Goal: Information Seeking & Learning: Learn about a topic

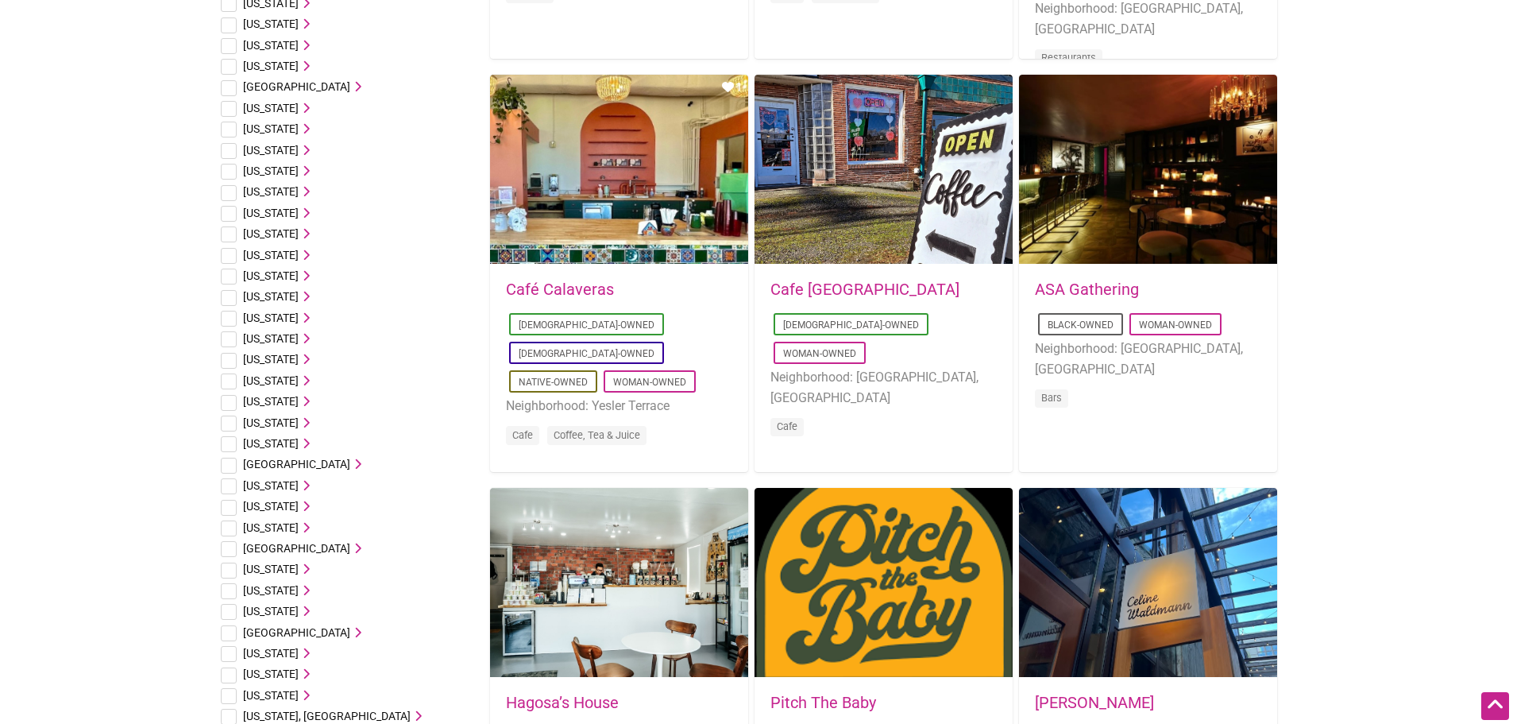
scroll to position [636, 0]
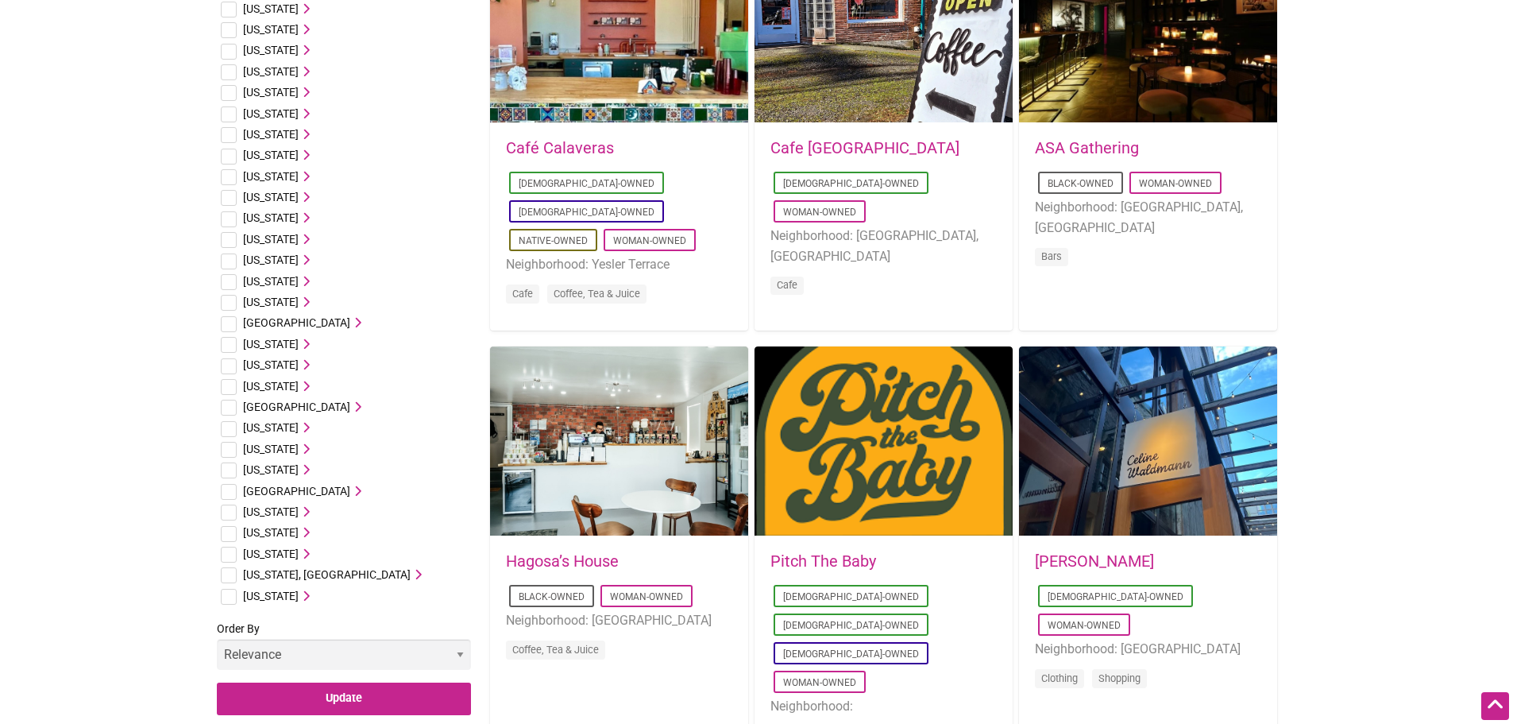
click at [232, 554] on input "checkbox" at bounding box center [229, 555] width 16 height 16
checkbox input "true"
click at [296, 701] on input "Update" at bounding box center [344, 698] width 254 height 33
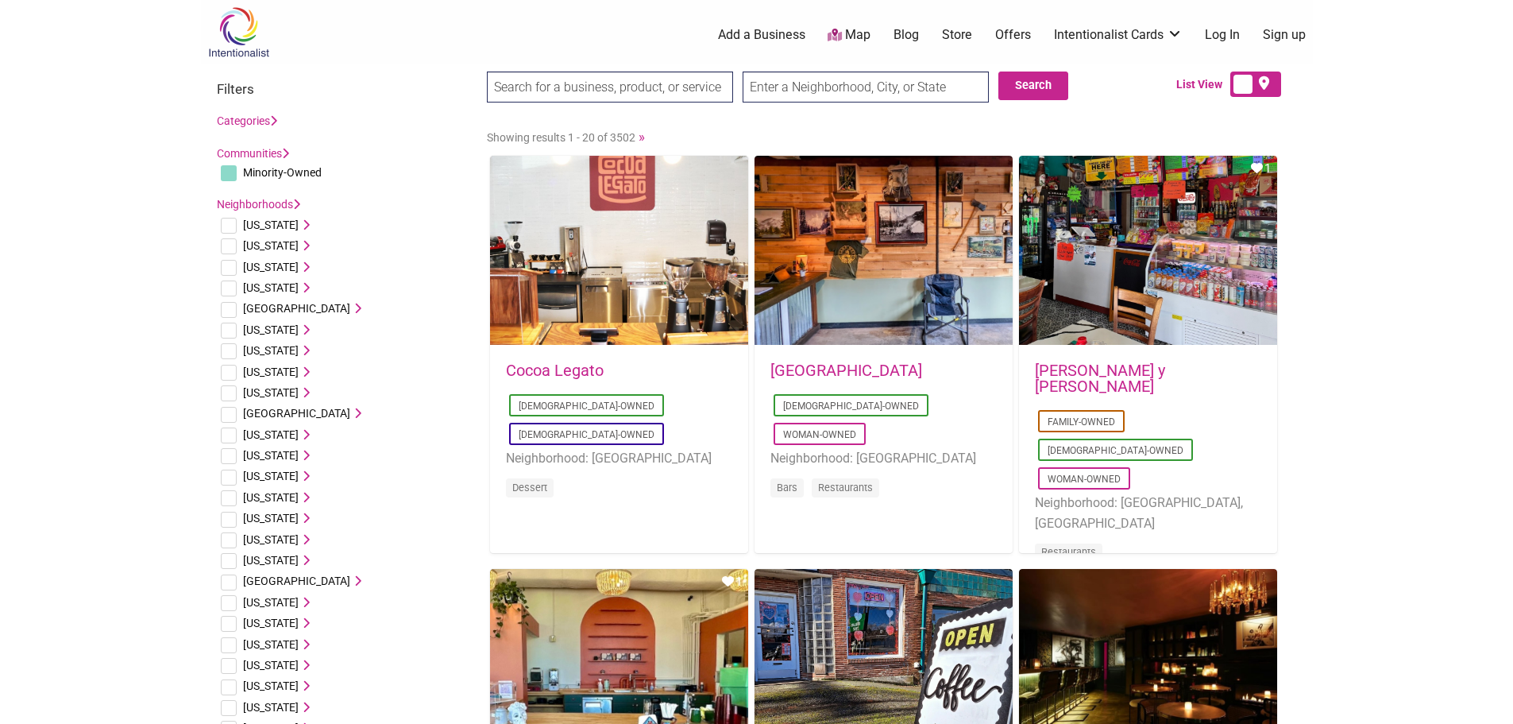
click at [284, 152] on link "Communities" at bounding box center [253, 153] width 72 height 13
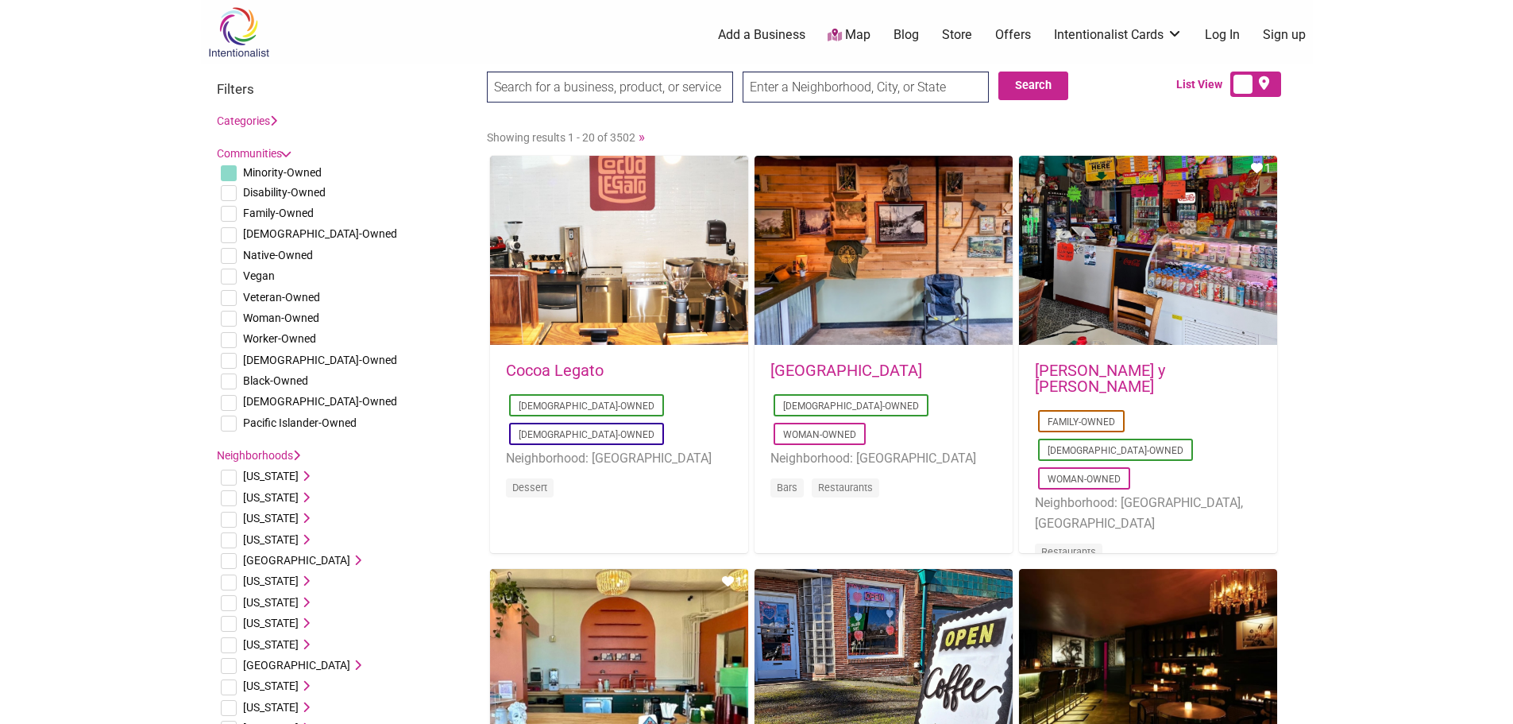
click at [226, 399] on input "checkbox" at bounding box center [229, 403] width 16 height 16
checkbox input "true"
click at [269, 121] on link "Categories" at bounding box center [247, 120] width 60 height 13
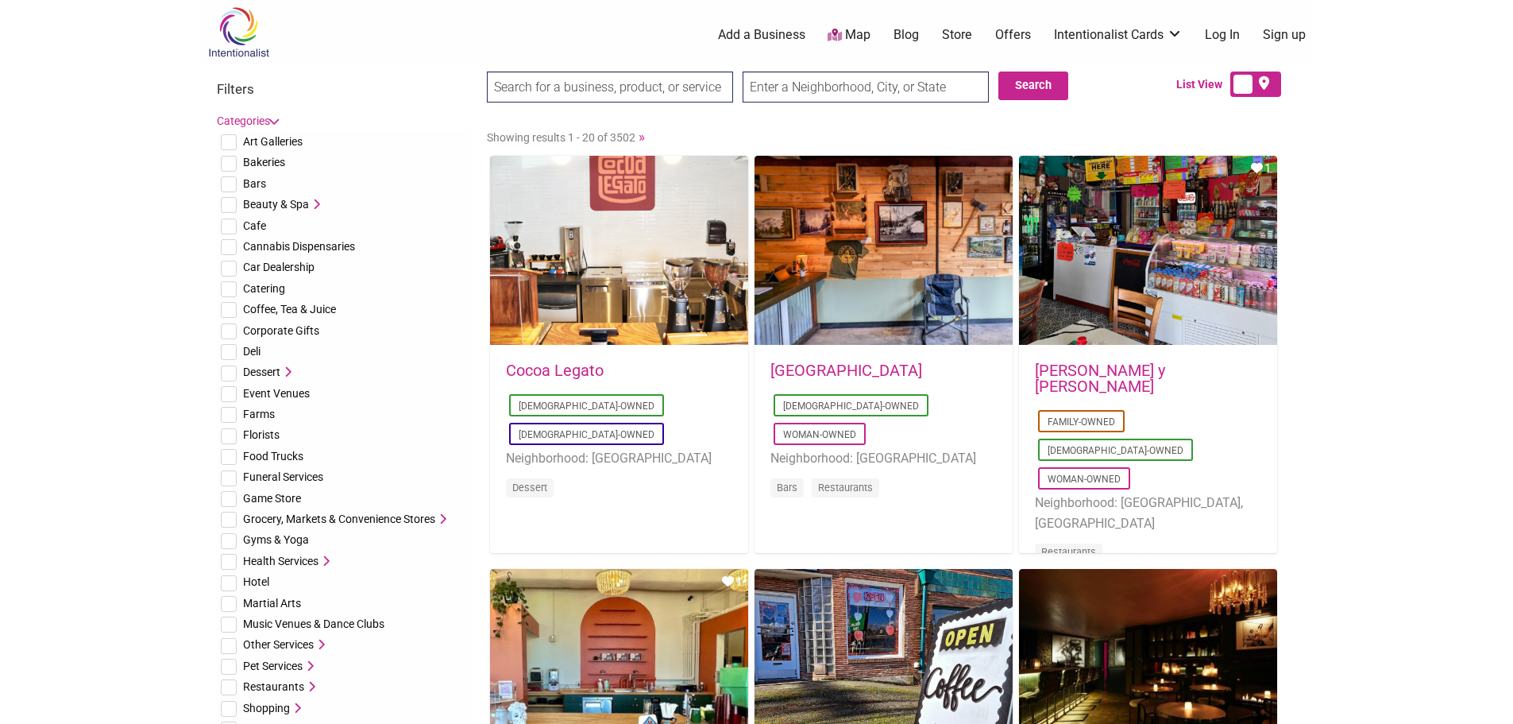
click at [230, 138] on input "checkbox" at bounding box center [229, 142] width 16 height 16
checkbox input "true"
click at [230, 223] on input "checkbox" at bounding box center [229, 226] width 16 height 16
checkbox input "true"
click at [227, 163] on input "checkbox" at bounding box center [229, 164] width 16 height 16
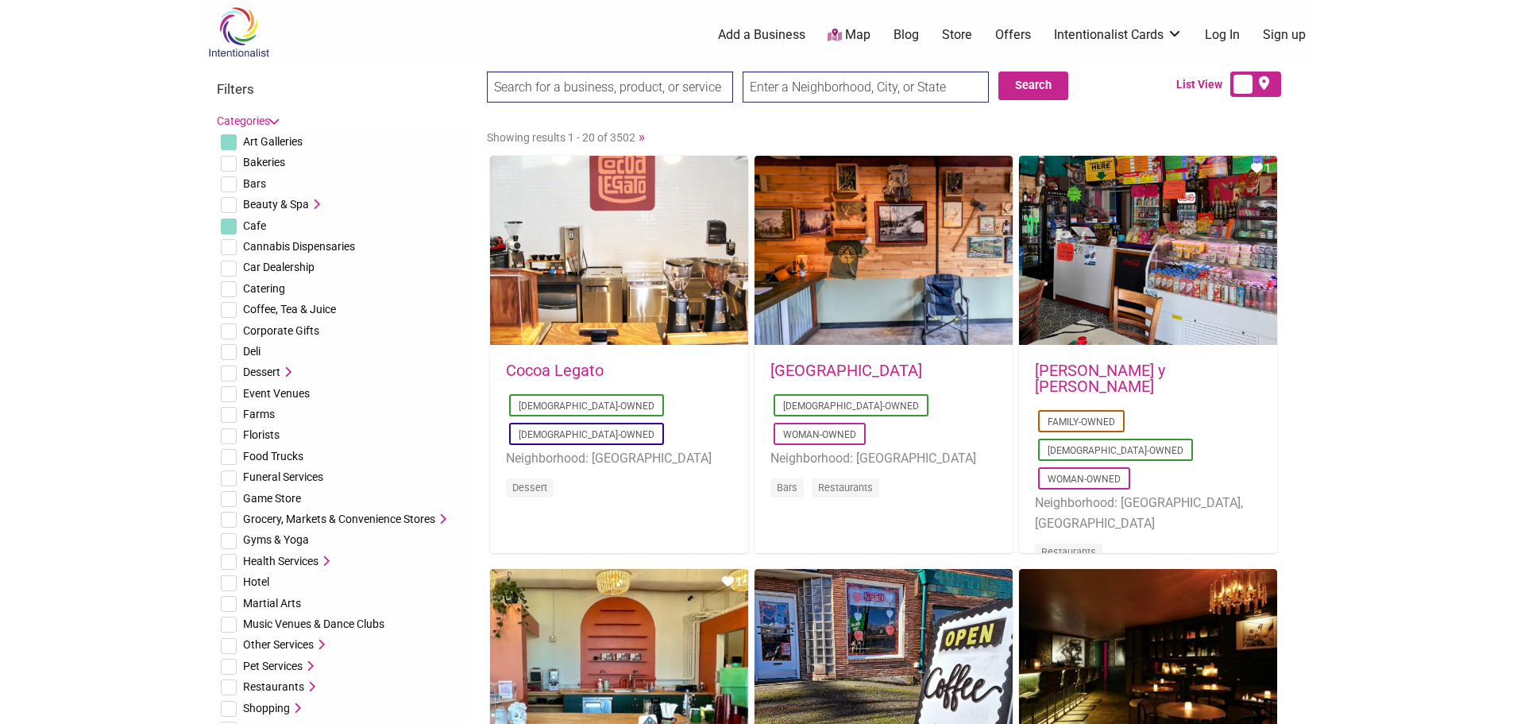
checkbox input "true"
click at [228, 308] on input "checkbox" at bounding box center [229, 310] width 16 height 16
checkbox input "true"
click at [228, 334] on input "checkbox" at bounding box center [229, 331] width 16 height 16
checkbox input "true"
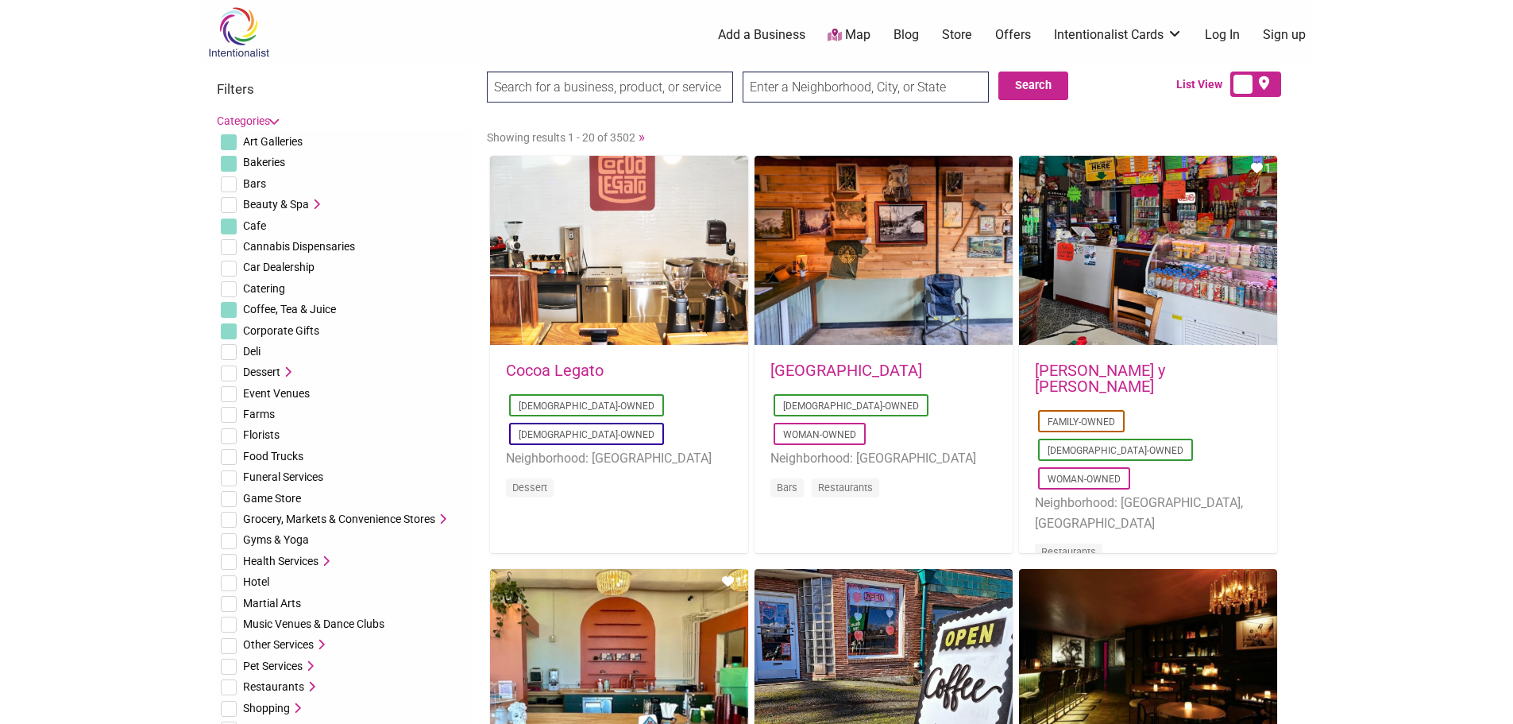
click at [228, 442] on input "checkbox" at bounding box center [229, 436] width 16 height 16
checkbox input "true"
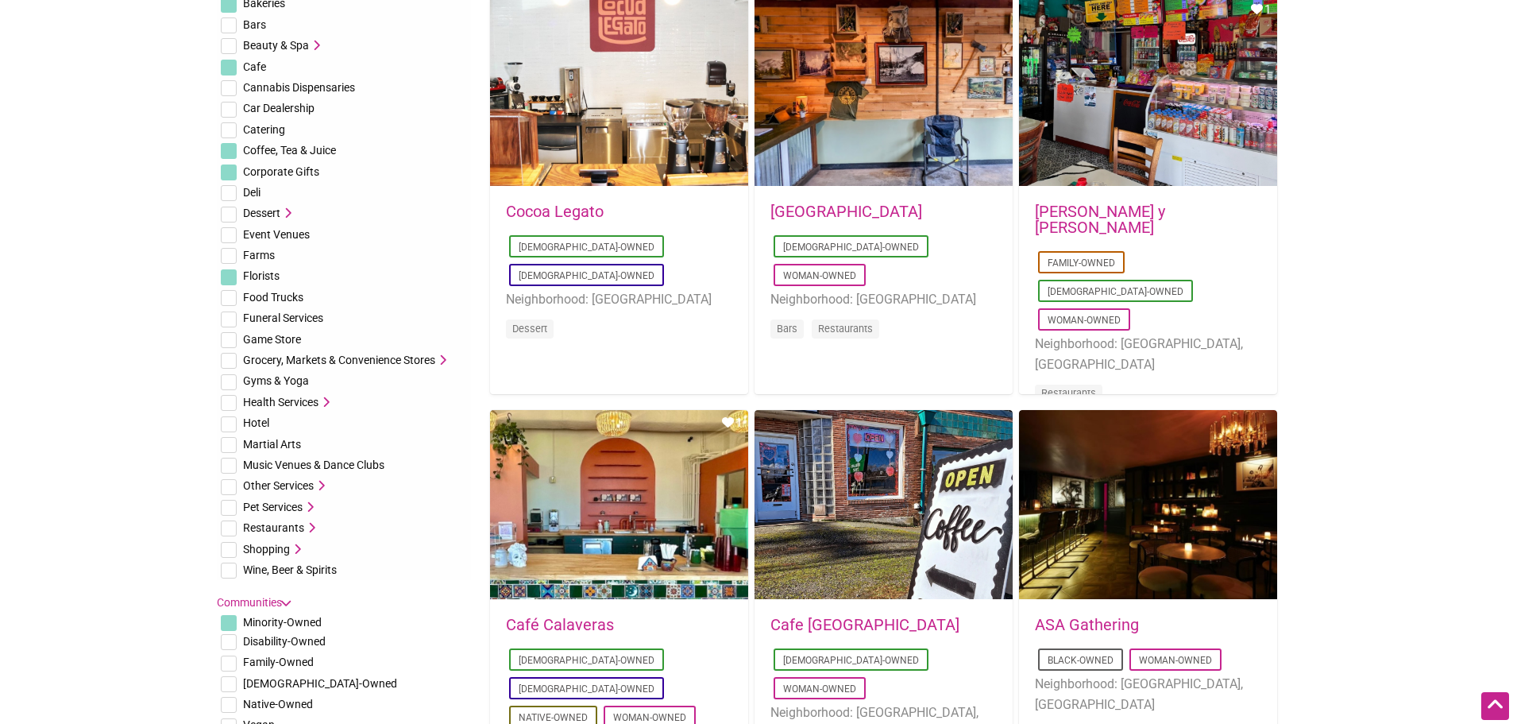
scroll to position [238, 0]
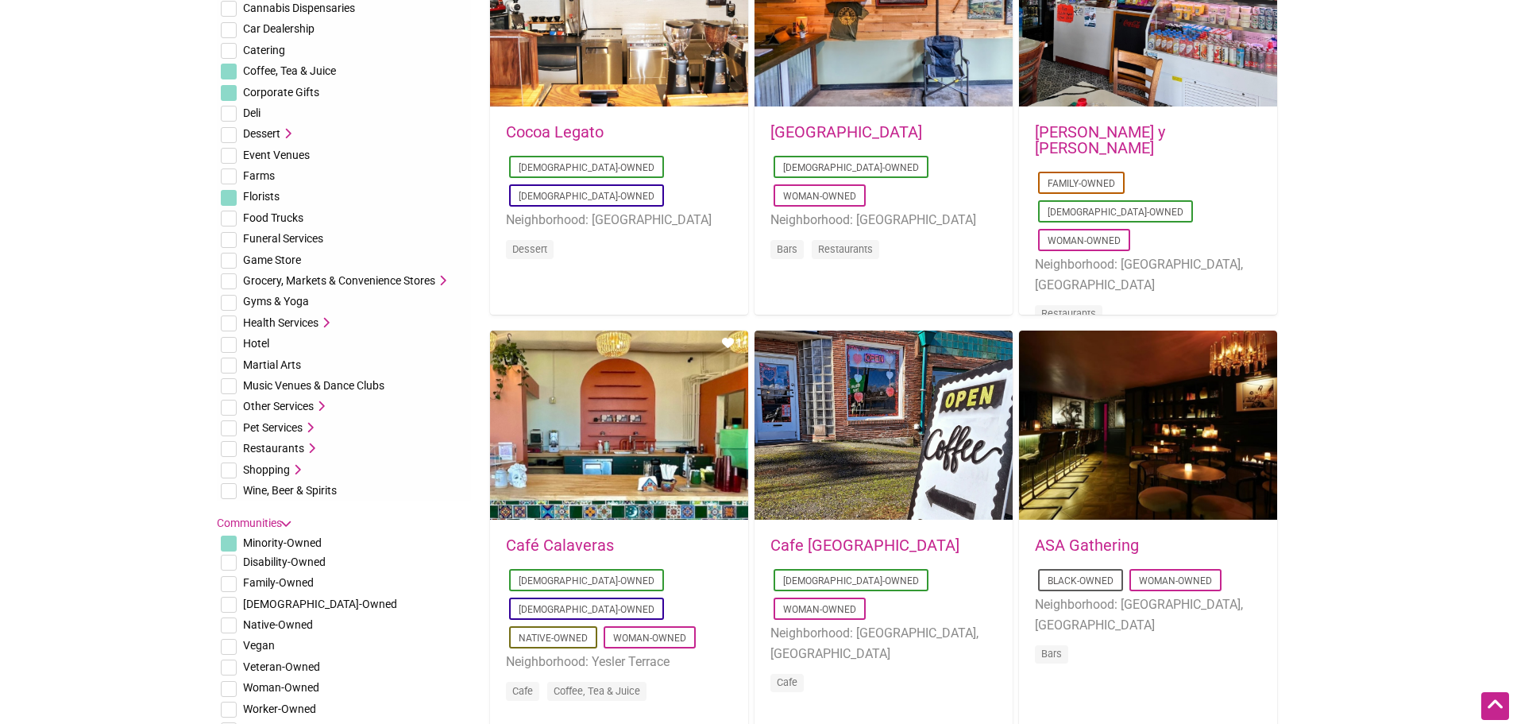
click at [296, 469] on icon at bounding box center [295, 469] width 11 height 11
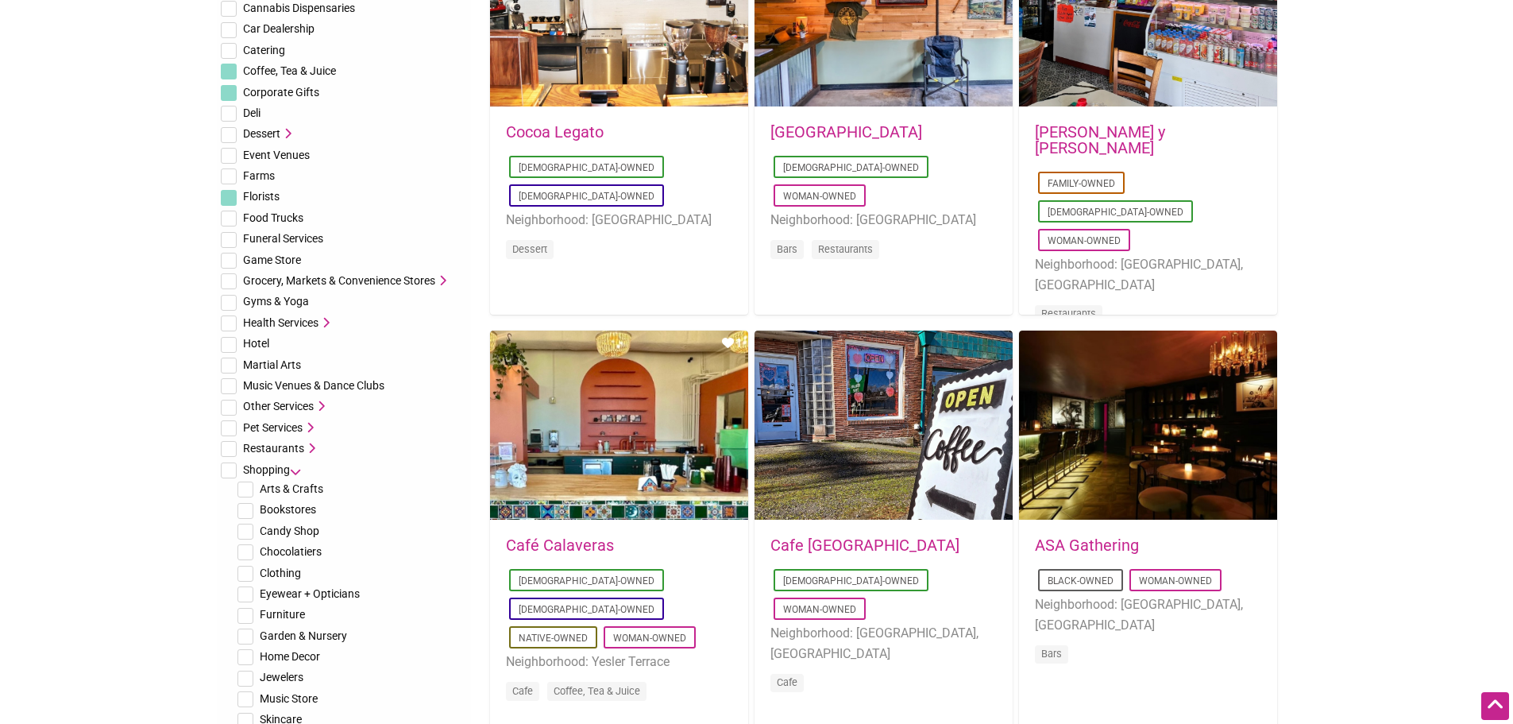
click at [248, 491] on input "checkbox" at bounding box center [246, 489] width 16 height 16
checkbox input "true"
click at [242, 550] on input "checkbox" at bounding box center [246, 552] width 16 height 16
checkbox input "true"
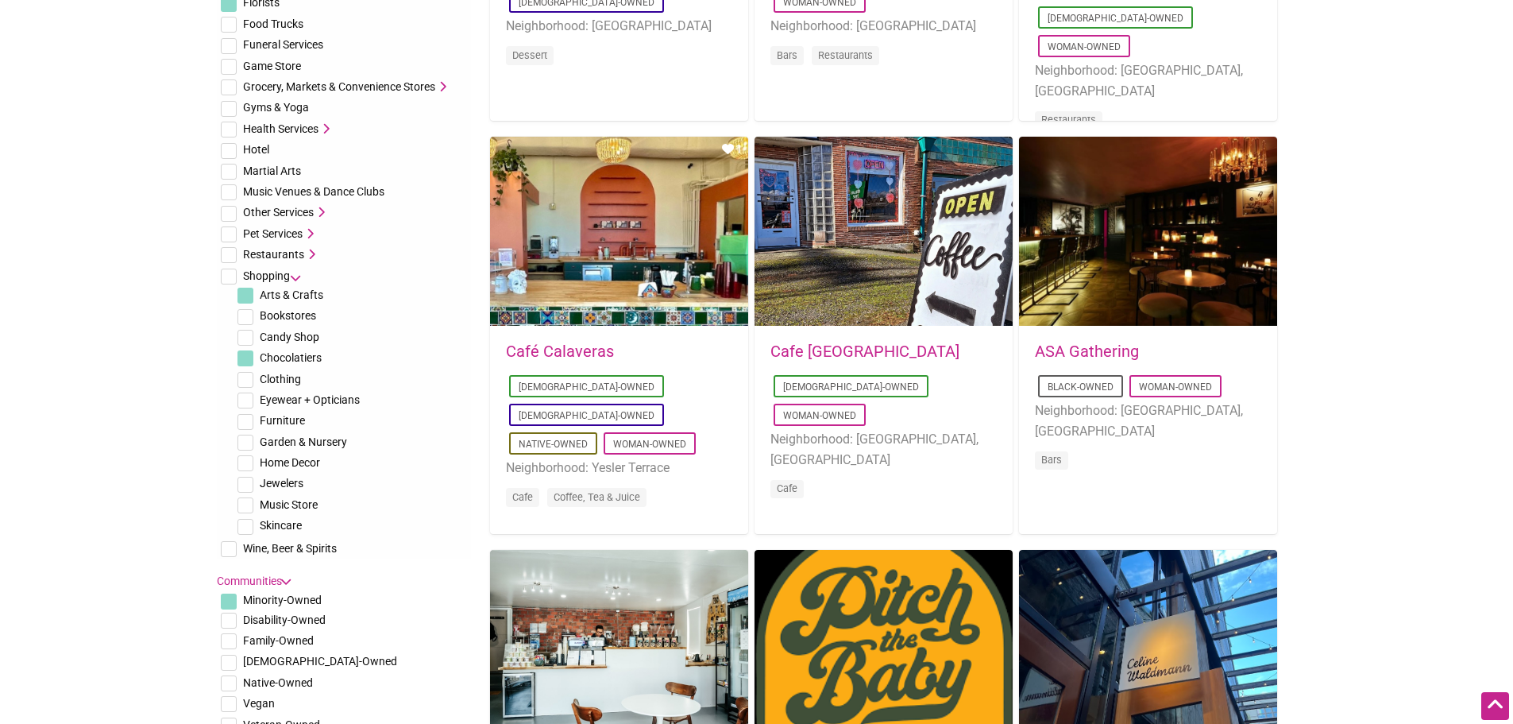
scroll to position [477, 0]
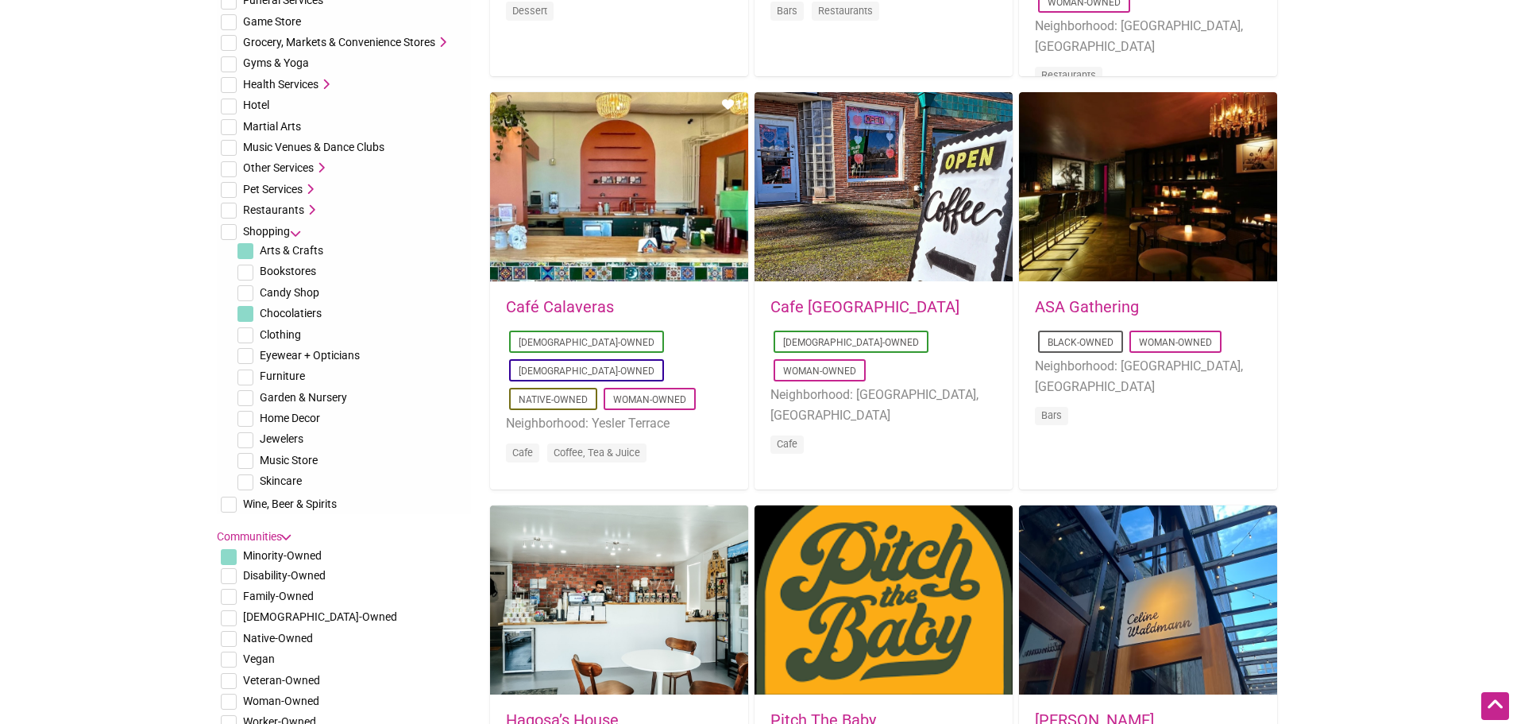
click at [243, 419] on input "checkbox" at bounding box center [246, 419] width 16 height 16
checkbox input "true"
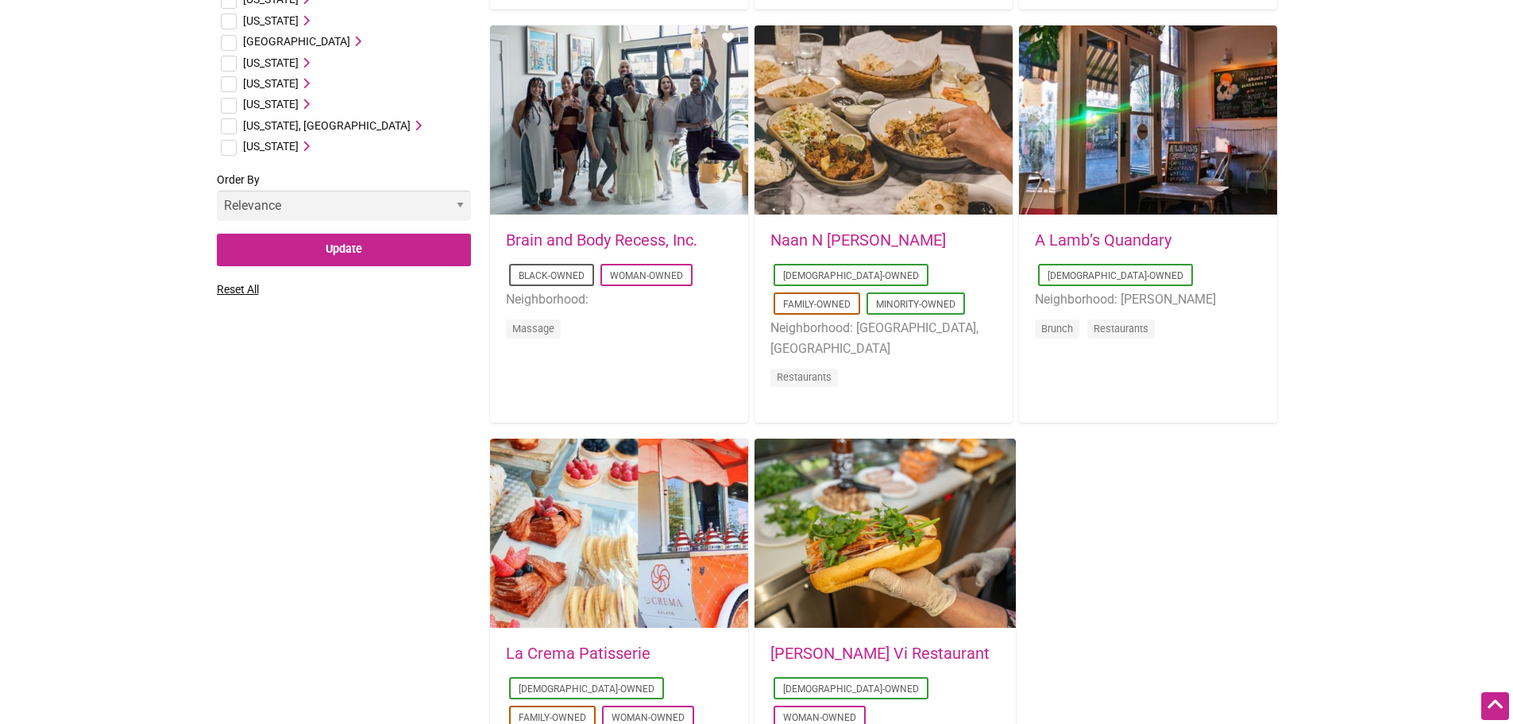
scroll to position [2224, 0]
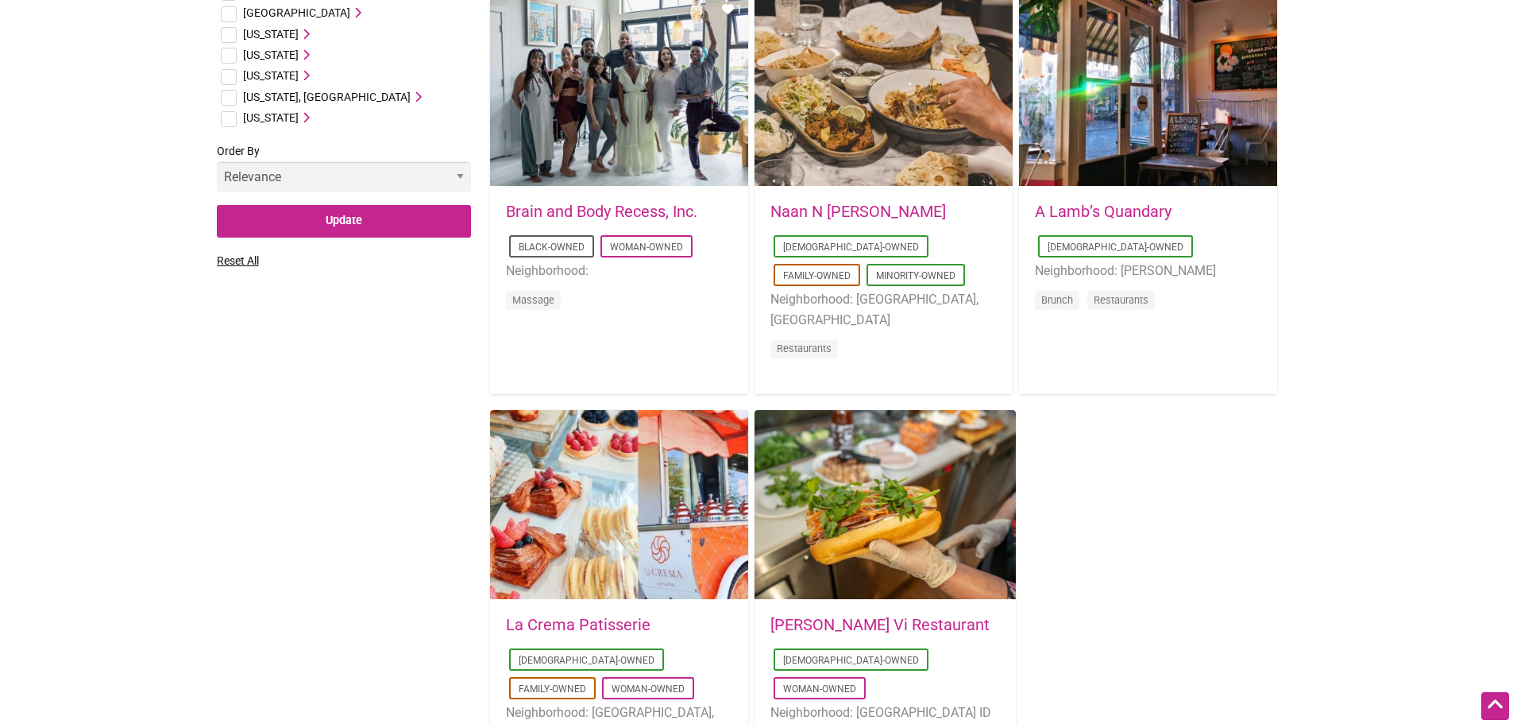
click at [229, 72] on input "checkbox" at bounding box center [229, 77] width 16 height 16
checkbox input "true"
click at [275, 221] on input "Update" at bounding box center [344, 221] width 254 height 33
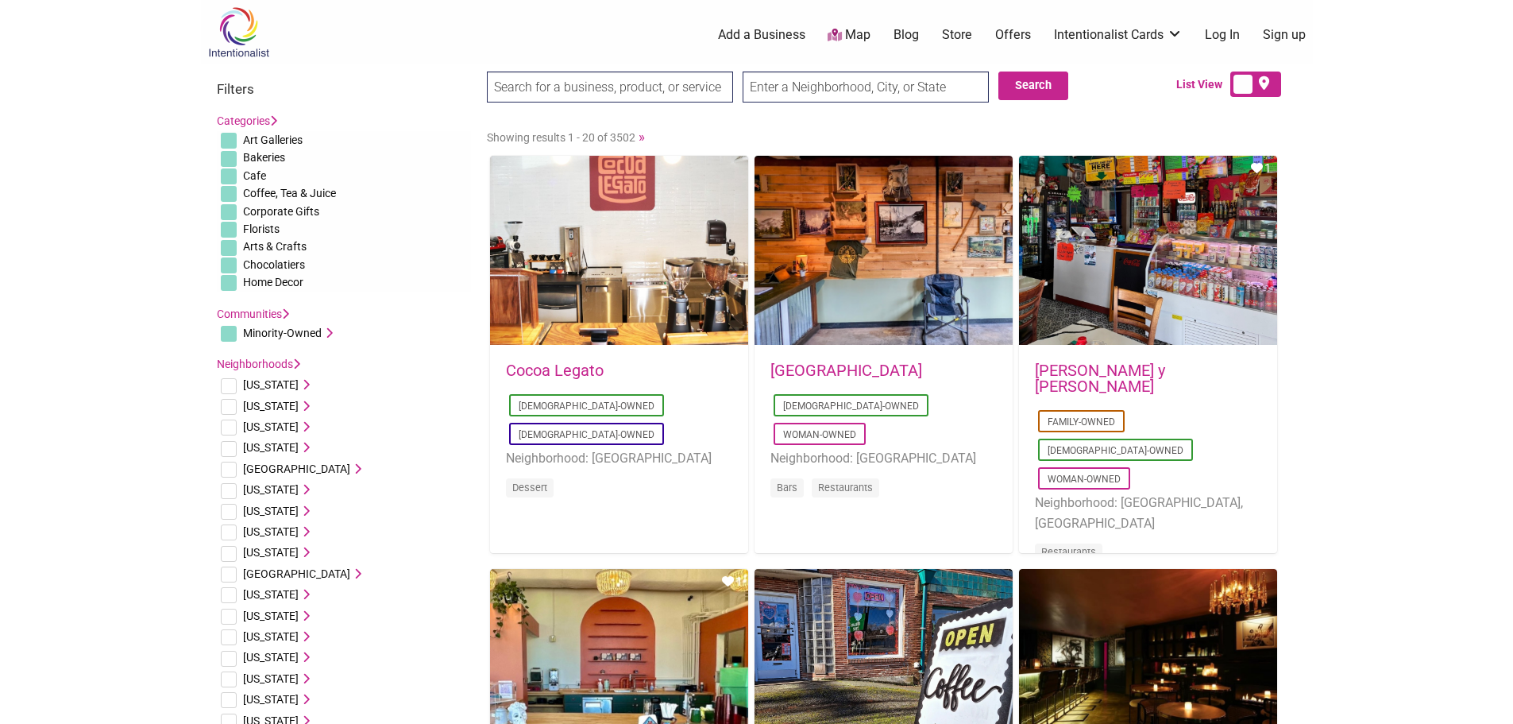
click at [280, 311] on link "Communities" at bounding box center [253, 313] width 72 height 13
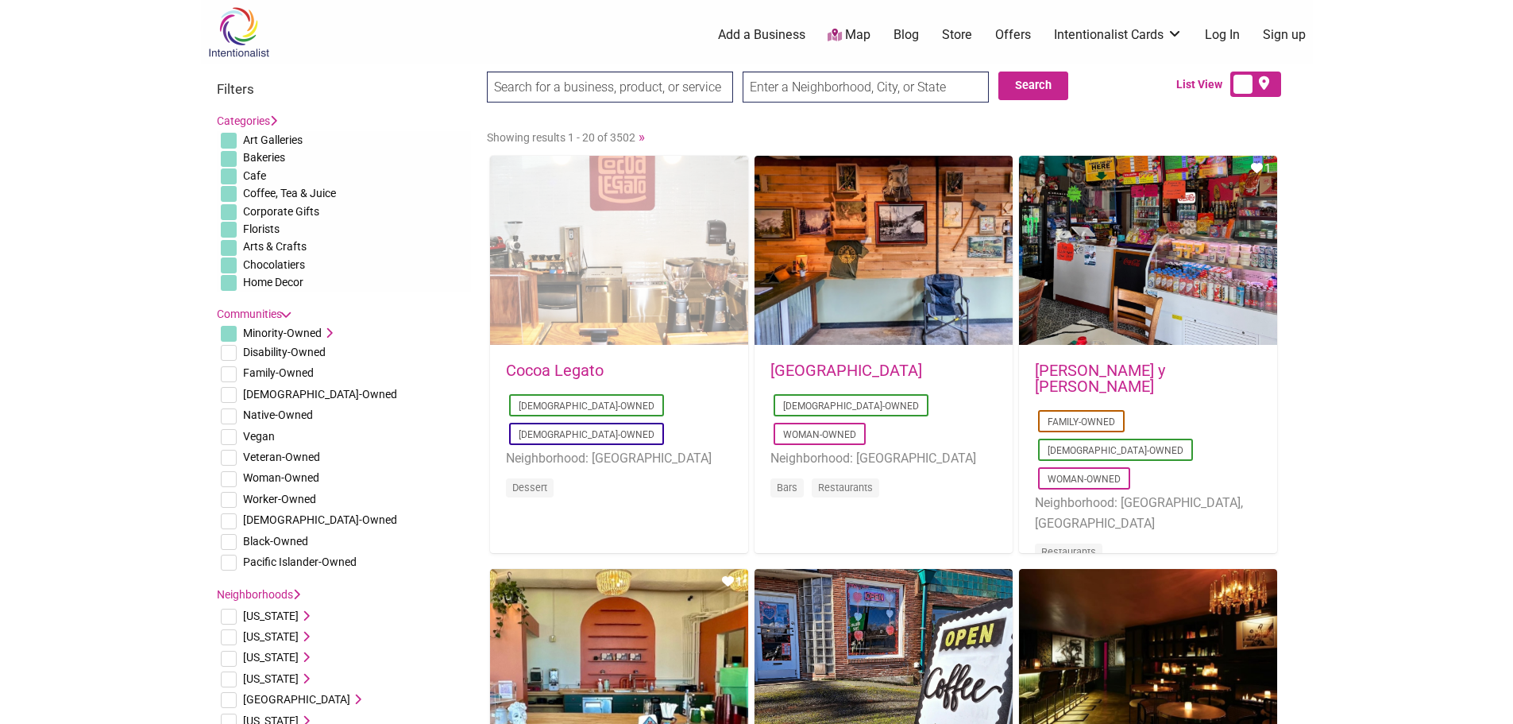
click at [691, 296] on div "Favorite Count 0" at bounding box center [619, 251] width 258 height 191
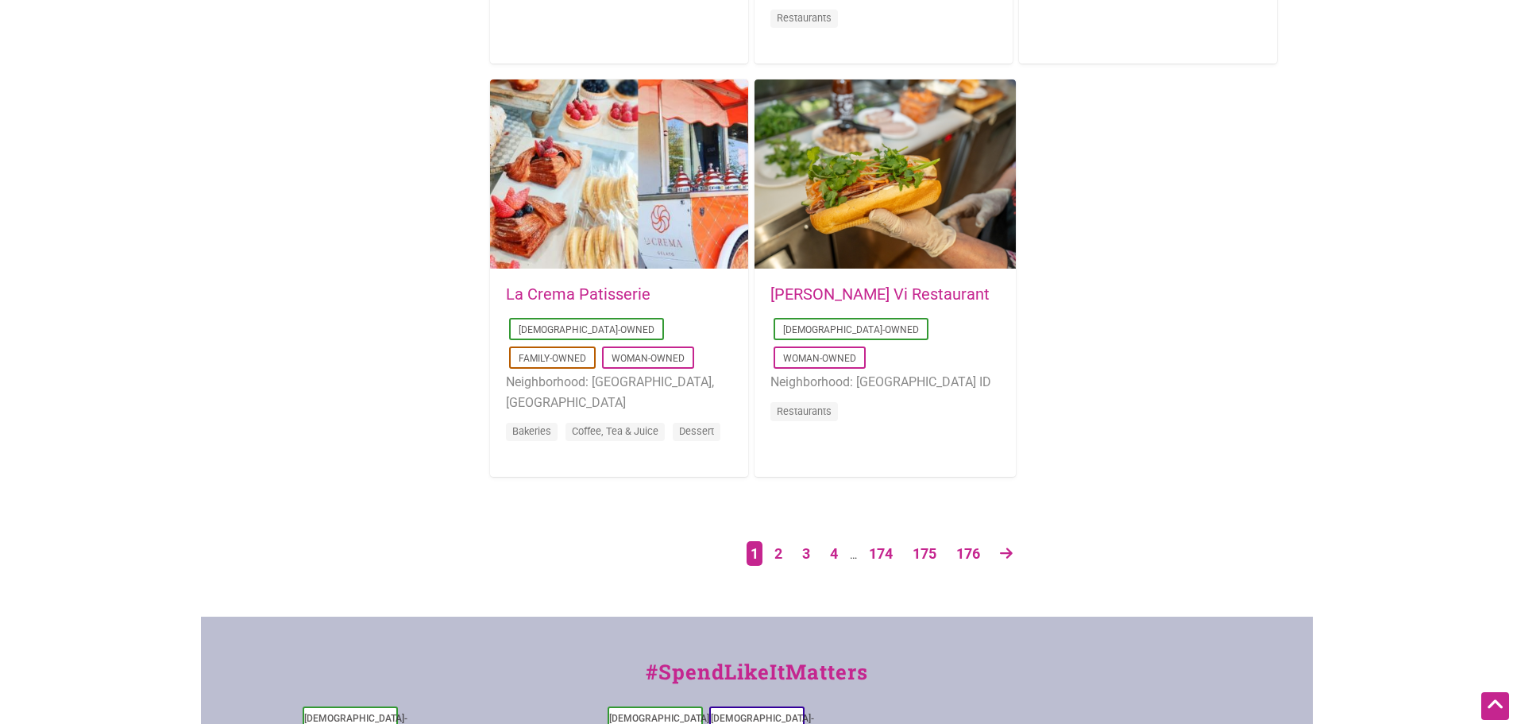
scroll to position [2701, 0]
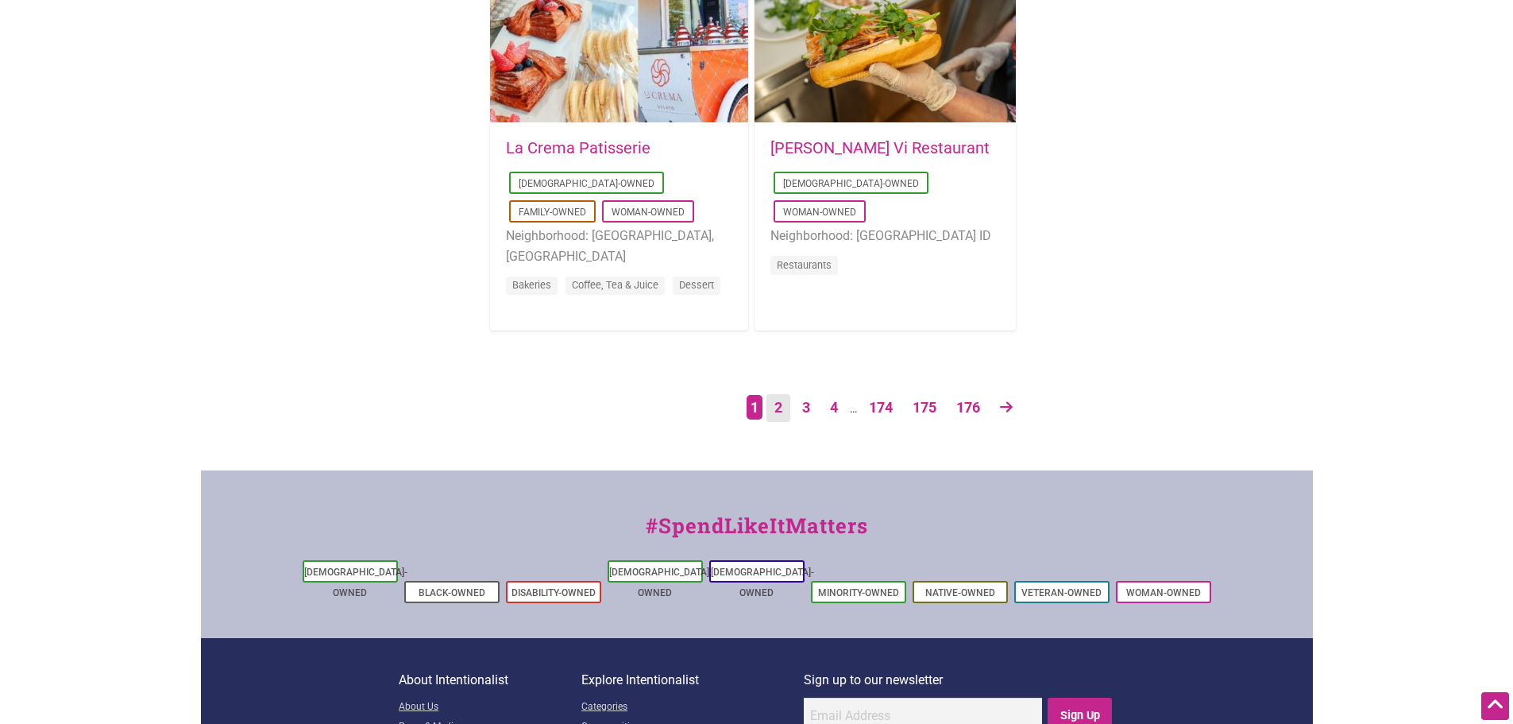
click at [776, 408] on link "2" at bounding box center [779, 408] width 24 height 28
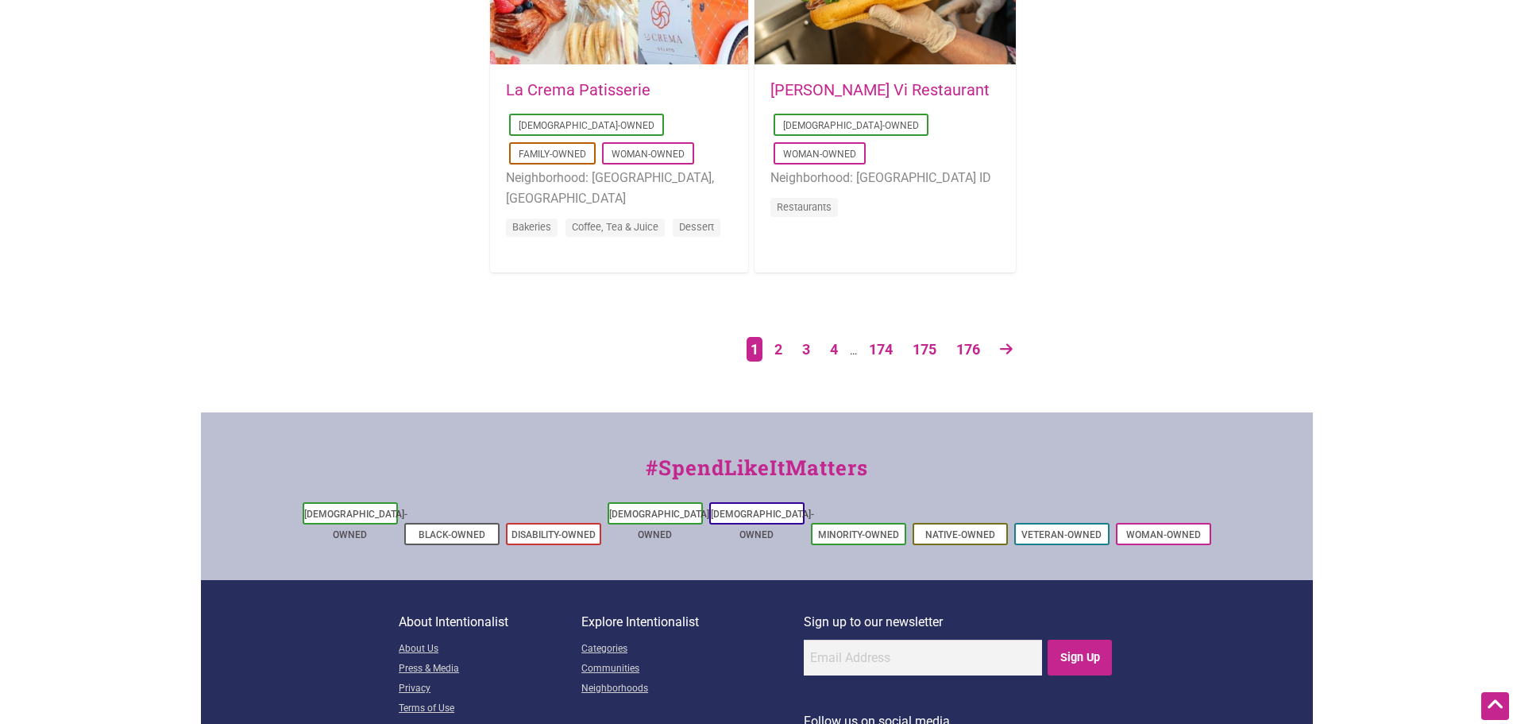
scroll to position [2826, 0]
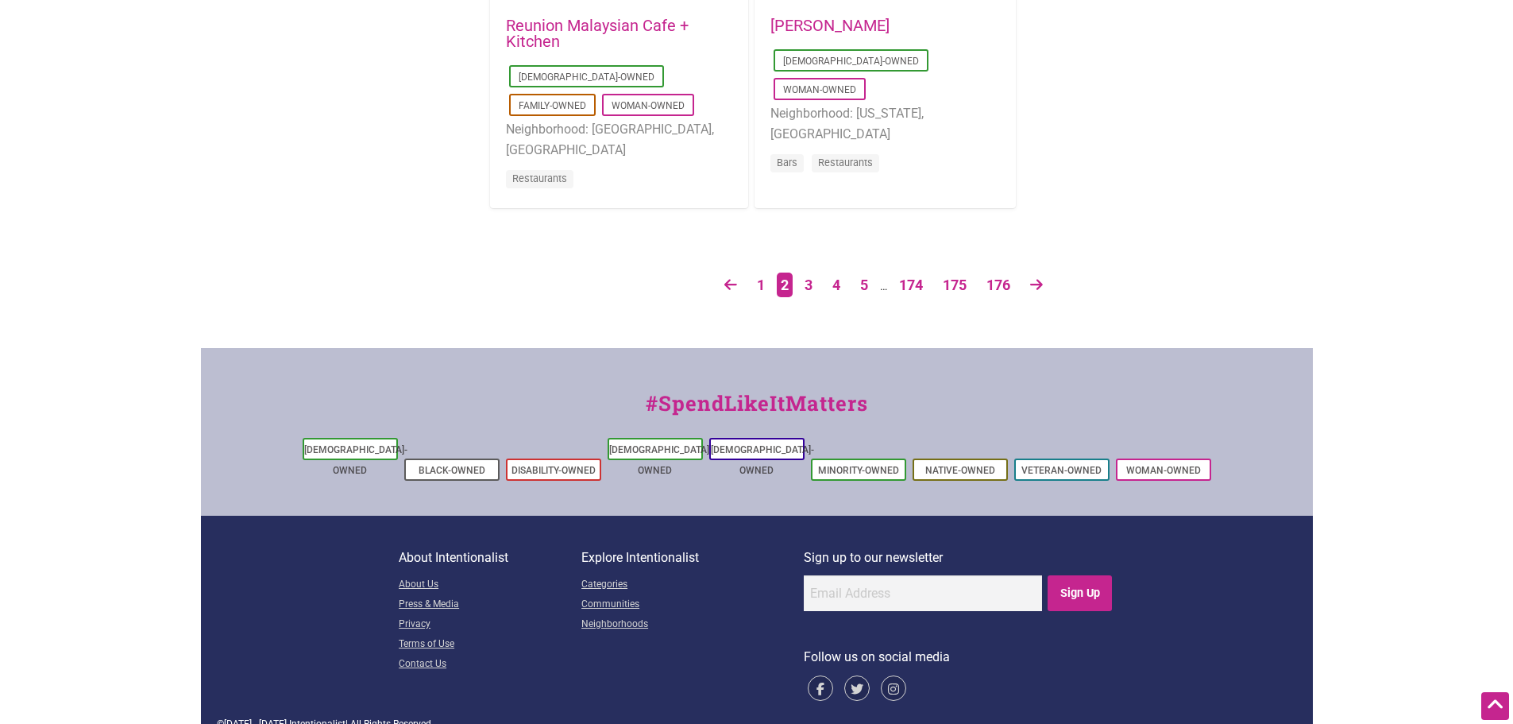
scroll to position [2746, 0]
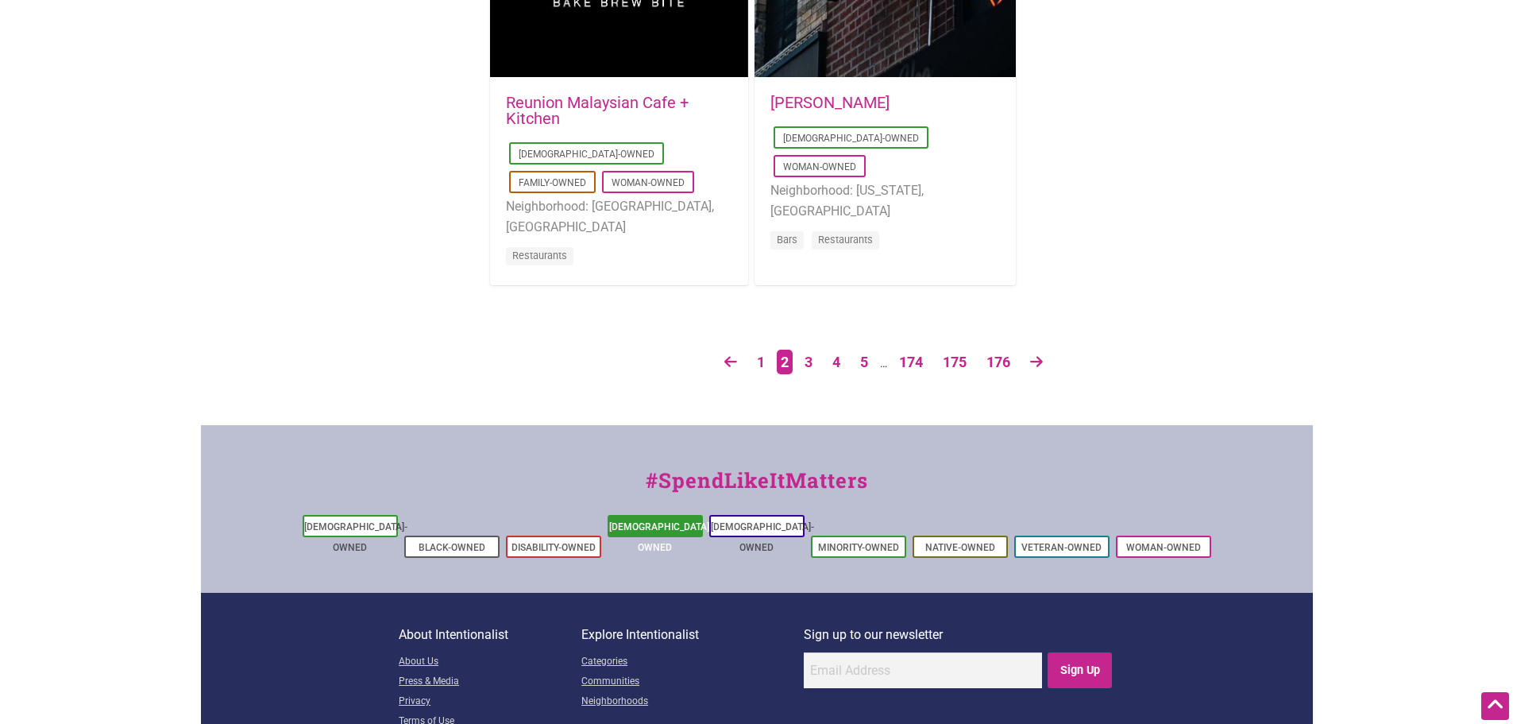
click at [641, 527] on link "[DEMOGRAPHIC_DATA]-Owned" at bounding box center [660, 537] width 103 height 32
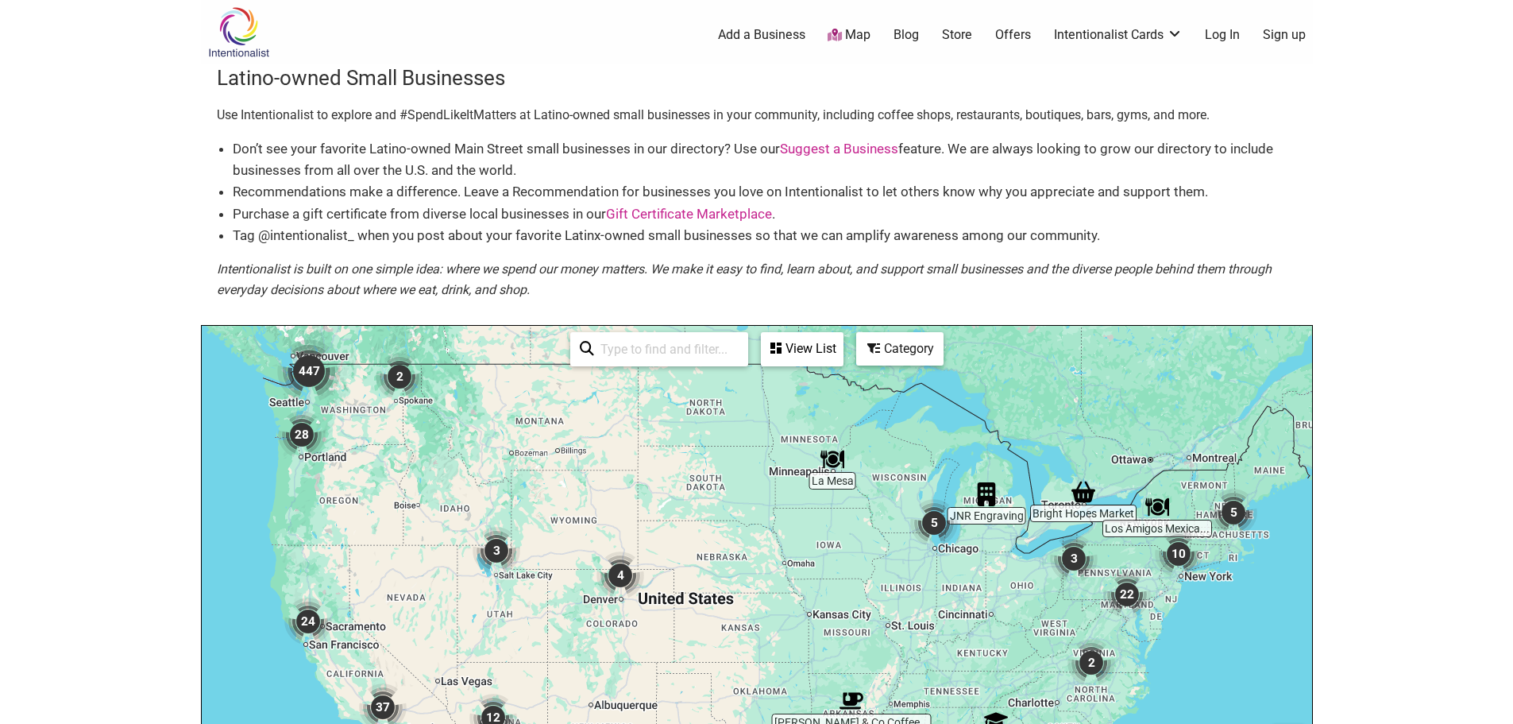
click at [303, 365] on img "447" at bounding box center [309, 371] width 76 height 76
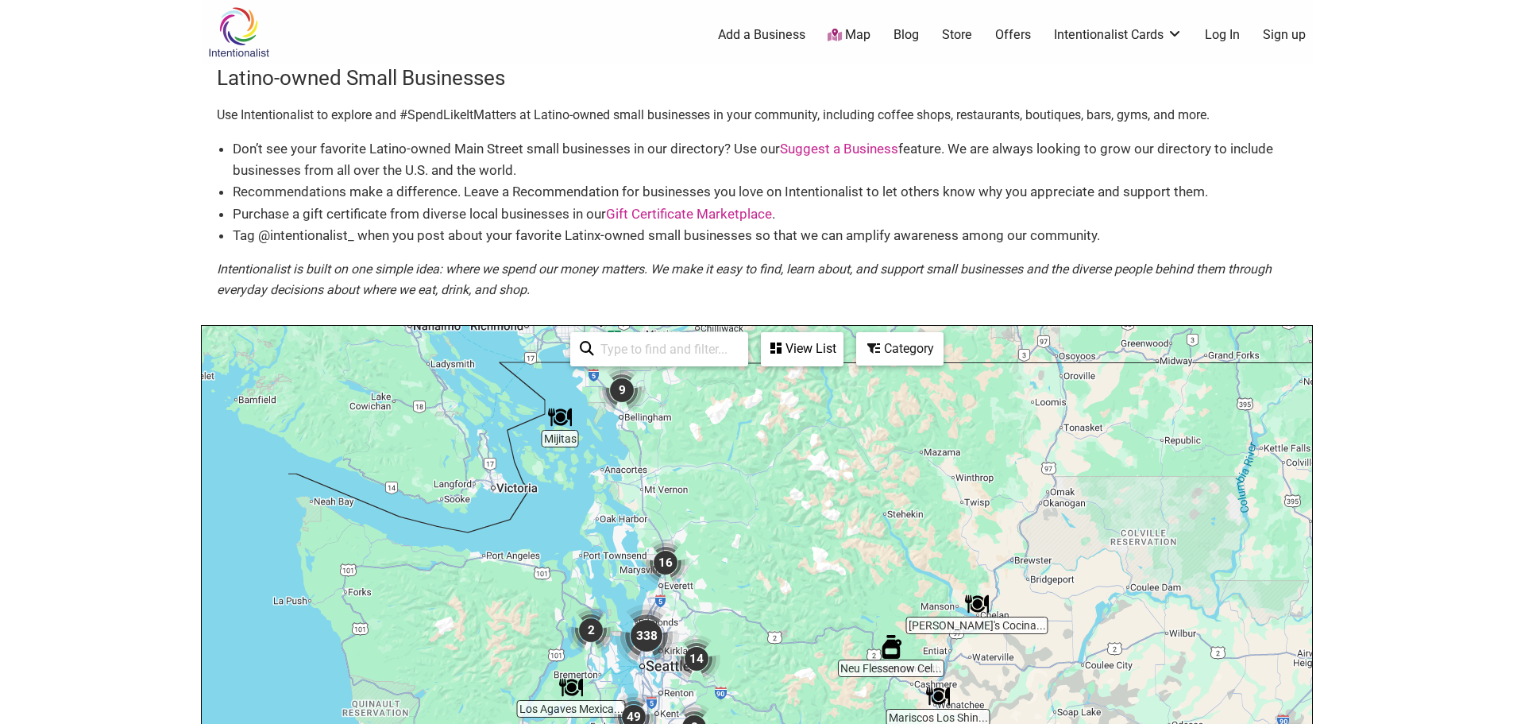
click at [842, 345] on div "Category" at bounding box center [802, 349] width 79 height 30
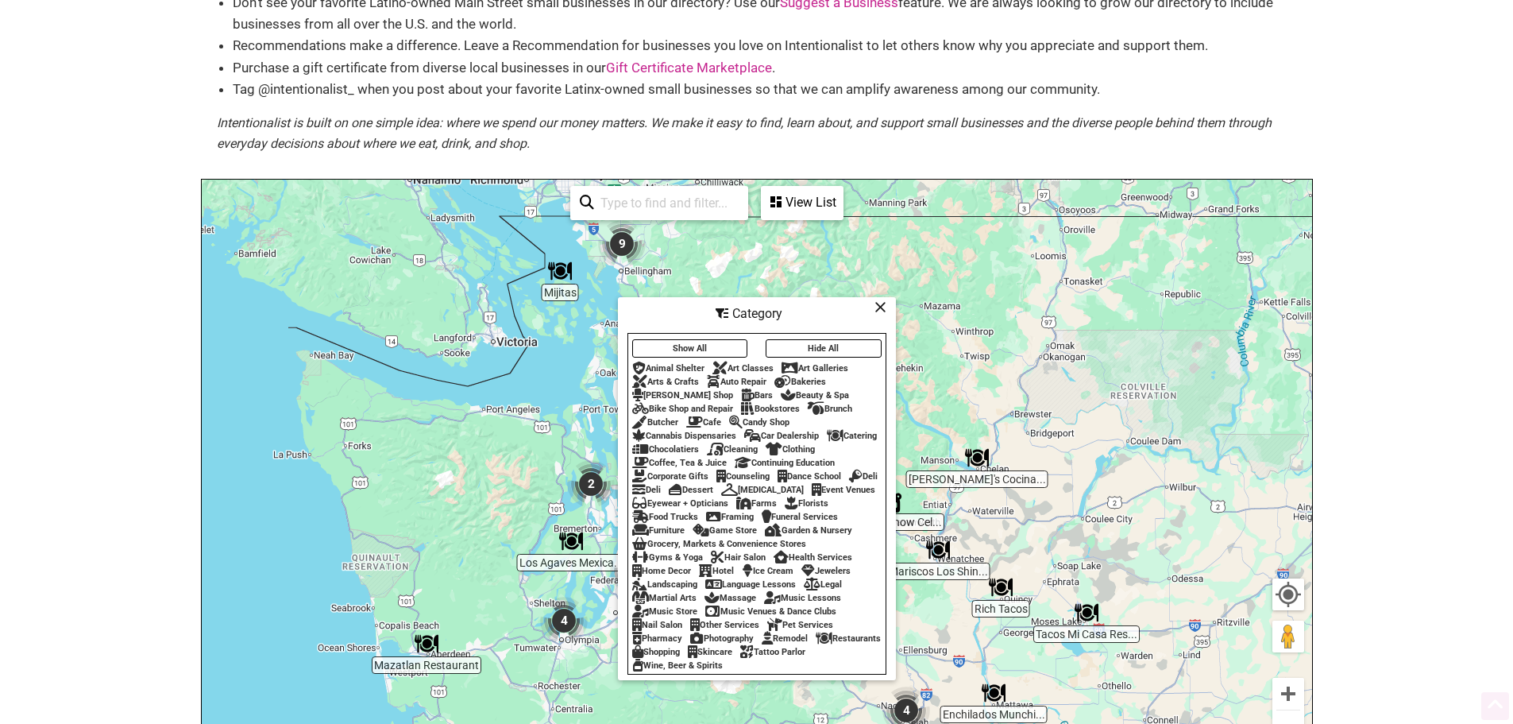
scroll to position [159, 0]
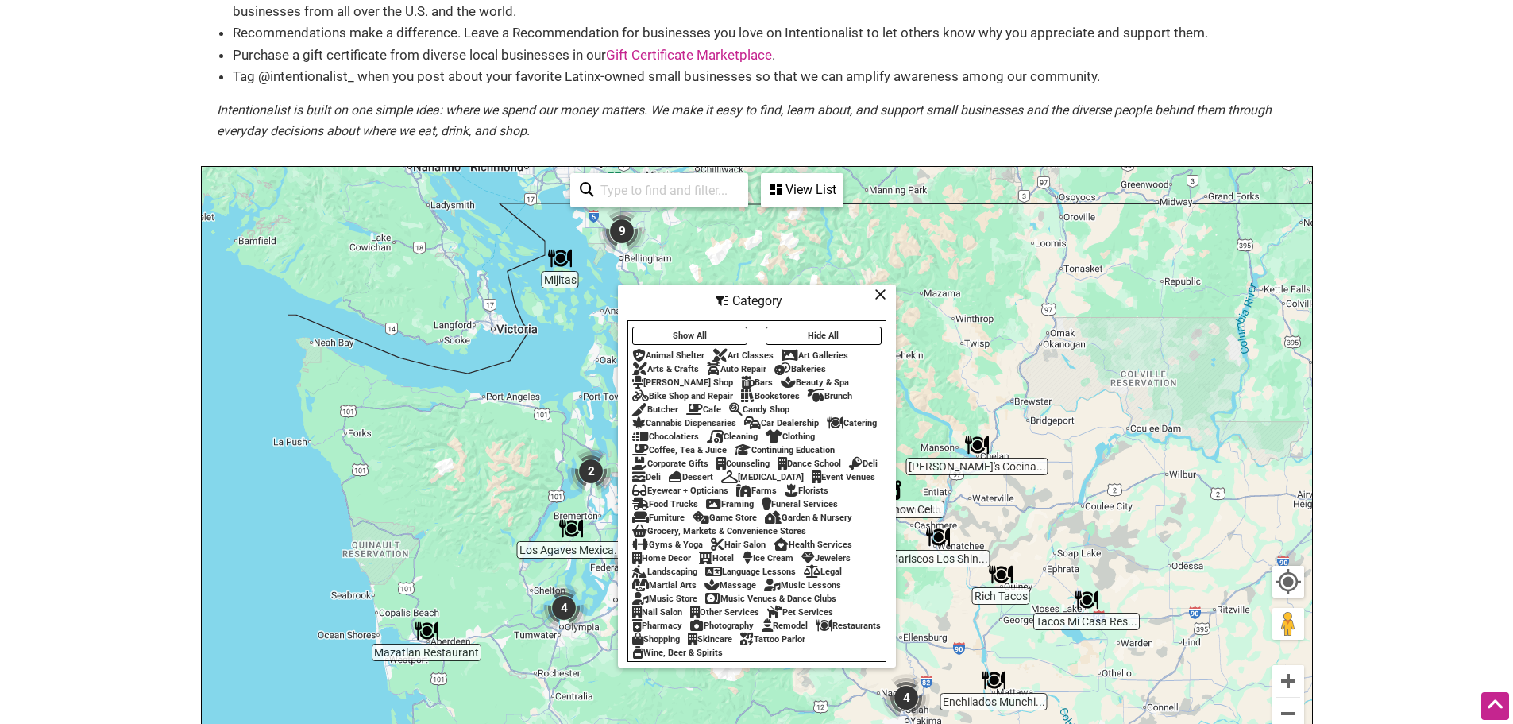
click at [1425, 373] on body "× Menu 0 Add a Business Map Blog Store Offers Intentionalist Cards Buy Black Ca…" at bounding box center [756, 203] width 1513 height 724
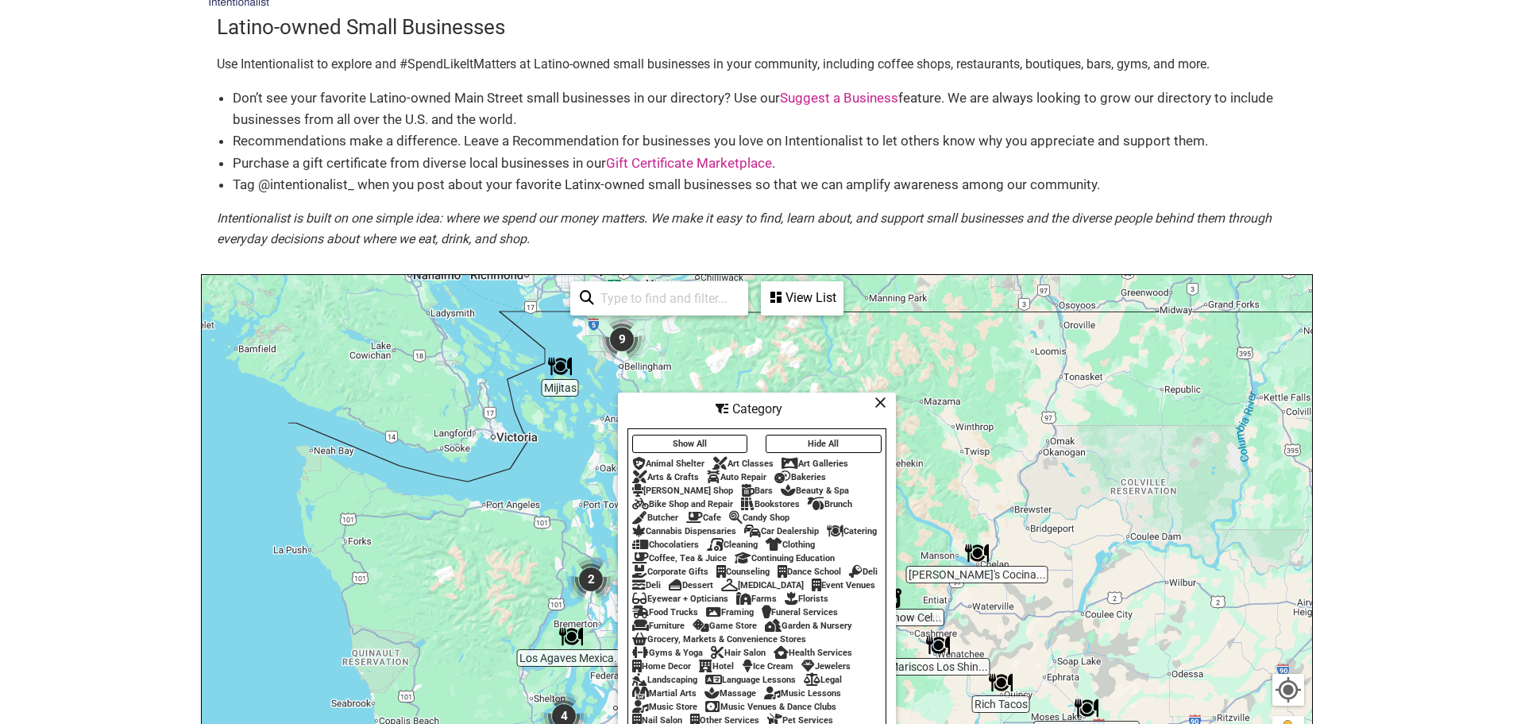
scroll to position [0, 0]
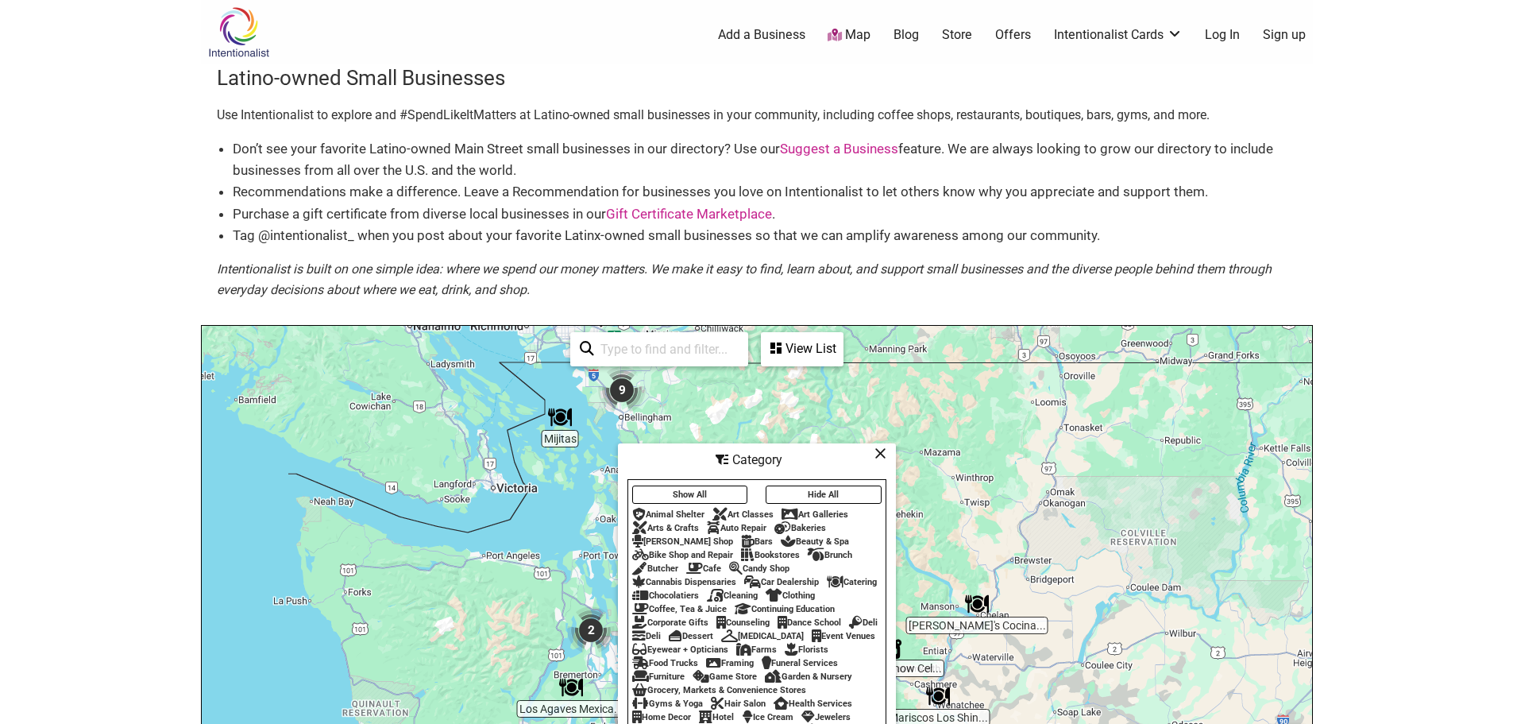
click at [1330, 220] on body "× Menu 0 Add a Business Map Blog Store Offers Intentionalist Cards Buy Black Ca…" at bounding box center [756, 362] width 1513 height 724
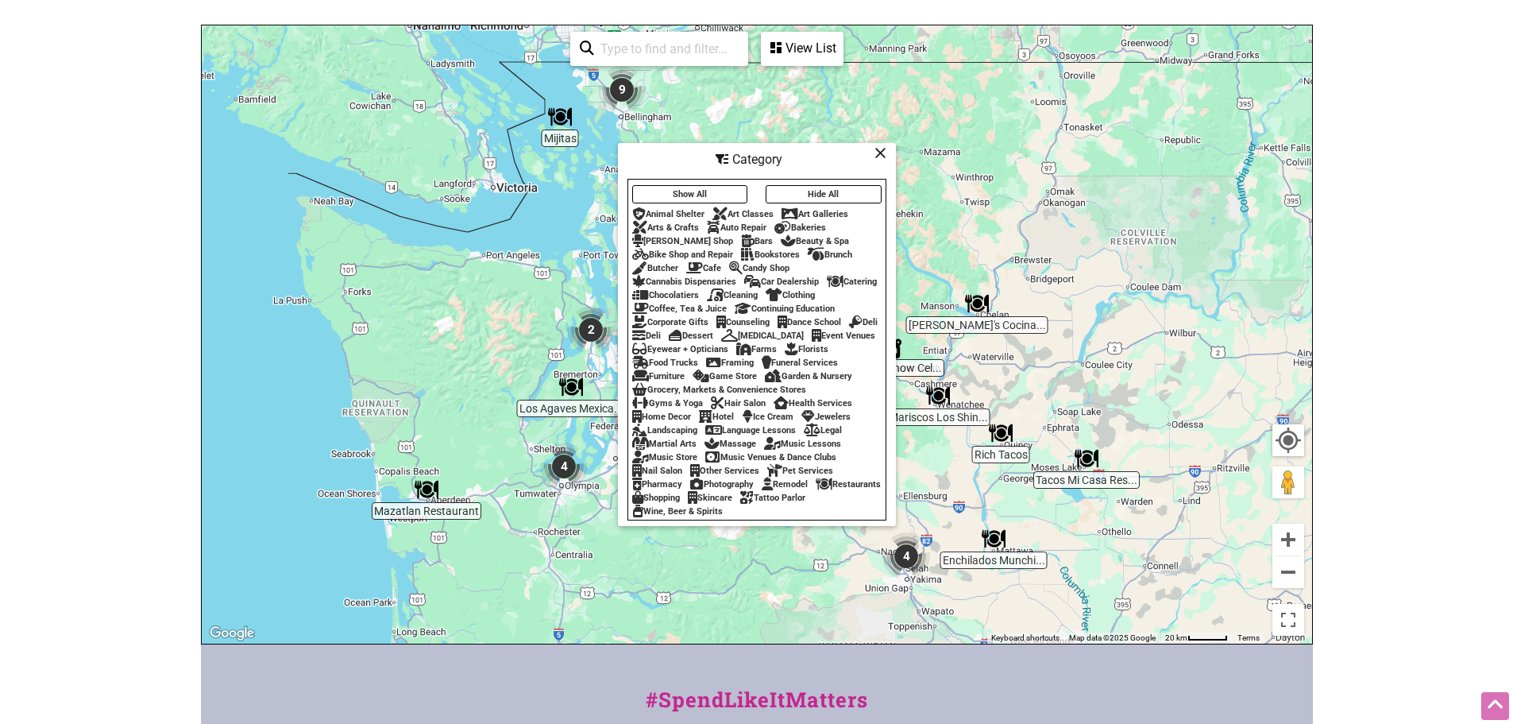
scroll to position [318, 0]
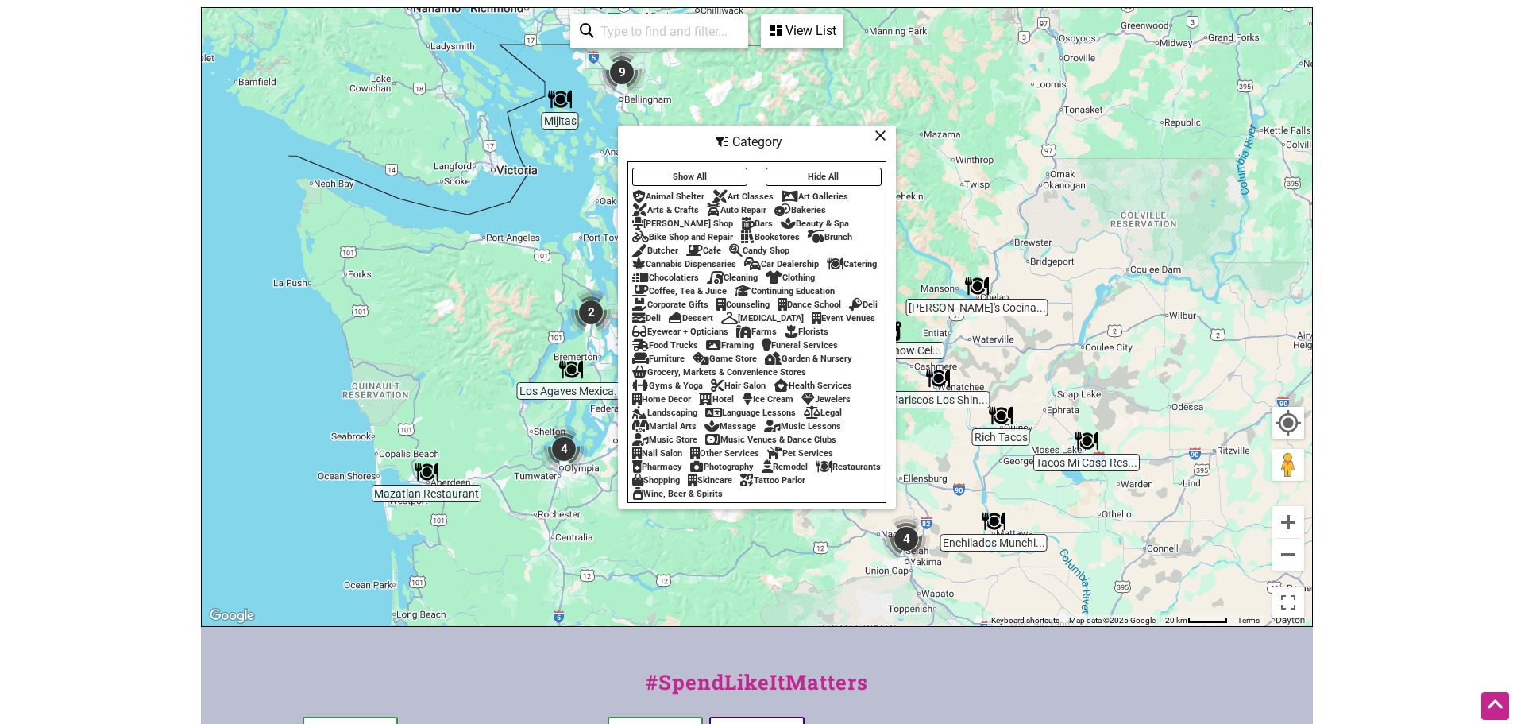
click at [701, 168] on button "Show All" at bounding box center [690, 177] width 116 height 18
click at [815, 192] on div "Art Galleries" at bounding box center [815, 196] width 67 height 10
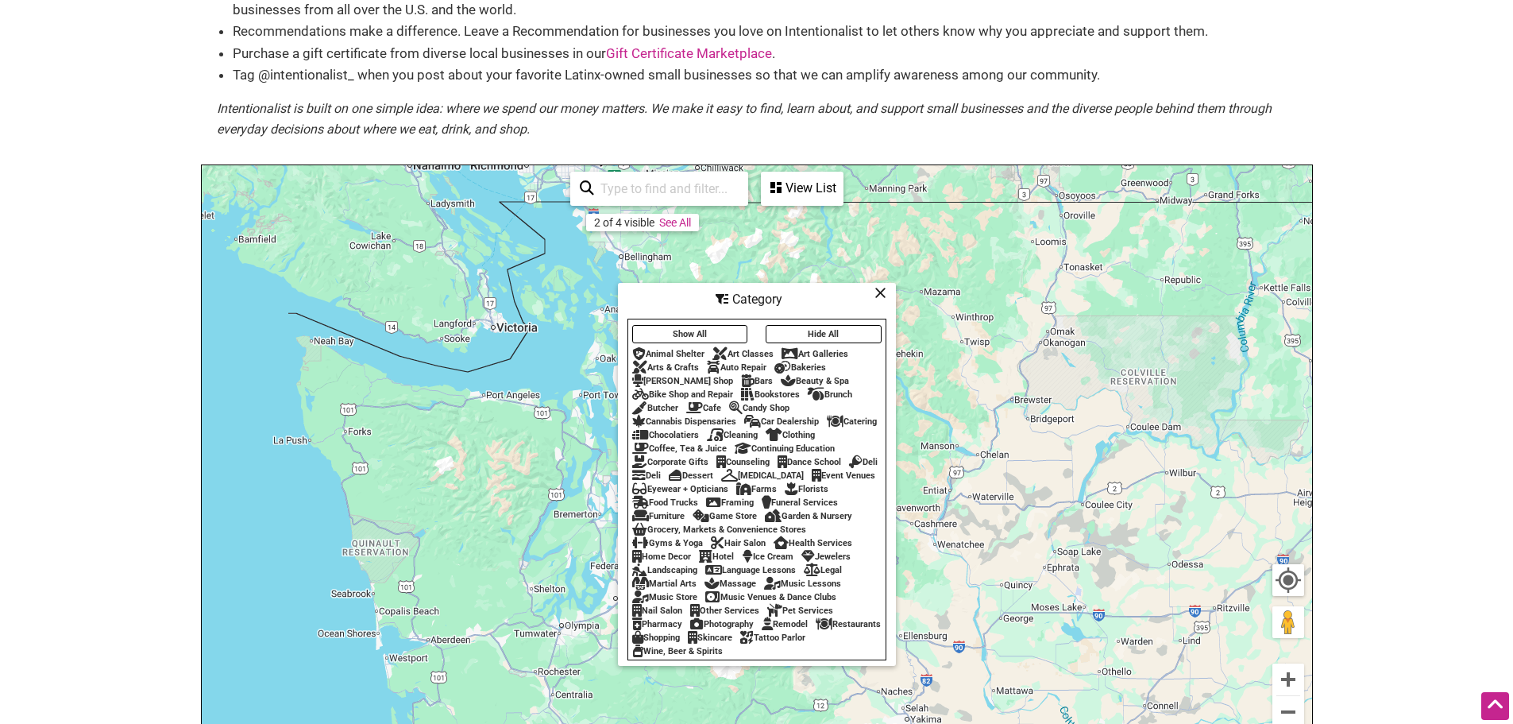
scroll to position [159, 0]
click at [882, 294] on icon at bounding box center [881, 294] width 12 height 1
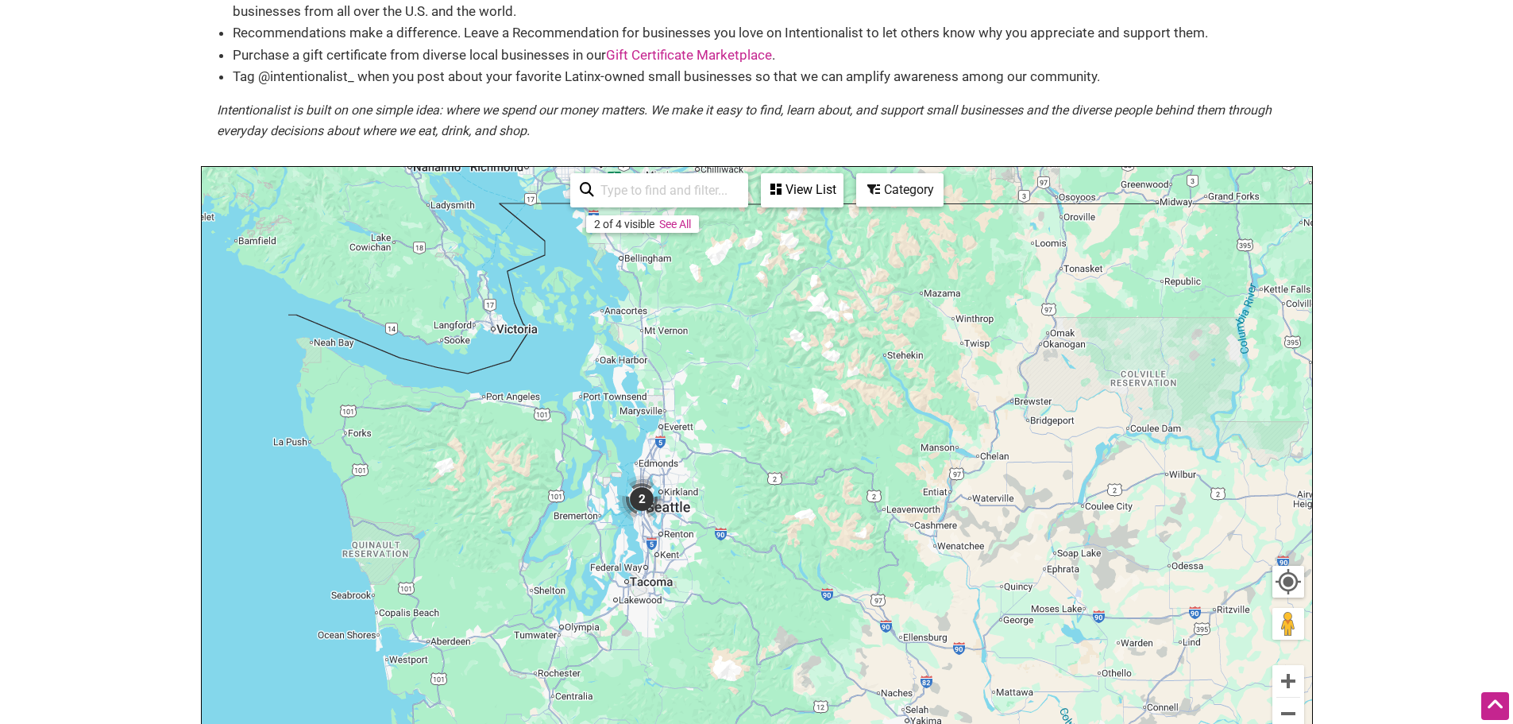
click at [640, 500] on img "2" at bounding box center [642, 499] width 60 height 60
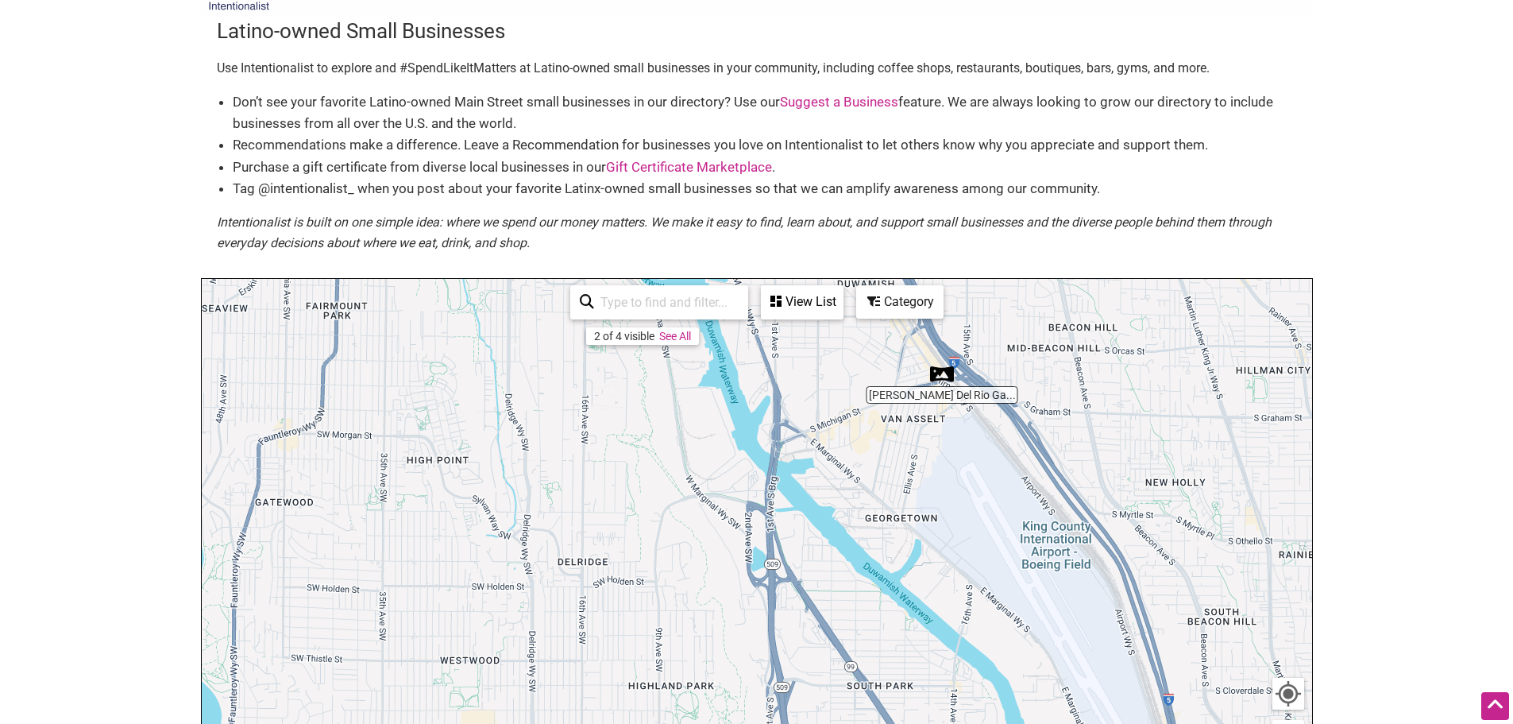
scroll to position [0, 0]
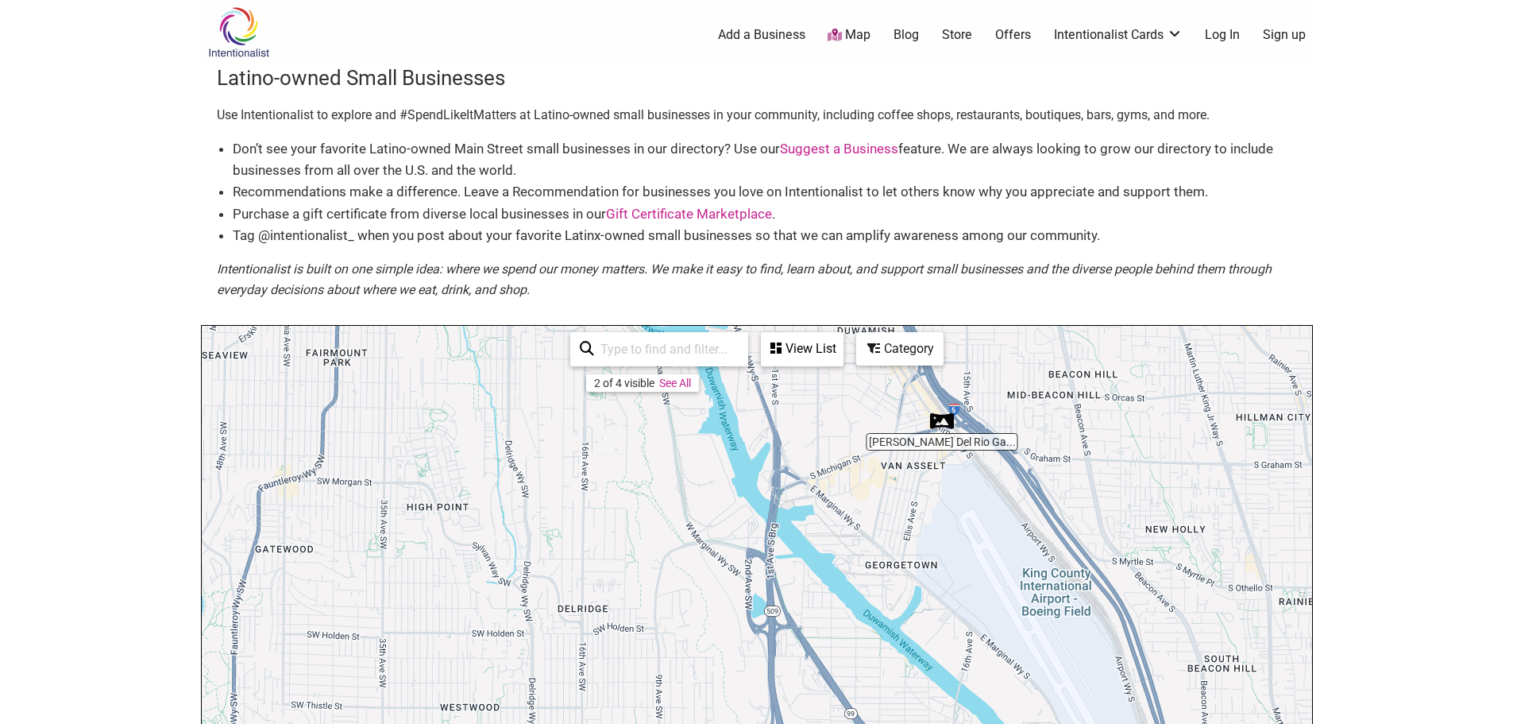
click at [235, 33] on img at bounding box center [238, 32] width 75 height 52
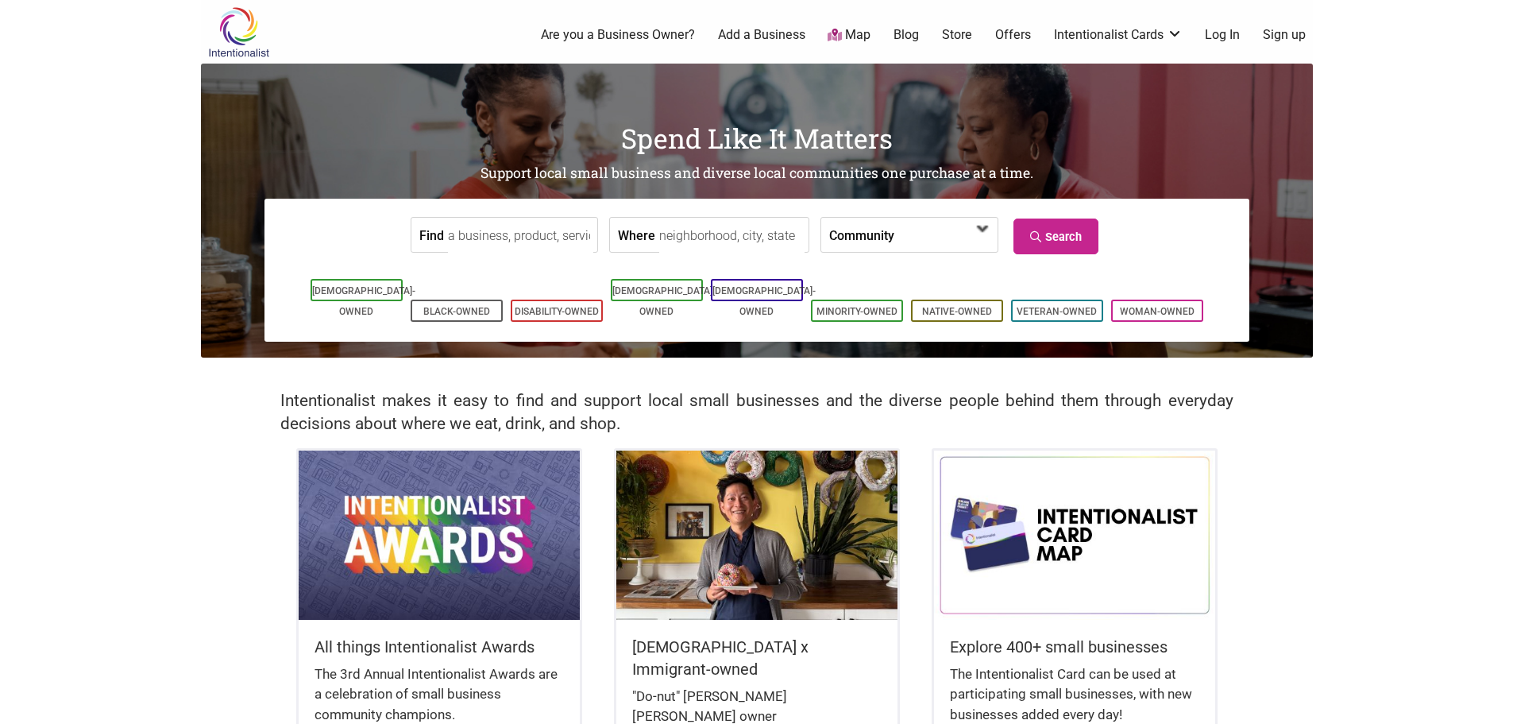
click at [965, 238] on span at bounding box center [940, 235] width 68 height 27
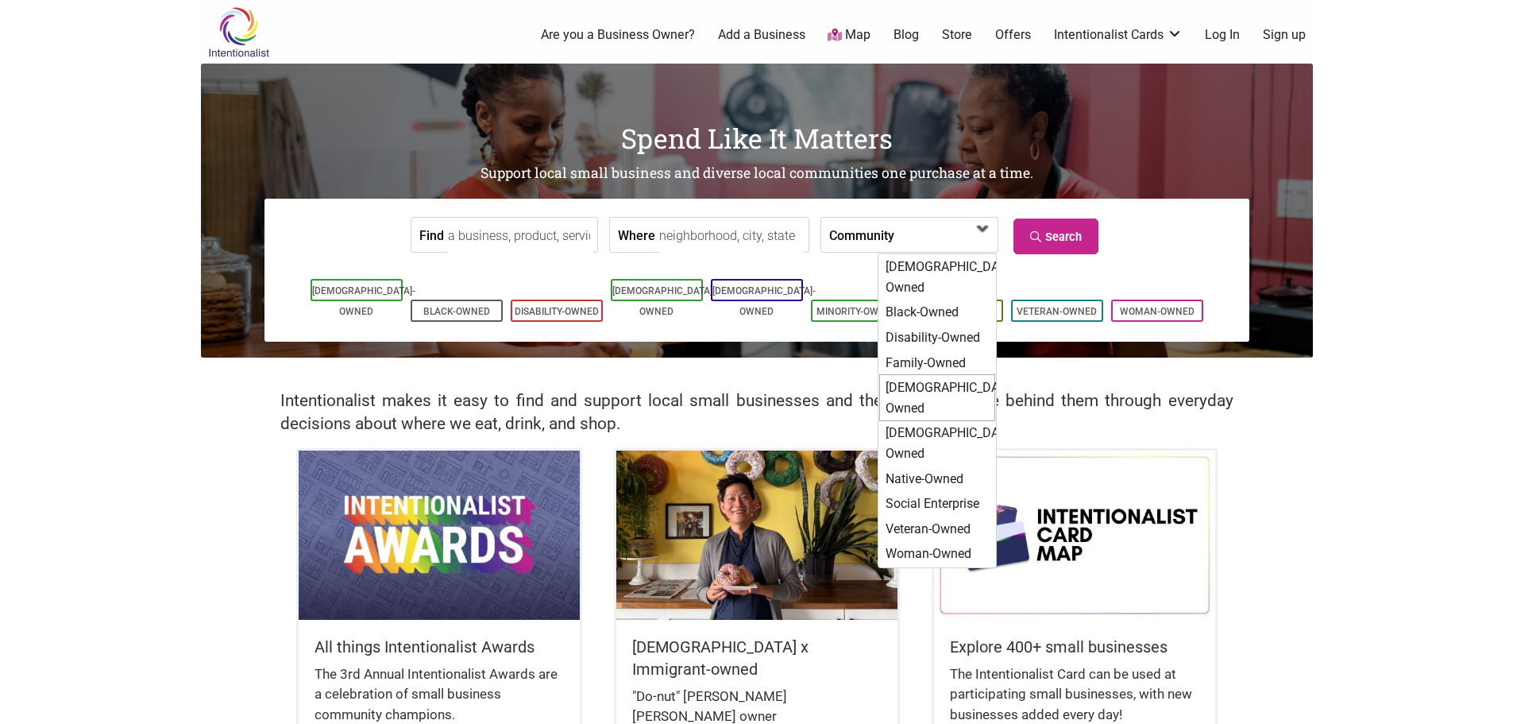
click at [952, 374] on div "[DEMOGRAPHIC_DATA]-Owned" at bounding box center [937, 397] width 116 height 47
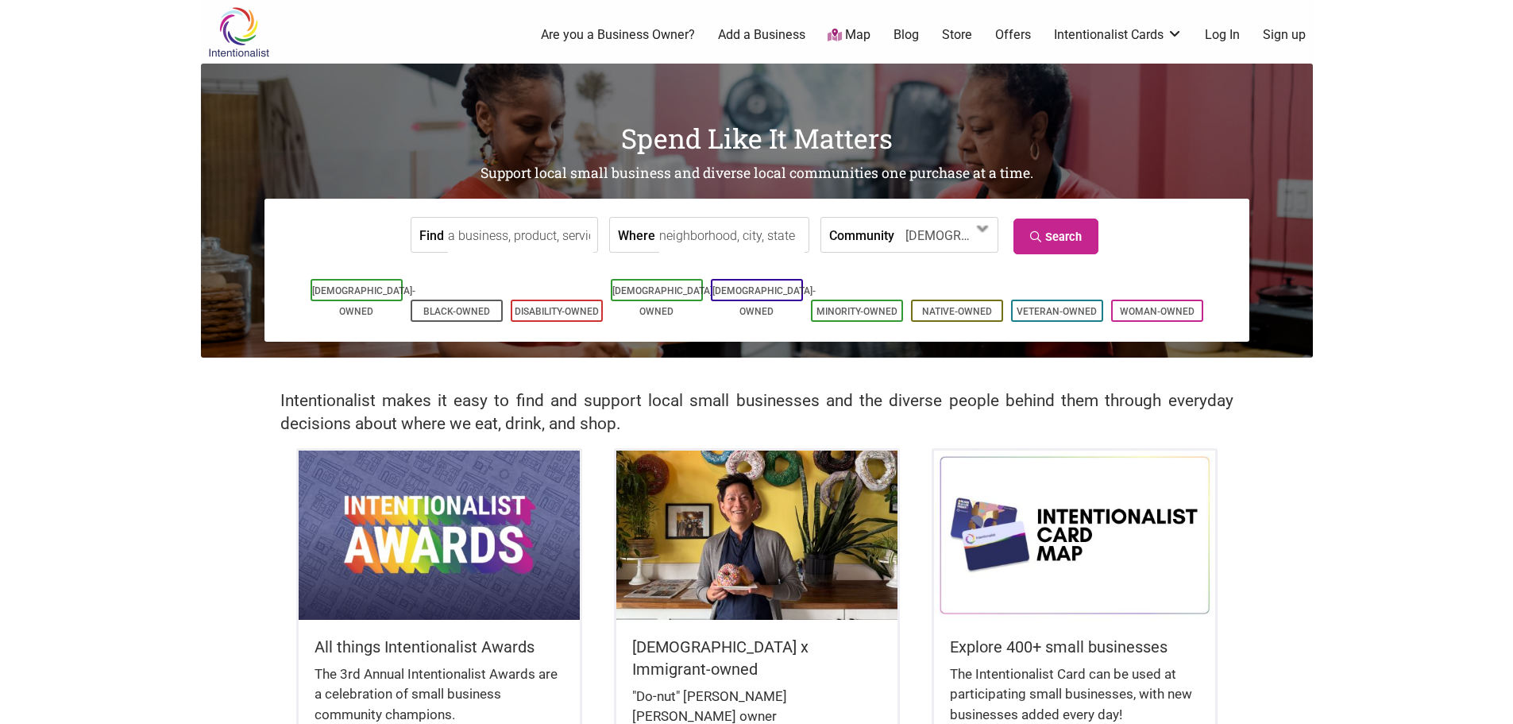
click at [685, 230] on input "Where" at bounding box center [731, 236] width 145 height 36
click at [1078, 238] on link "Search" at bounding box center [1056, 236] width 85 height 36
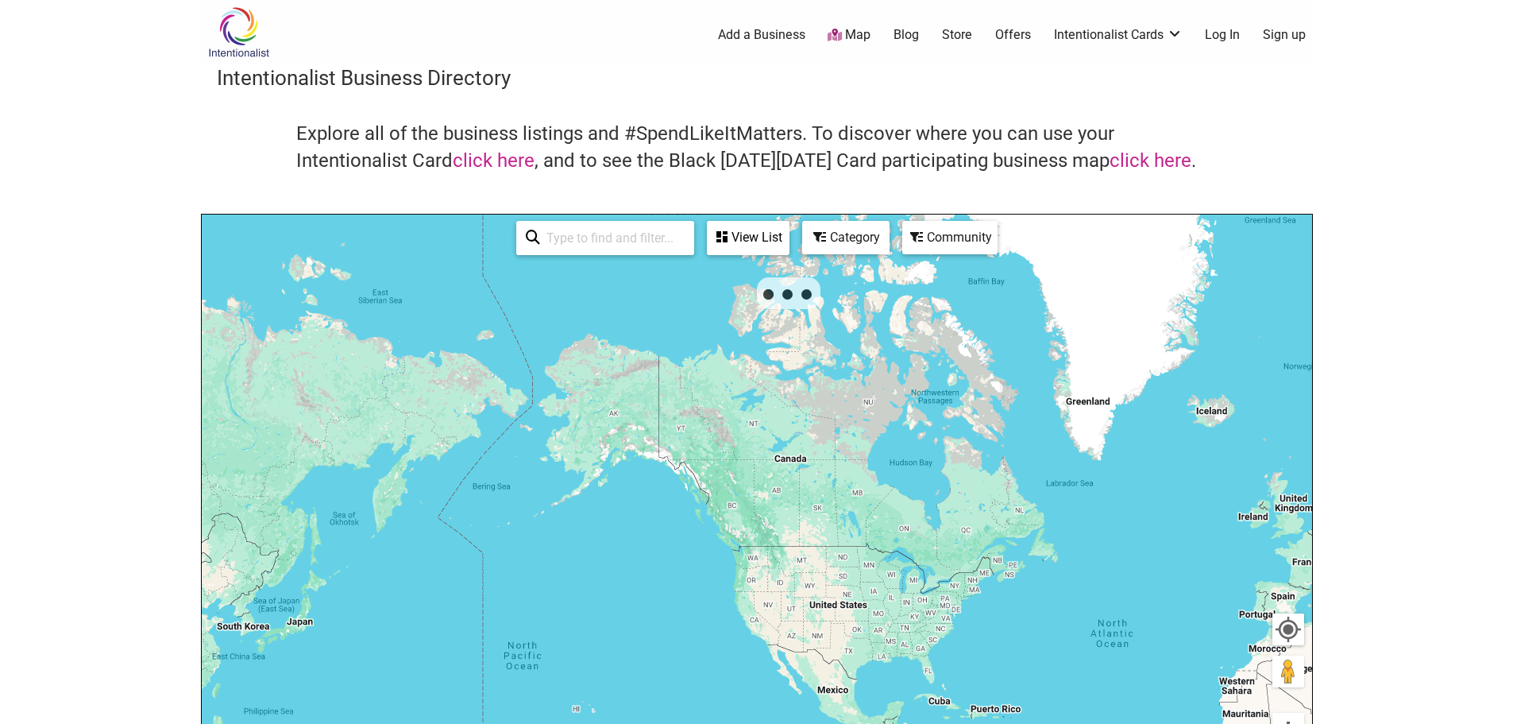
click at [233, 23] on img at bounding box center [238, 32] width 75 height 52
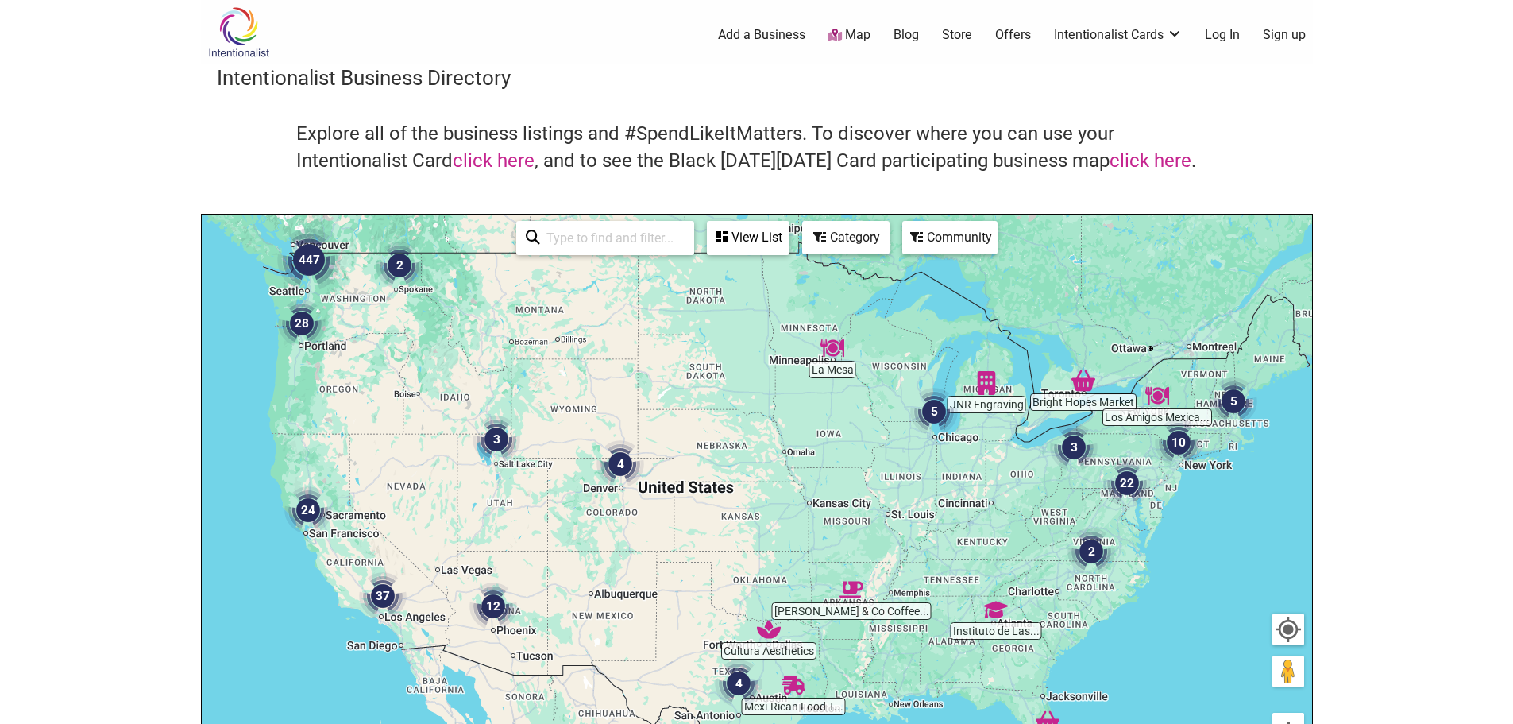
click at [257, 37] on img at bounding box center [238, 32] width 75 height 52
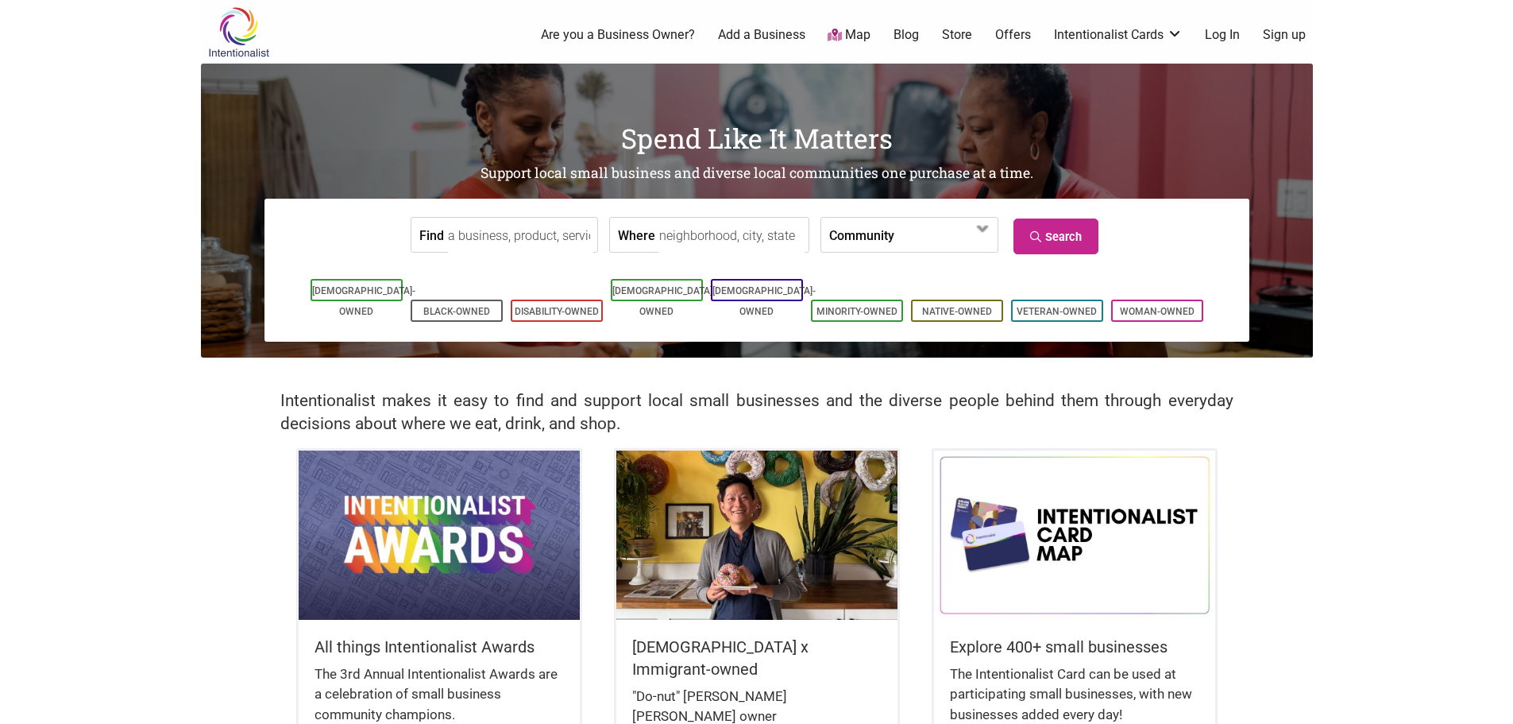
click at [506, 238] on input "Find" at bounding box center [520, 236] width 145 height 36
click at [647, 288] on link "[DEMOGRAPHIC_DATA]-Owned" at bounding box center [663, 301] width 103 height 32
click at [976, 234] on span at bounding box center [983, 228] width 25 height 25
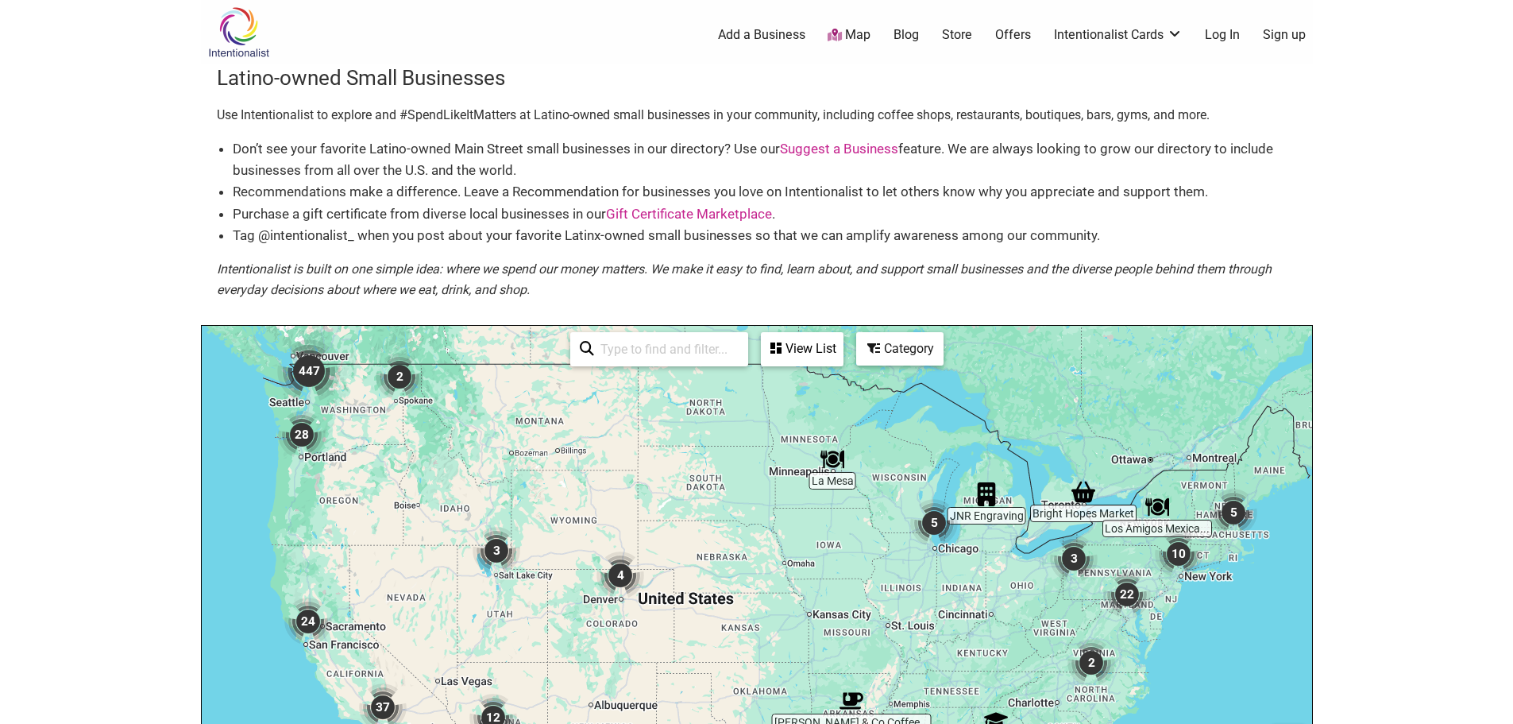
click at [303, 374] on img "447" at bounding box center [309, 371] width 76 height 76
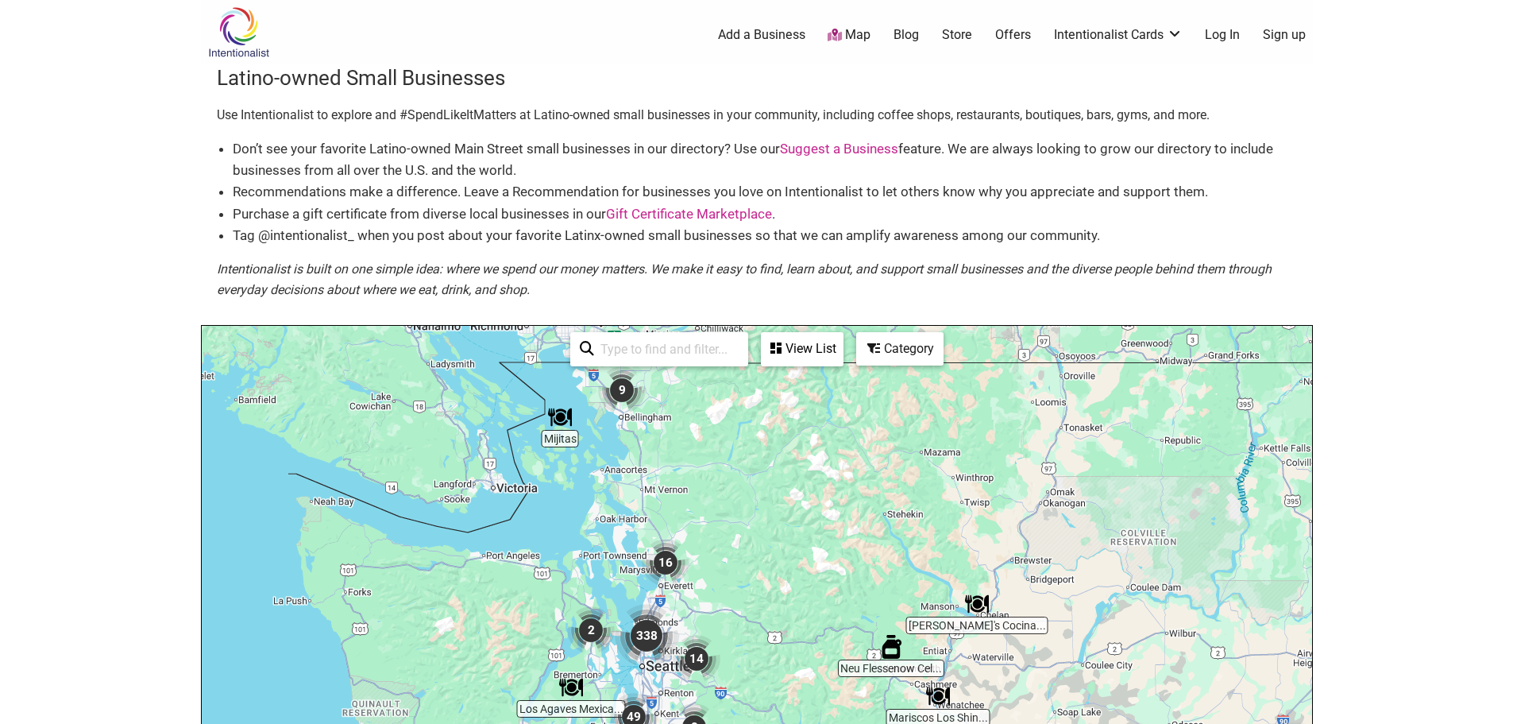
click at [646, 628] on img "338" at bounding box center [647, 635] width 76 height 76
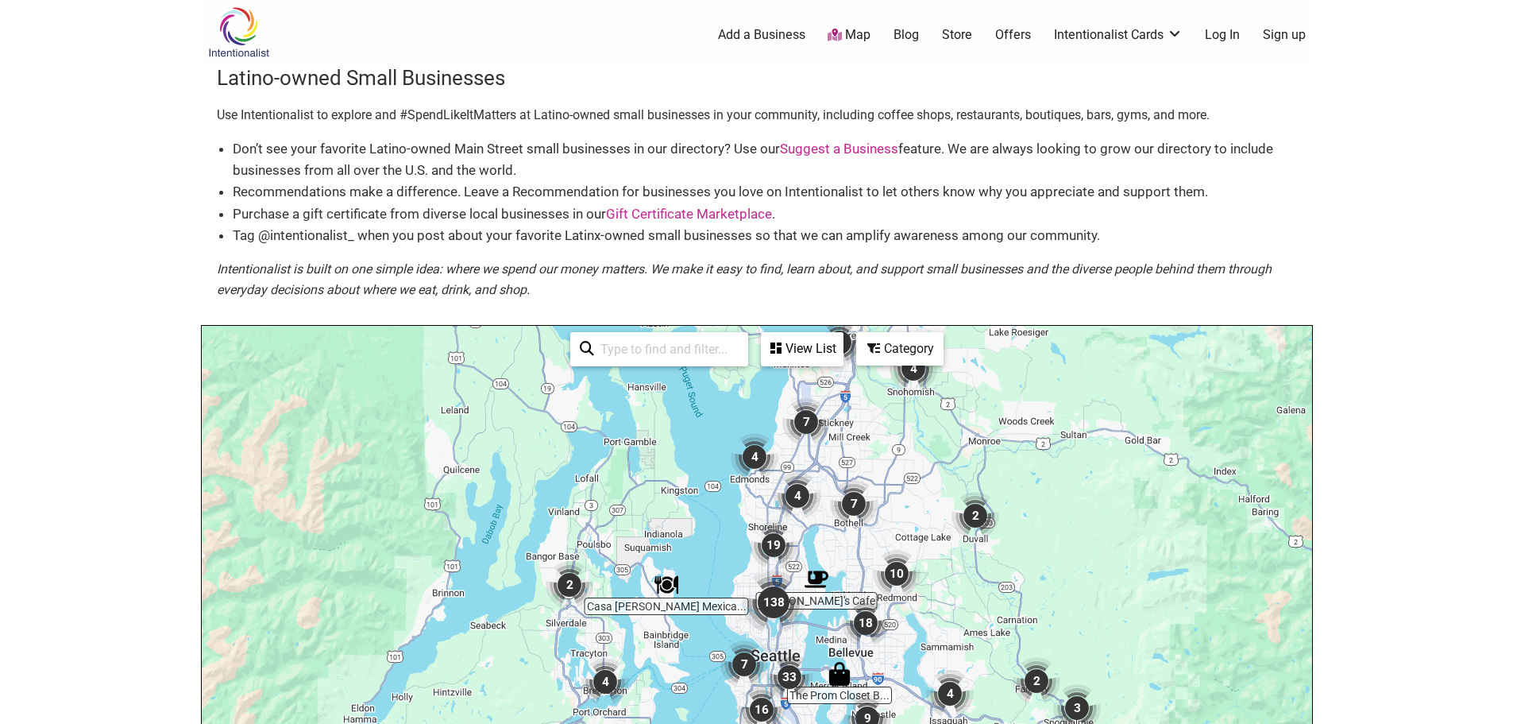
click at [804, 345] on div "View List" at bounding box center [802, 349] width 79 height 30
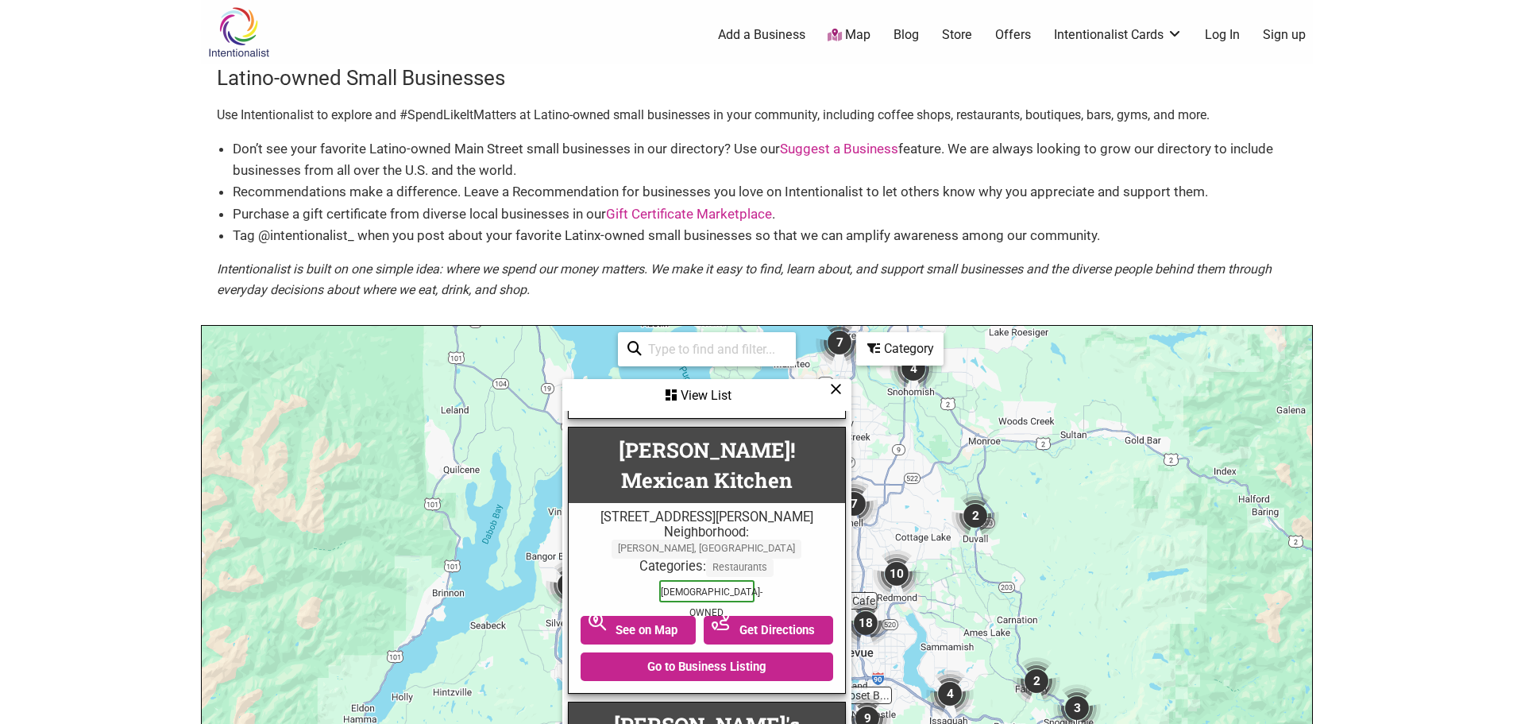
scroll to position [4051, 0]
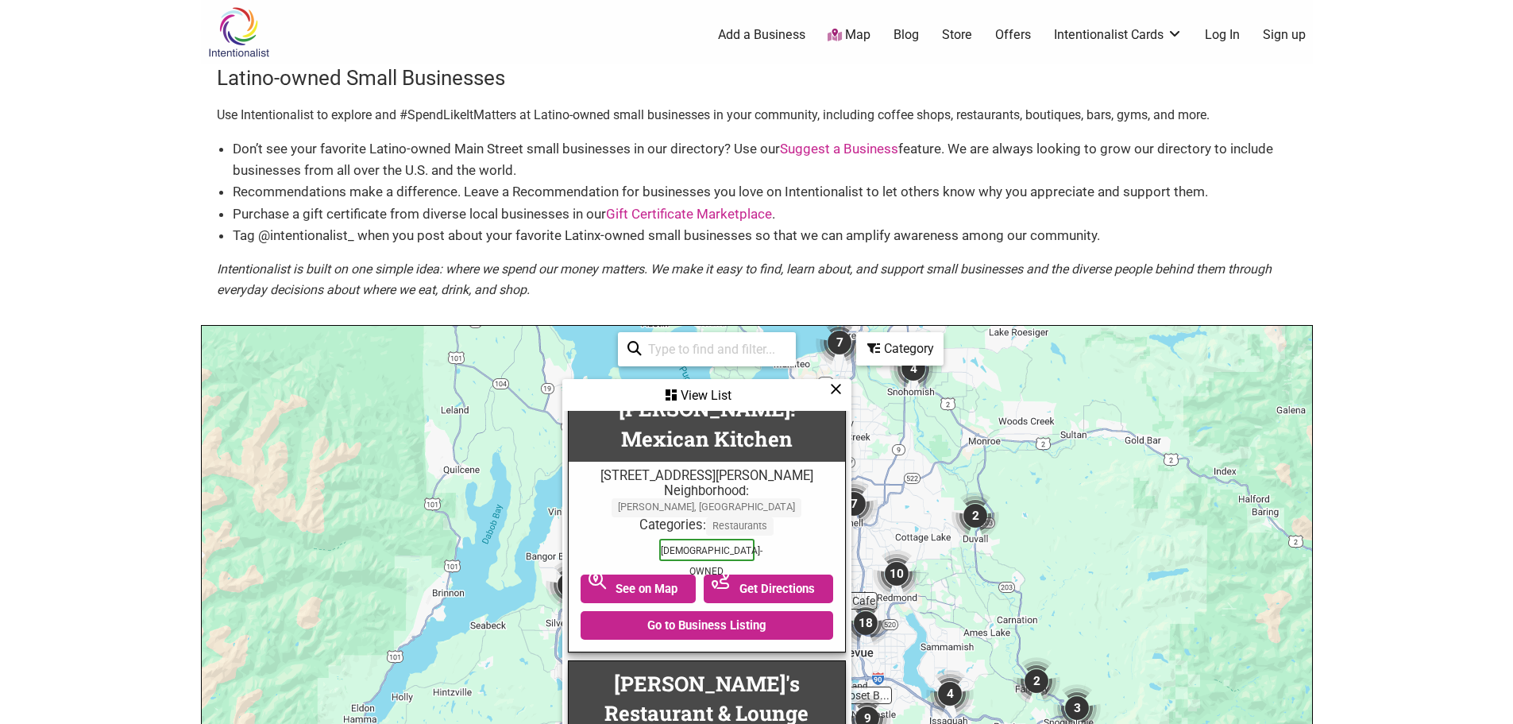
click at [850, 381] on div "Category" at bounding box center [707, 396] width 286 height 30
drag, startPoint x: 840, startPoint y: 385, endPoint x: 831, endPoint y: 392, distance: 10.8
click at [839, 386] on div "View List" at bounding box center [707, 396] width 286 height 30
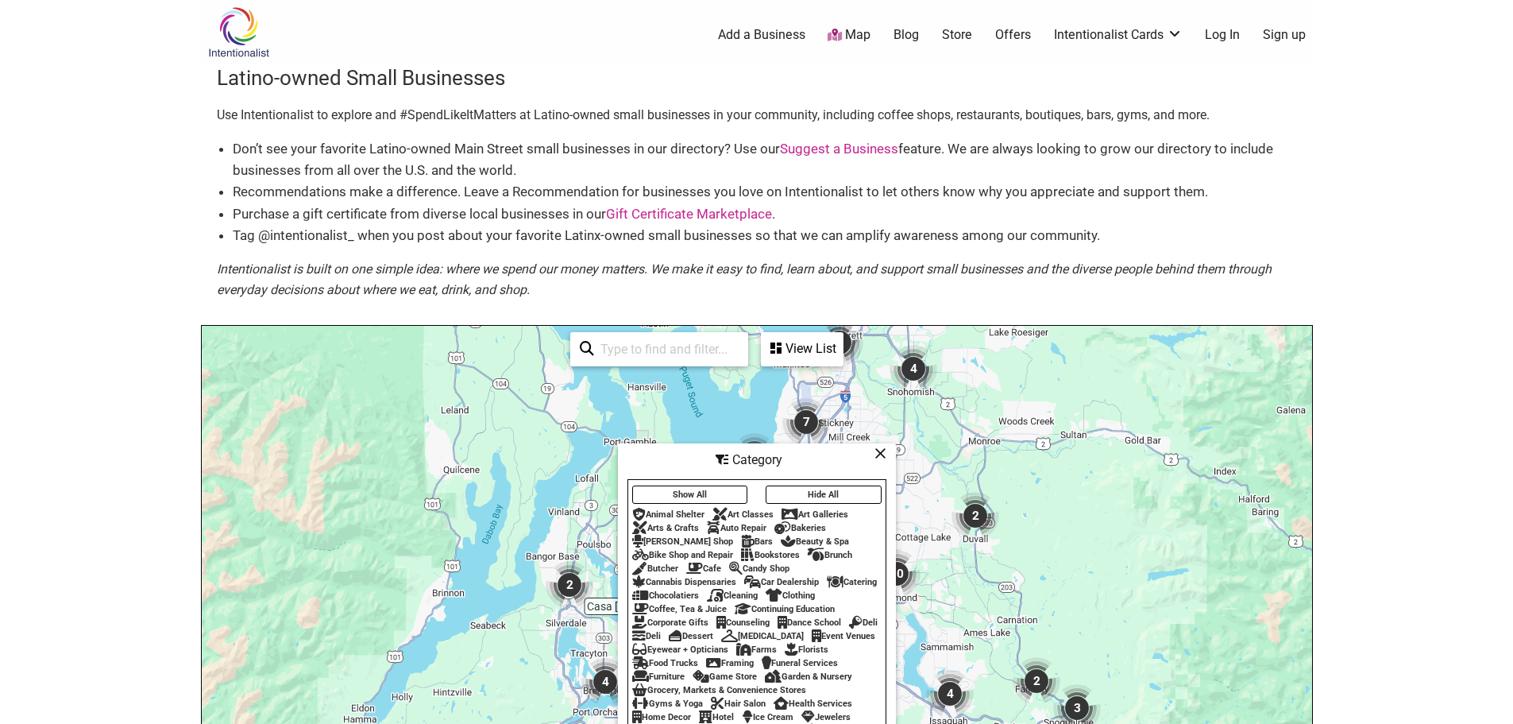
click at [682, 590] on div "Chocolatiers" at bounding box center [665, 595] width 67 height 10
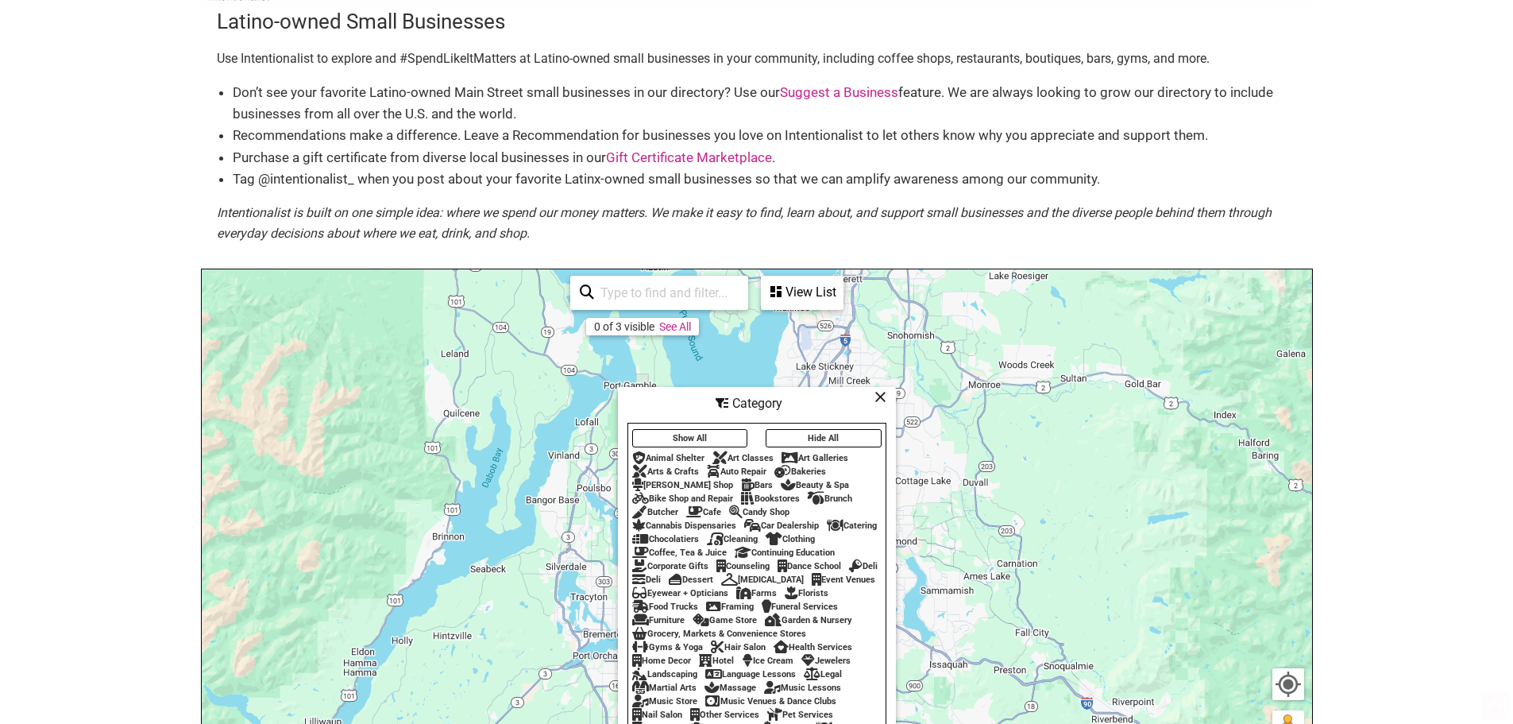
scroll to position [159, 0]
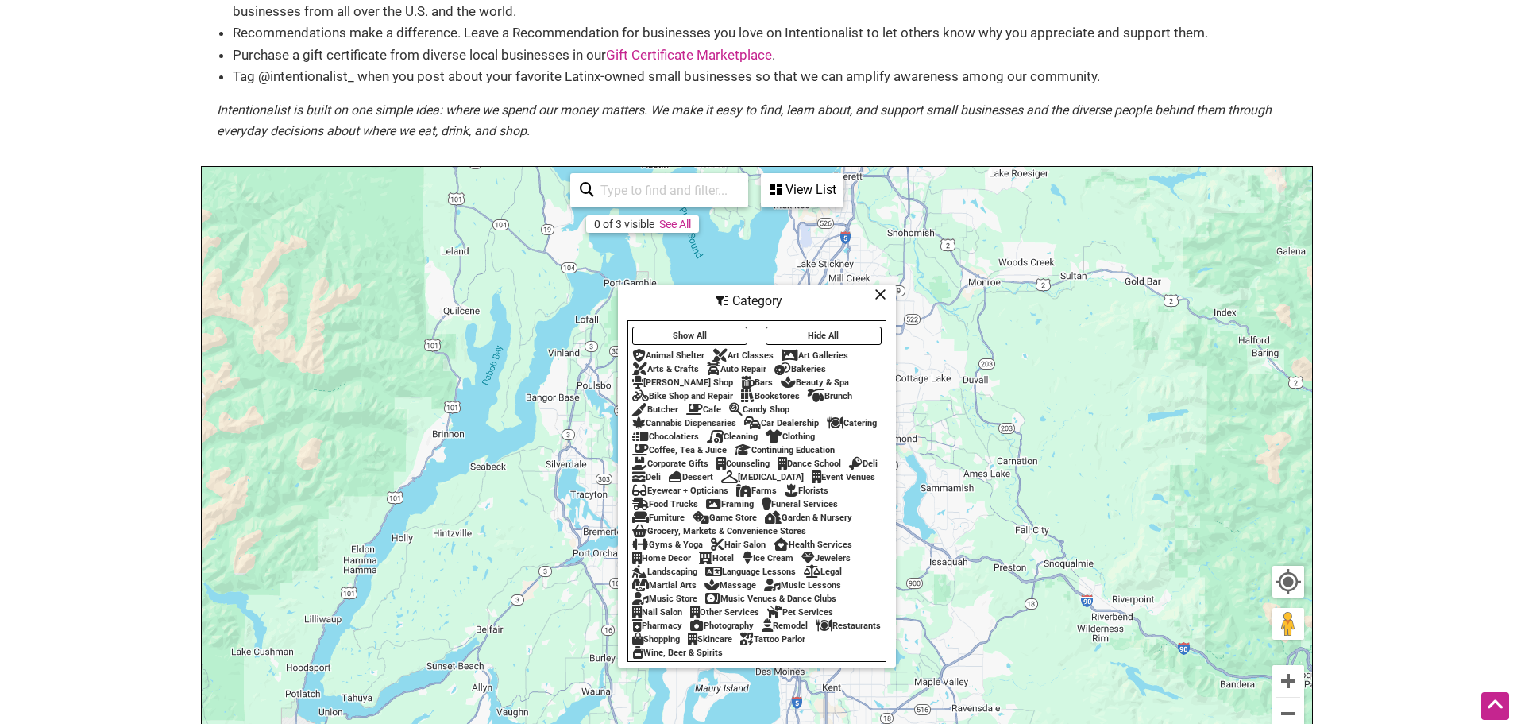
click at [679, 234] on div "To navigate, press the arrow keys." at bounding box center [757, 476] width 1111 height 618
click at [794, 187] on div "View List" at bounding box center [802, 190] width 79 height 30
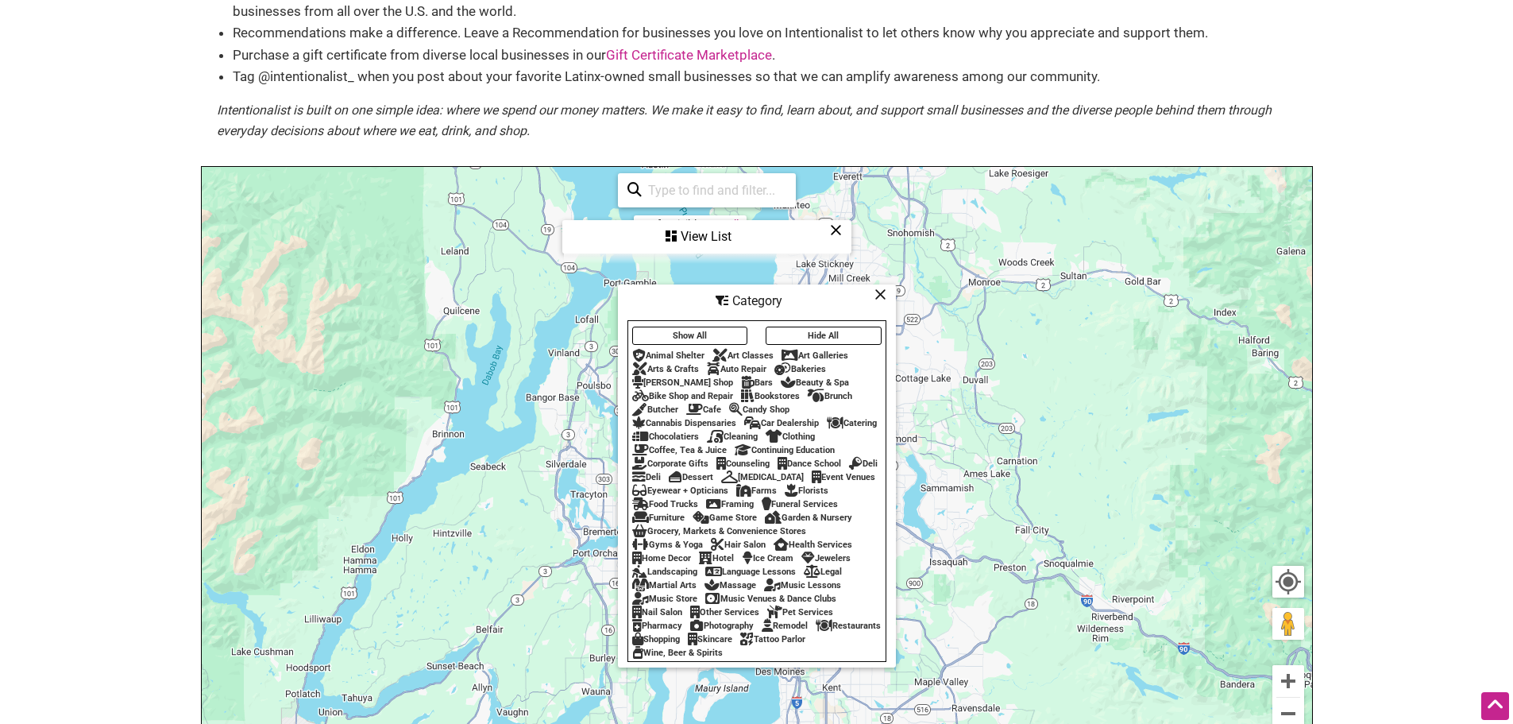
click at [882, 294] on icon at bounding box center [881, 294] width 12 height 1
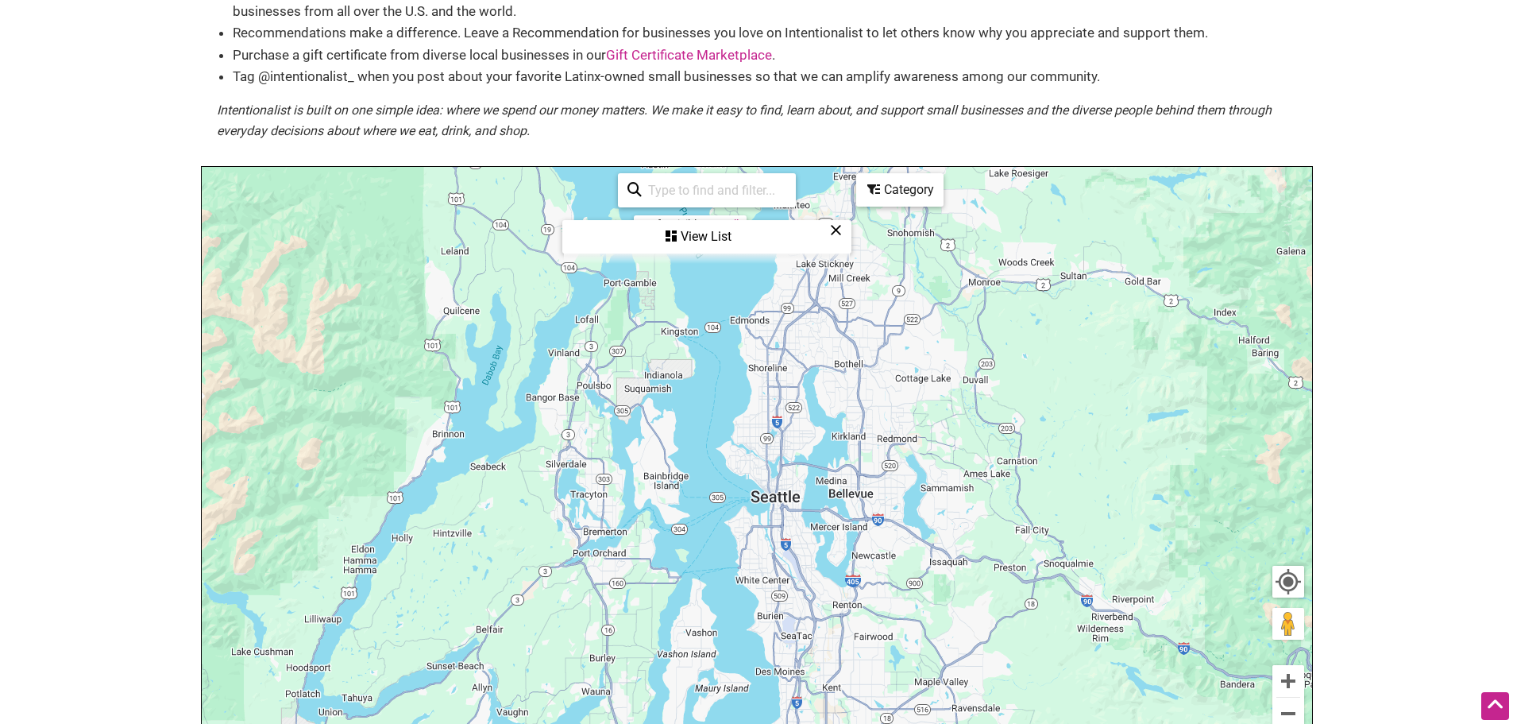
click at [705, 236] on div "View List" at bounding box center [707, 237] width 286 height 30
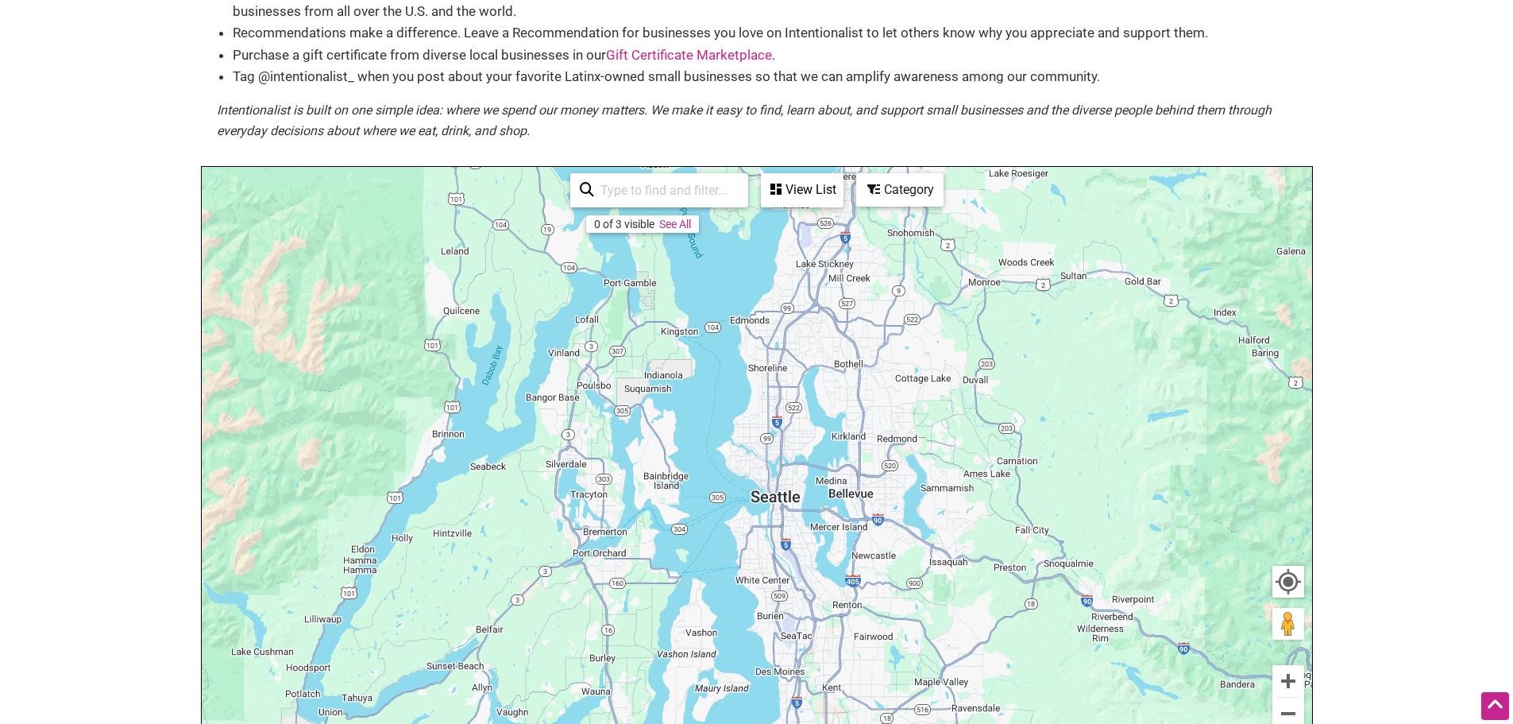
click at [682, 222] on link "See All" at bounding box center [675, 224] width 32 height 13
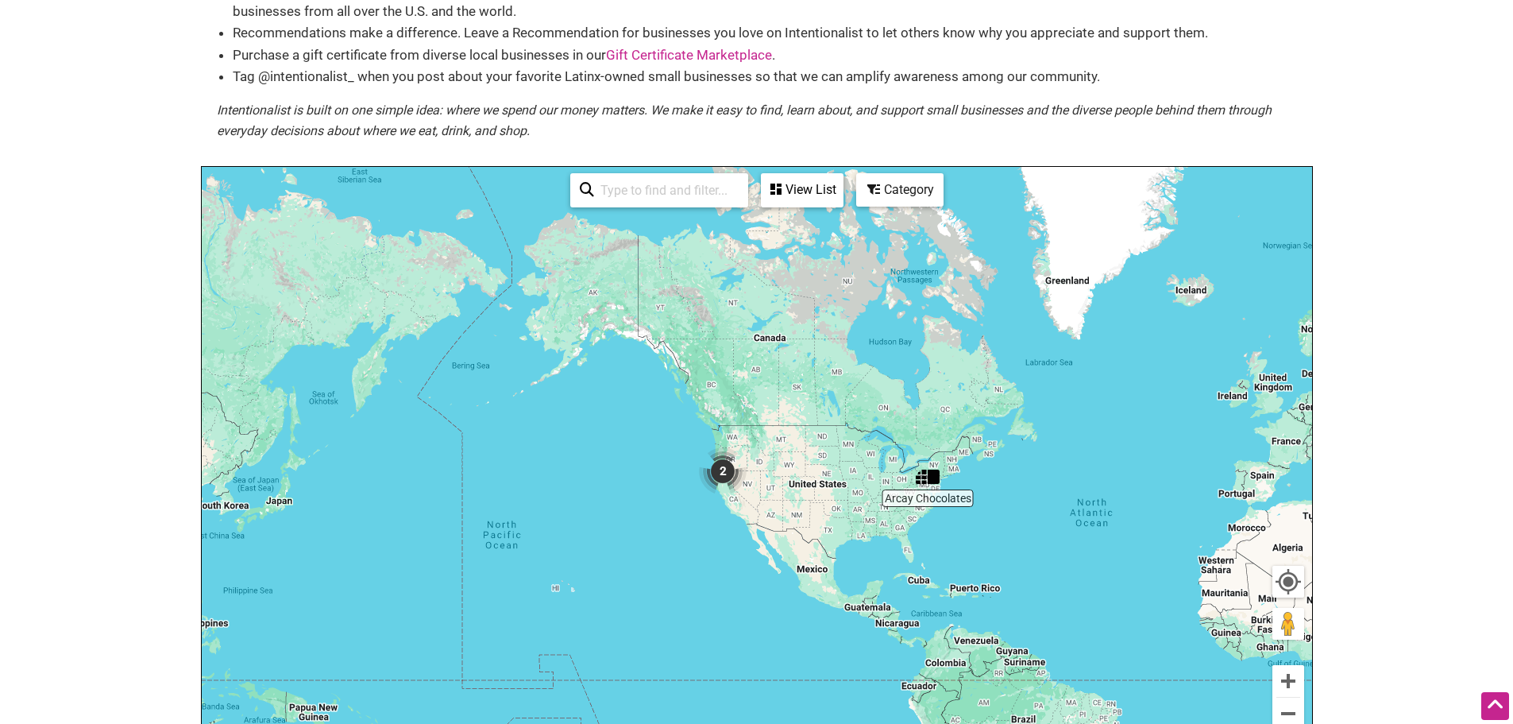
click at [842, 191] on div "Category" at bounding box center [802, 190] width 79 height 30
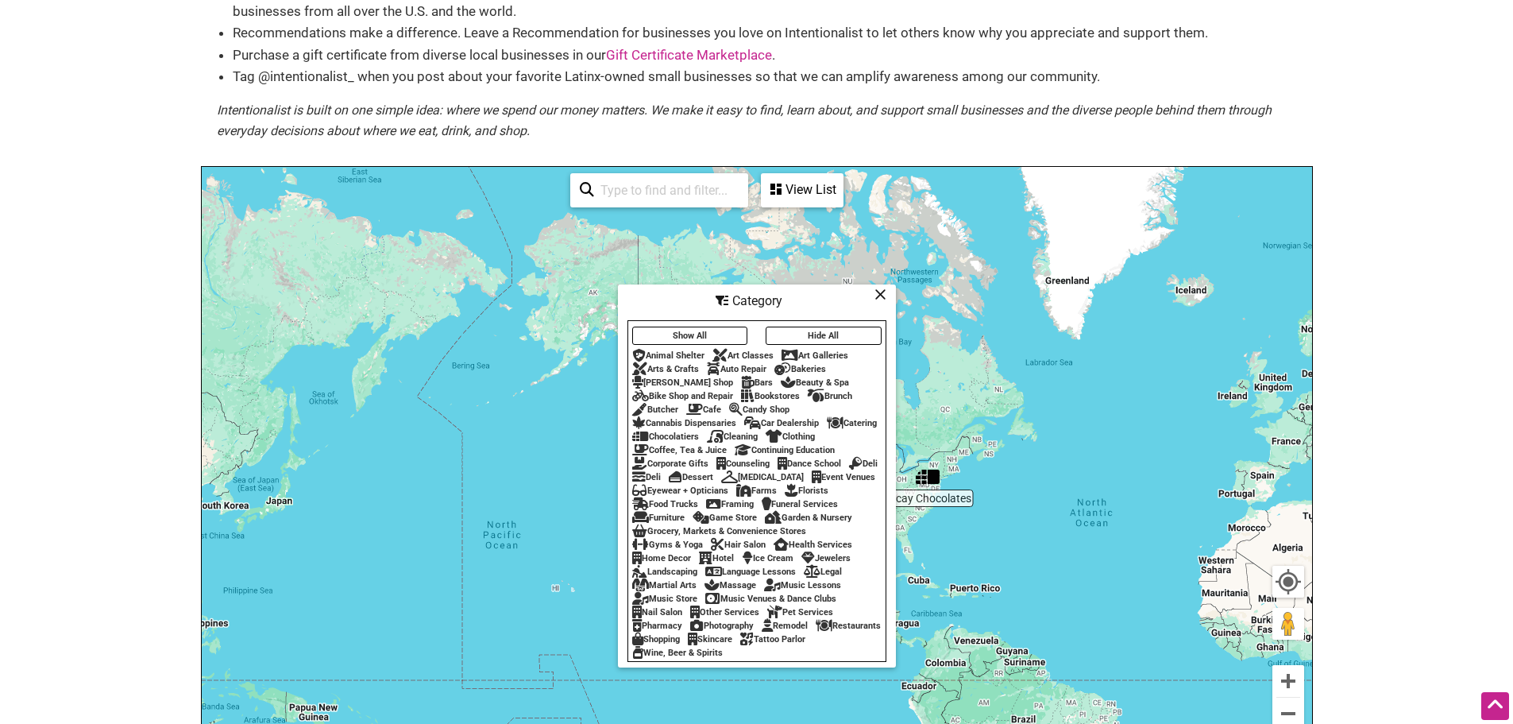
click at [716, 331] on button "Show All" at bounding box center [690, 335] width 116 height 18
click at [883, 294] on icon at bounding box center [881, 294] width 12 height 1
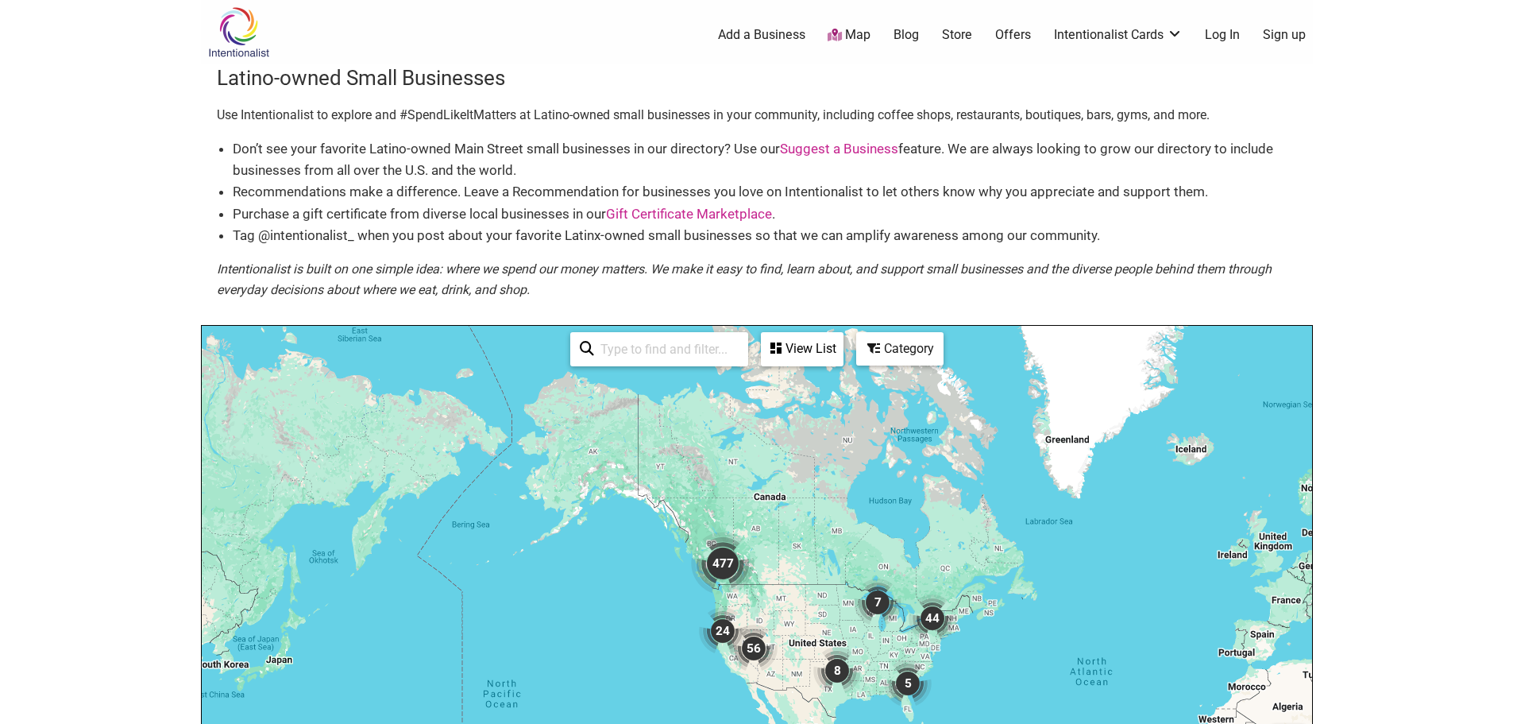
click at [717, 562] on img "477" at bounding box center [723, 563] width 76 height 76
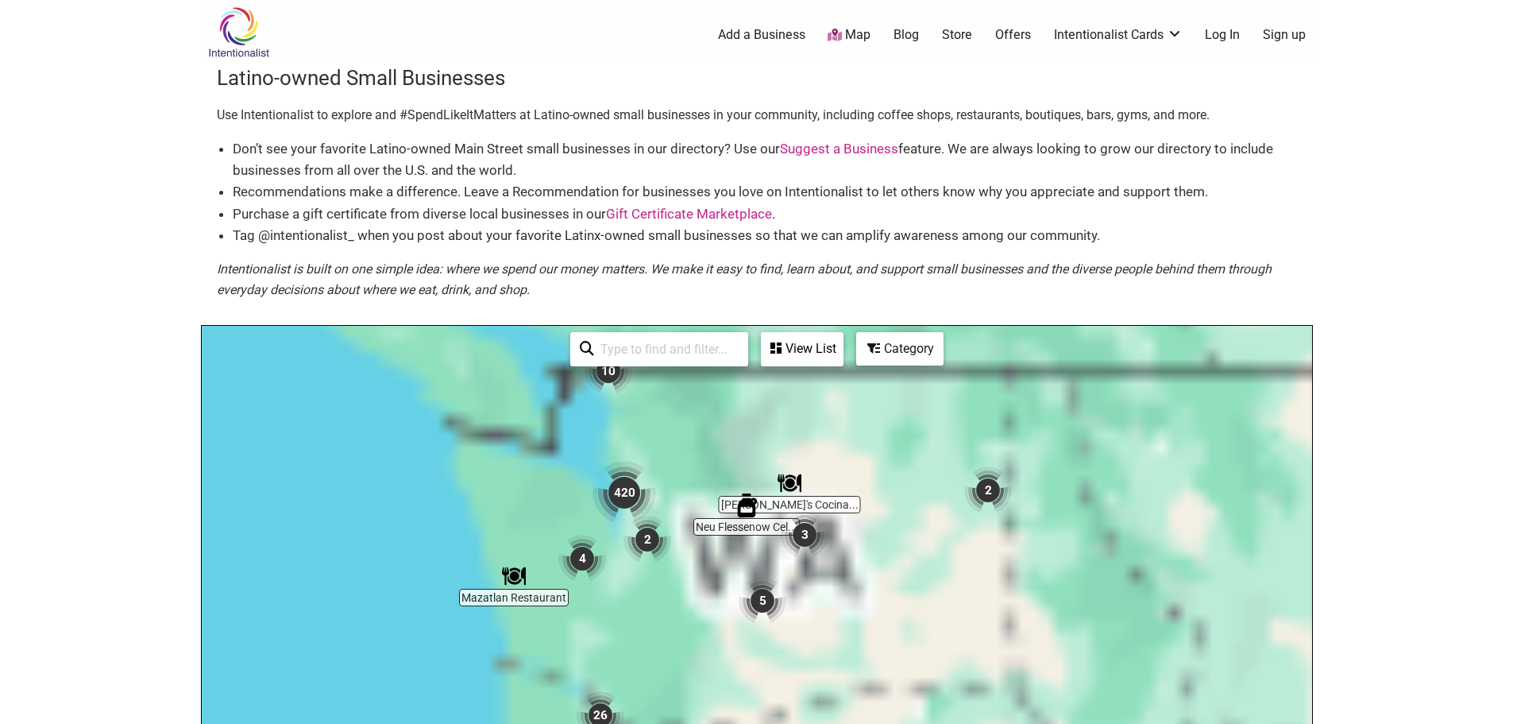
click at [880, 653] on div "To navigate, press the arrow keys." at bounding box center [757, 635] width 1111 height 618
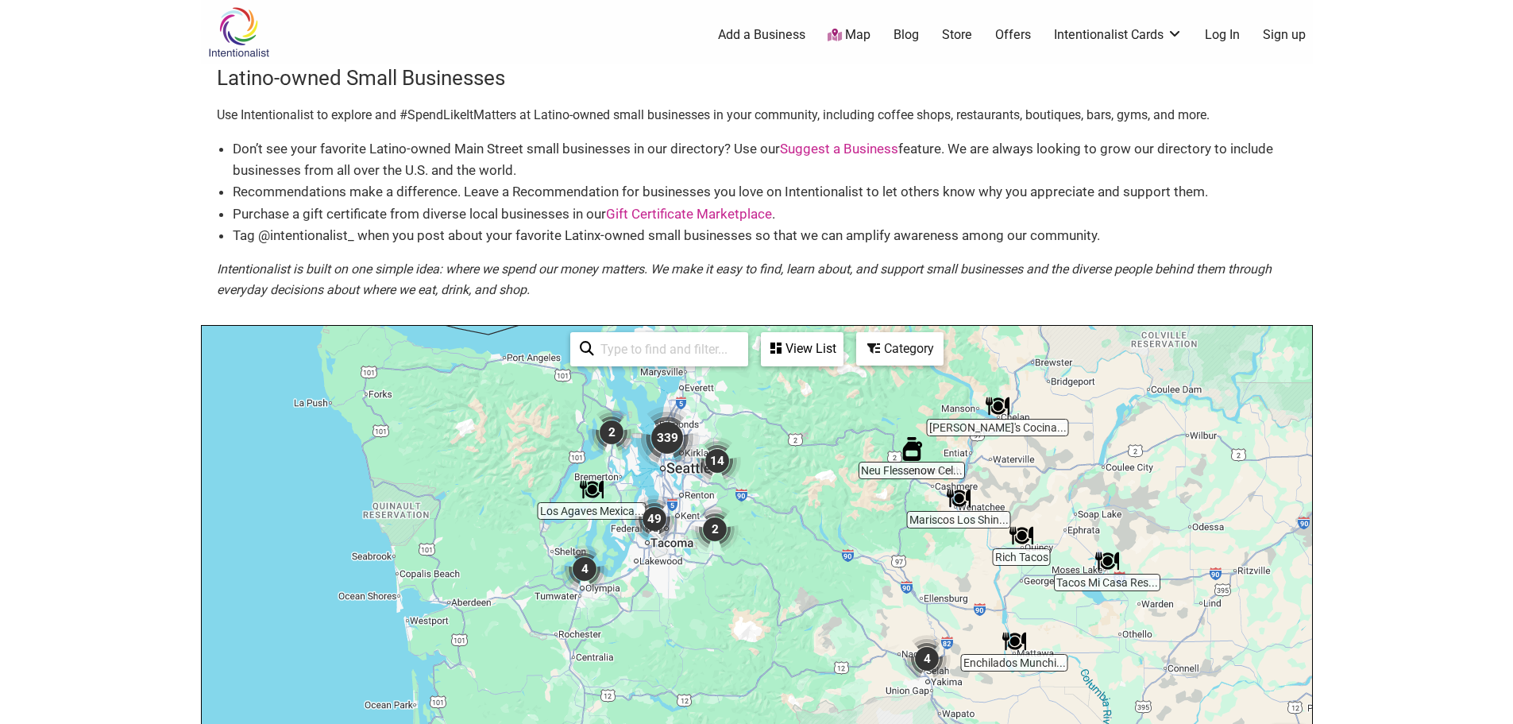
drag, startPoint x: 581, startPoint y: 572, endPoint x: 914, endPoint y: 664, distance: 345.4
click at [914, 664] on div "To navigate, press the arrow keys." at bounding box center [757, 635] width 1111 height 618
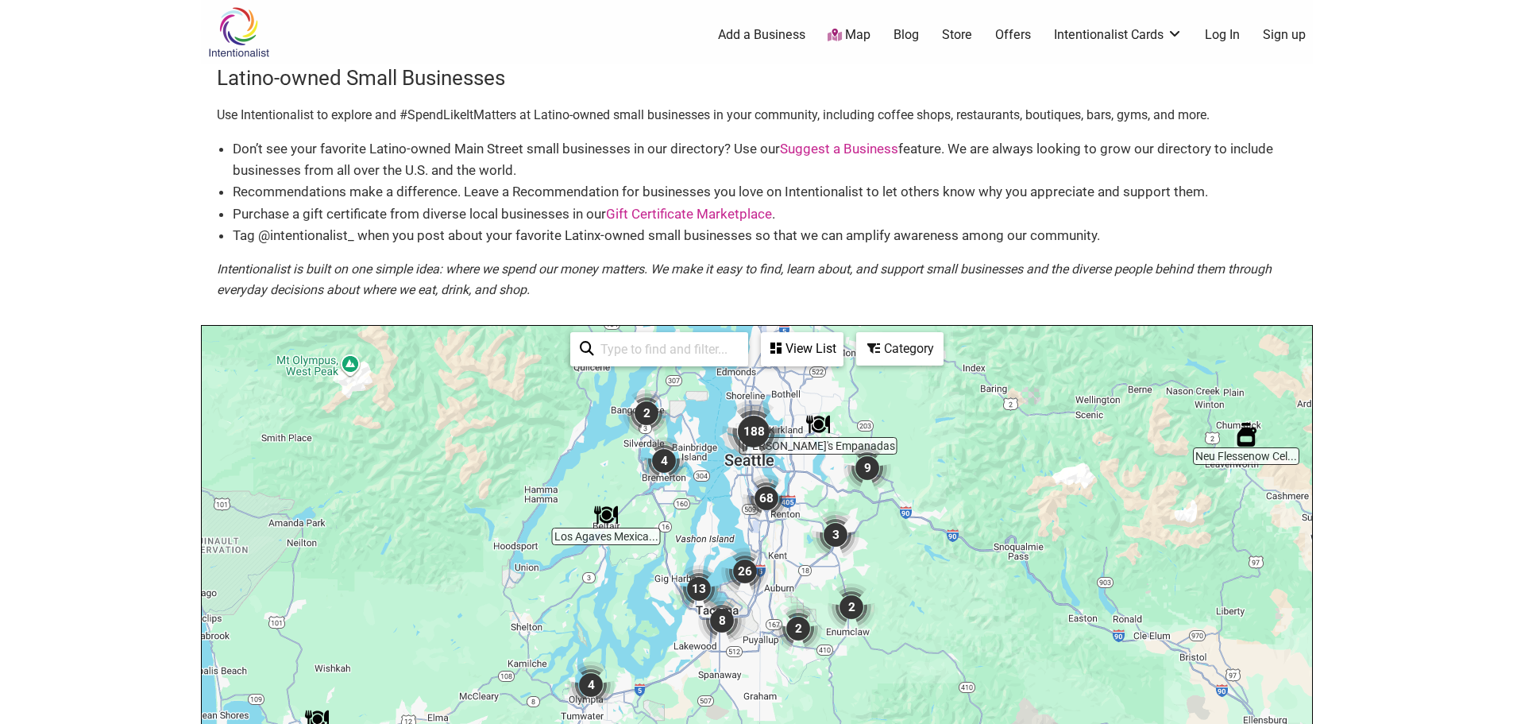
drag, startPoint x: 819, startPoint y: 613, endPoint x: 803, endPoint y: 724, distance: 111.6
click at [803, 723] on html "× Menu 0 Add a Business Map Blog Store Offers Intentionalist Cards Buy Black Ca…" at bounding box center [756, 362] width 1513 height 724
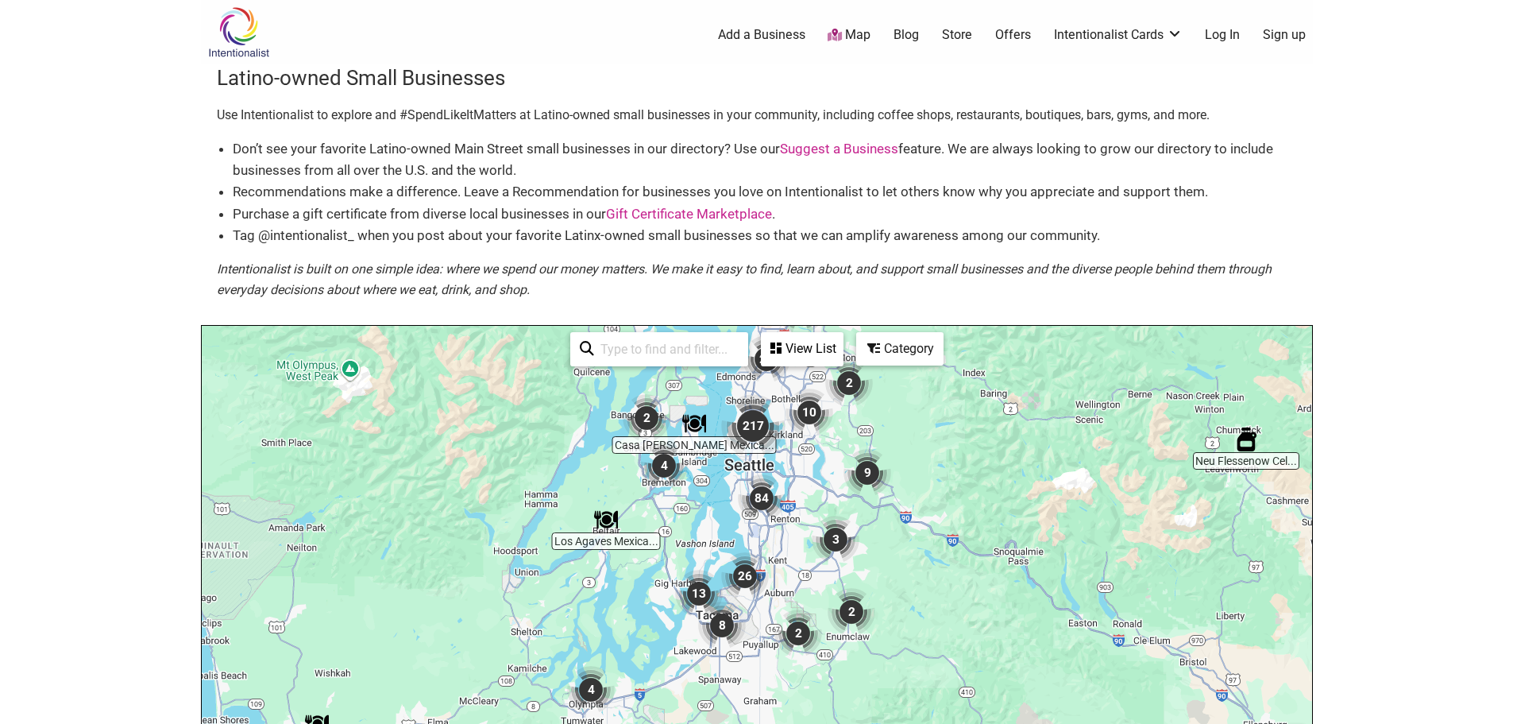
click at [803, 344] on div "View List" at bounding box center [802, 349] width 79 height 30
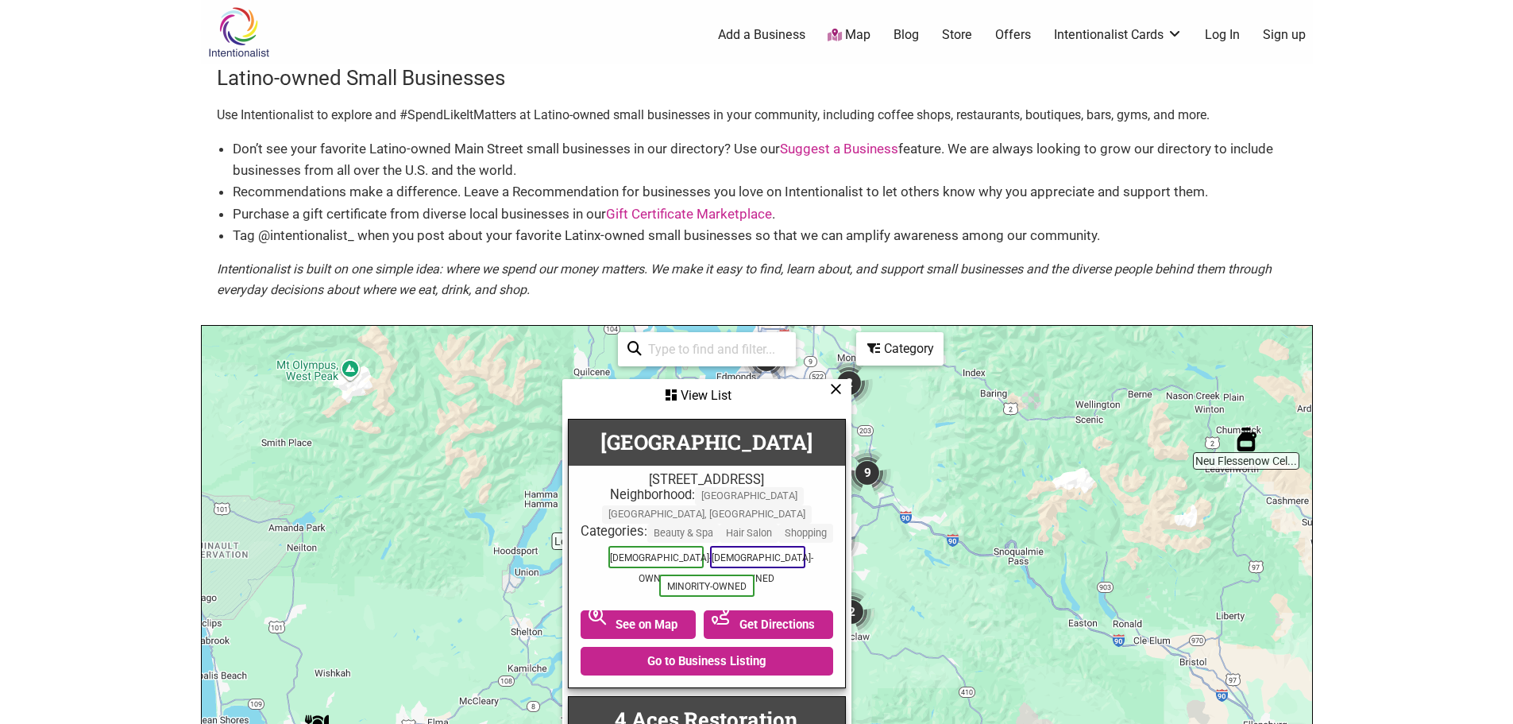
click at [829, 383] on div "View List" at bounding box center [707, 396] width 286 height 30
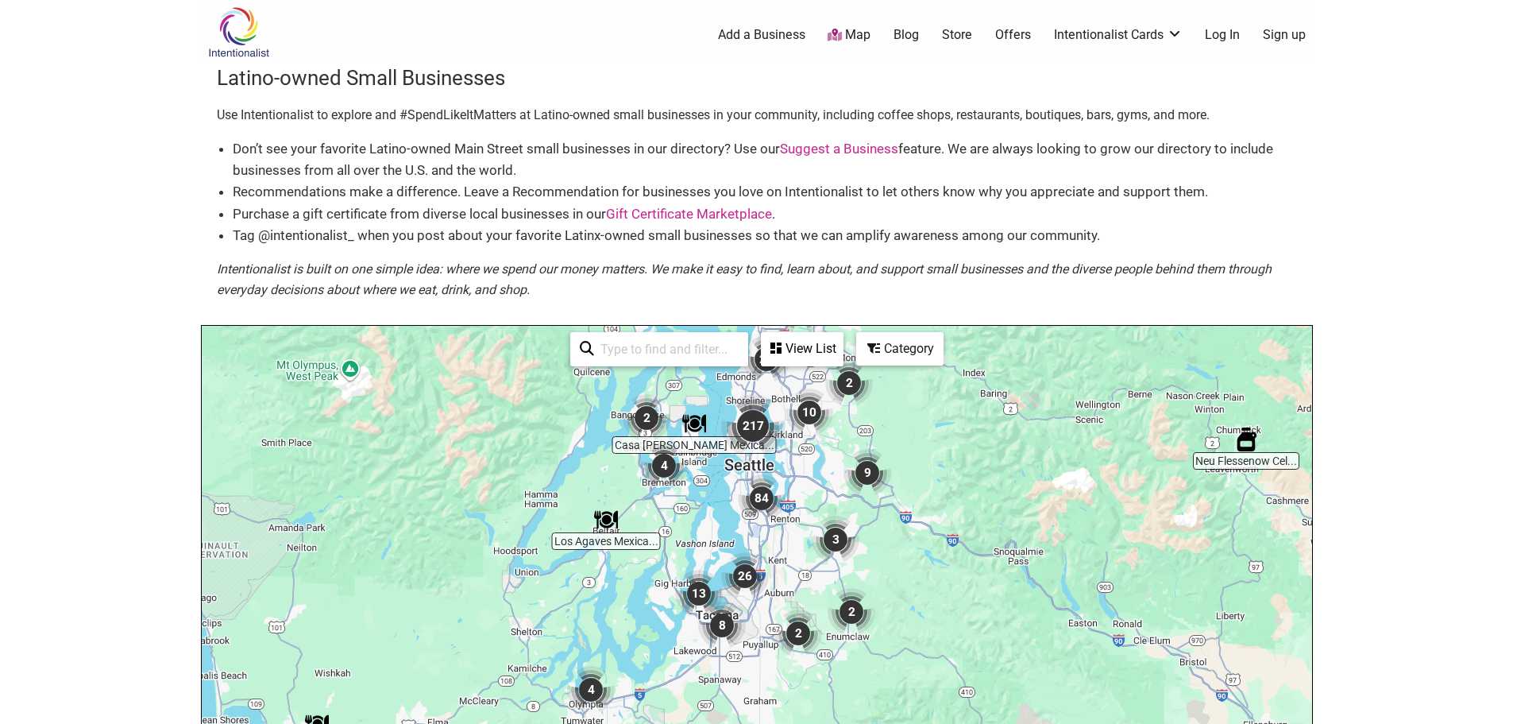
click at [842, 357] on div "Category" at bounding box center [802, 349] width 79 height 30
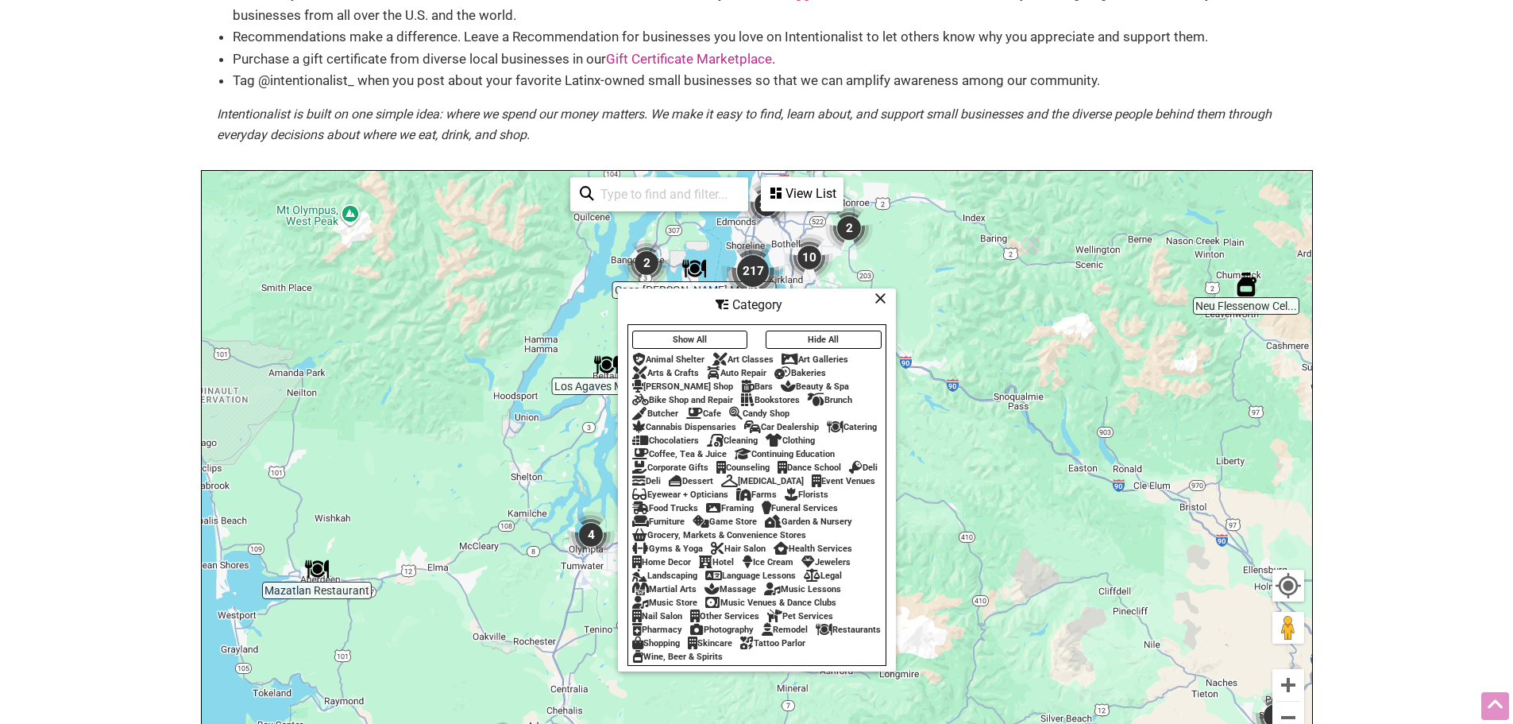
scroll to position [159, 0]
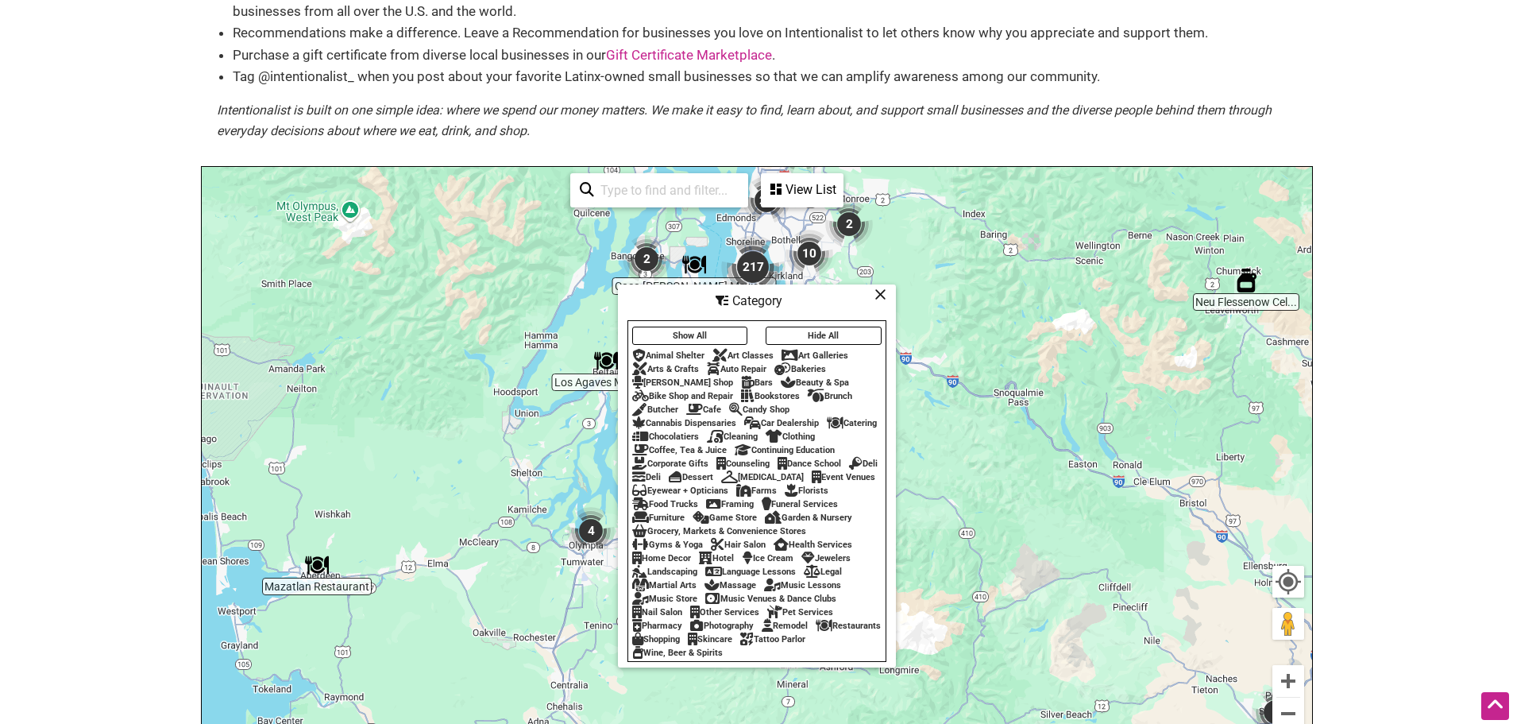
click at [670, 563] on div "Home Decor" at bounding box center [661, 558] width 59 height 10
click at [877, 294] on icon at bounding box center [881, 294] width 12 height 1
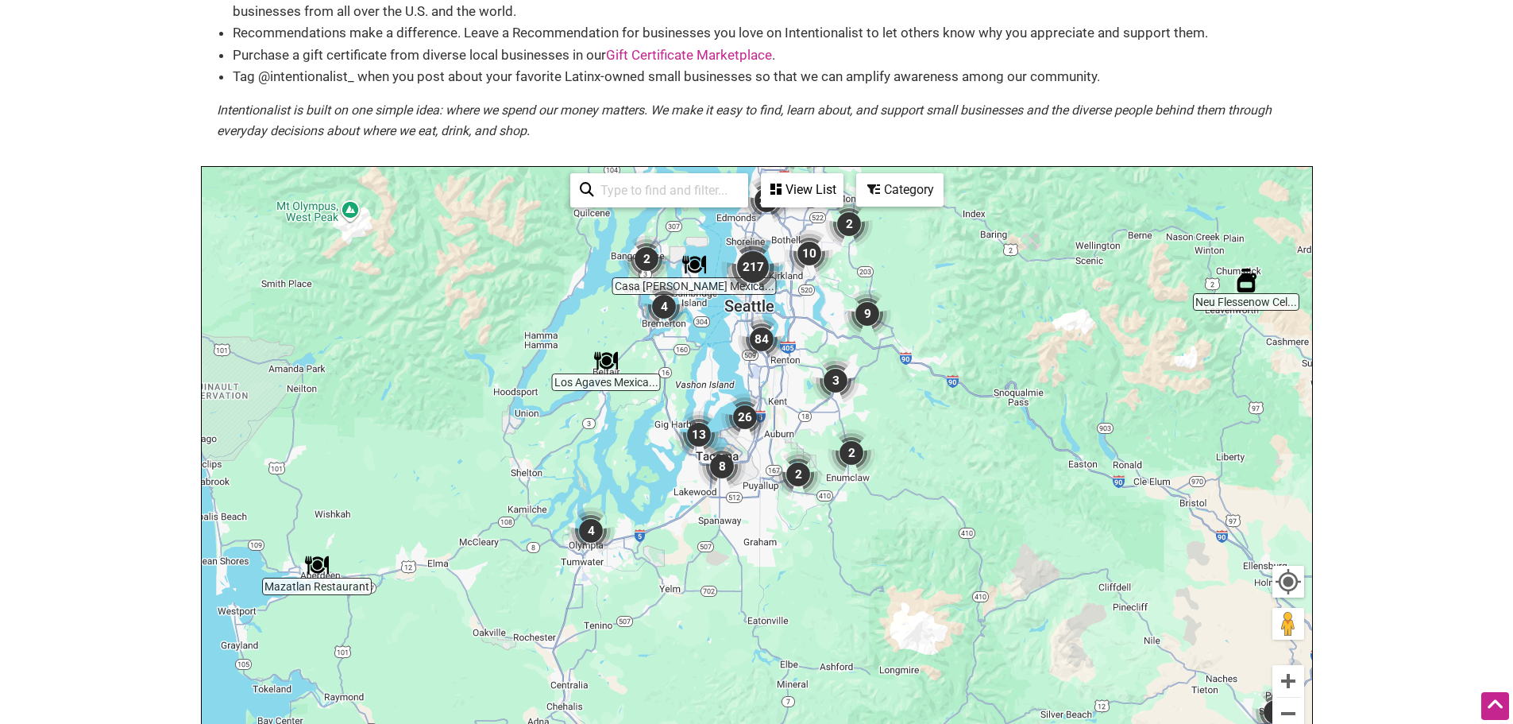
click at [760, 341] on img "84" at bounding box center [762, 339] width 60 height 60
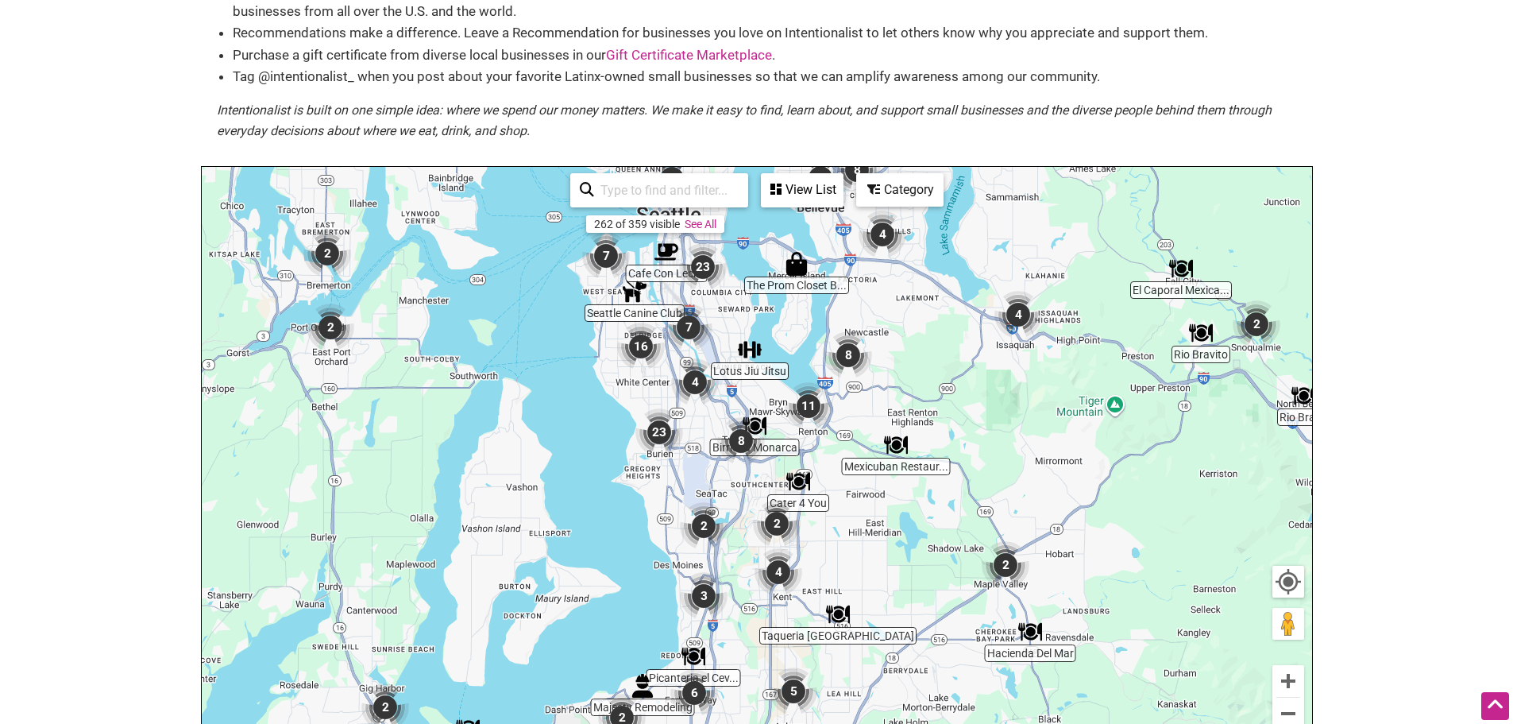
click at [705, 523] on img "2" at bounding box center [704, 526] width 60 height 60
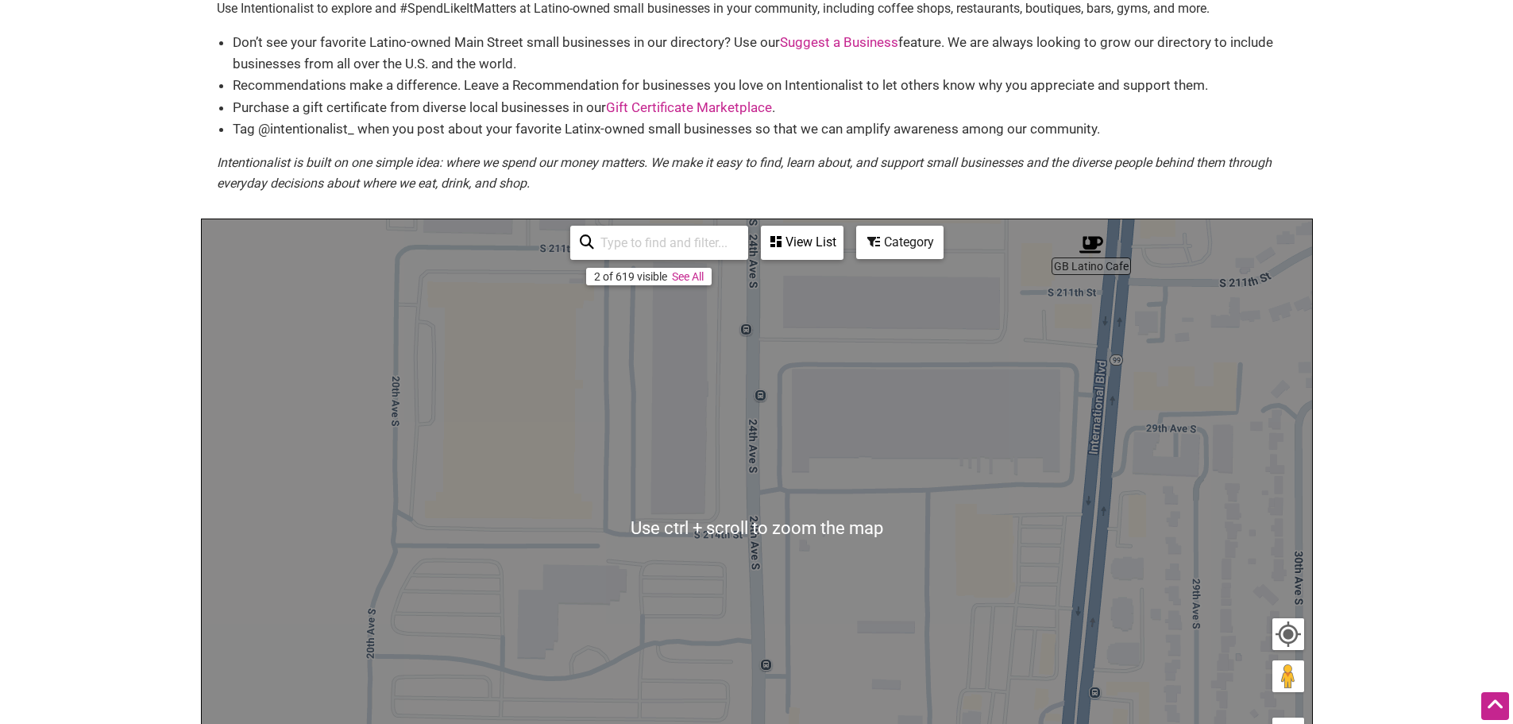
scroll to position [79, 0]
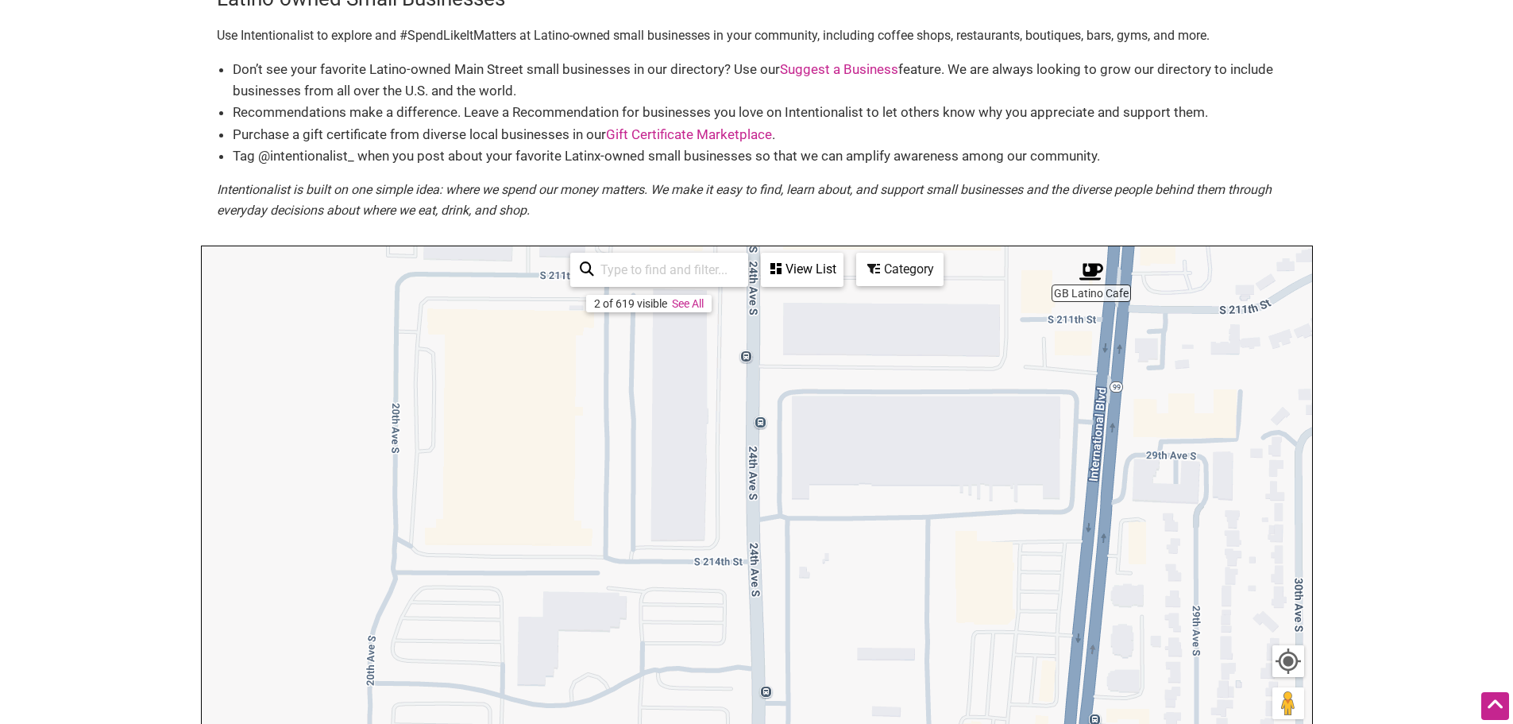
click at [694, 310] on link "See All" at bounding box center [688, 303] width 32 height 13
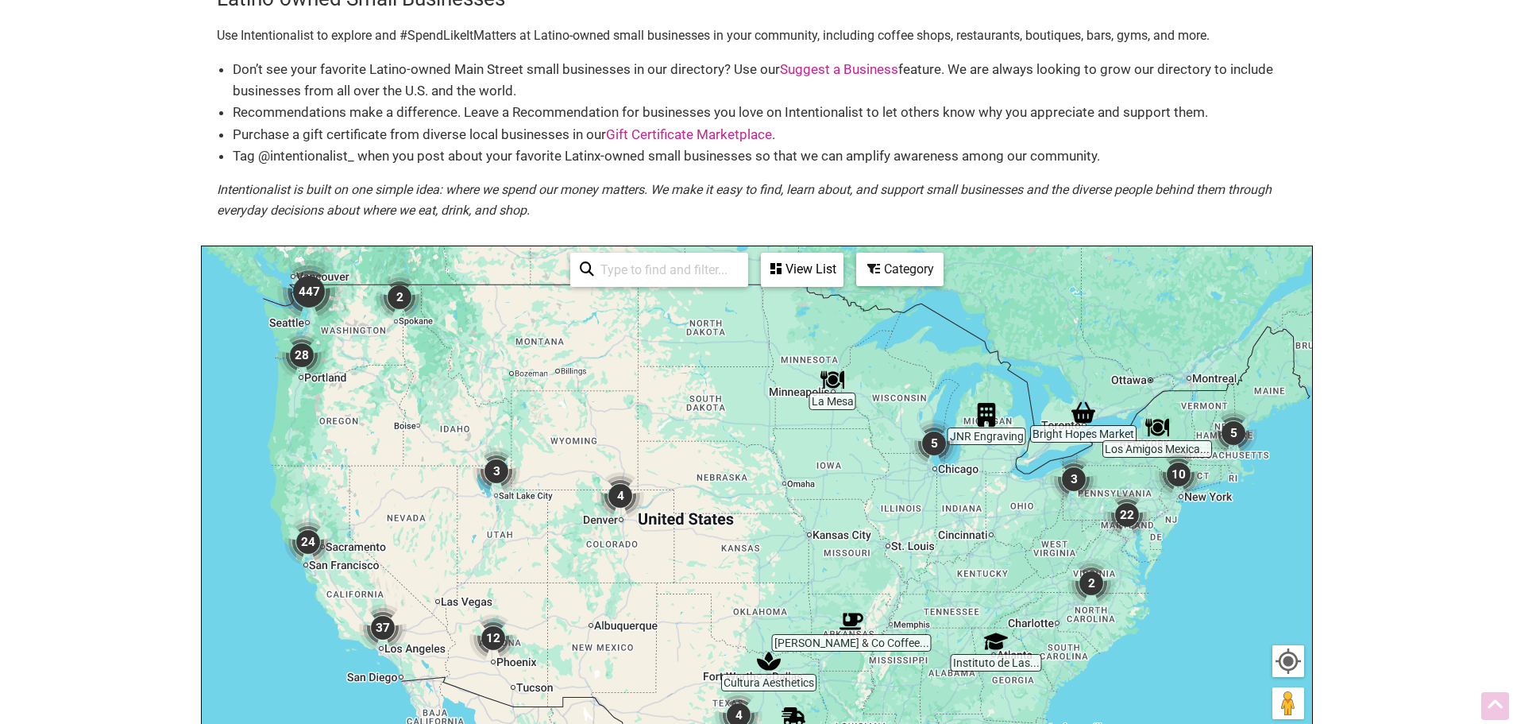
scroll to position [0, 0]
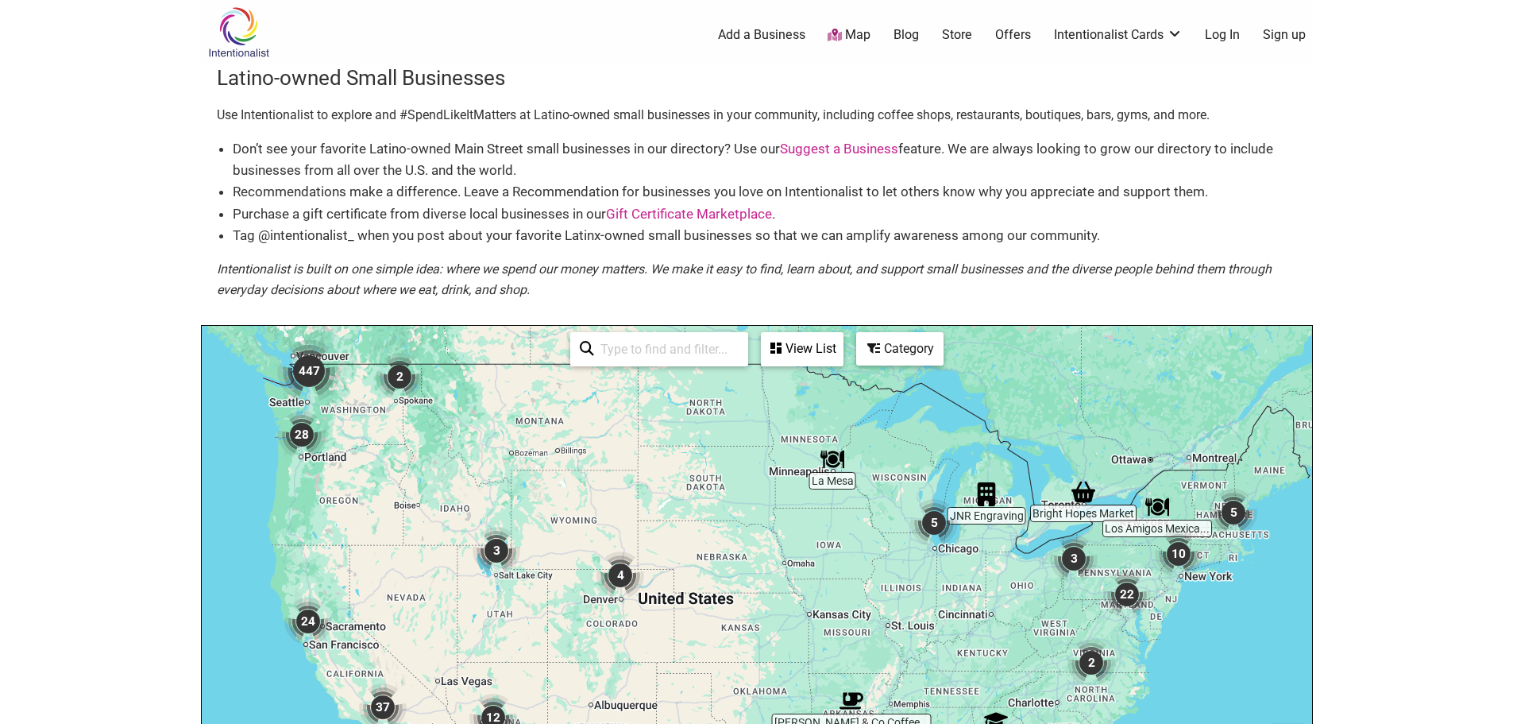
click at [852, 35] on link "Map" at bounding box center [849, 35] width 43 height 18
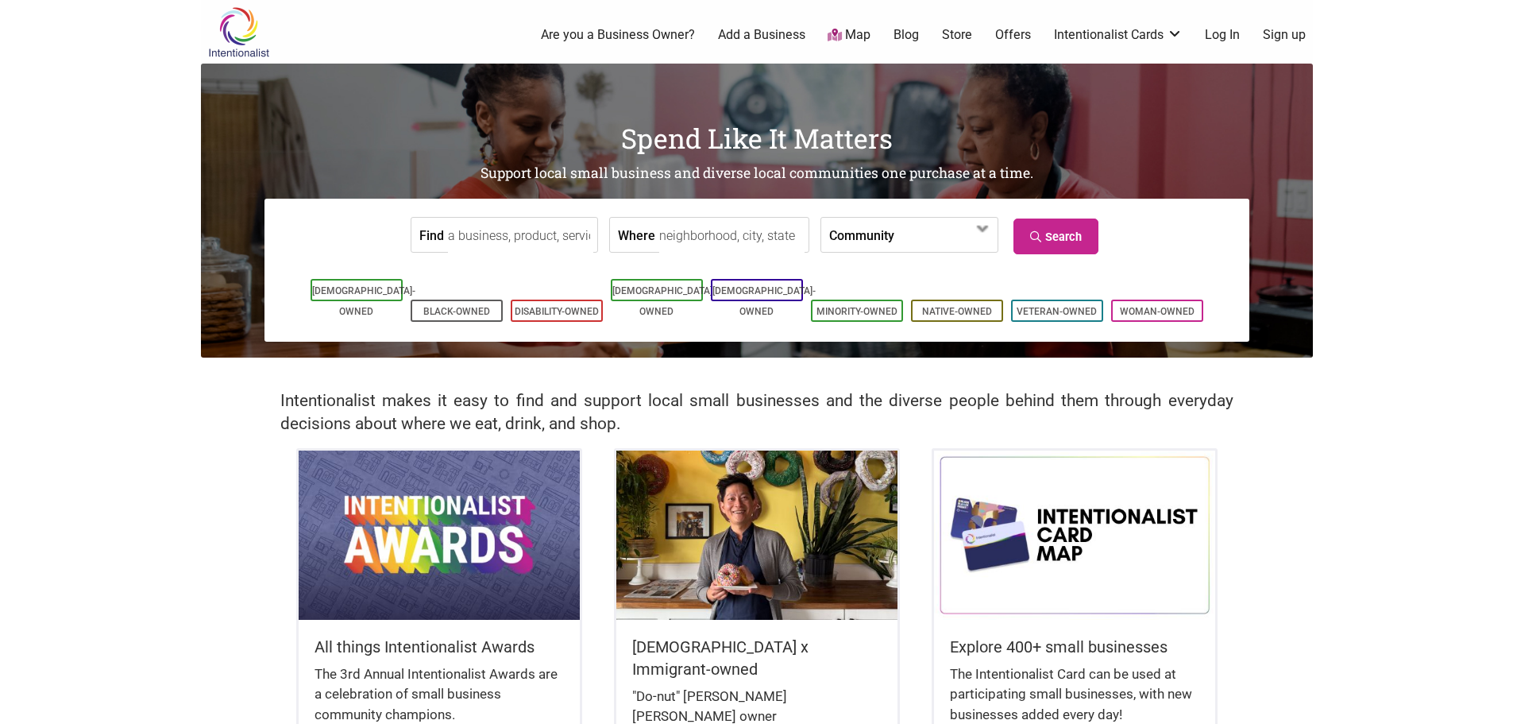
click at [732, 239] on input "Where" at bounding box center [731, 236] width 145 height 36
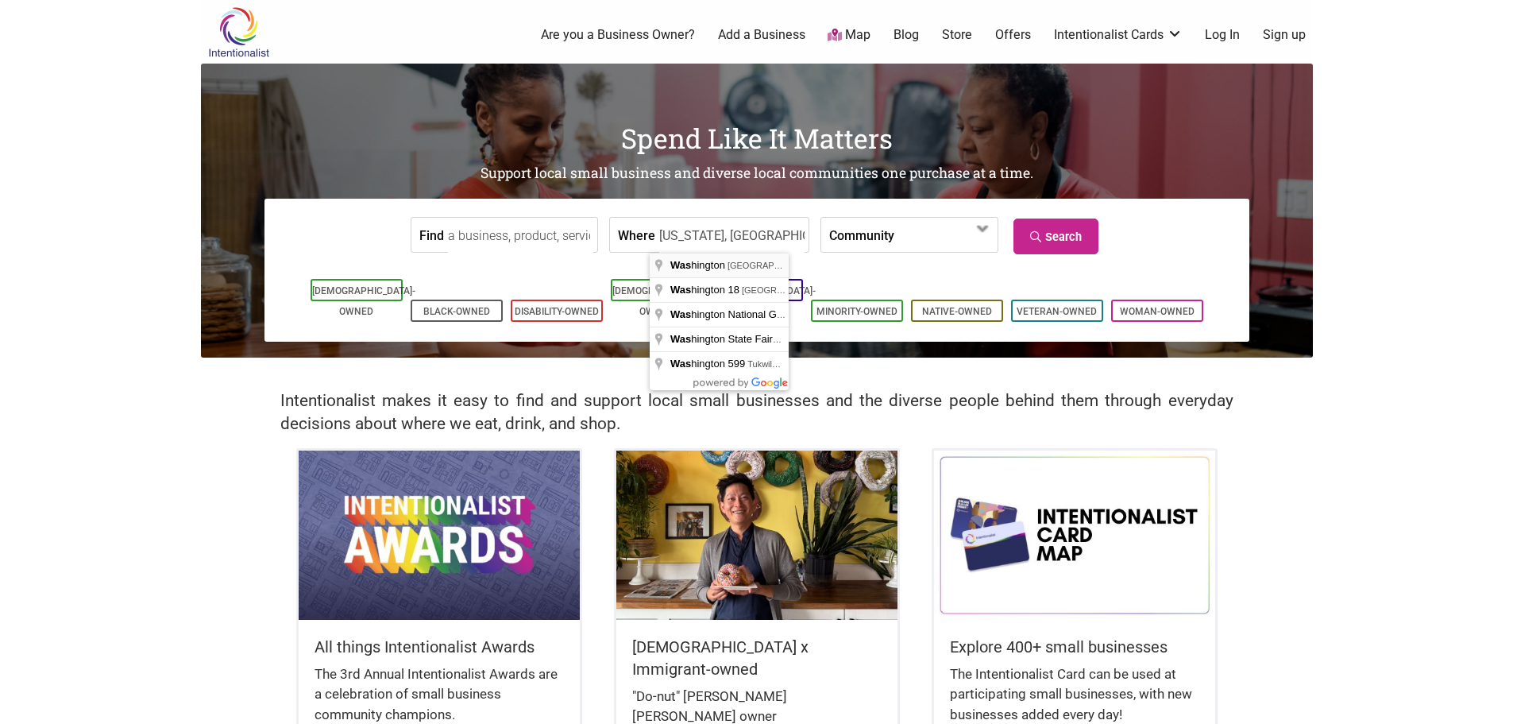
type input "[US_STATE], [GEOGRAPHIC_DATA]"
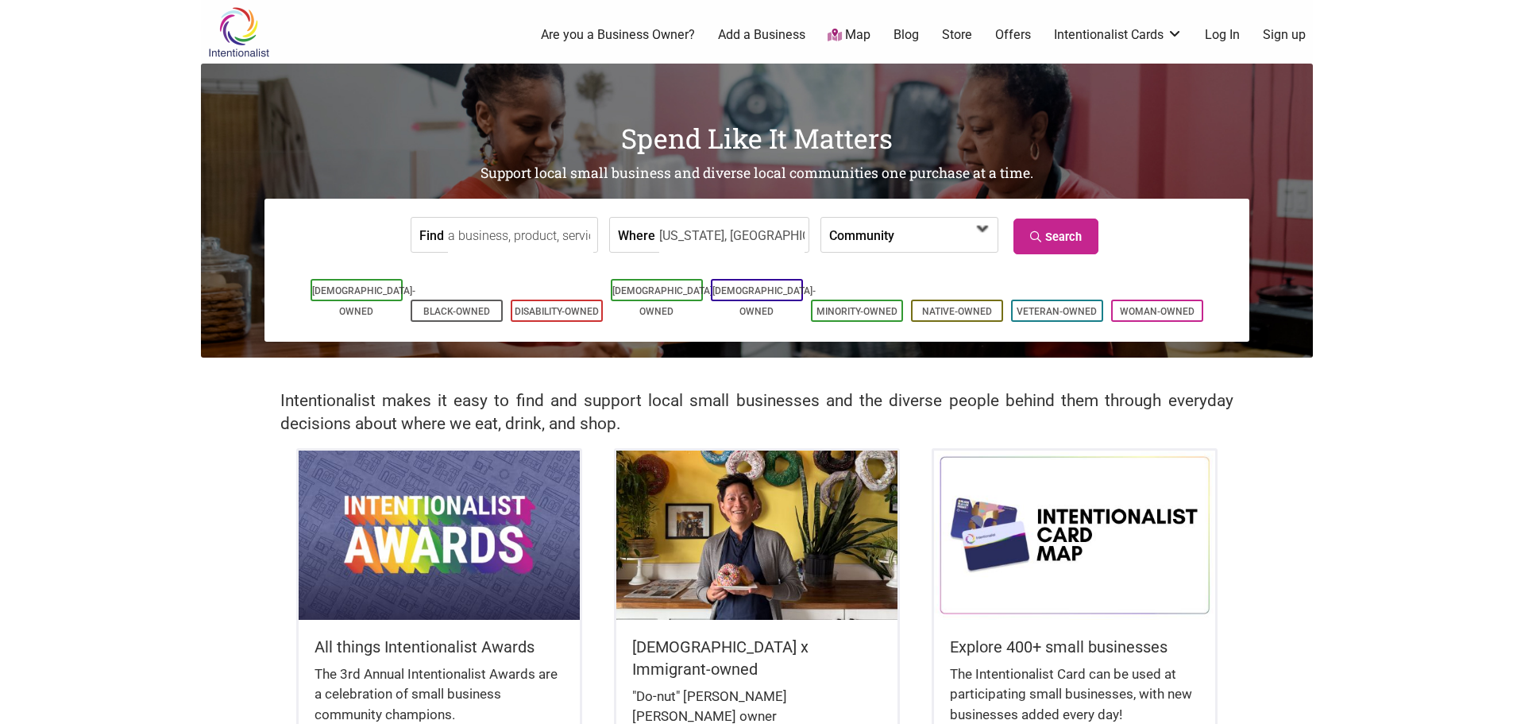
click at [983, 231] on span at bounding box center [983, 228] width 25 height 25
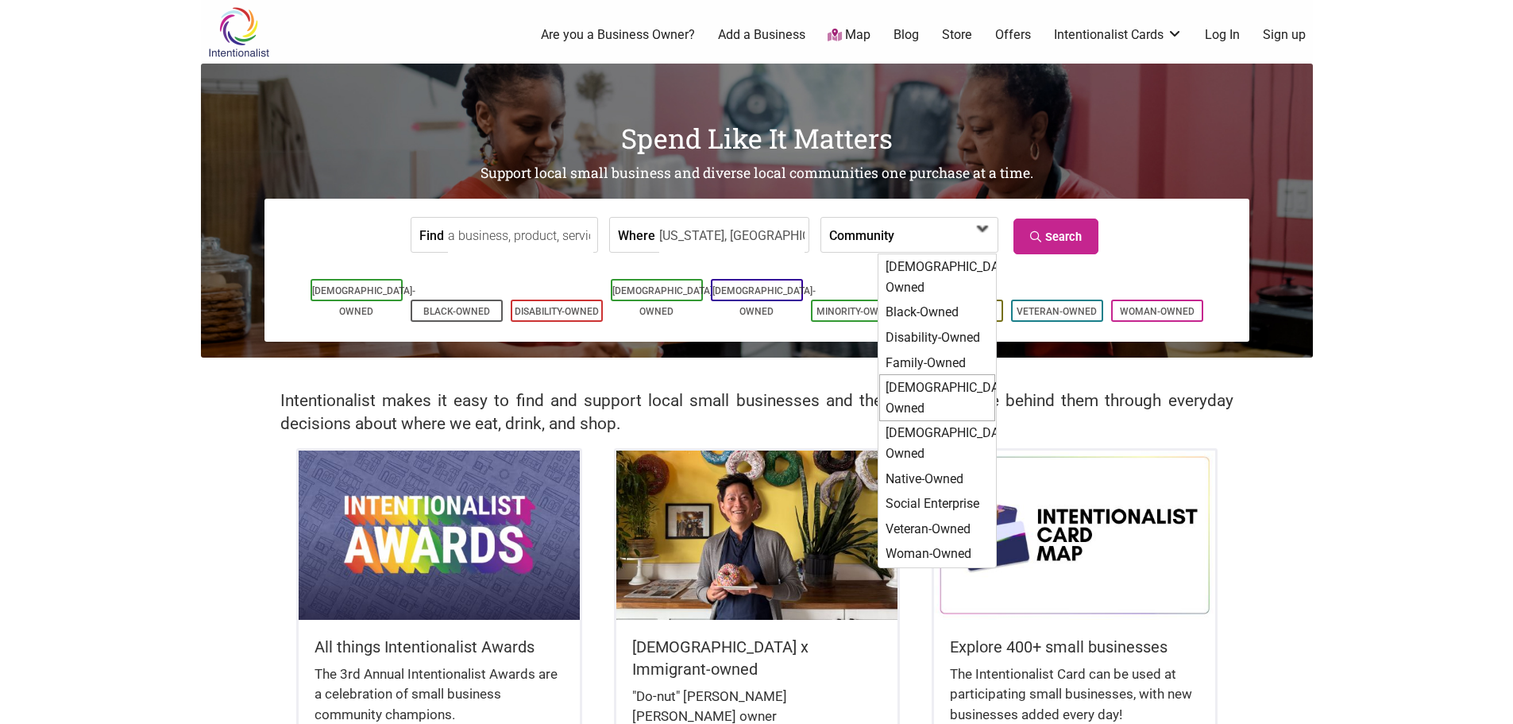
click at [939, 374] on div "[DEMOGRAPHIC_DATA]-Owned" at bounding box center [937, 397] width 116 height 47
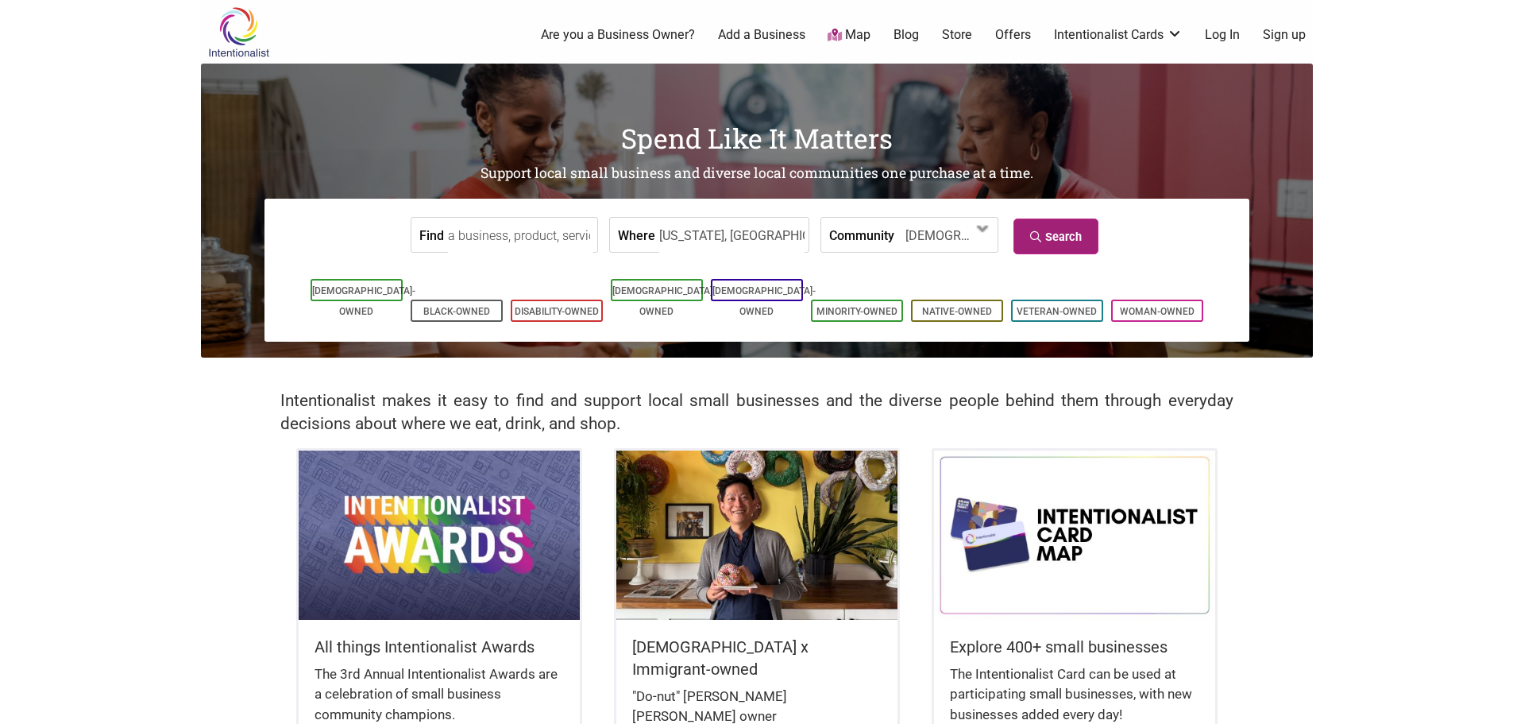
click at [1038, 238] on icon at bounding box center [1037, 236] width 15 height 11
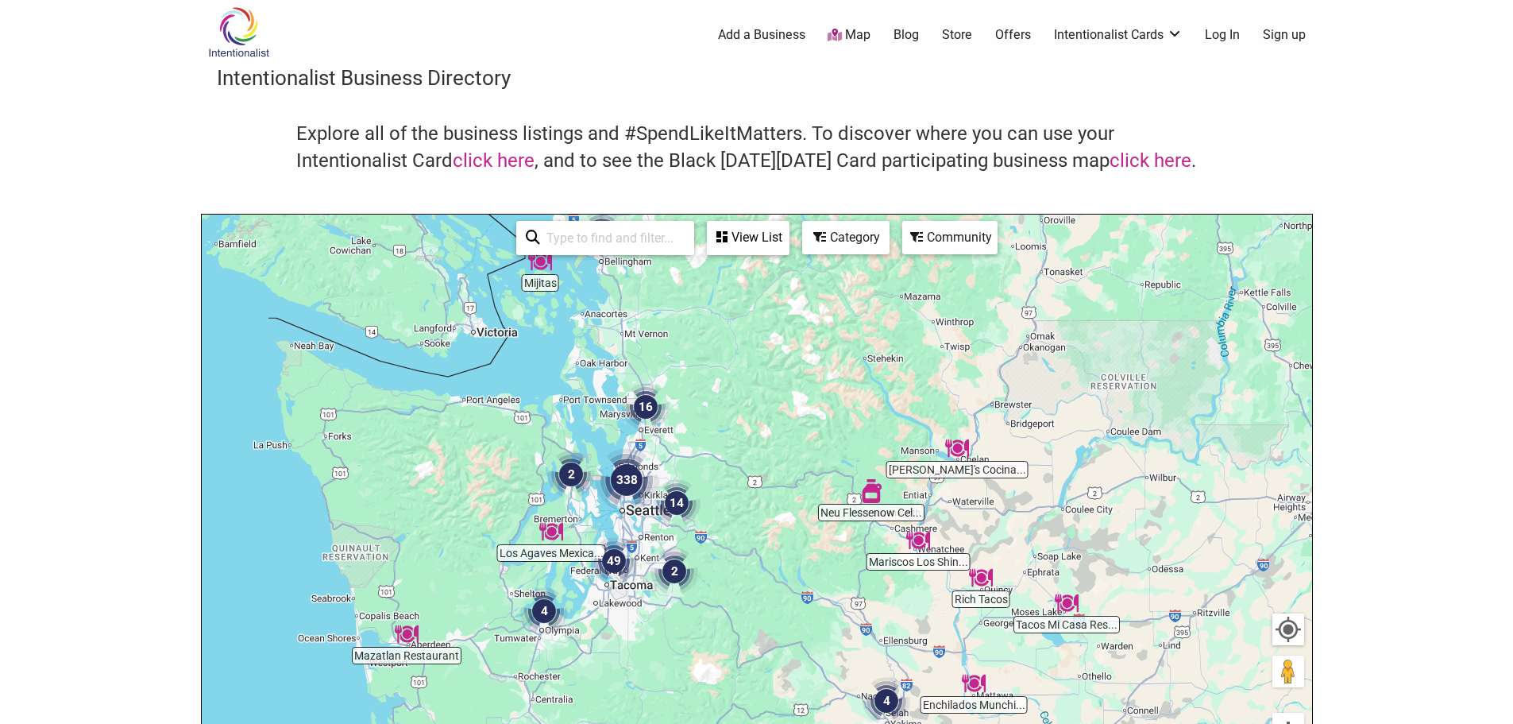
click at [682, 497] on img "14" at bounding box center [677, 503] width 60 height 60
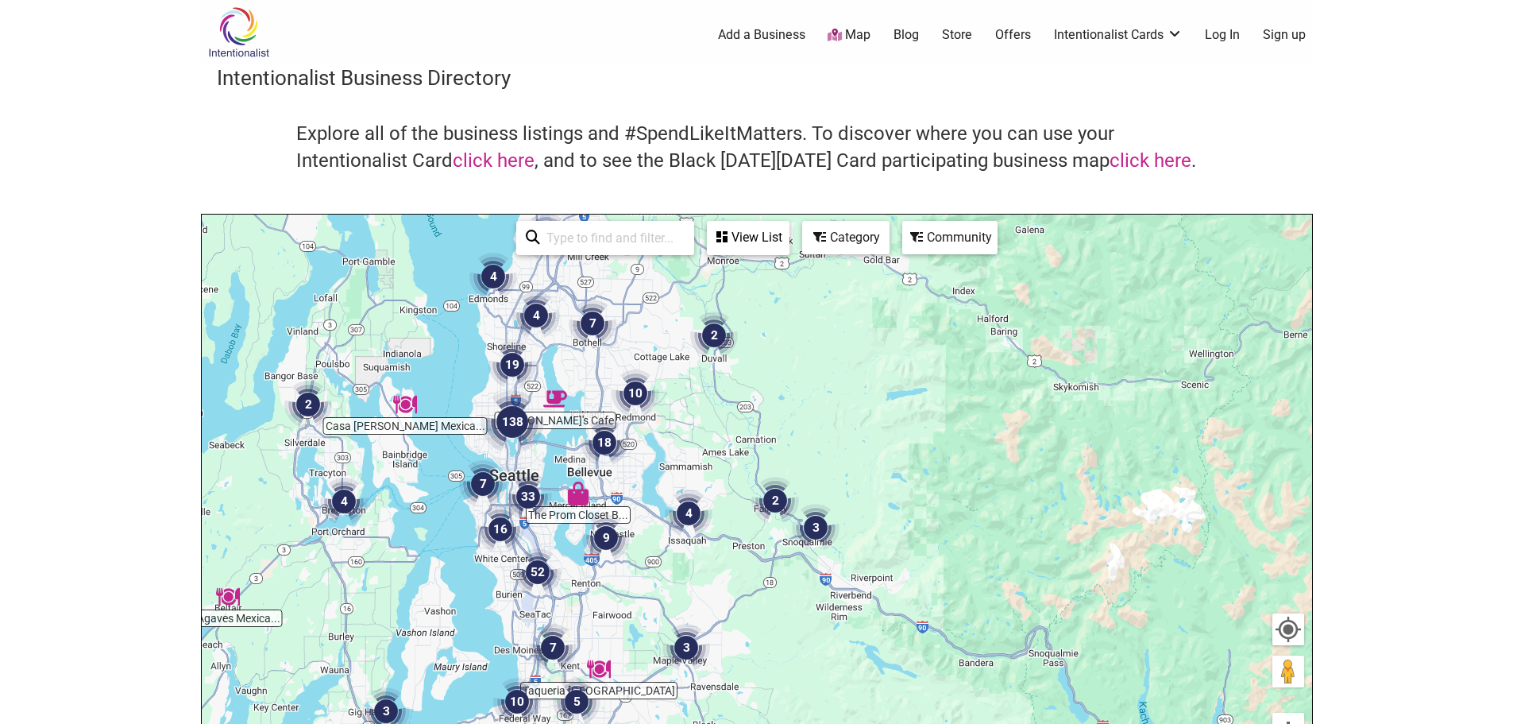
click at [685, 646] on img "3" at bounding box center [686, 647] width 60 height 60
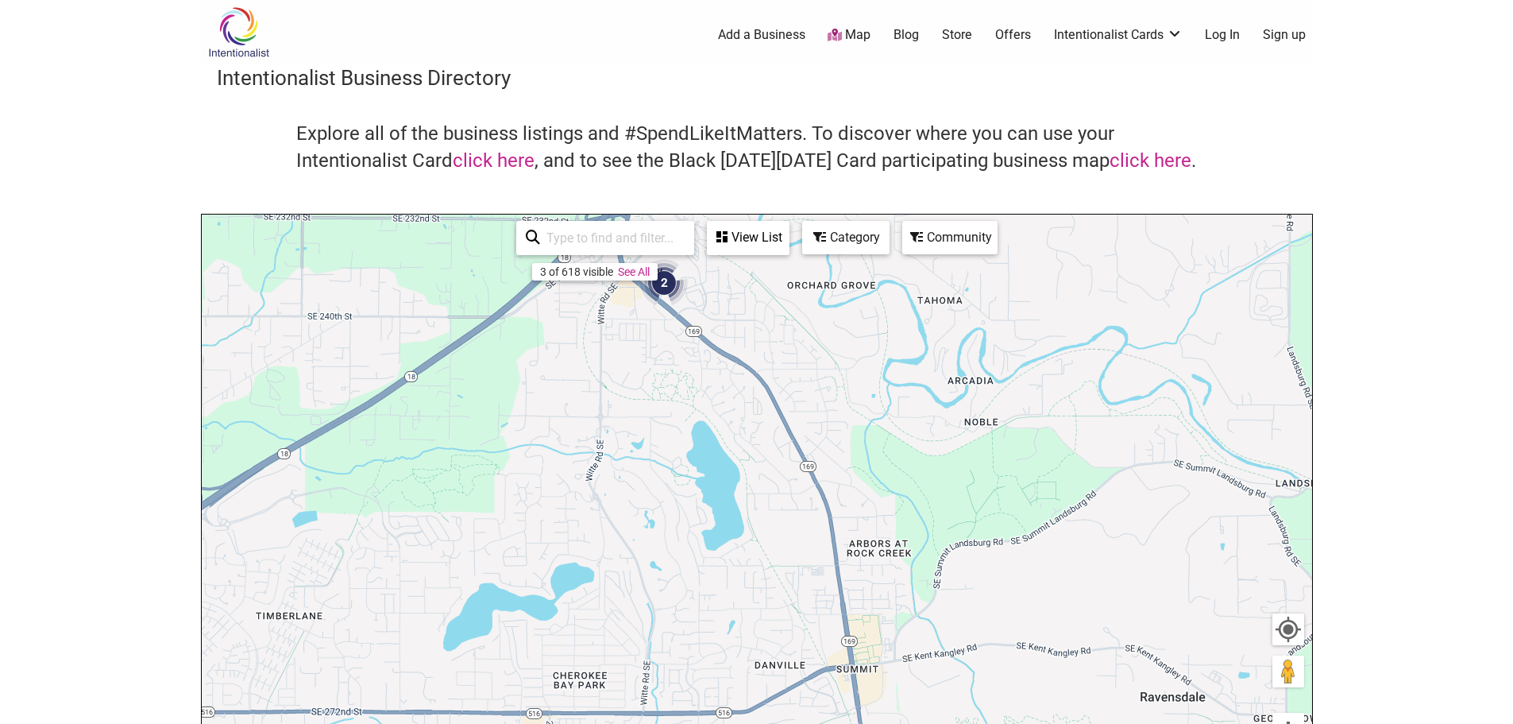
click at [629, 272] on link "See All" at bounding box center [634, 271] width 32 height 13
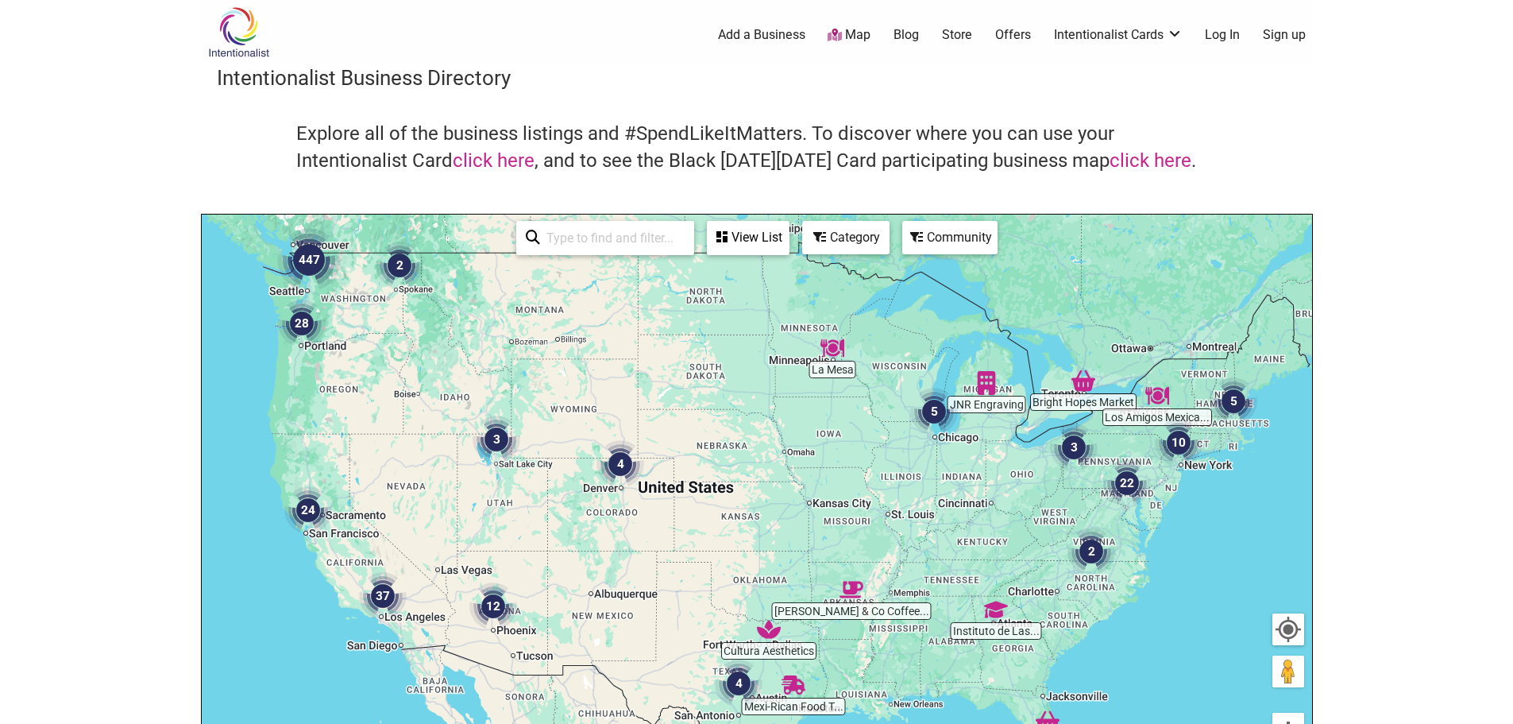
click at [788, 238] on div "Category" at bounding box center [748, 237] width 79 height 30
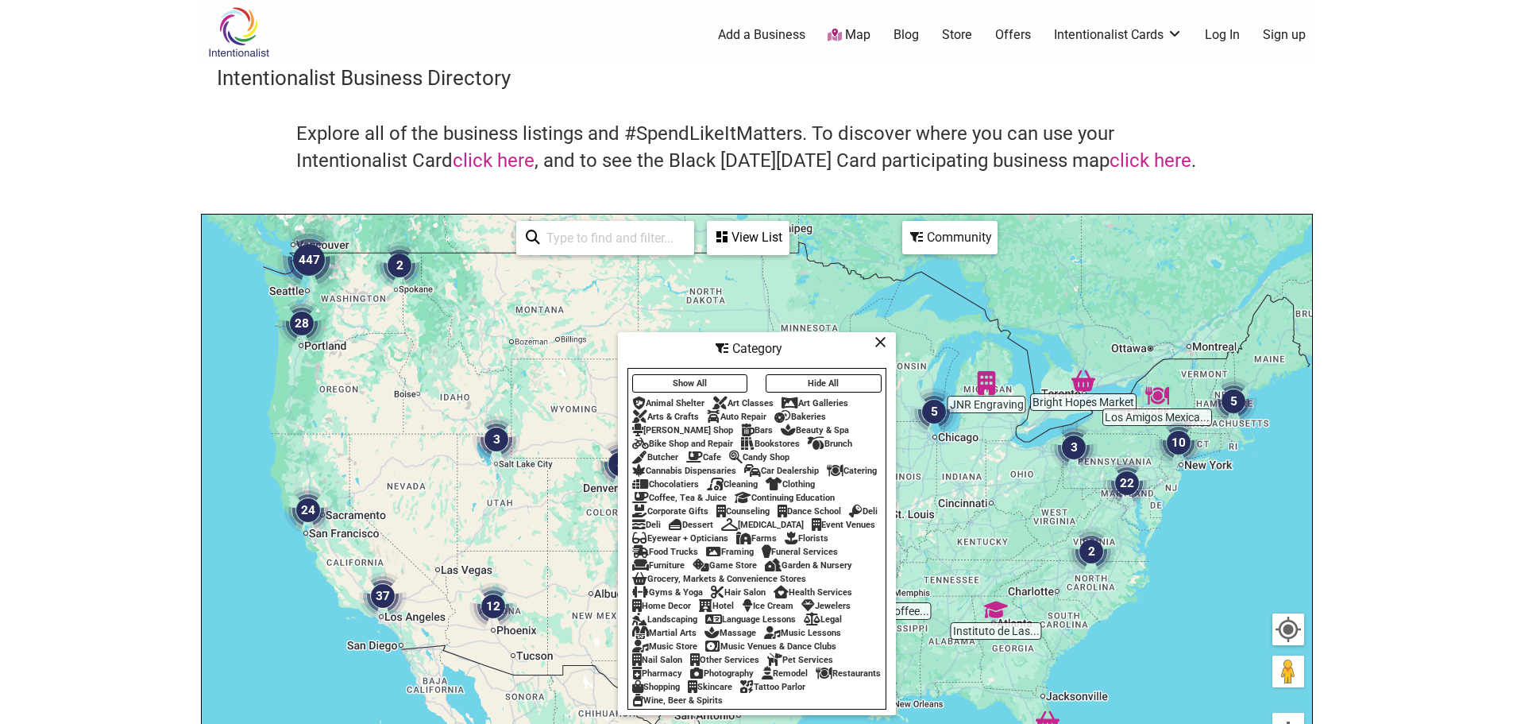
click at [785, 543] on div "Florists" at bounding box center [807, 538] width 44 height 10
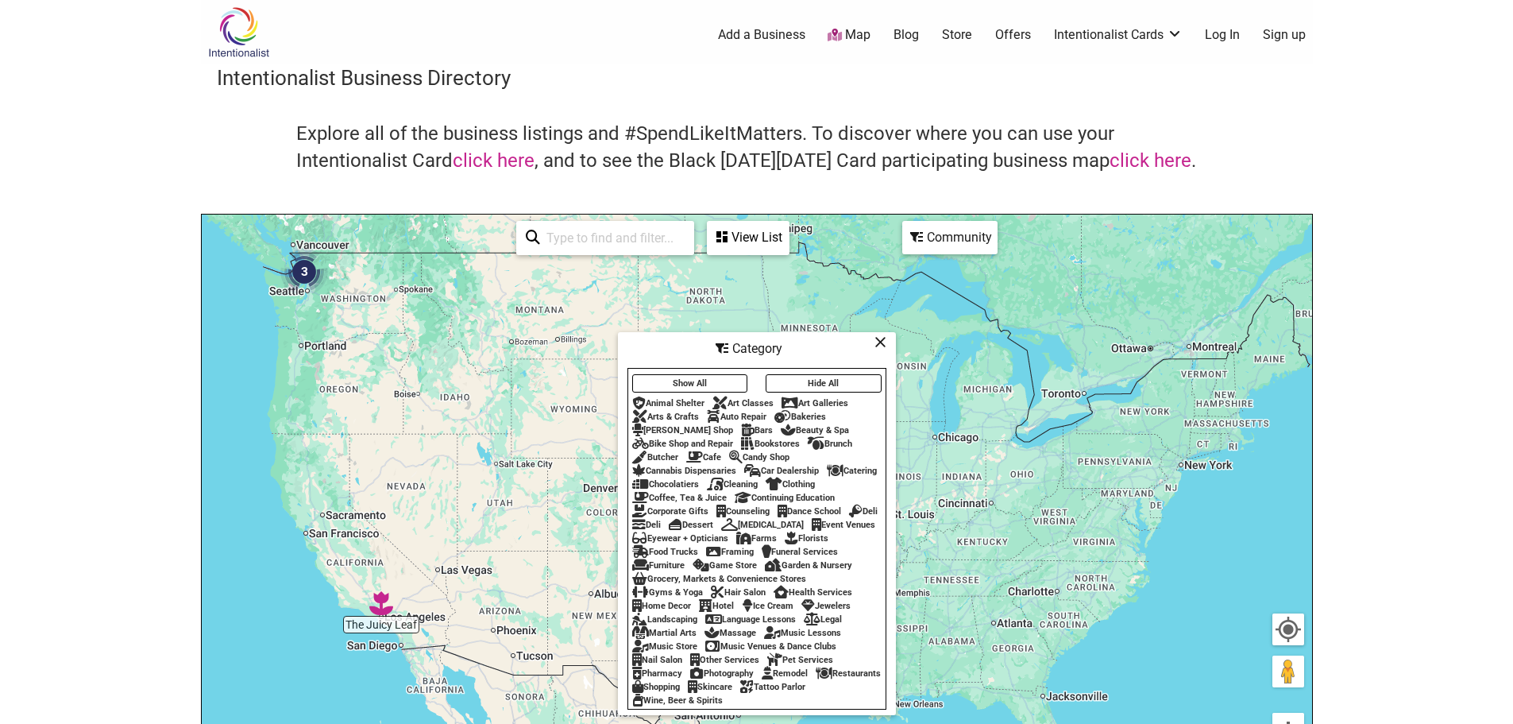
click at [785, 543] on div "Florists" at bounding box center [807, 538] width 44 height 10
click at [677, 411] on div "Arts & Crafts" at bounding box center [665, 416] width 67 height 10
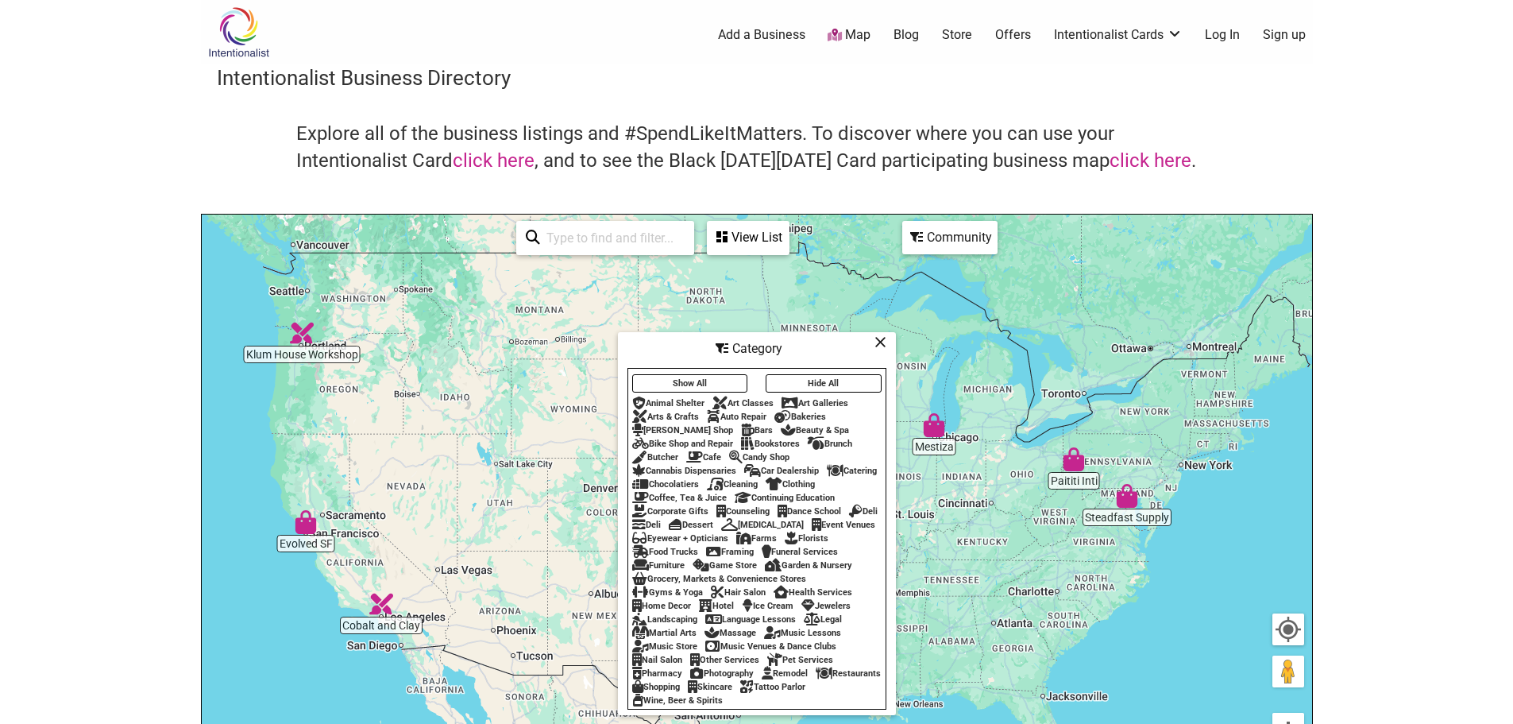
click at [682, 411] on div "Arts & Crafts" at bounding box center [665, 416] width 67 height 10
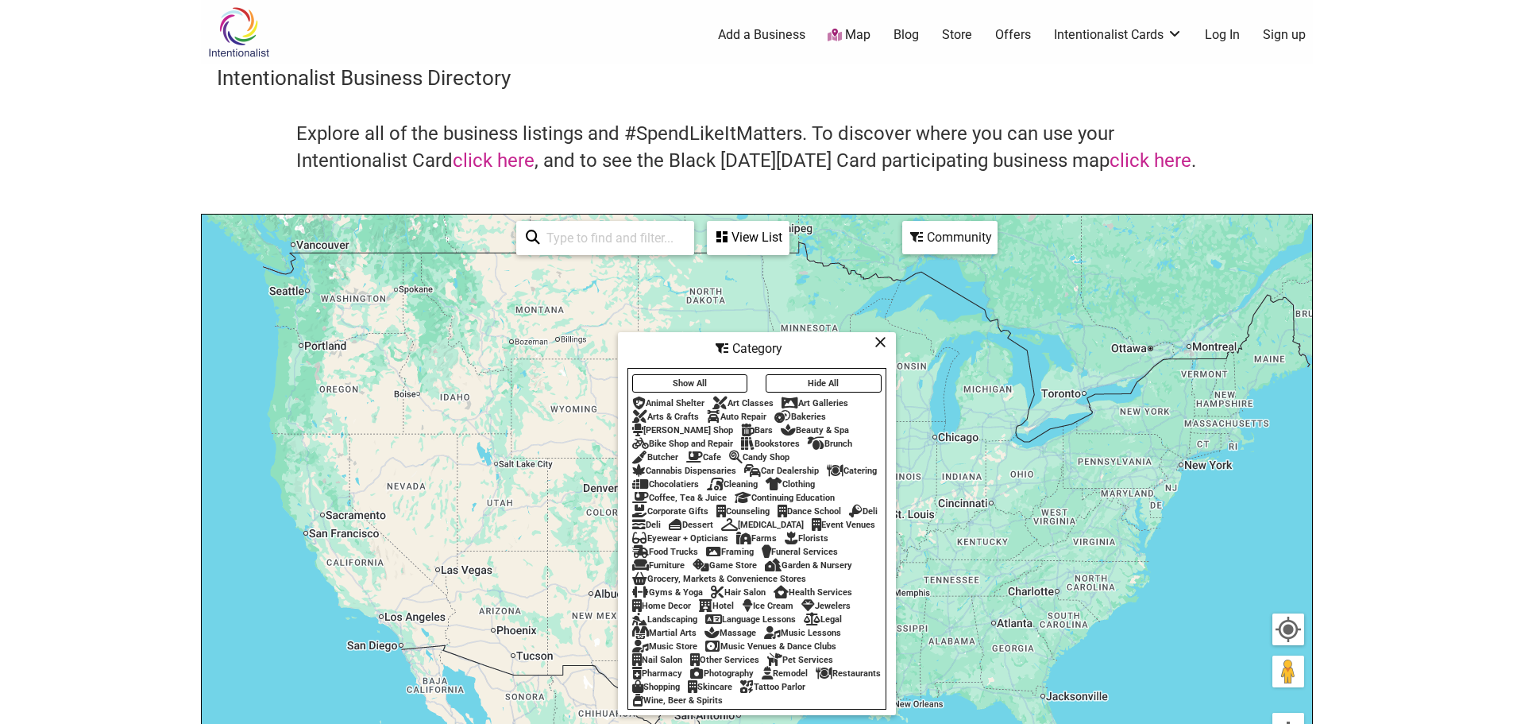
click at [830, 390] on div "Show All Hide All Animal Shelter Art Classes Art Galleries Arts & Crafts Auto R…" at bounding box center [756, 538] width 257 height 337
click at [830, 398] on div "Art Galleries" at bounding box center [815, 403] width 67 height 10
click at [825, 398] on div "Art Galleries" at bounding box center [815, 403] width 67 height 10
click at [679, 479] on div "Chocolatiers" at bounding box center [665, 484] width 67 height 10
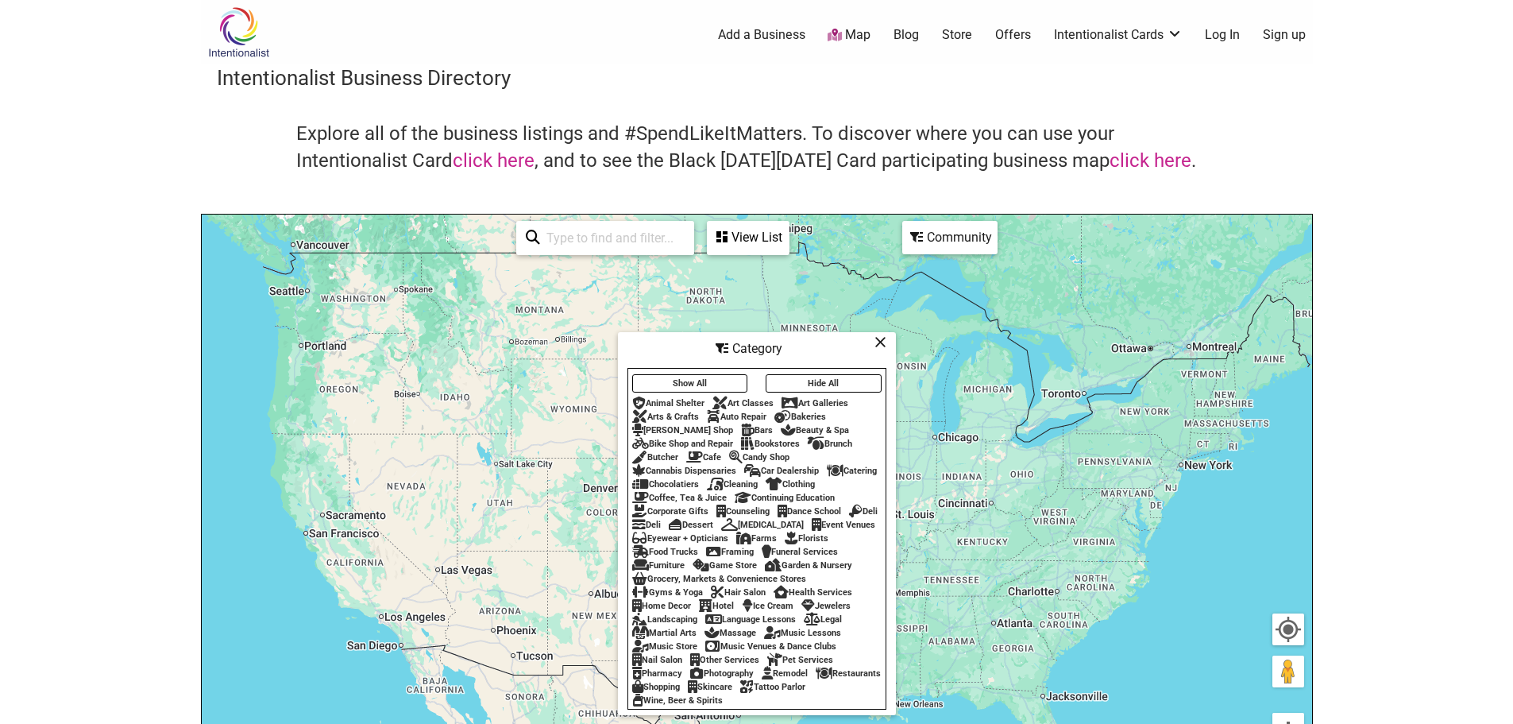
click at [679, 479] on div "Chocolatiers" at bounding box center [665, 484] width 67 height 10
click at [302, 504] on img "2" at bounding box center [307, 508] width 60 height 60
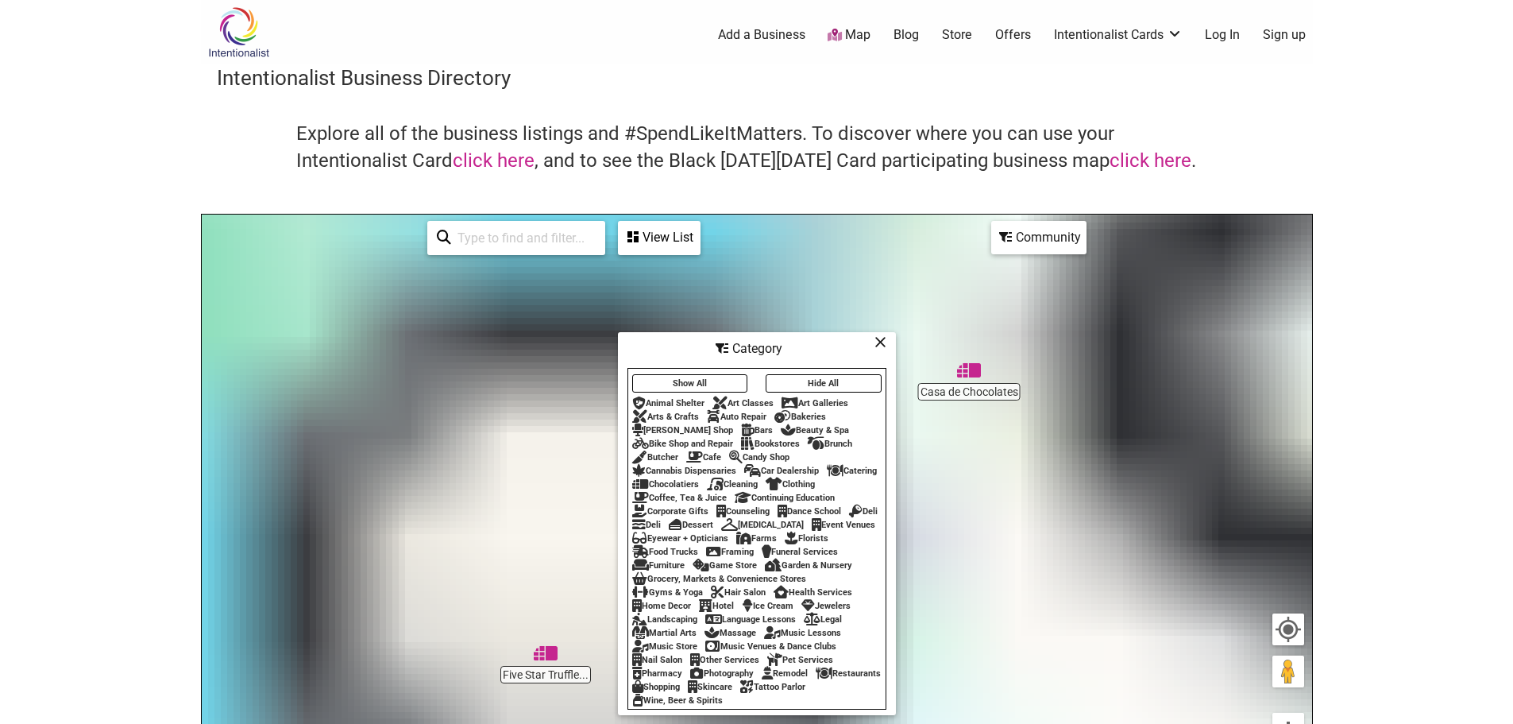
click at [975, 377] on img "Casa de Chocolates" at bounding box center [969, 370] width 37 height 37
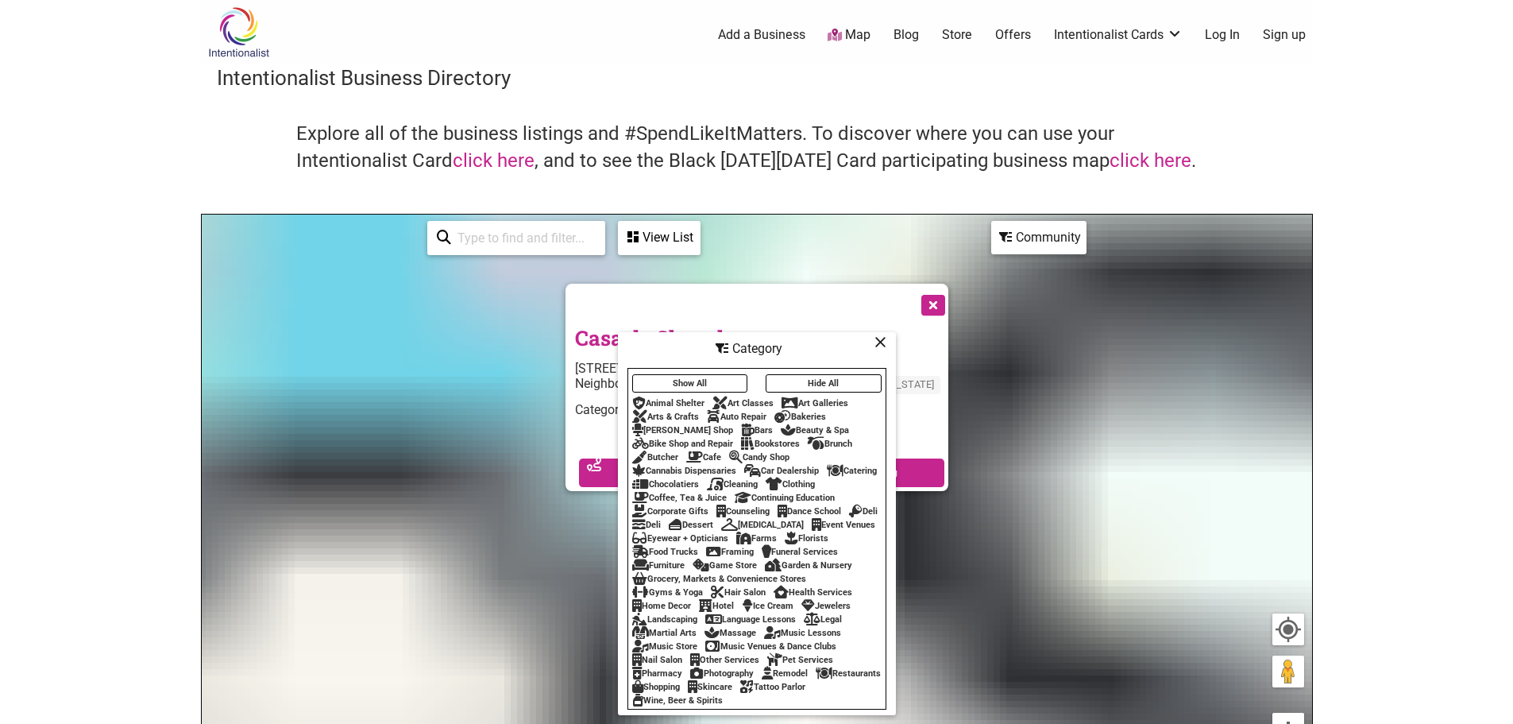
click at [885, 342] on icon at bounding box center [881, 342] width 12 height 1
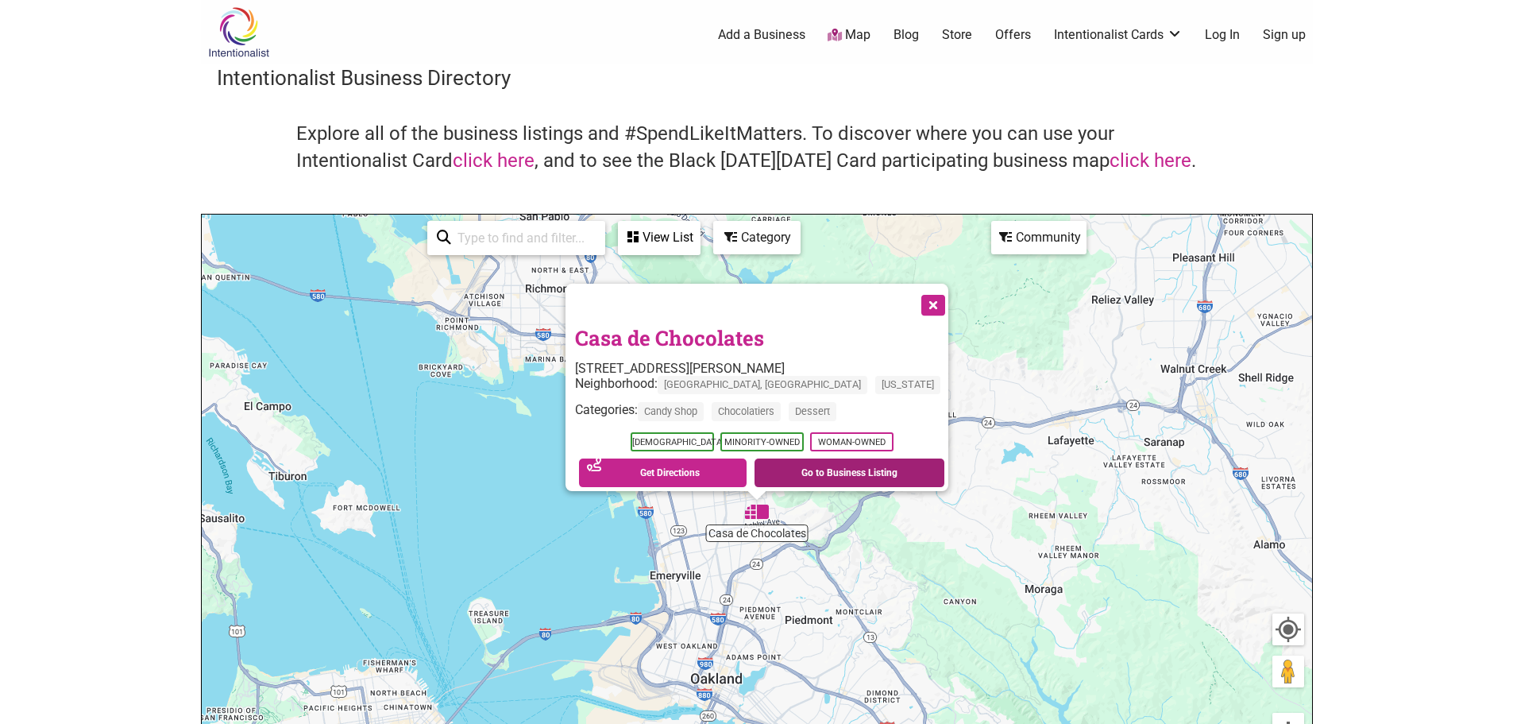
click at [840, 461] on link "Go to Business Listing" at bounding box center [850, 472] width 190 height 29
click at [912, 296] on button "Close" at bounding box center [932, 304] width 40 height 40
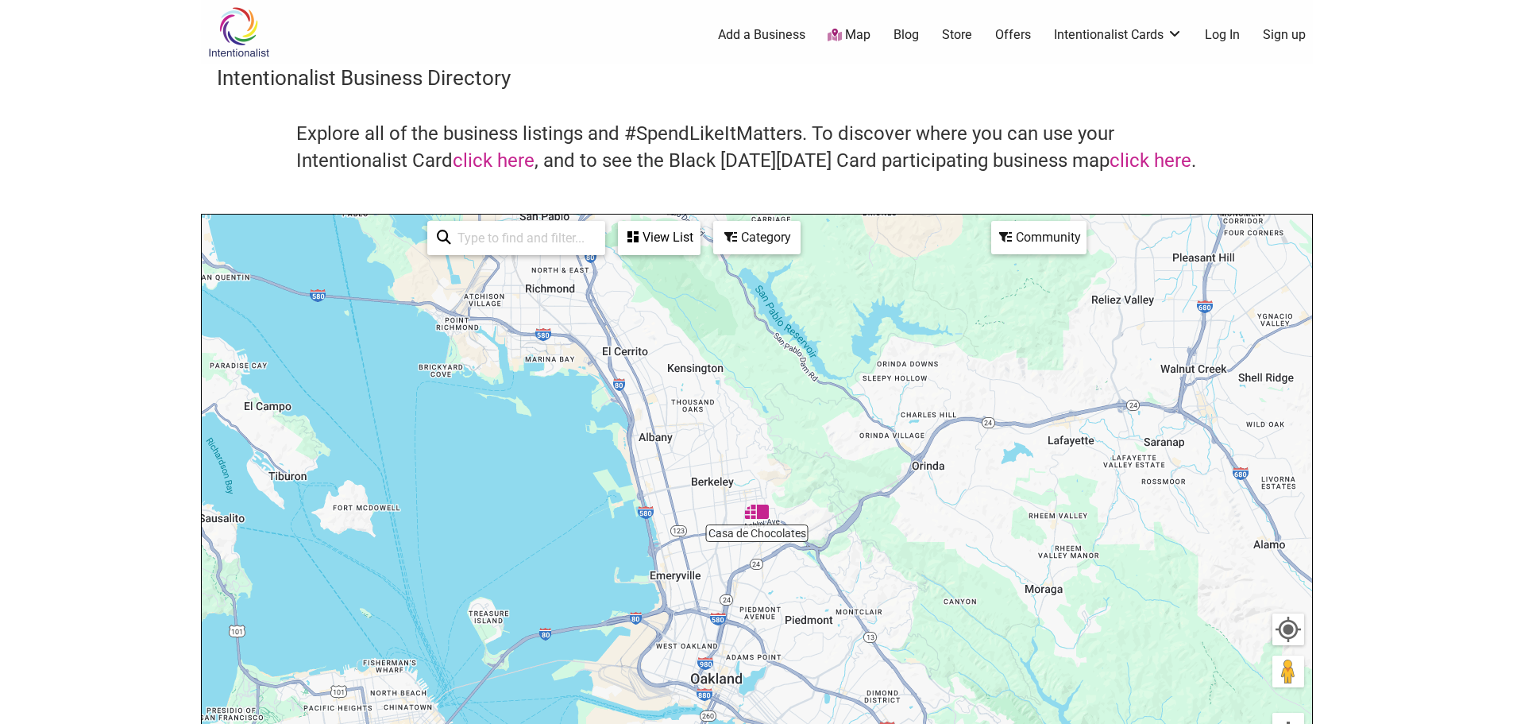
click at [699, 236] on div "Category" at bounding box center [659, 237] width 79 height 30
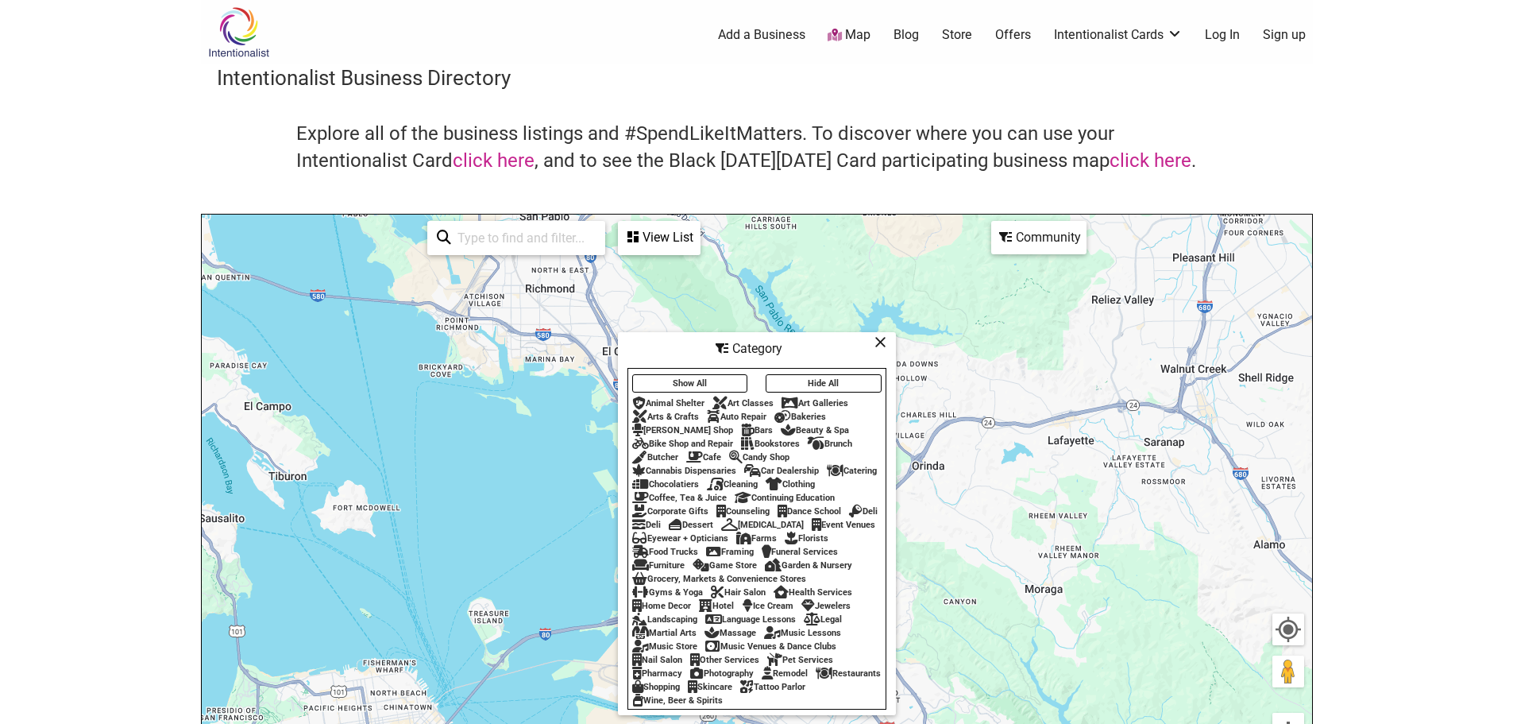
click at [684, 479] on div "Chocolatiers" at bounding box center [665, 484] width 67 height 10
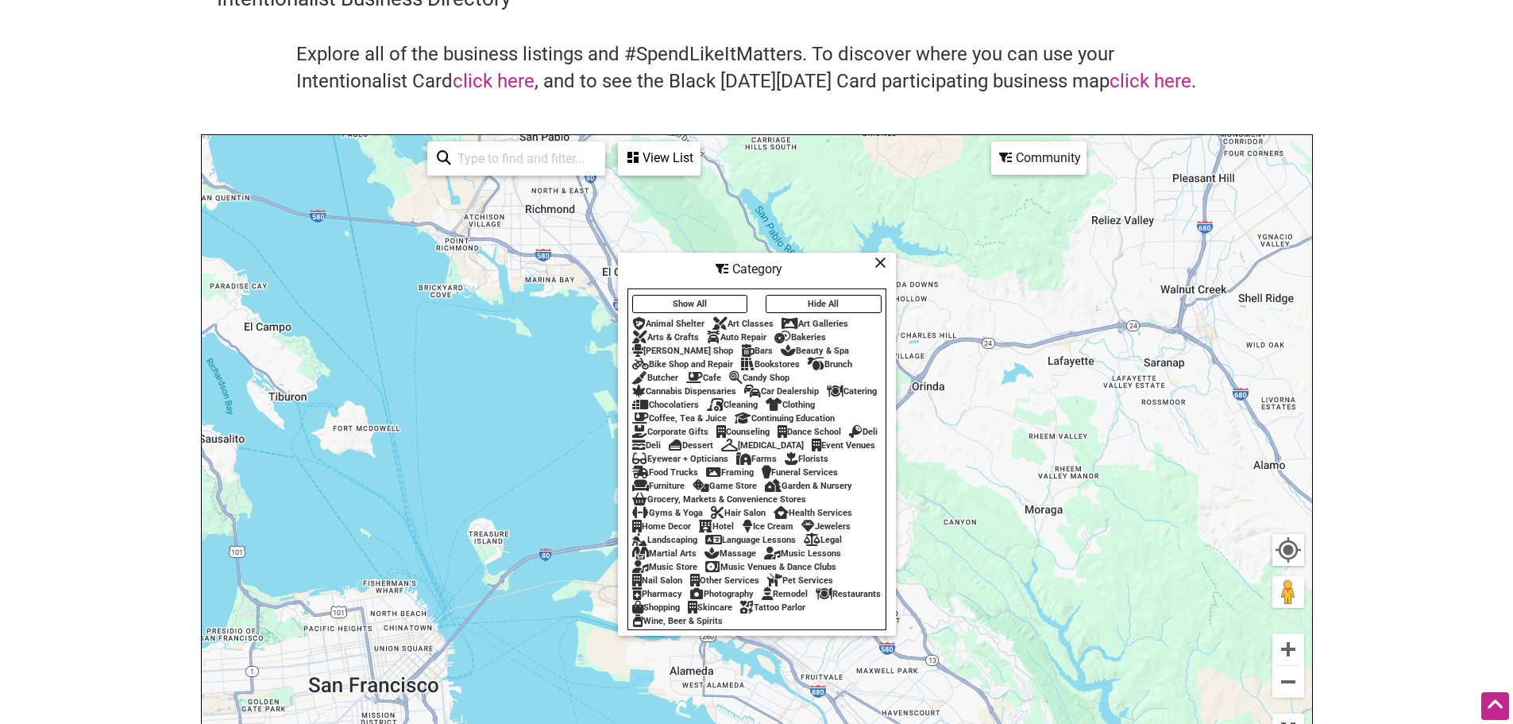
click at [665, 332] on div "Arts & Crafts" at bounding box center [665, 337] width 67 height 10
click at [535, 195] on link "See All" at bounding box center [532, 192] width 32 height 13
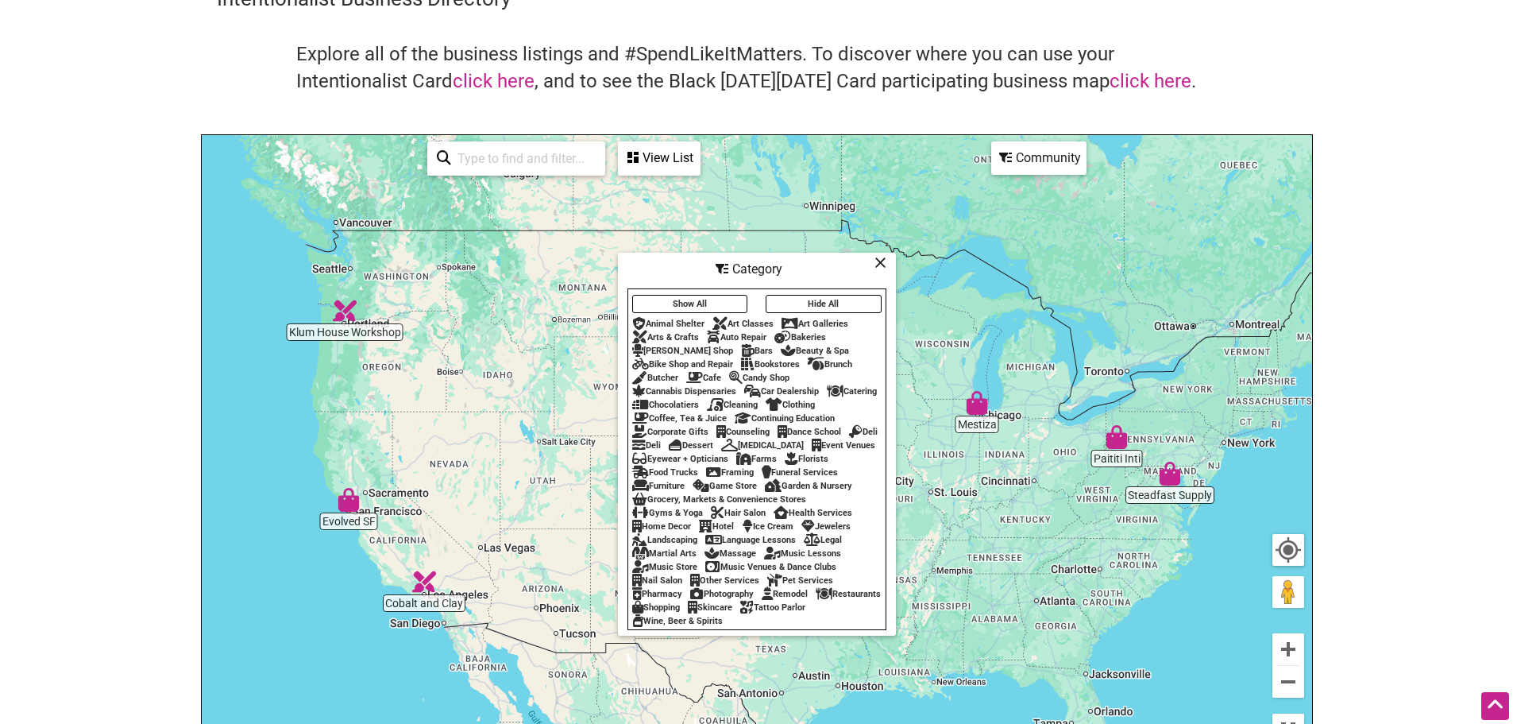
click at [327, 340] on div "To navigate, press the arrow keys." at bounding box center [757, 444] width 1111 height 618
click at [346, 330] on div "To navigate, press the arrow keys." at bounding box center [757, 444] width 1111 height 618
click at [346, 306] on img "Klum House Workshop" at bounding box center [344, 310] width 37 height 37
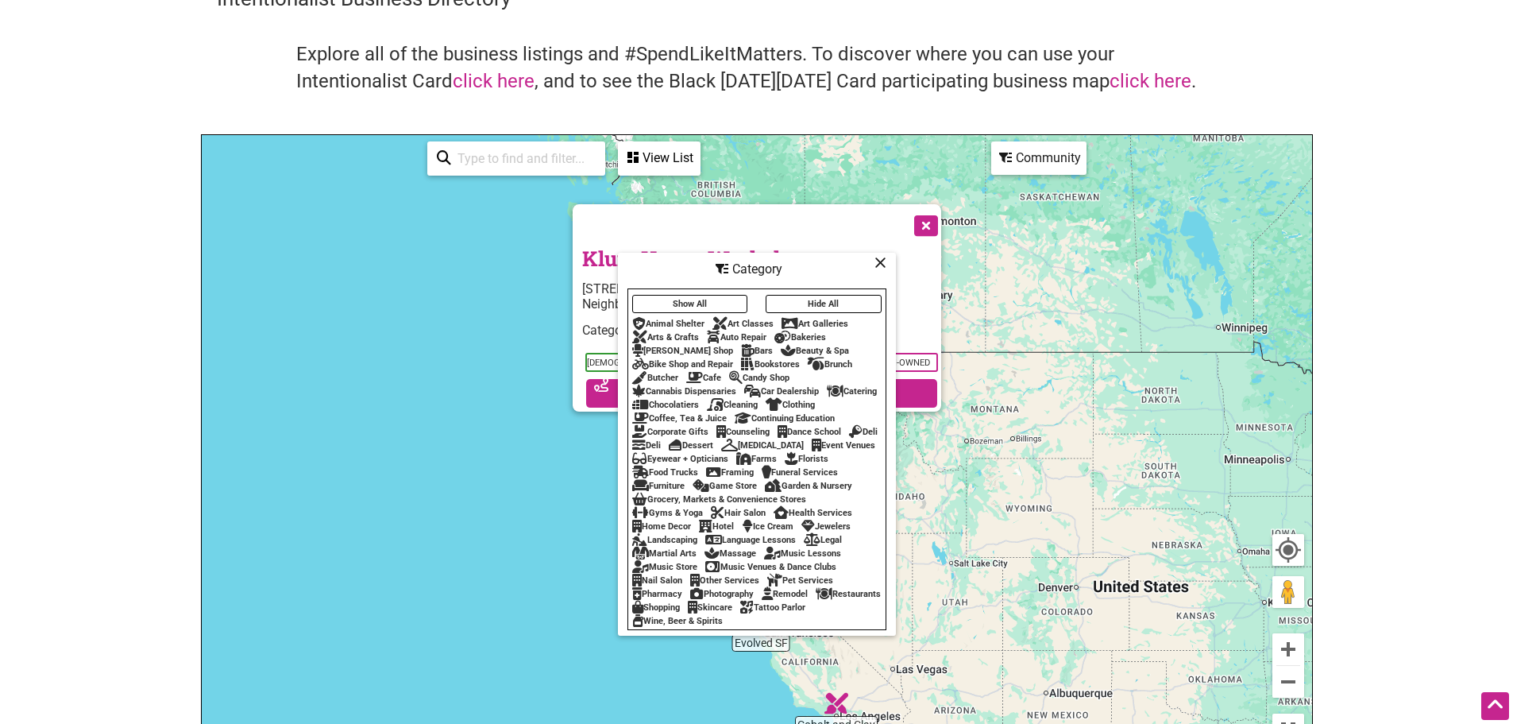
click at [670, 226] on div at bounding box center [741, 224] width 319 height 40
click at [878, 262] on icon at bounding box center [881, 262] width 12 height 1
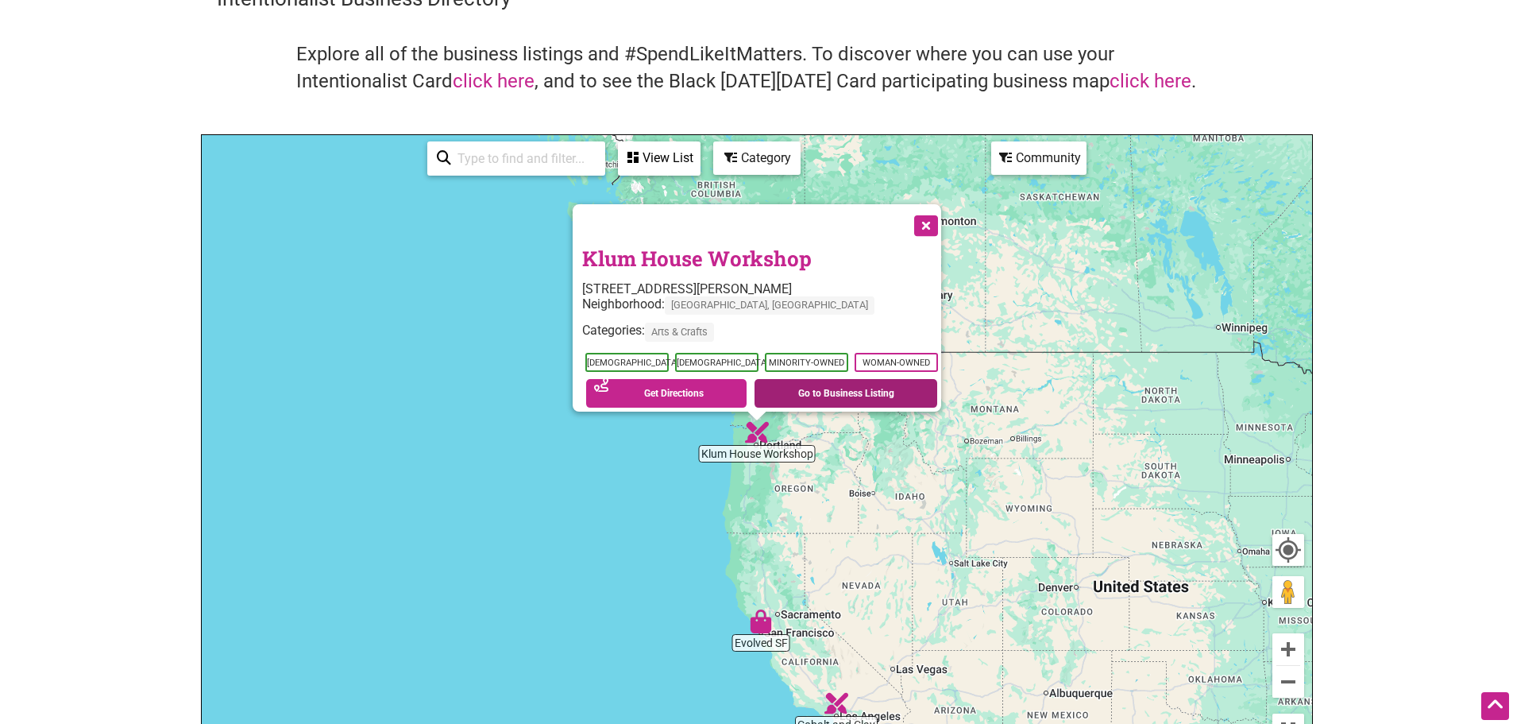
click at [821, 381] on link "Go to Business Listing" at bounding box center [846, 393] width 183 height 29
click at [935, 214] on button "Close" at bounding box center [925, 224] width 40 height 40
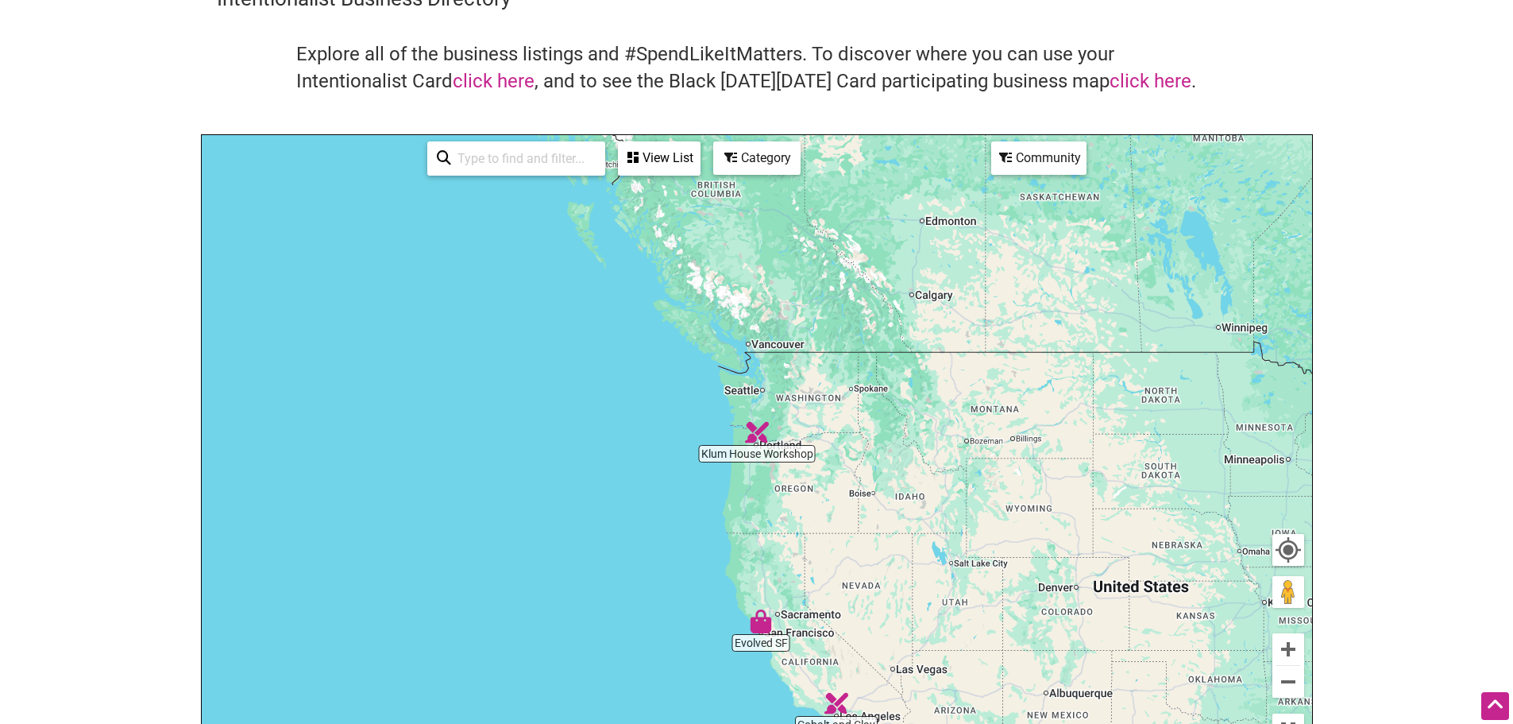
click at [699, 156] on div "Category" at bounding box center [659, 158] width 79 height 30
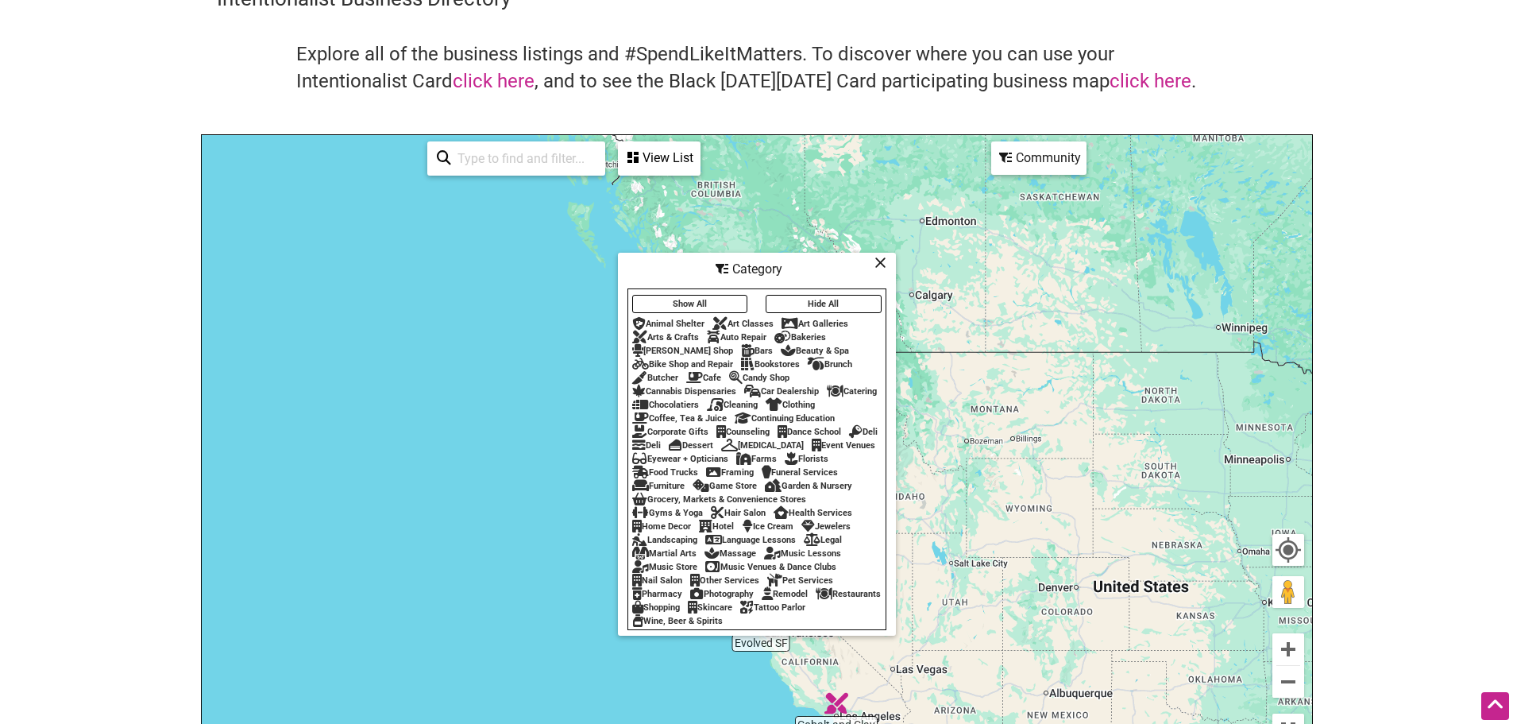
click at [676, 332] on div "Arts & Crafts" at bounding box center [665, 337] width 67 height 10
click at [683, 400] on div "Chocolatiers" at bounding box center [665, 405] width 67 height 10
click at [667, 400] on div "Chocolatiers" at bounding box center [665, 405] width 67 height 10
click at [527, 364] on div "To navigate, press the arrow keys." at bounding box center [757, 444] width 1111 height 618
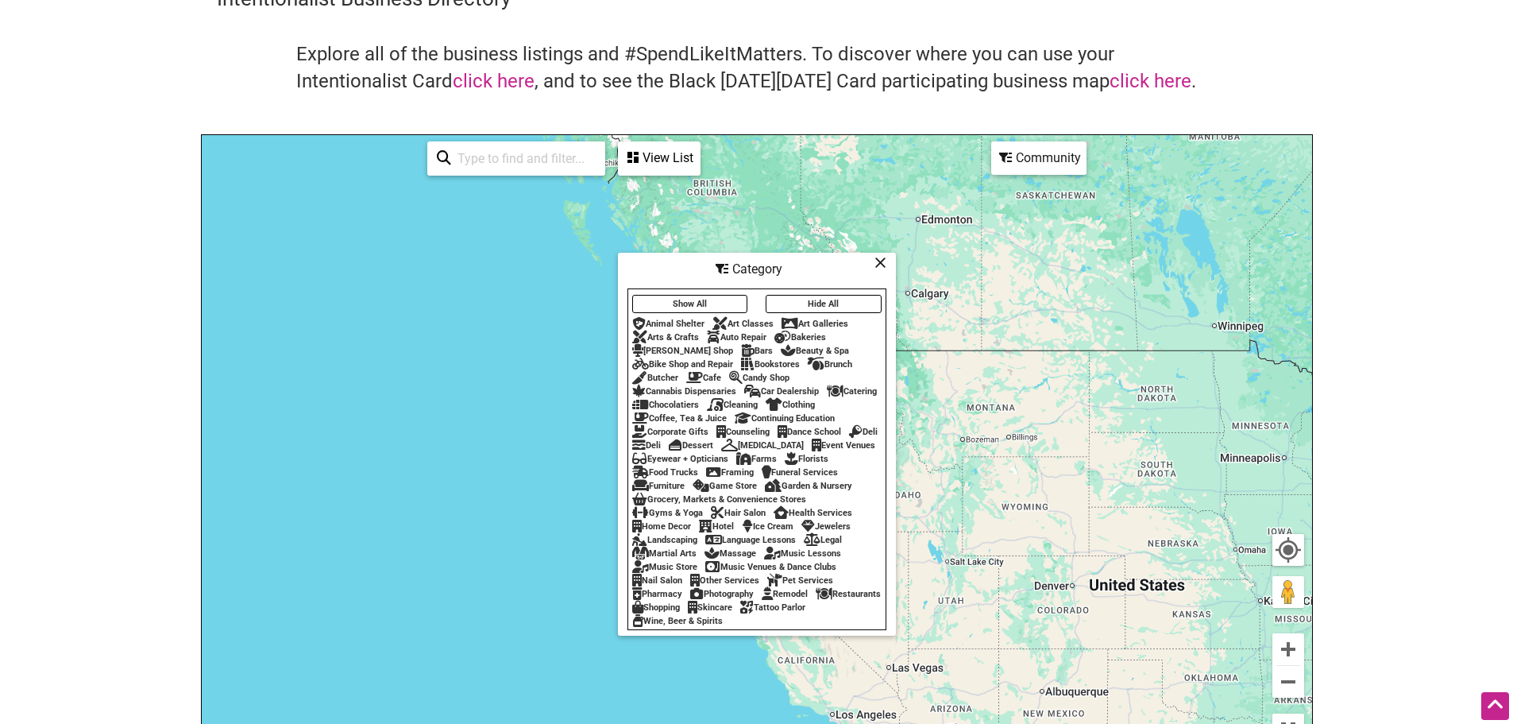
drag, startPoint x: 966, startPoint y: 320, endPoint x: 958, endPoint y: 315, distance: 9.7
click at [958, 315] on div "To navigate, press the arrow keys." at bounding box center [757, 444] width 1111 height 618
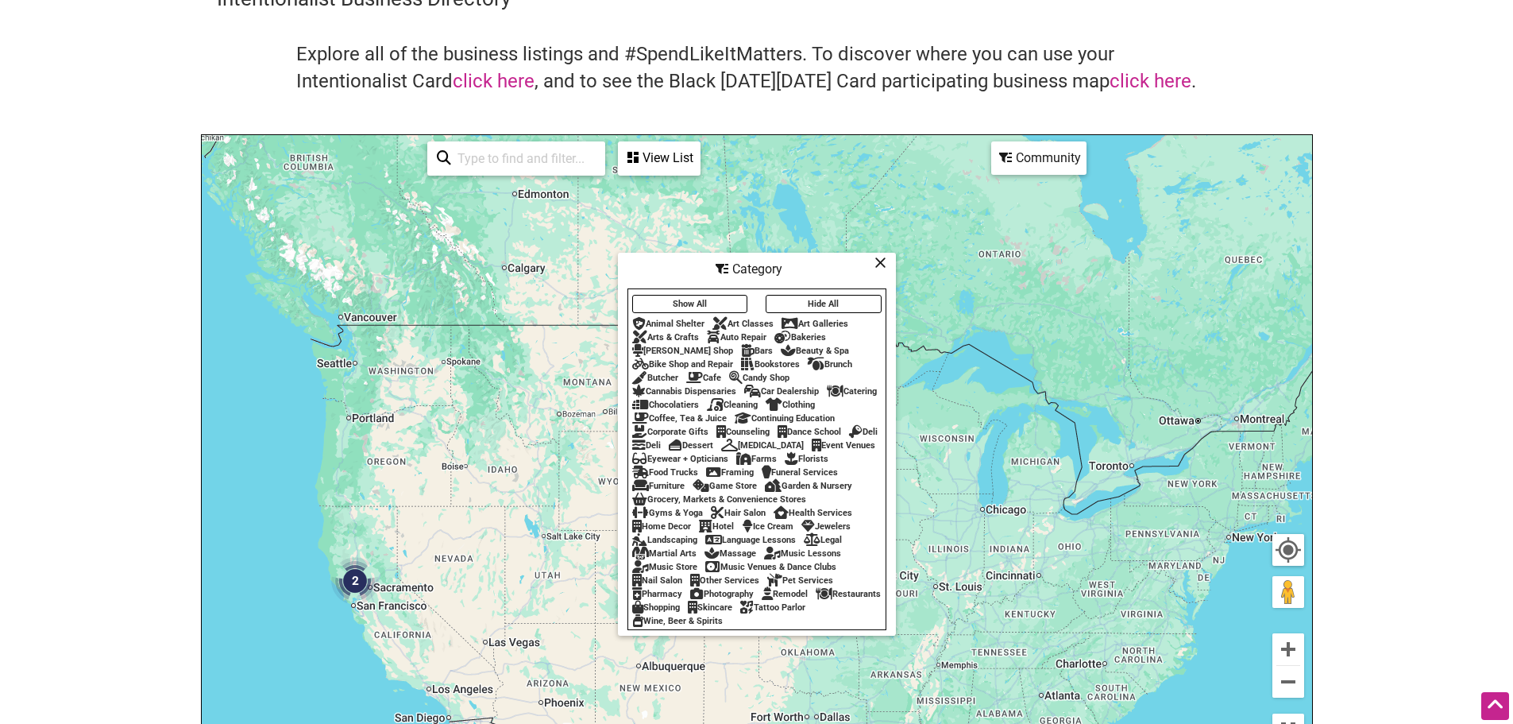
drag, startPoint x: 1010, startPoint y: 366, endPoint x: 625, endPoint y: 348, distance: 384.9
click at [625, 348] on div "2 To navigate, press the arrow keys. Use ctrl + scroll to zoom the map 1 of 5 v…" at bounding box center [757, 444] width 1111 height 618
click at [351, 580] on img "2" at bounding box center [355, 580] width 60 height 60
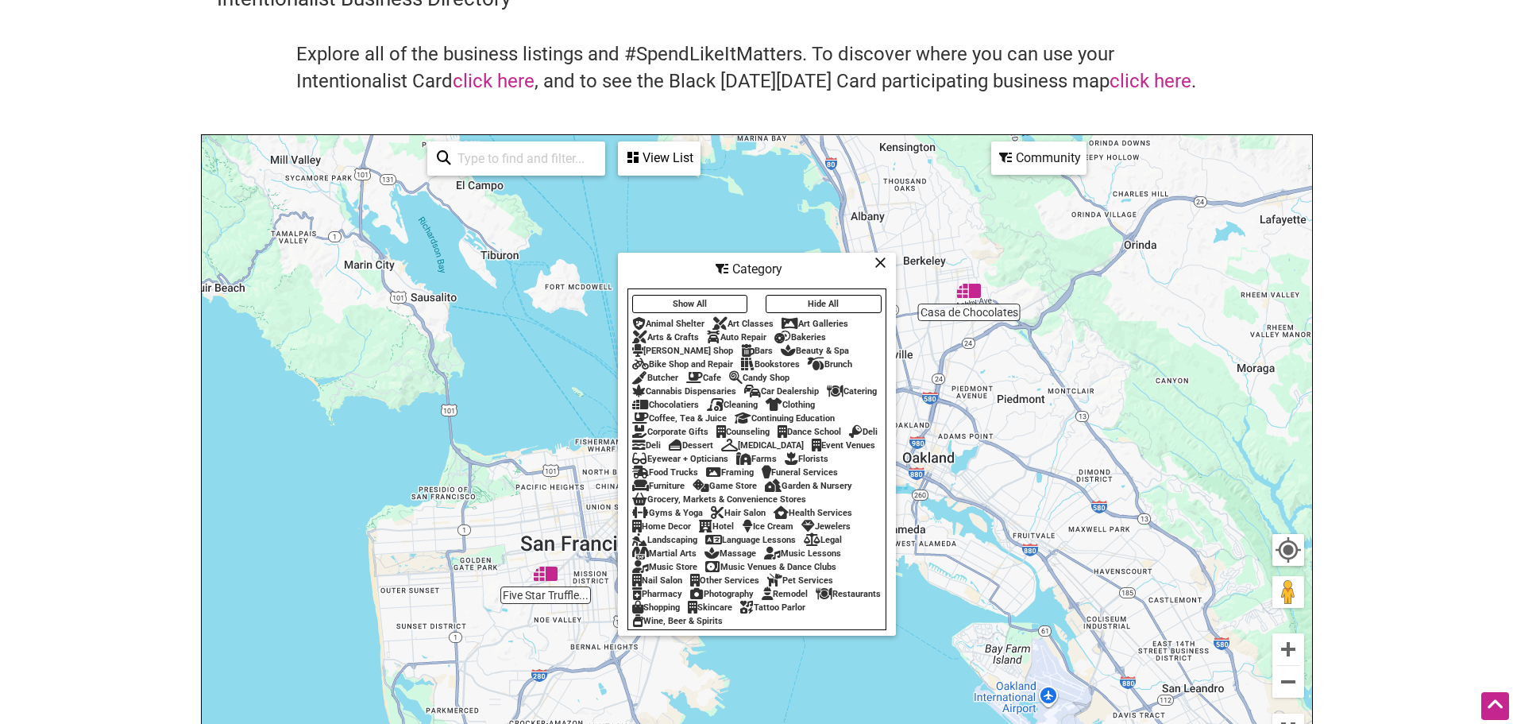
click at [539, 574] on img "Five Star Truffles & Coffee" at bounding box center [545, 573] width 37 height 37
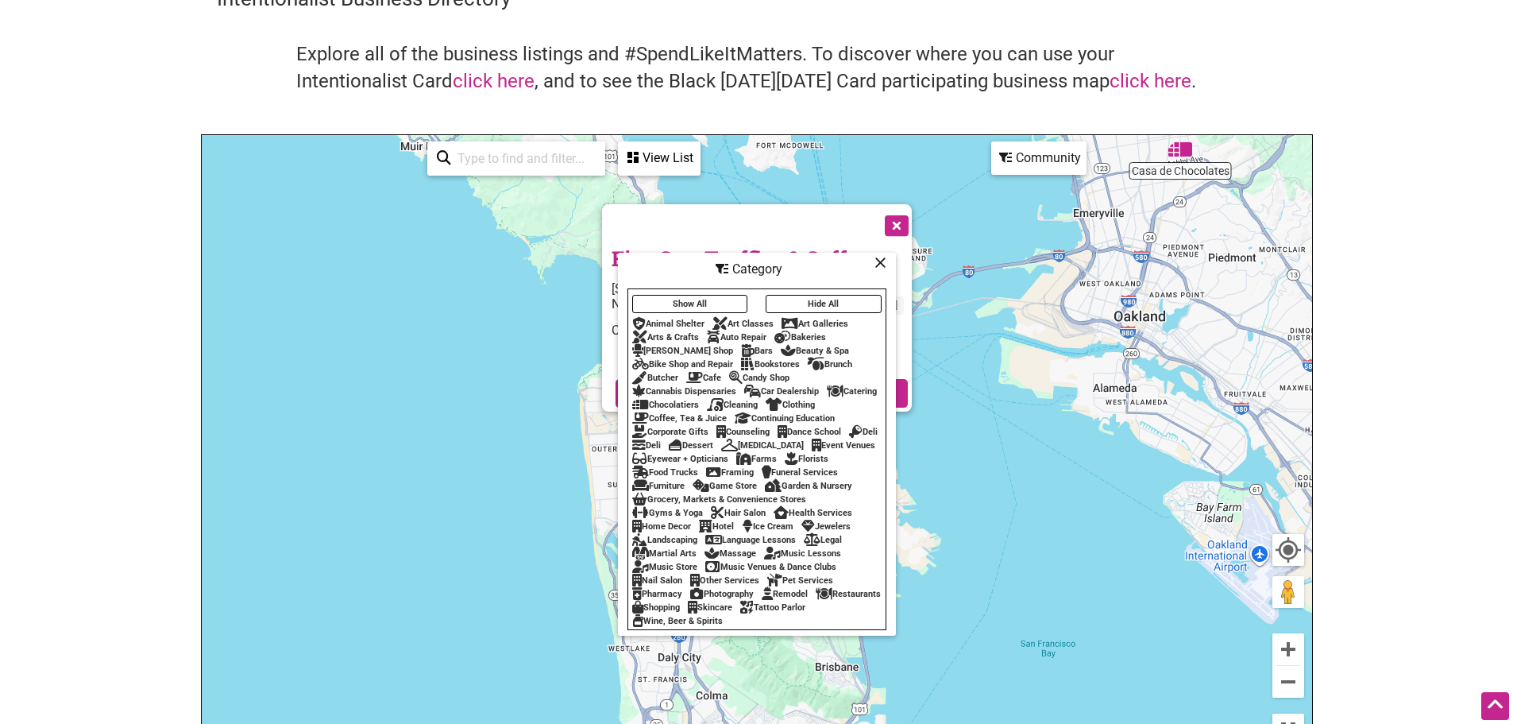
click at [809, 226] on div at bounding box center [742, 224] width 261 height 40
click at [876, 262] on icon at bounding box center [881, 262] width 12 height 1
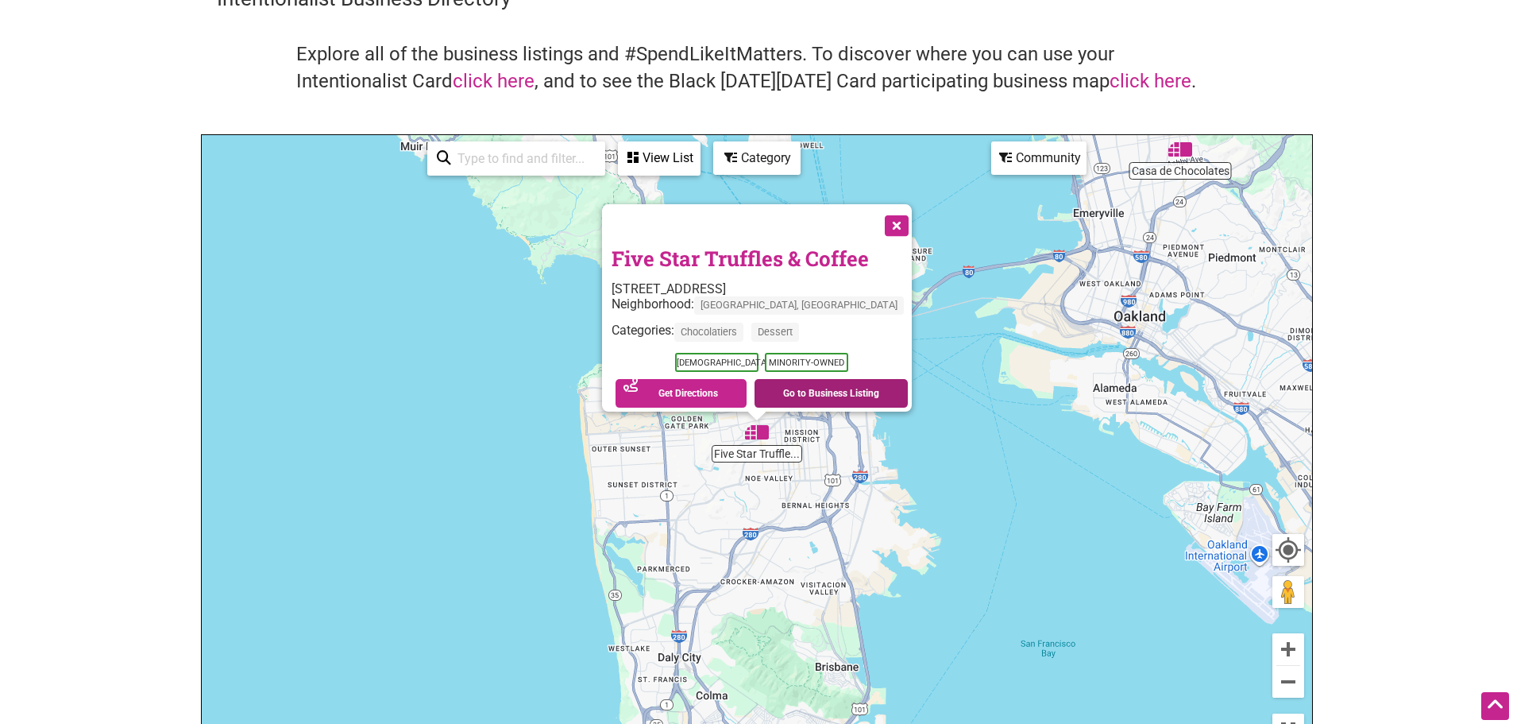
click at [809, 383] on link "Go to Business Listing" at bounding box center [831, 393] width 153 height 29
click at [882, 217] on button "Close" at bounding box center [895, 224] width 40 height 40
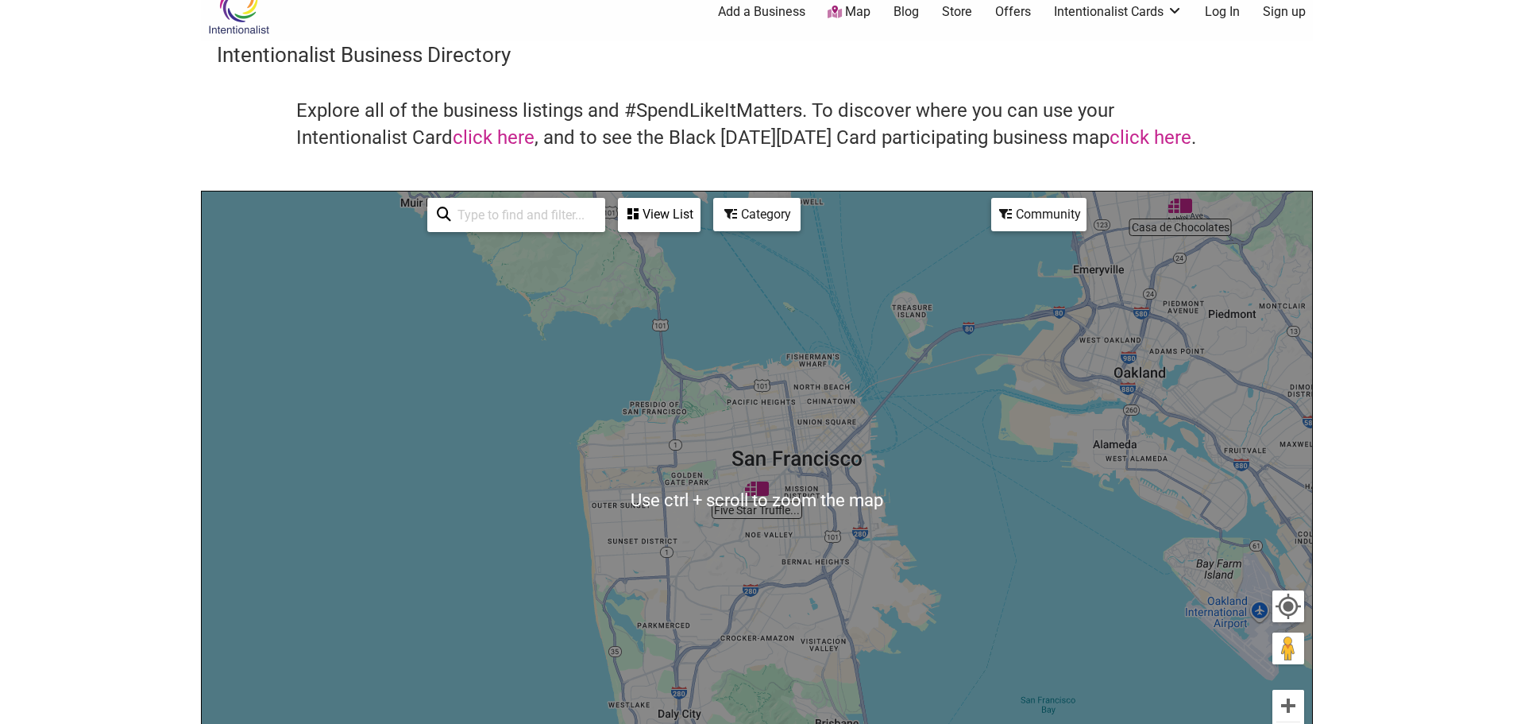
scroll to position [0, 0]
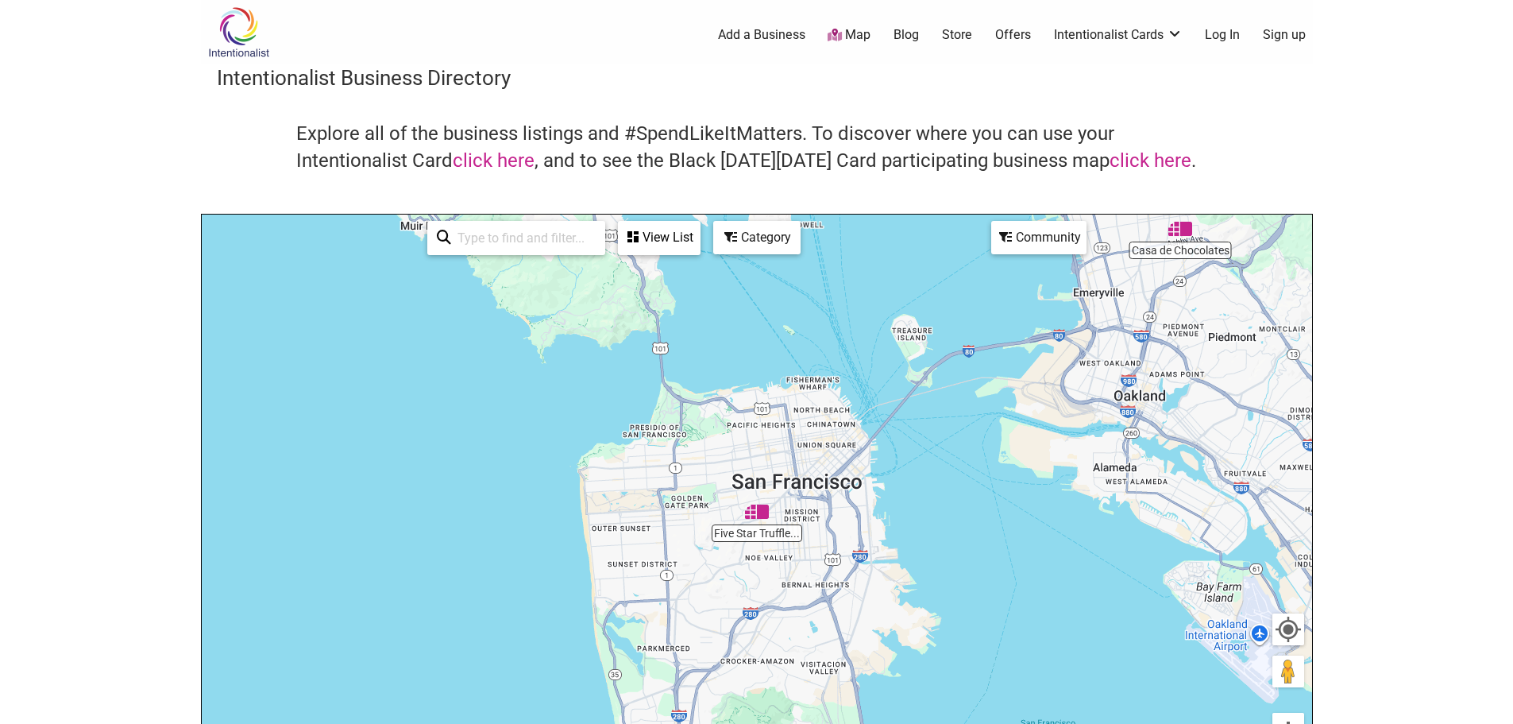
click at [240, 24] on img at bounding box center [238, 32] width 75 height 52
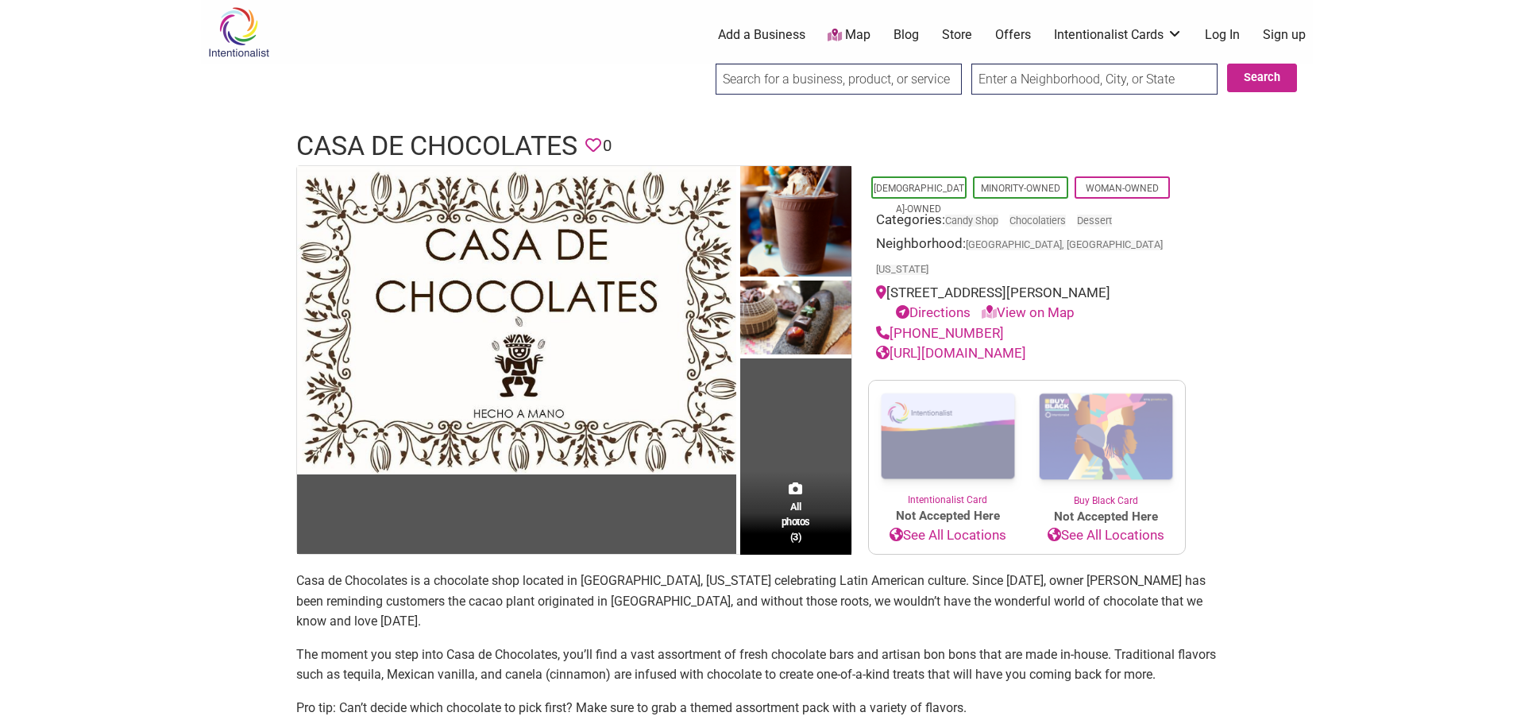
click at [1003, 345] on link "[URL][DOMAIN_NAME]" at bounding box center [951, 353] width 150 height 16
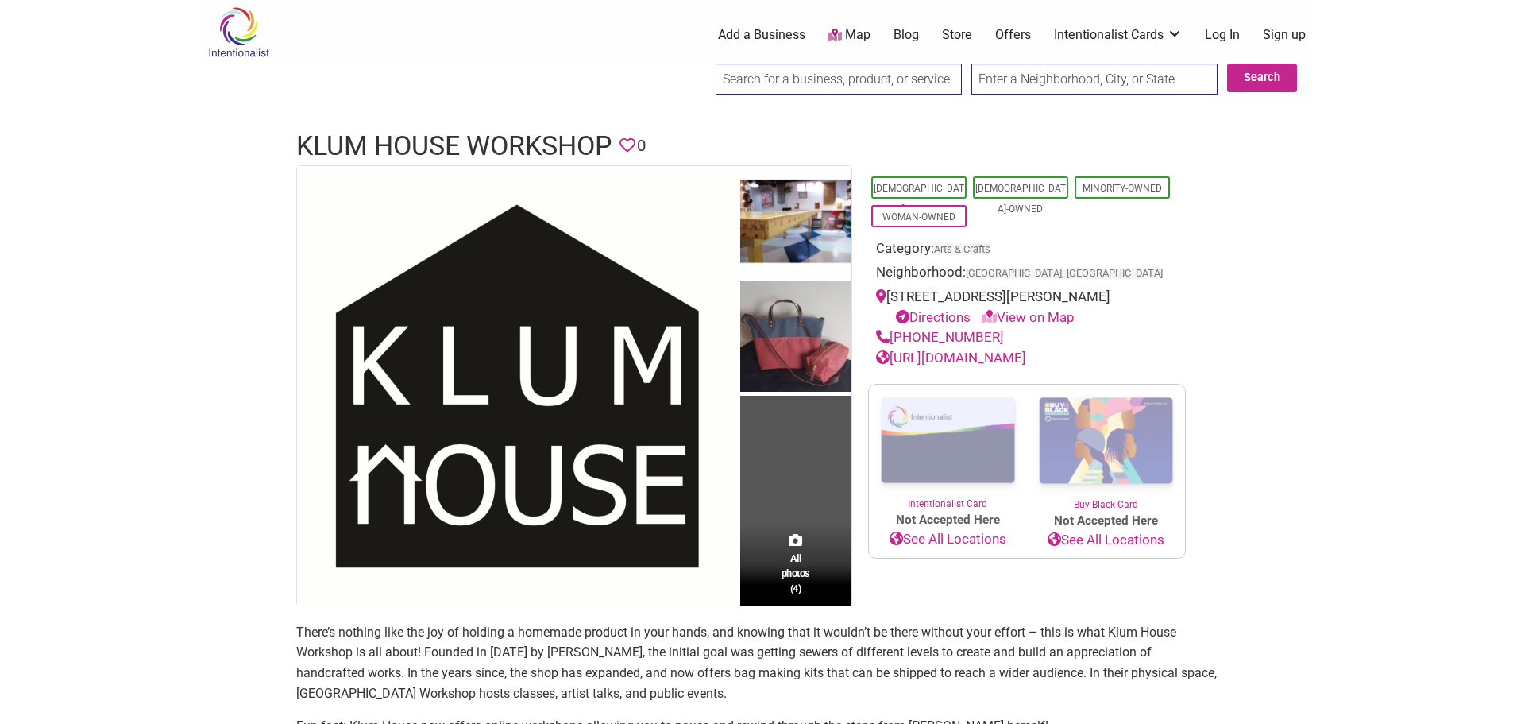
click at [951, 365] on link "[URL][DOMAIN_NAME]" at bounding box center [951, 358] width 150 height 16
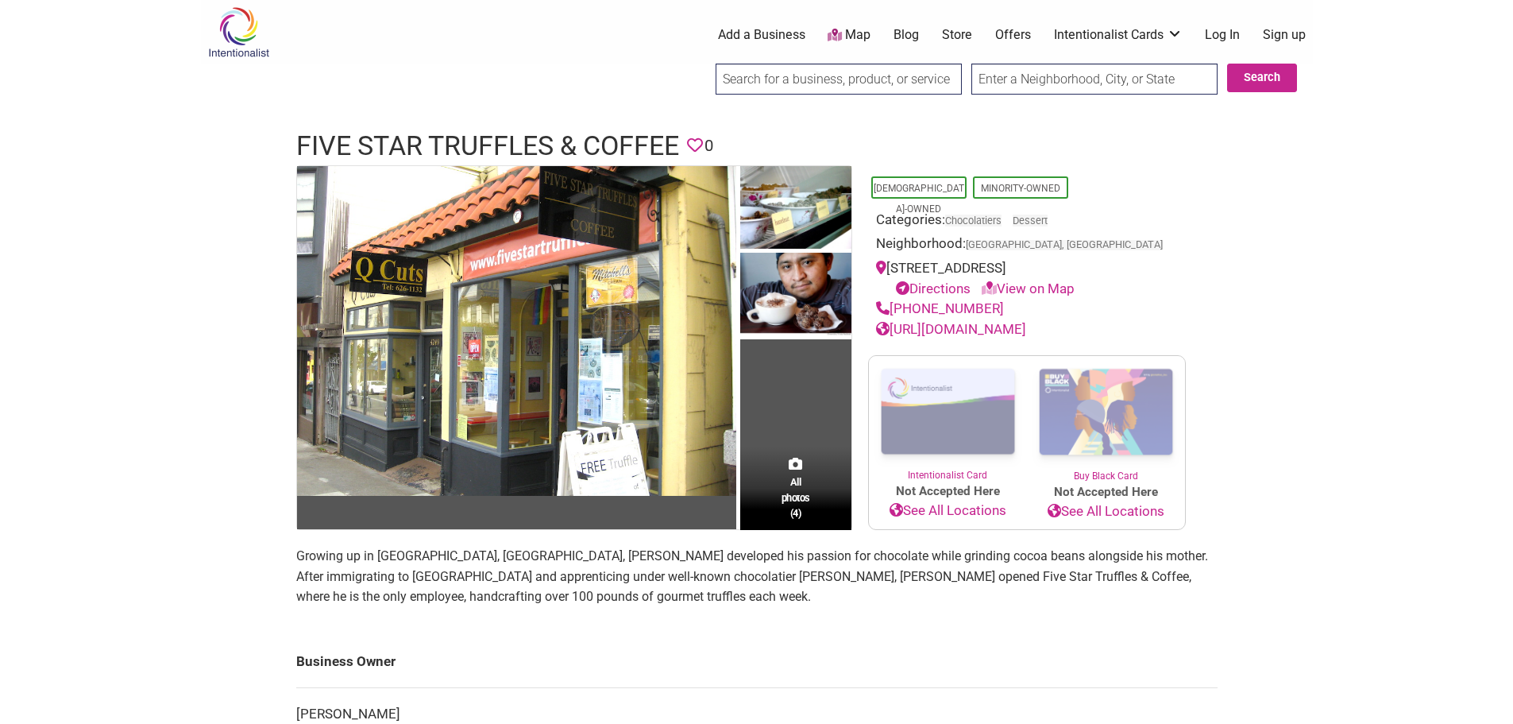
click at [968, 328] on link "https://www.fivestartruffles.com" at bounding box center [951, 329] width 150 height 16
click at [1026, 326] on link "https://www.fivestartruffles.com" at bounding box center [951, 329] width 150 height 16
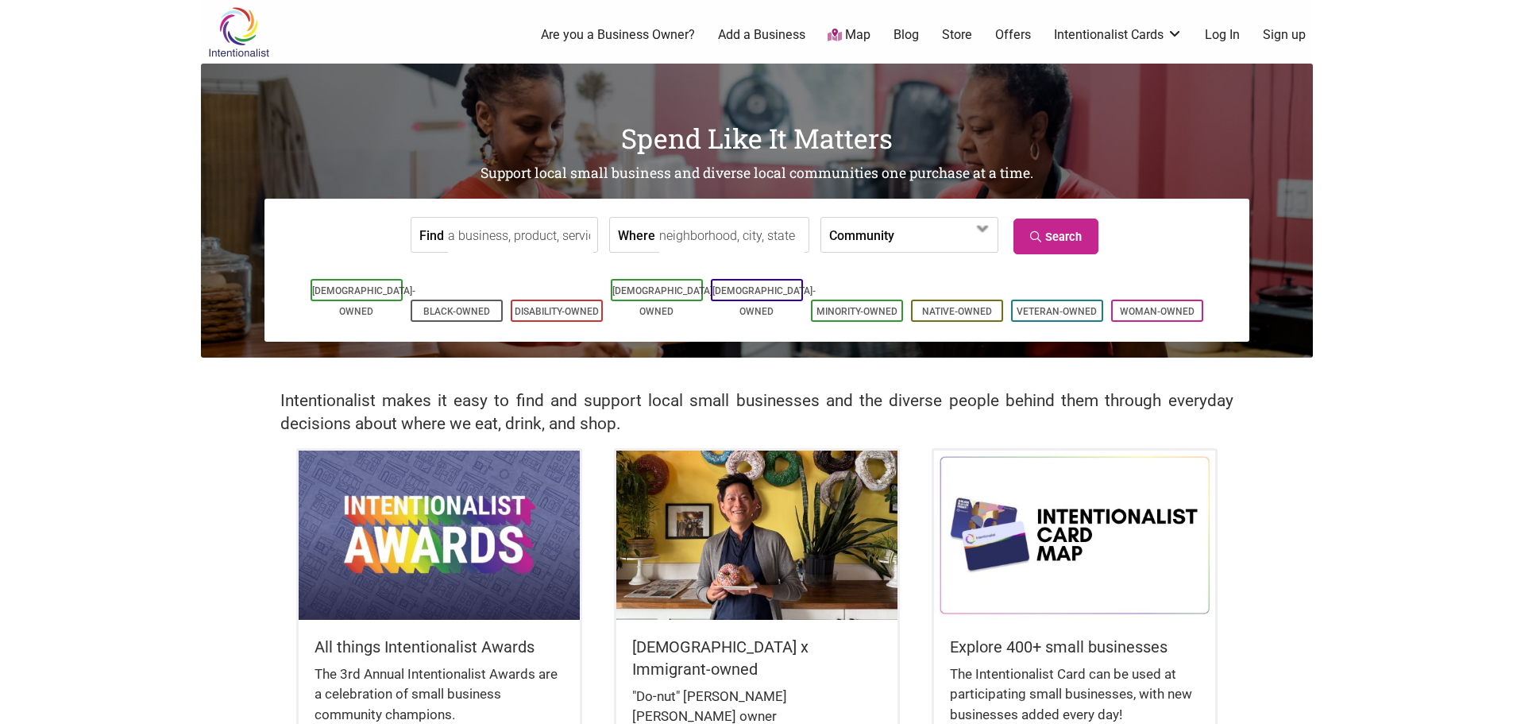
click at [506, 241] on input "Find" at bounding box center [520, 236] width 145 height 36
type input "corporate gifts"
click at [837, 233] on label "Community" at bounding box center [861, 235] width 65 height 34
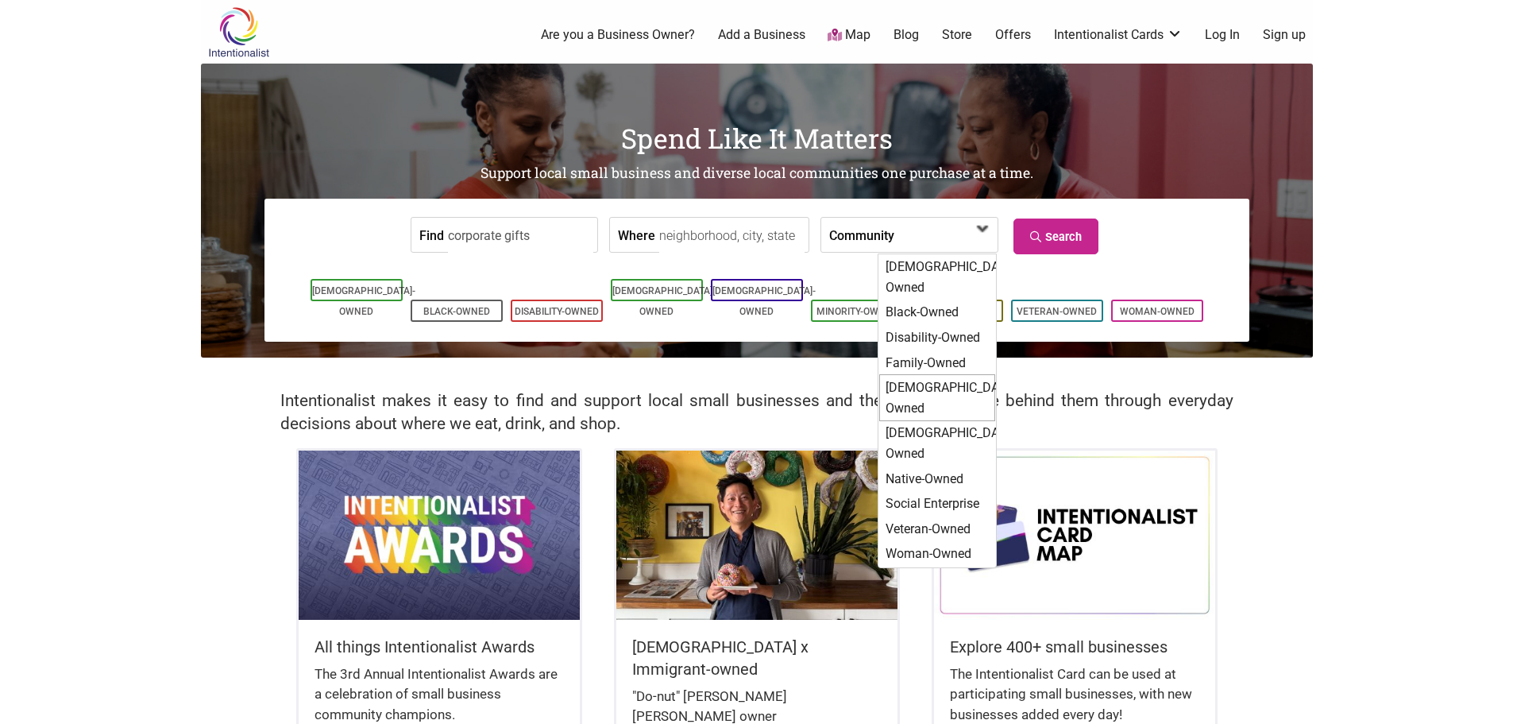
click at [897, 374] on div "[DEMOGRAPHIC_DATA]-Owned" at bounding box center [937, 397] width 116 height 47
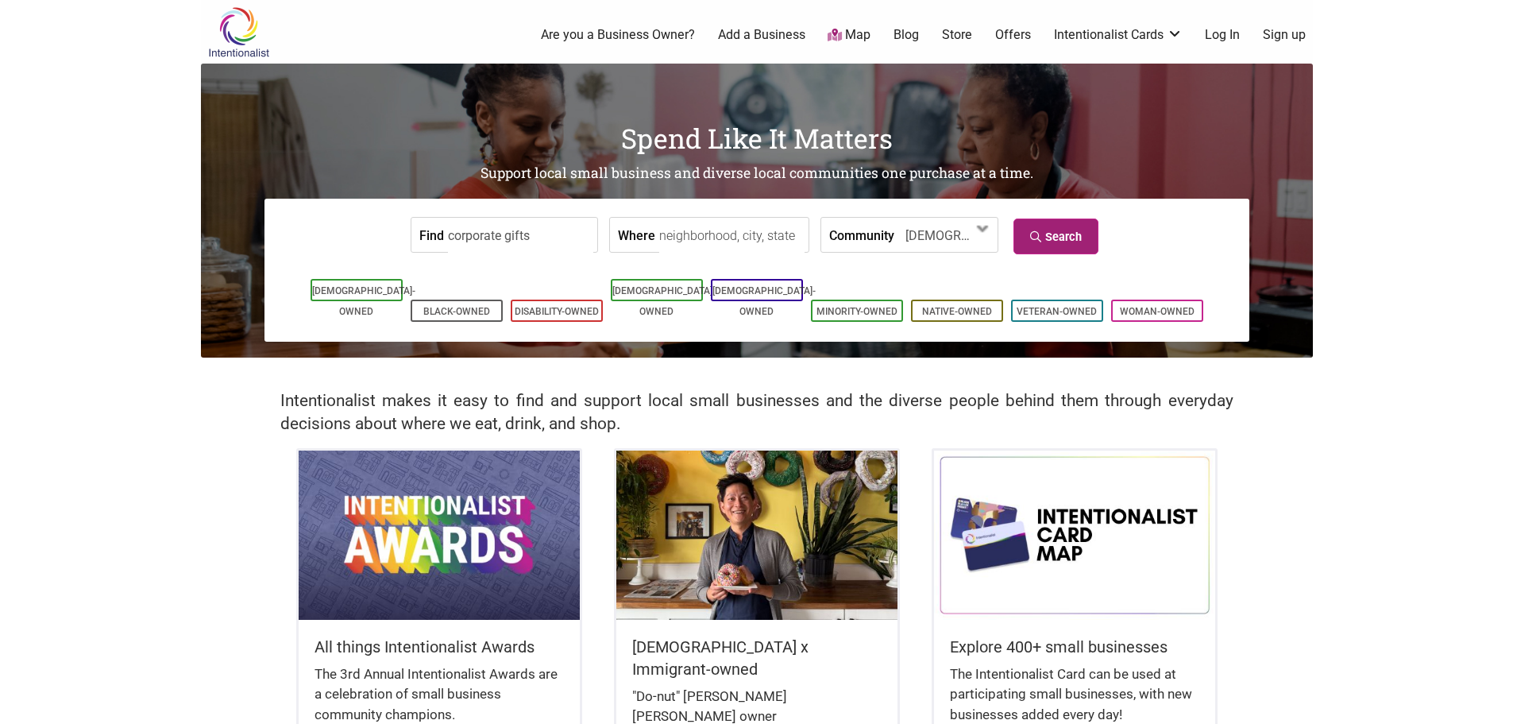
click at [1052, 234] on link "Search" at bounding box center [1056, 236] width 85 height 36
click at [663, 284] on li "[DEMOGRAPHIC_DATA]-Owned" at bounding box center [657, 290] width 92 height 22
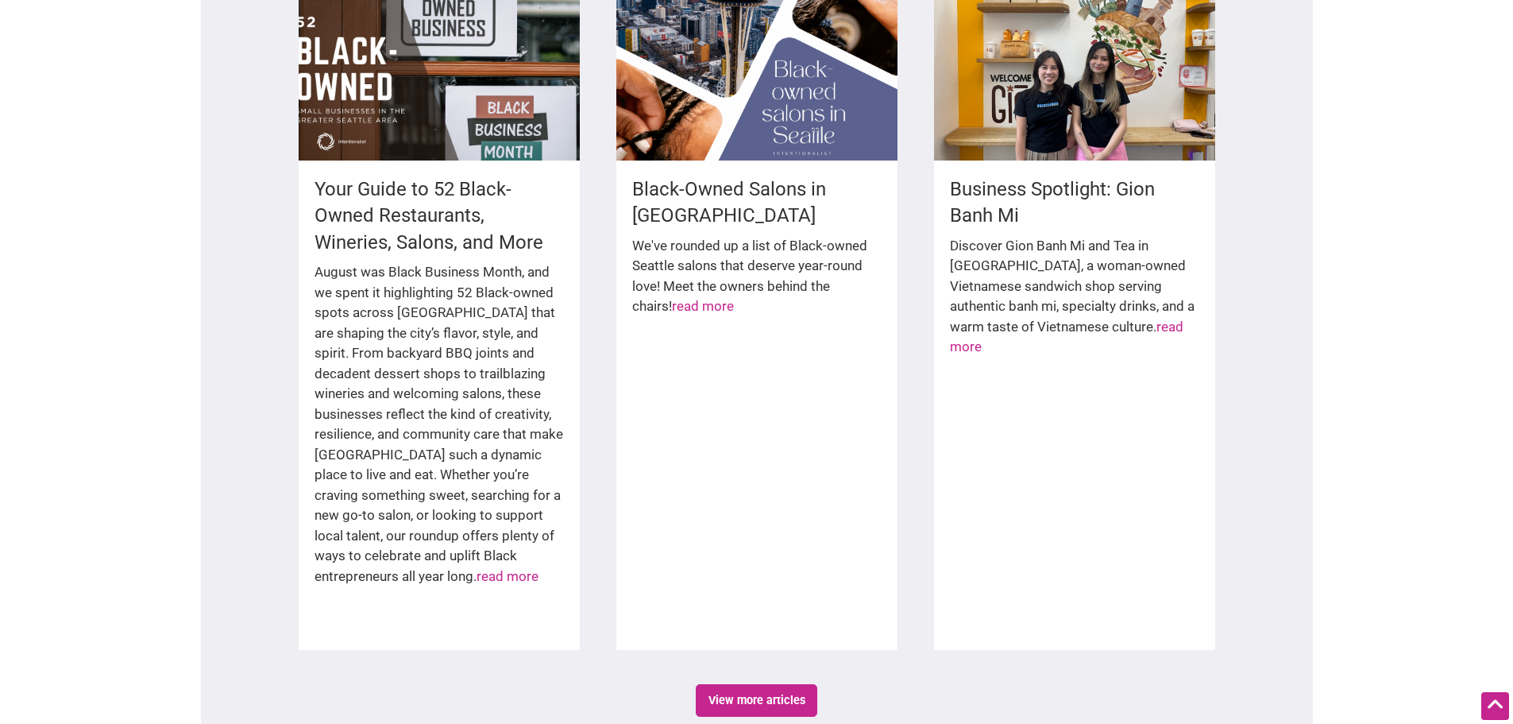
scroll to position [2790, 0]
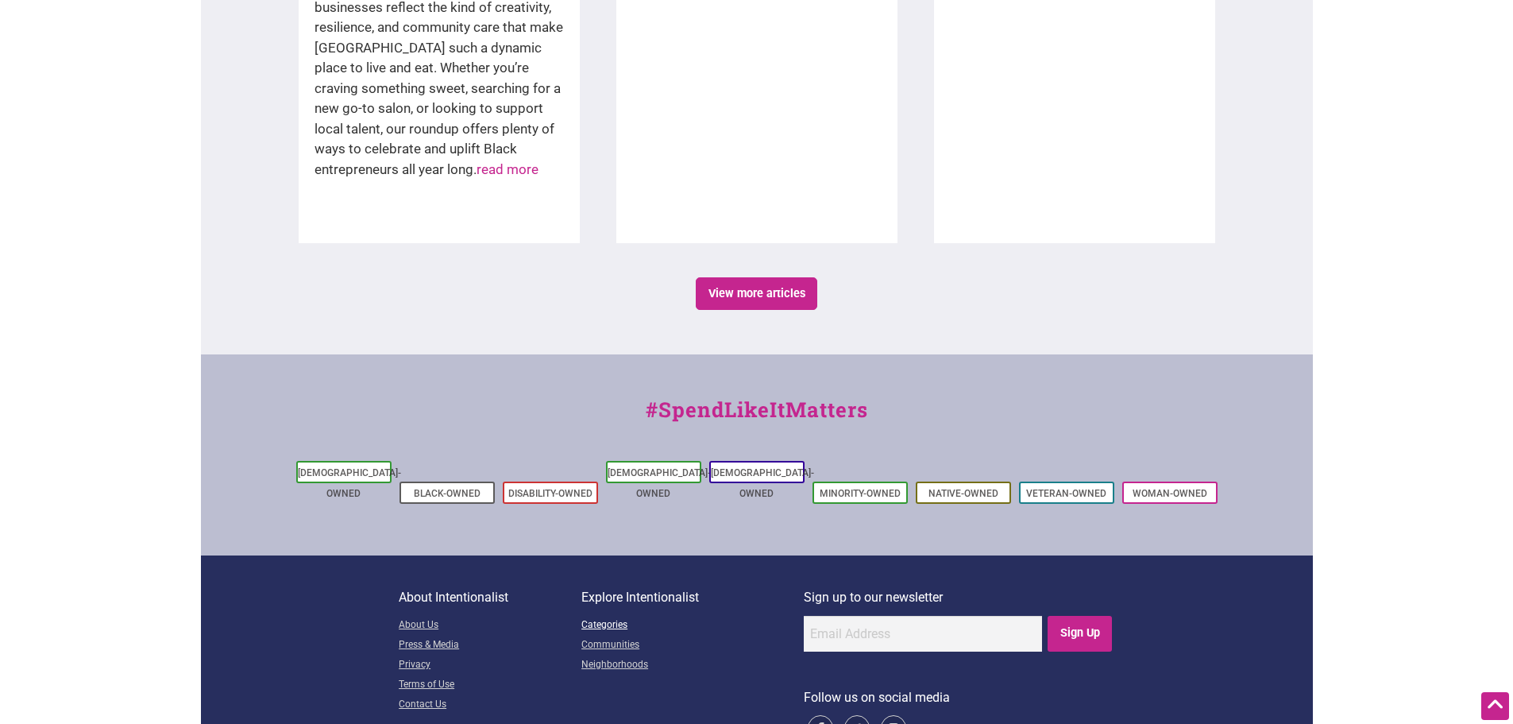
click at [609, 616] on link "Categories" at bounding box center [692, 626] width 222 height 20
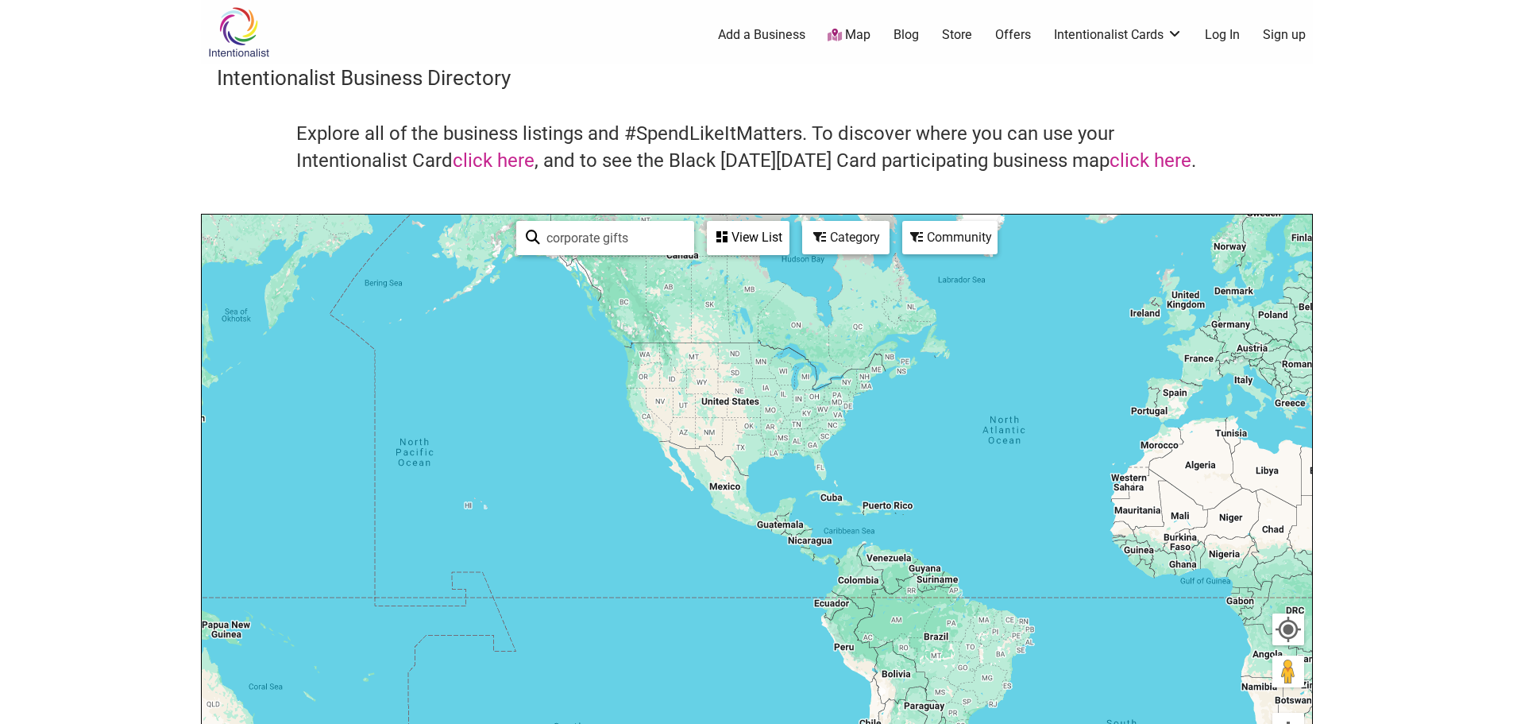
drag, startPoint x: 797, startPoint y: 492, endPoint x: 694, endPoint y: 374, distance: 156.0
click at [698, 369] on div "To navigate, press the arrow keys." at bounding box center [757, 523] width 1111 height 618
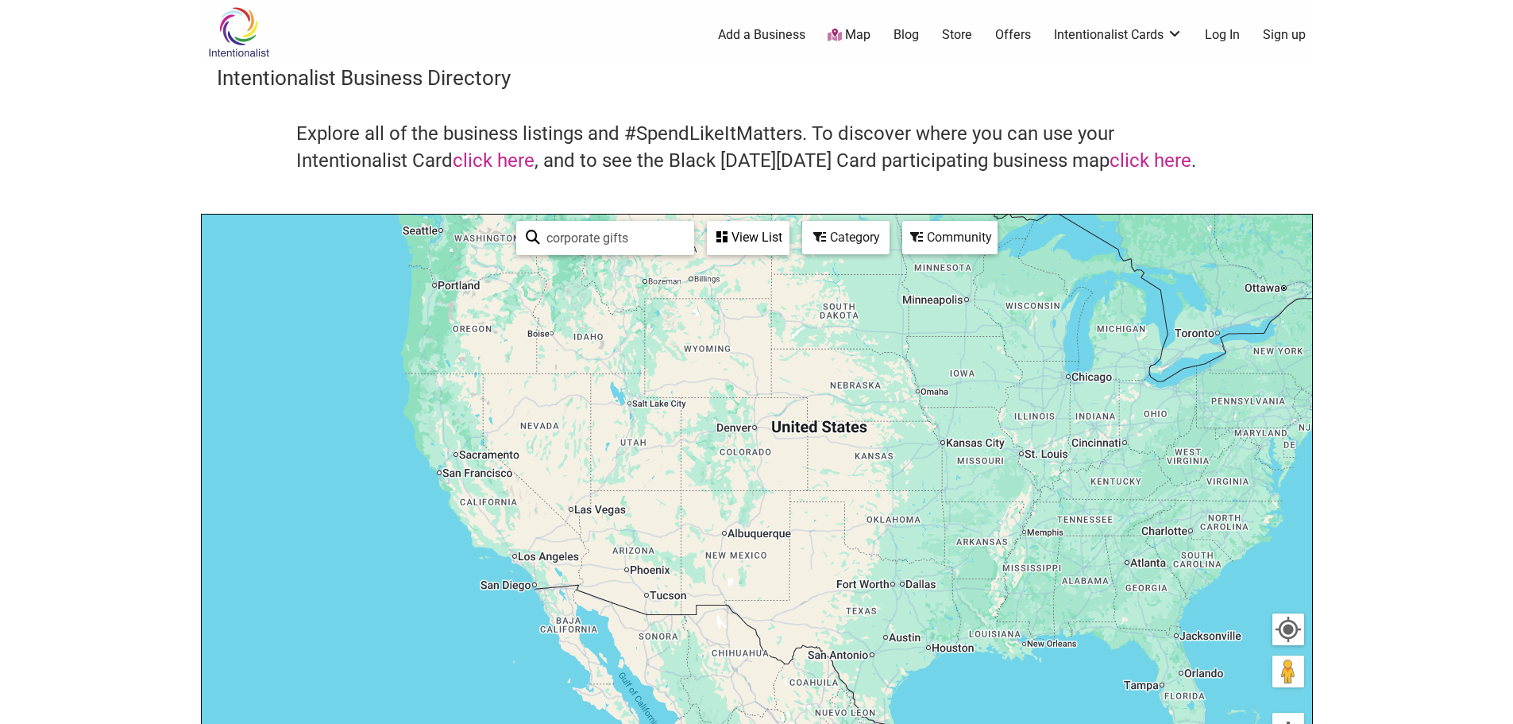
drag, startPoint x: 636, startPoint y: 400, endPoint x: 818, endPoint y: 495, distance: 205.0
click at [818, 495] on div "To navigate, press the arrow keys." at bounding box center [757, 523] width 1111 height 618
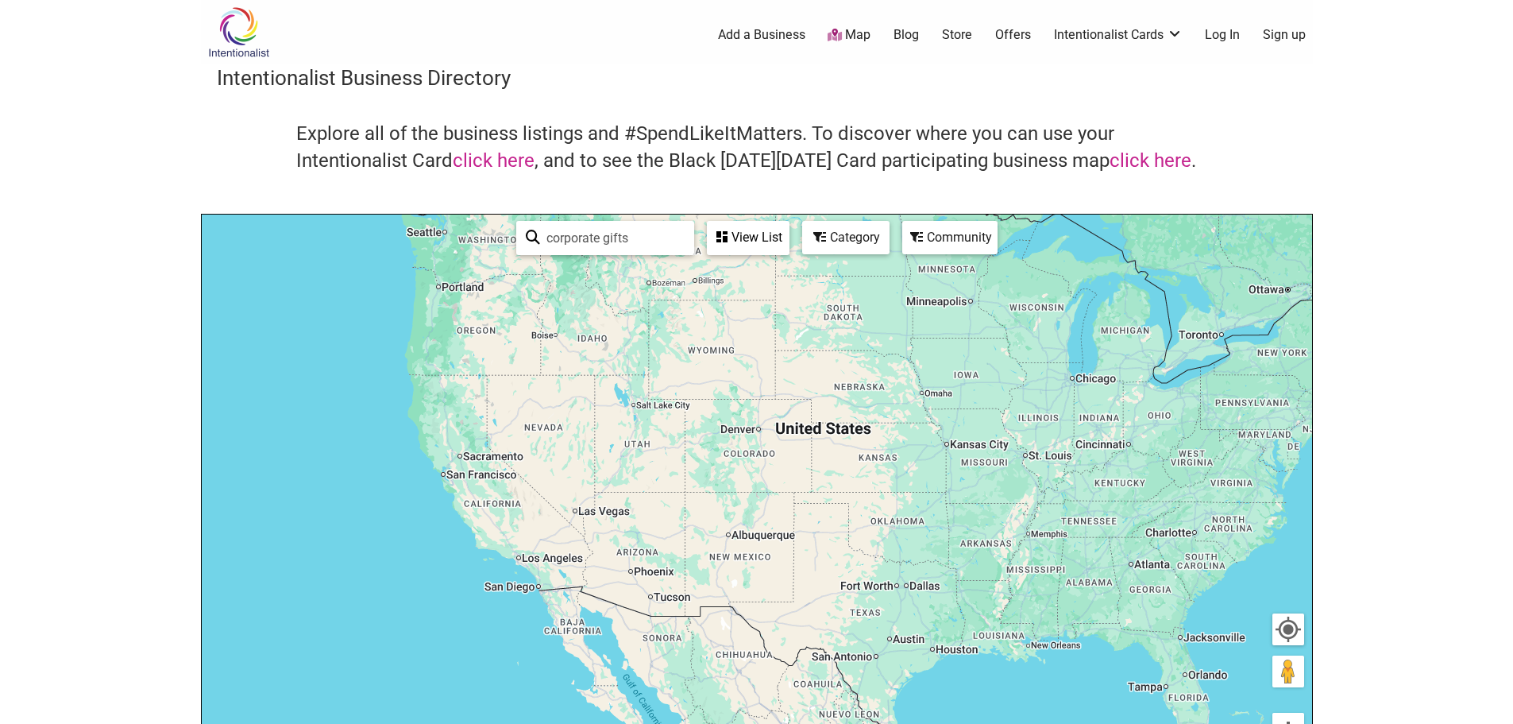
drag, startPoint x: 636, startPoint y: 238, endPoint x: 536, endPoint y: 230, distance: 99.6
click at [536, 230] on div "corporate gifts See All" at bounding box center [605, 237] width 159 height 31
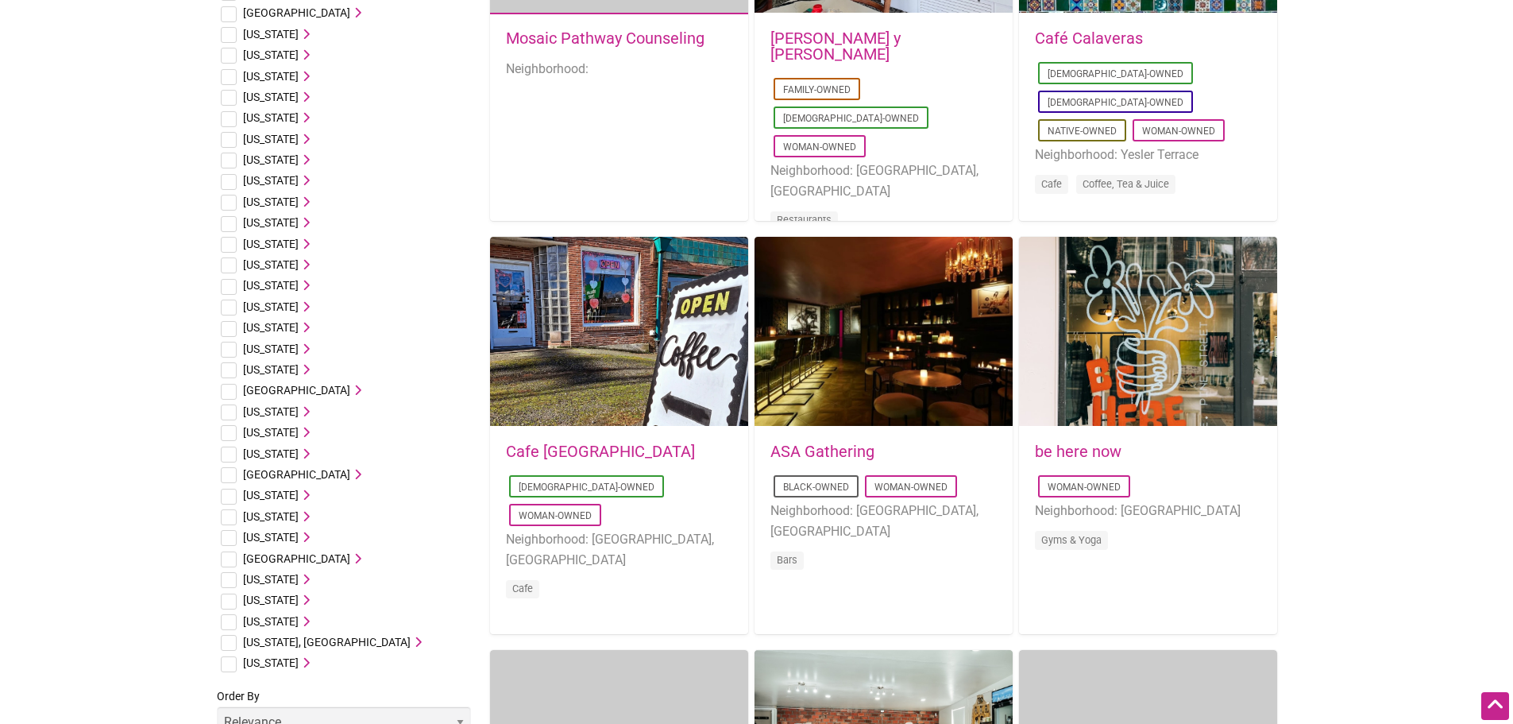
scroll to position [1112, 0]
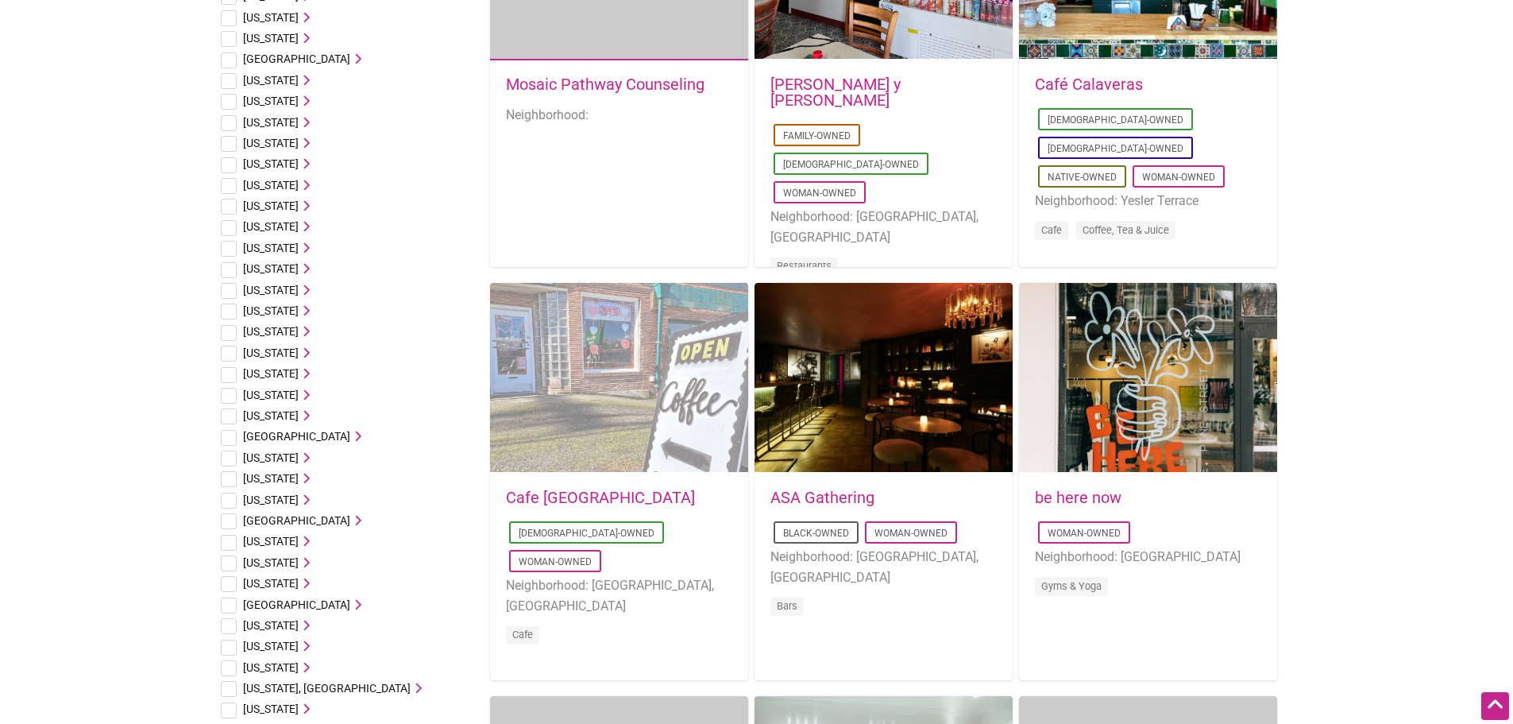
click at [581, 407] on div "Favorite Count 0" at bounding box center [619, 378] width 258 height 191
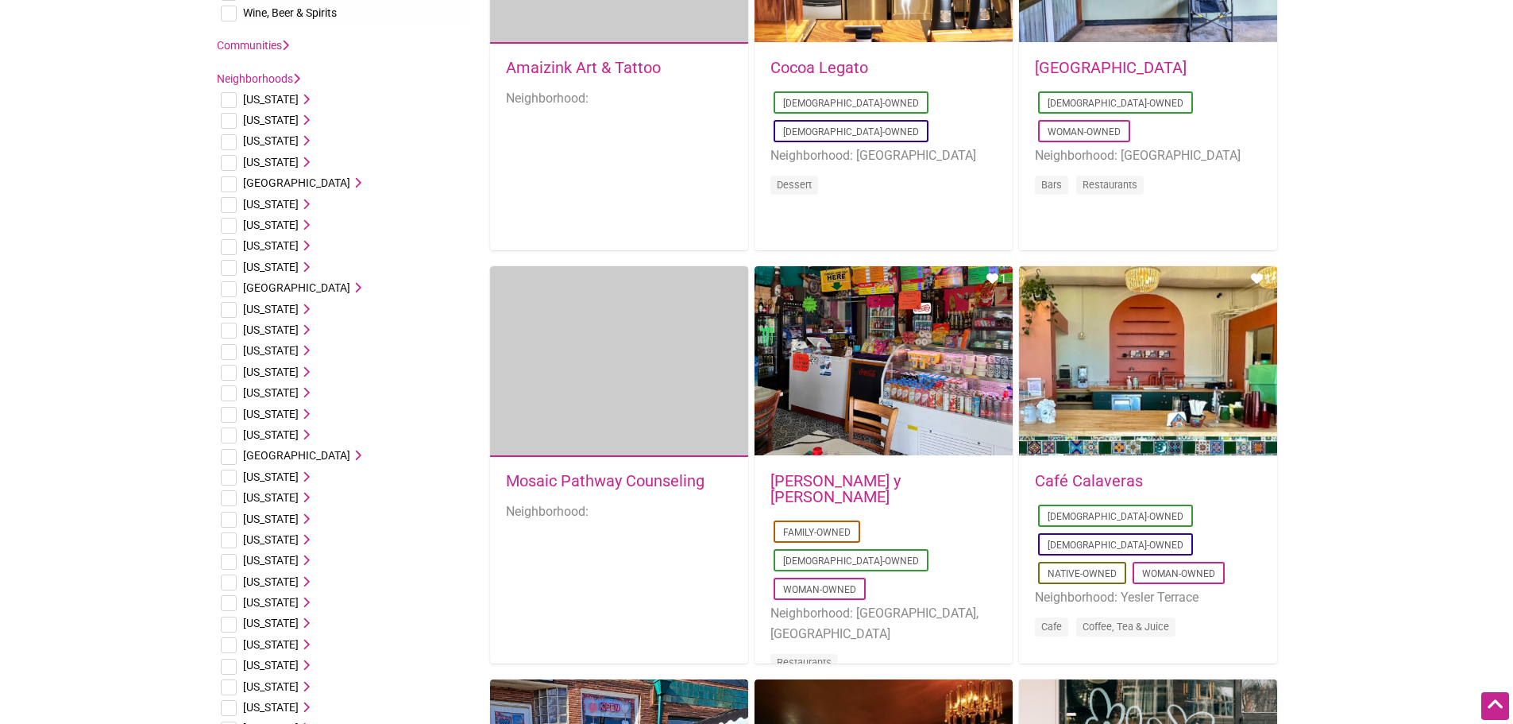
scroll to position [715, 0]
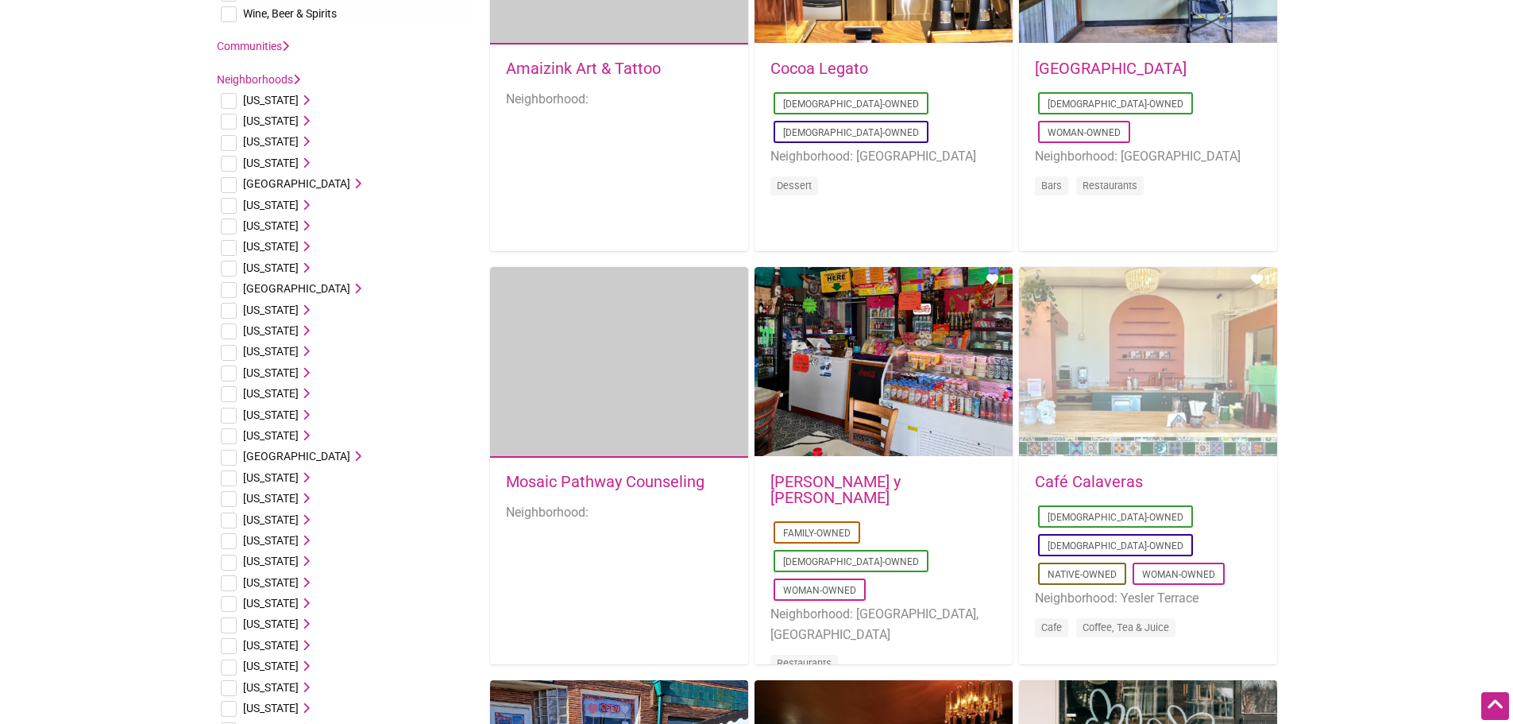
click at [1124, 400] on div "Favorite Count 1" at bounding box center [1148, 362] width 258 height 191
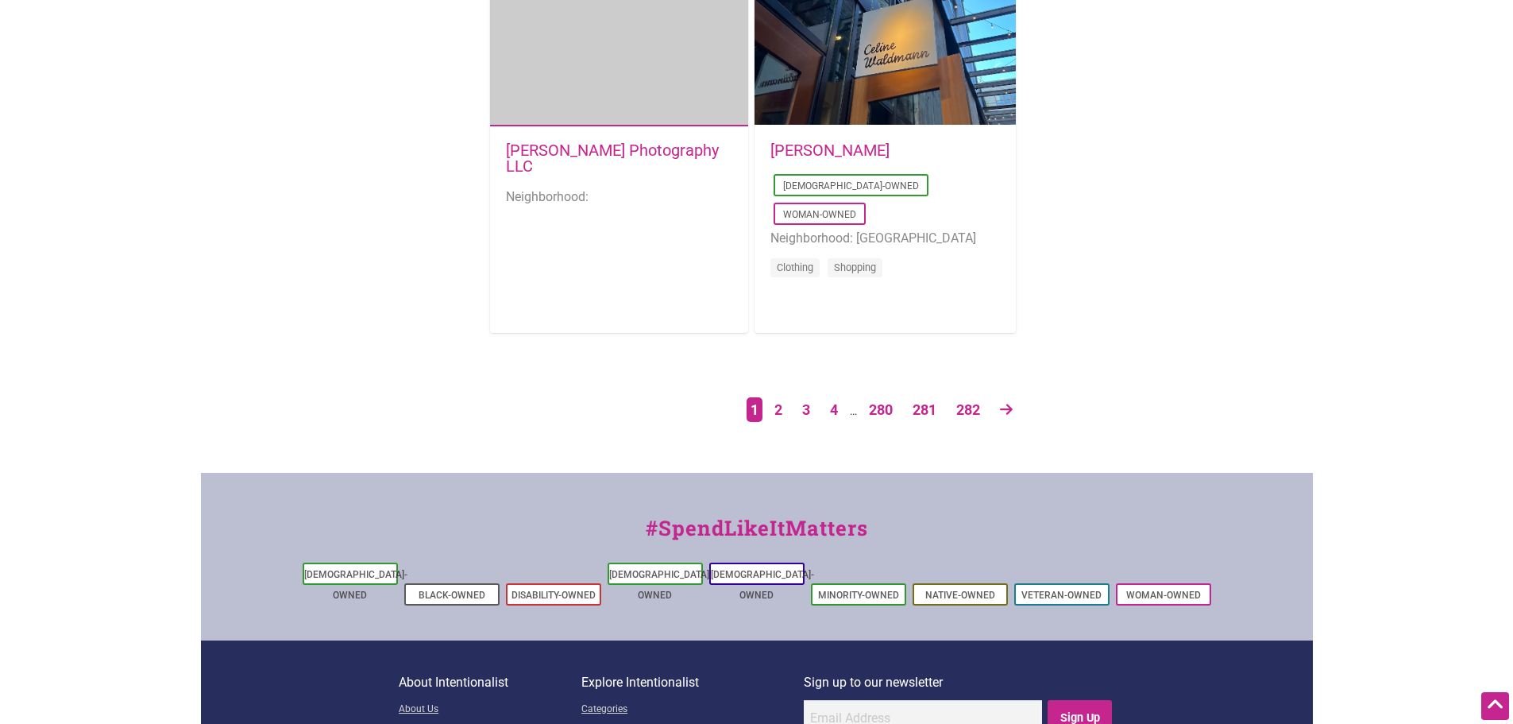
scroll to position [2701, 0]
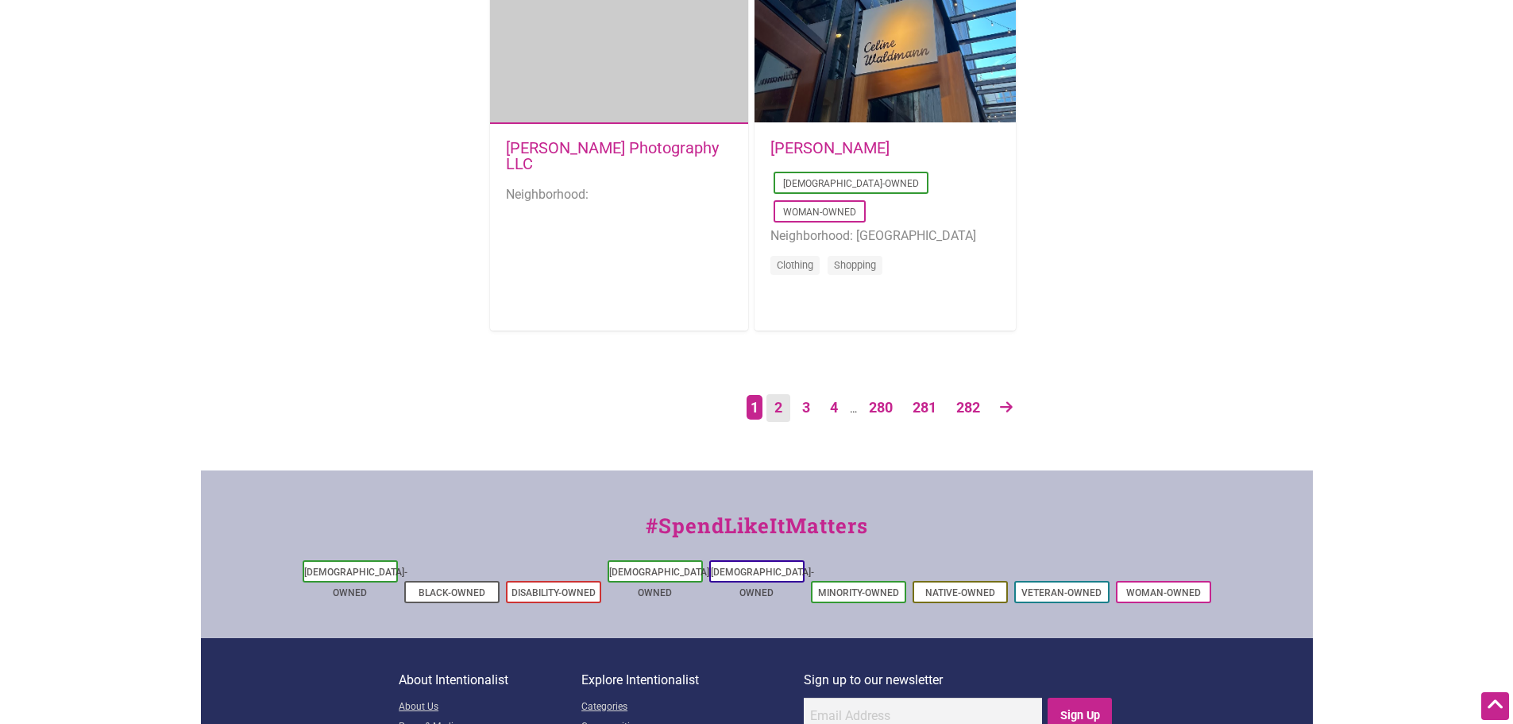
click at [782, 408] on link "2" at bounding box center [779, 408] width 24 height 28
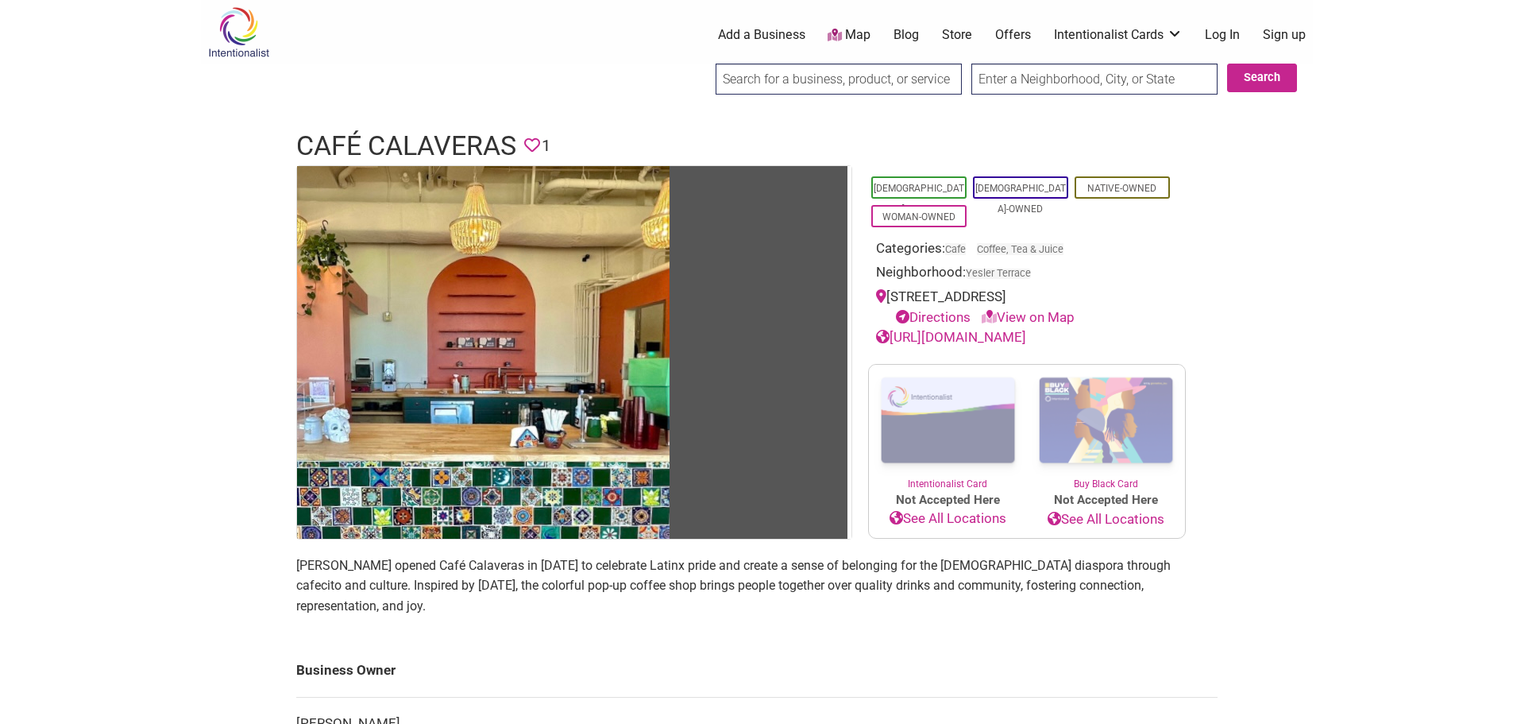
click at [993, 334] on link "[URL][DOMAIN_NAME]" at bounding box center [951, 337] width 150 height 16
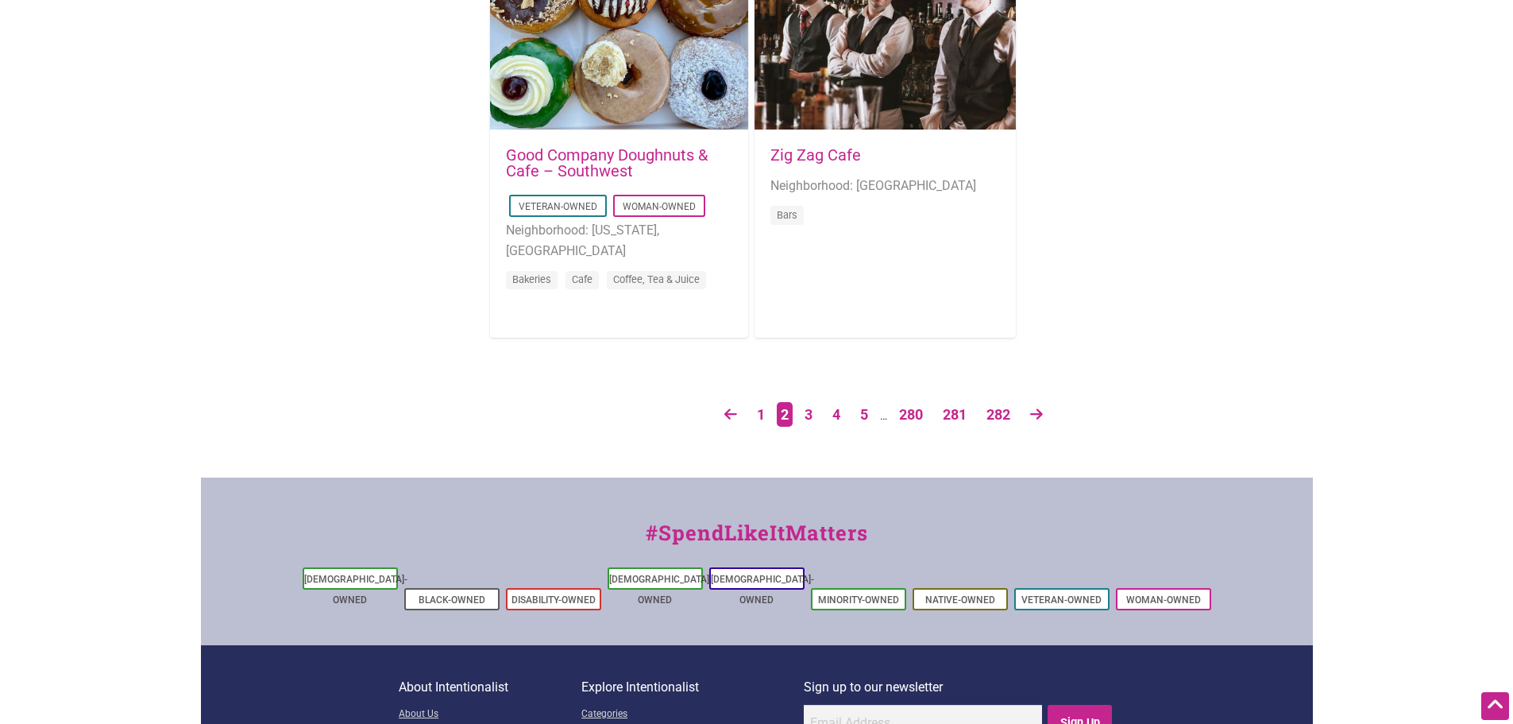
scroll to position [2780, 0]
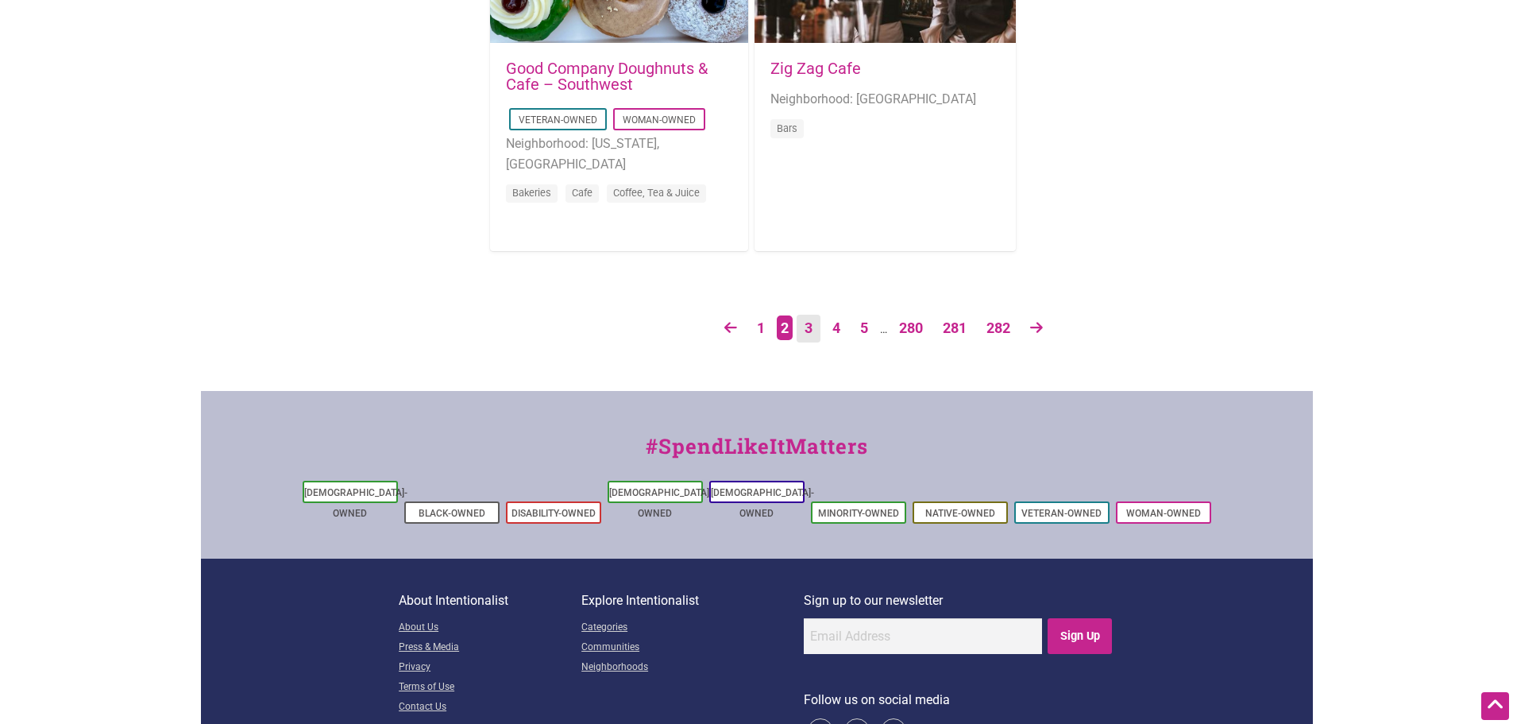
click at [810, 323] on link "3" at bounding box center [809, 329] width 24 height 28
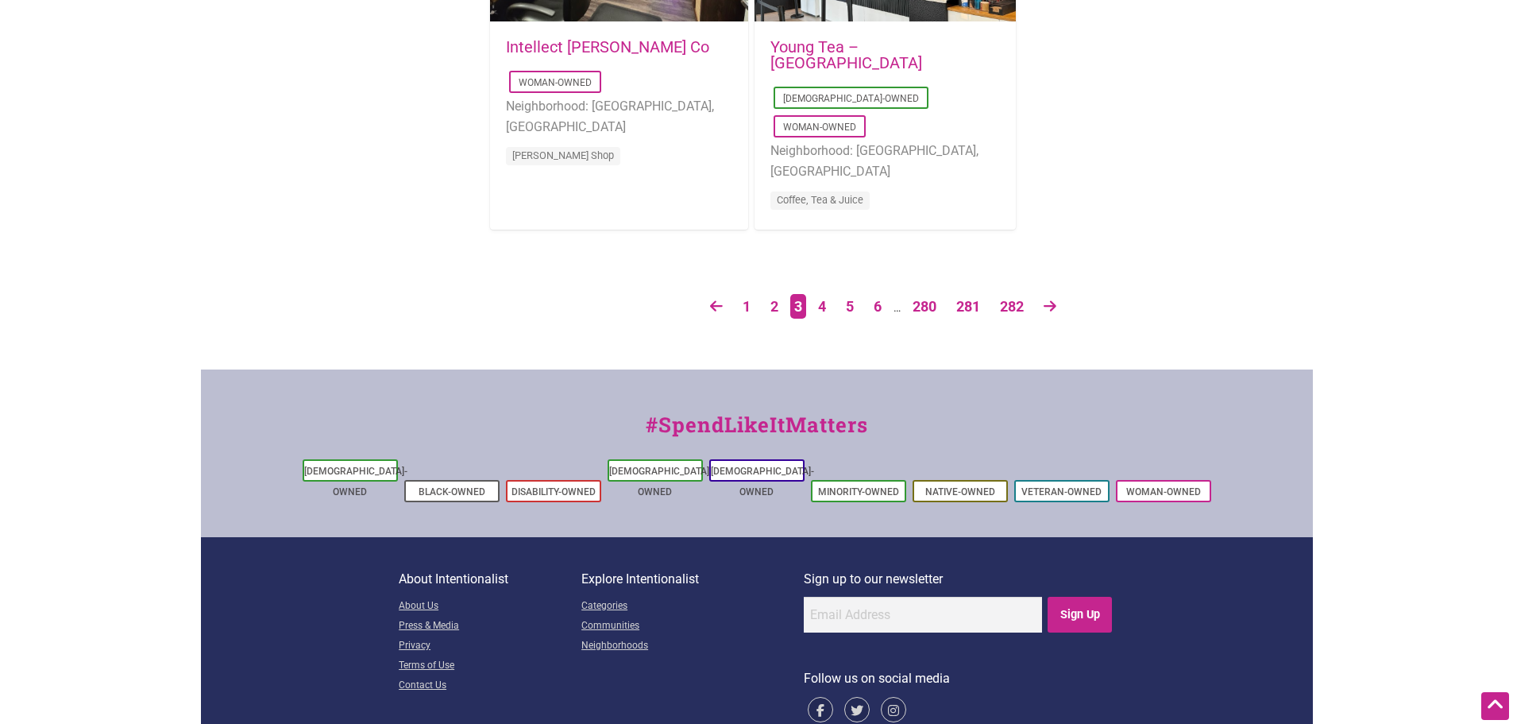
scroll to position [2826, 0]
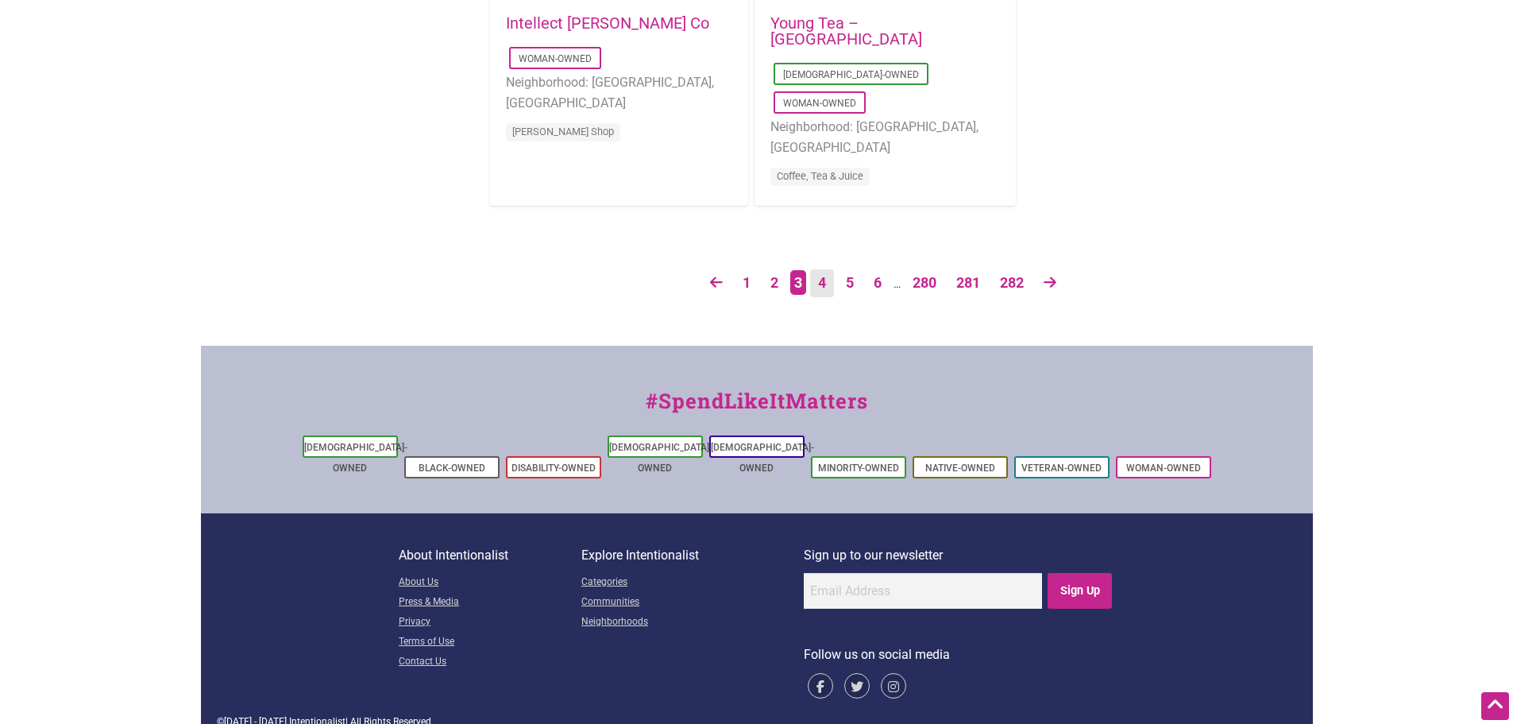
click at [821, 287] on link "4" at bounding box center [822, 283] width 24 height 28
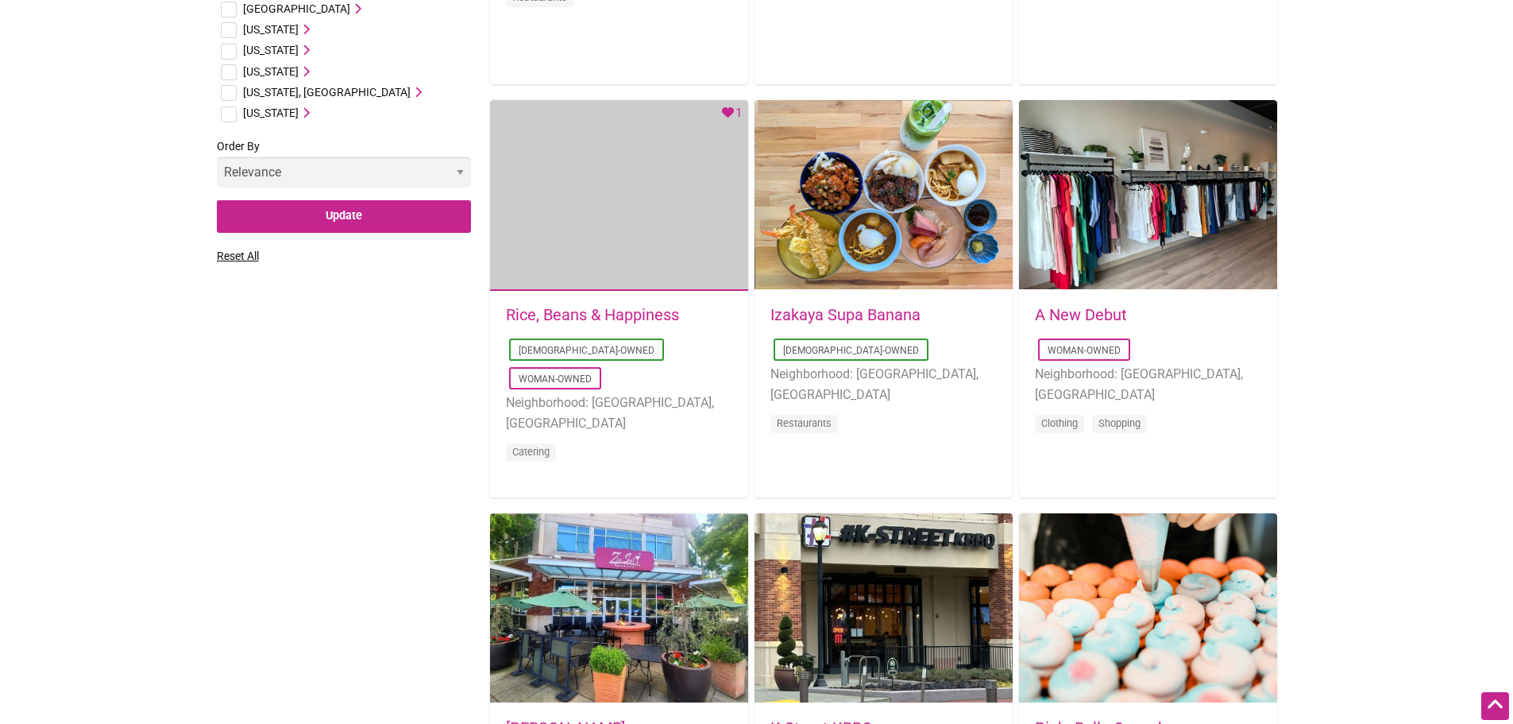
scroll to position [1668, 0]
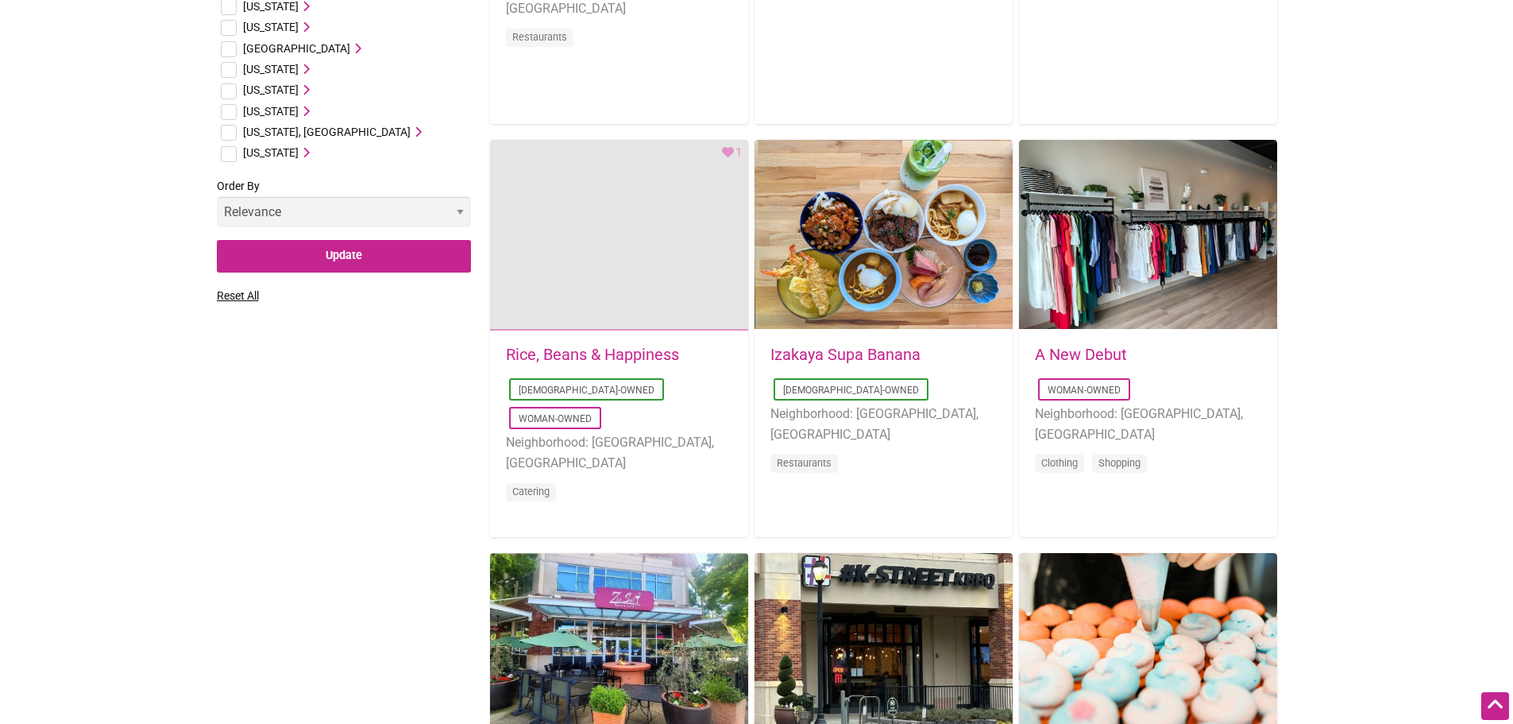
click at [626, 323] on div "Favorite Count 1" at bounding box center [619, 235] width 258 height 191
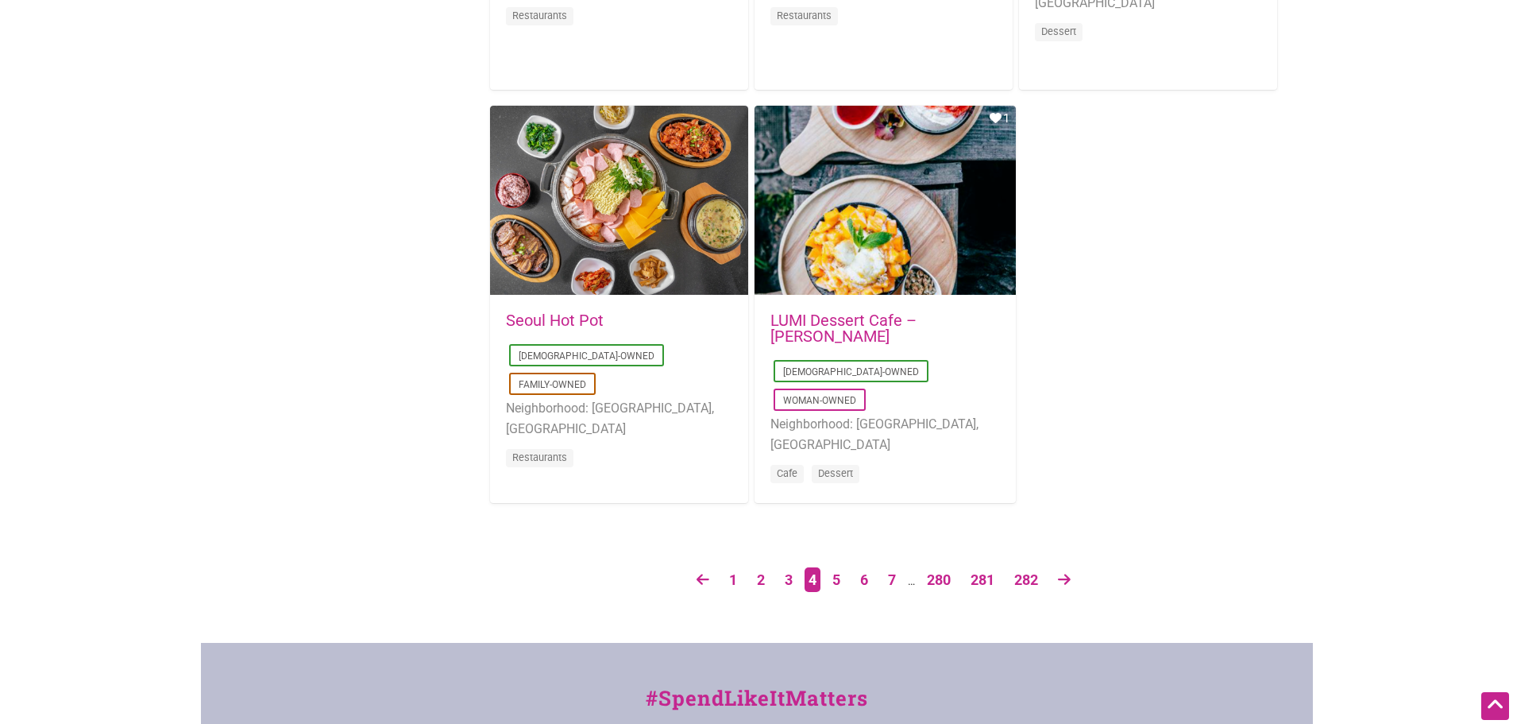
scroll to position [2542, 0]
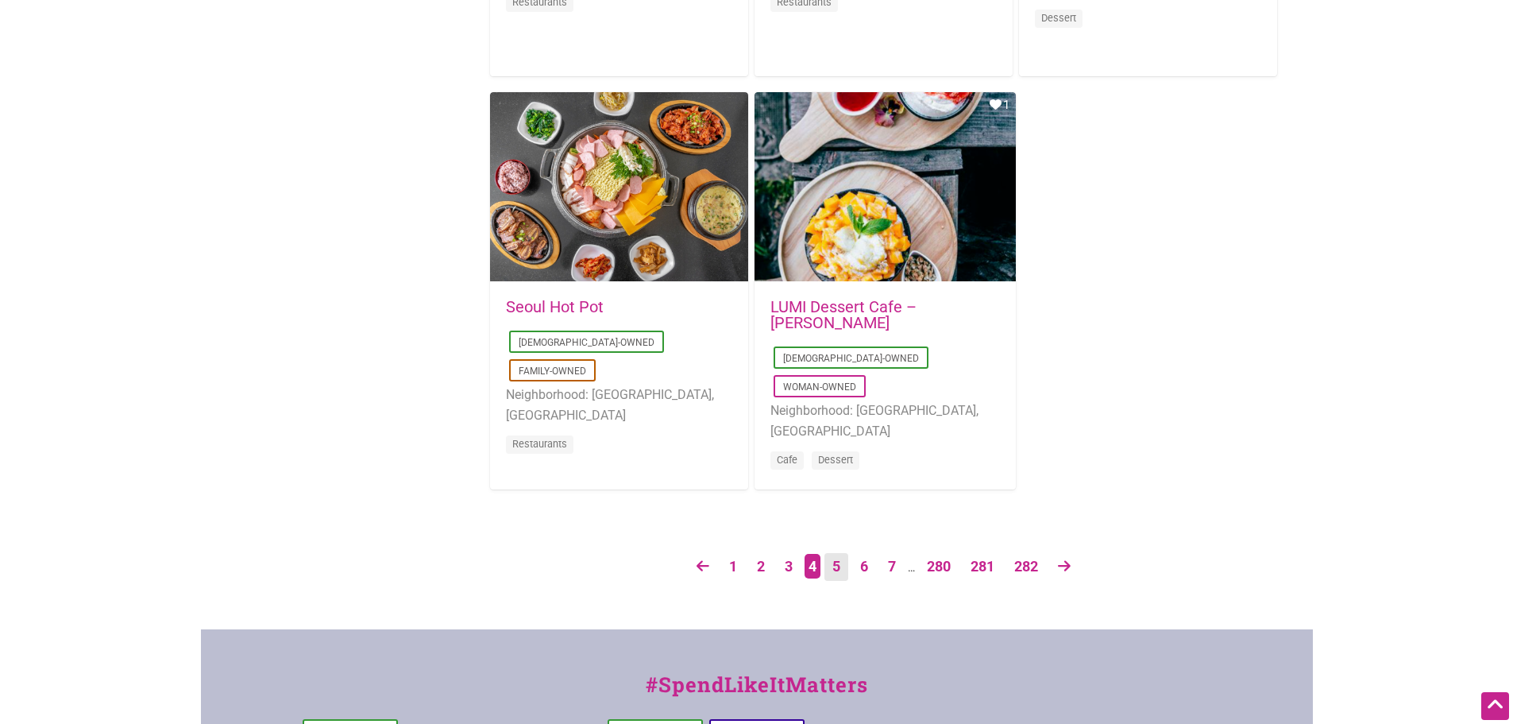
click at [833, 558] on link "5" at bounding box center [837, 567] width 24 height 28
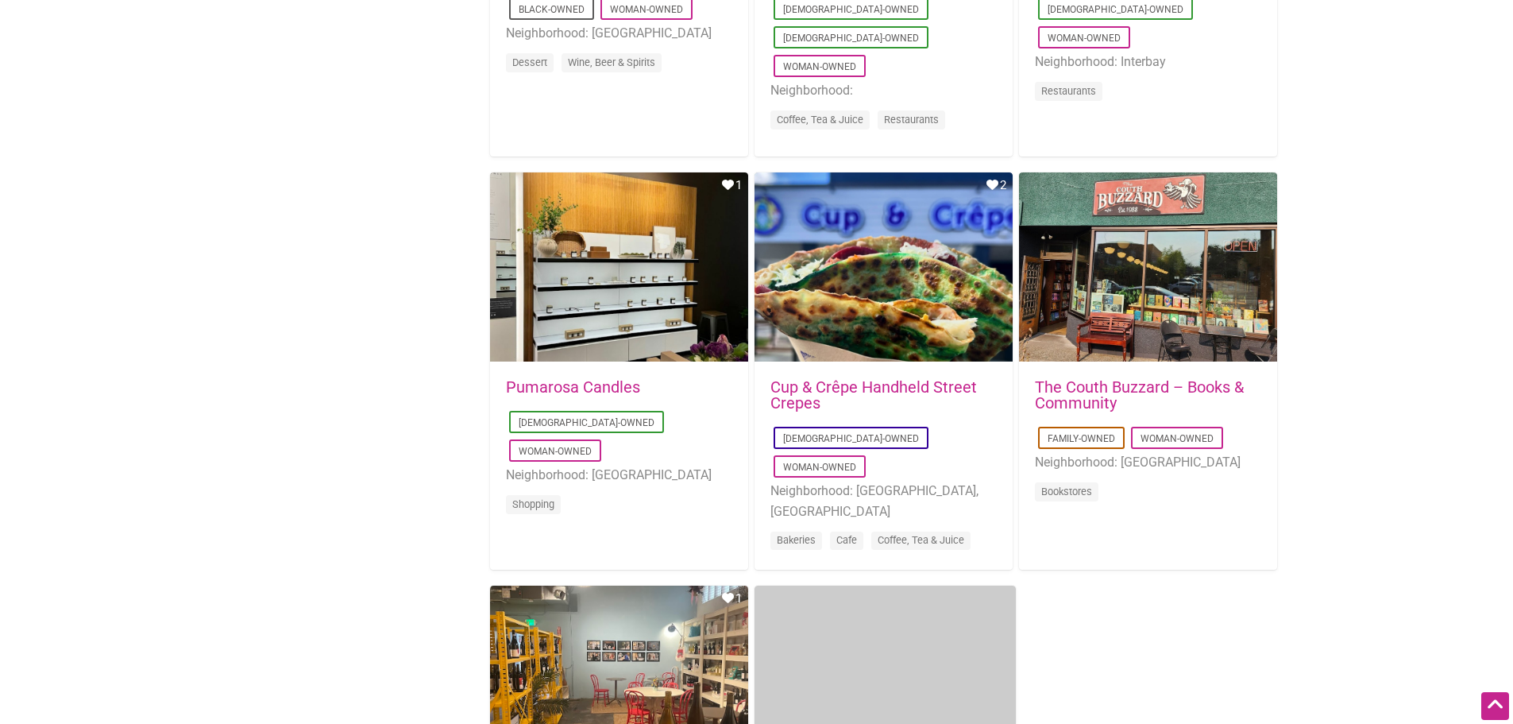
scroll to position [2065, 0]
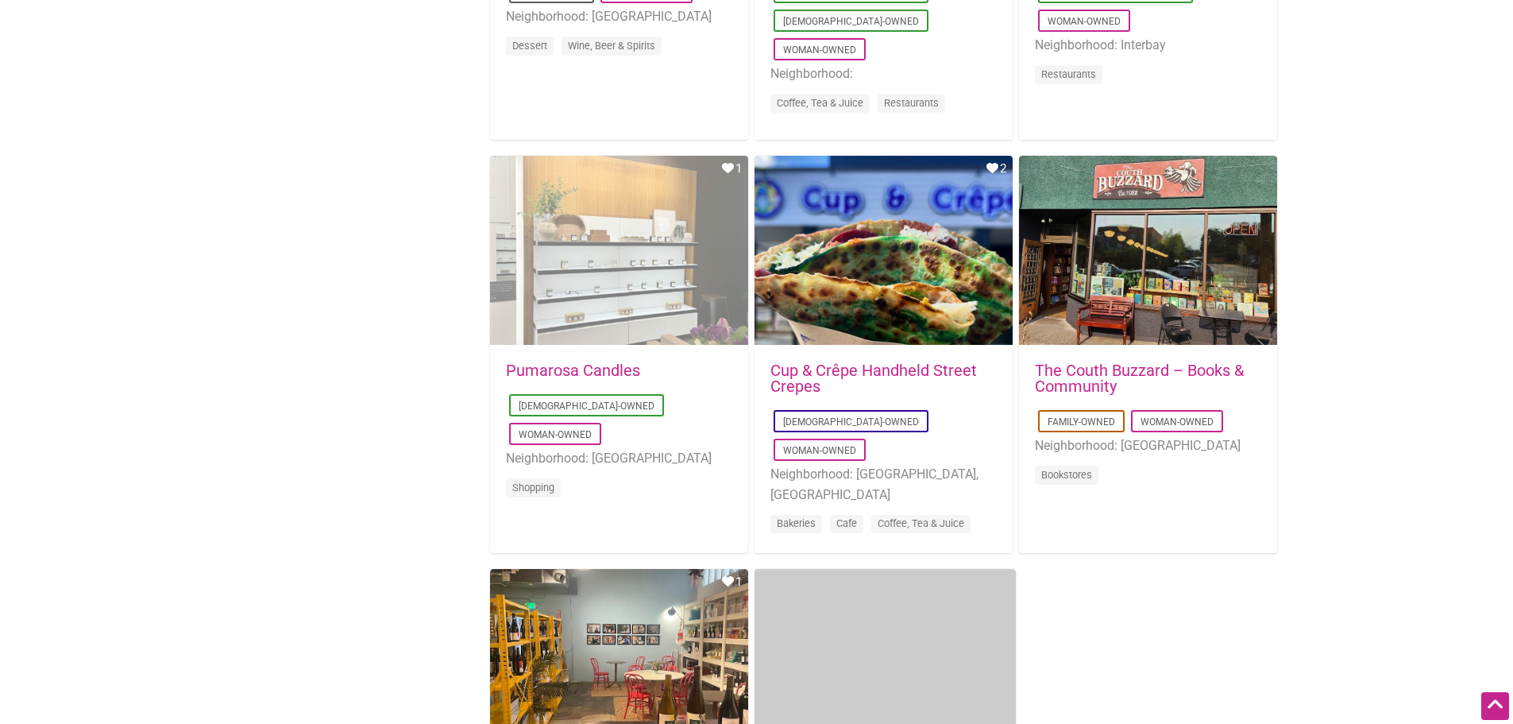
click at [599, 282] on div "Favorite Count 1" at bounding box center [619, 251] width 258 height 191
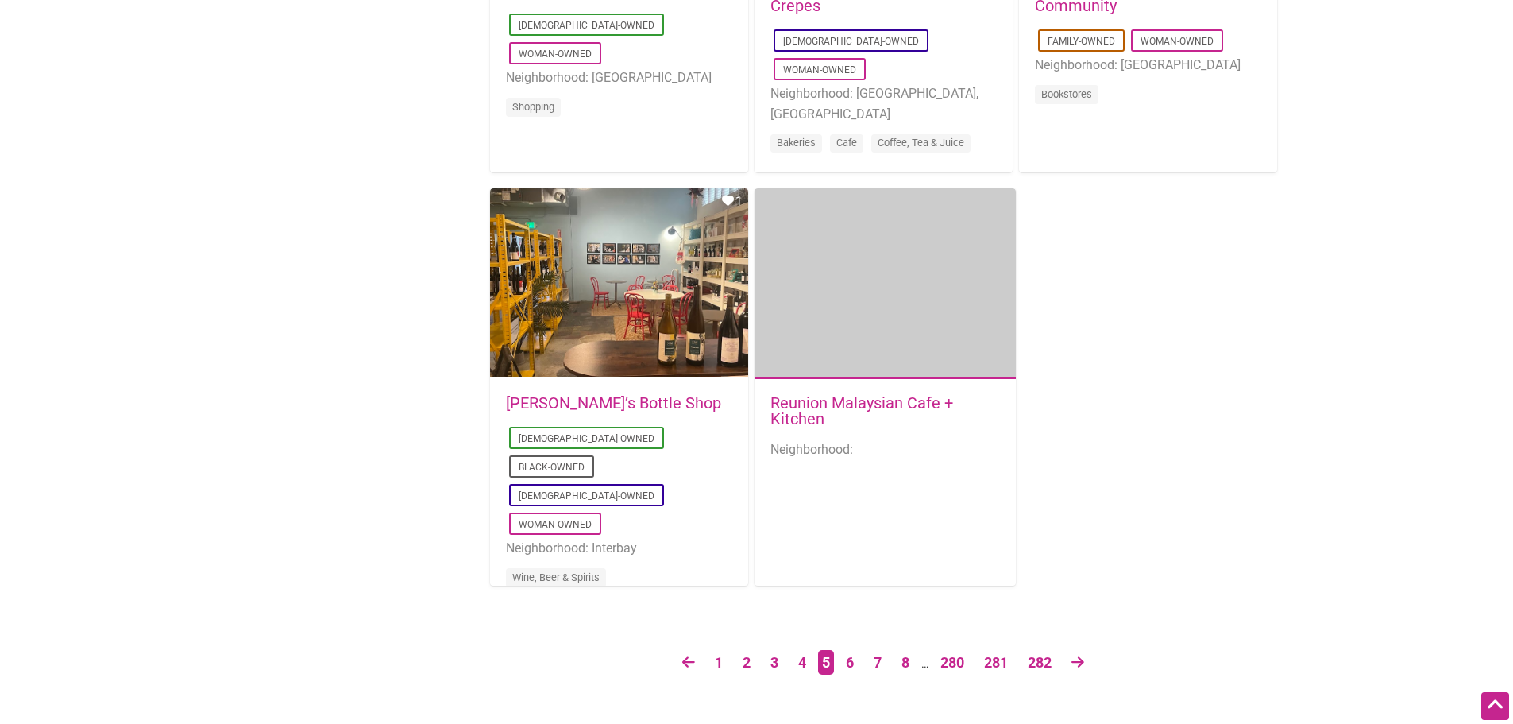
scroll to position [2463, 0]
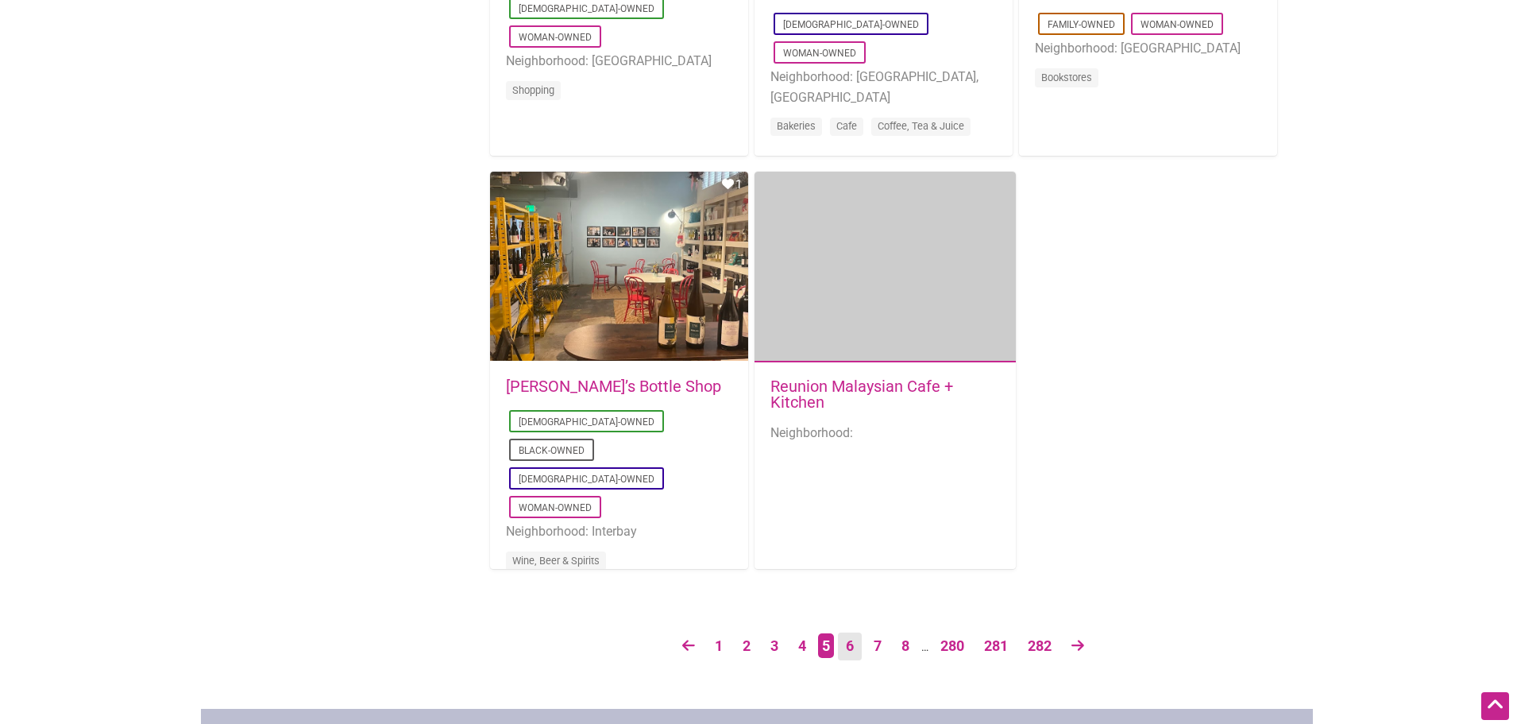
click at [844, 651] on link "6" at bounding box center [850, 646] width 24 height 28
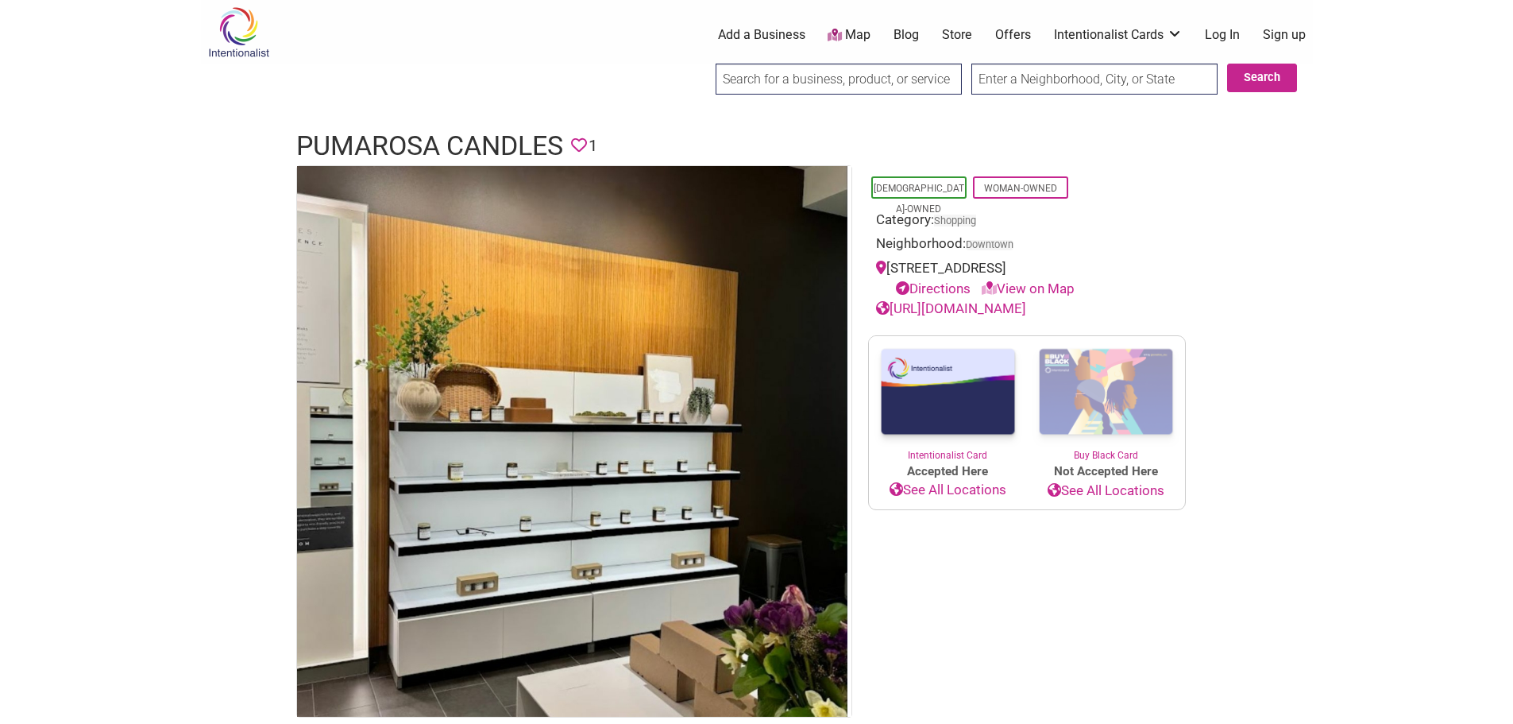
click at [988, 307] on link "[URL][DOMAIN_NAME]" at bounding box center [951, 308] width 150 height 16
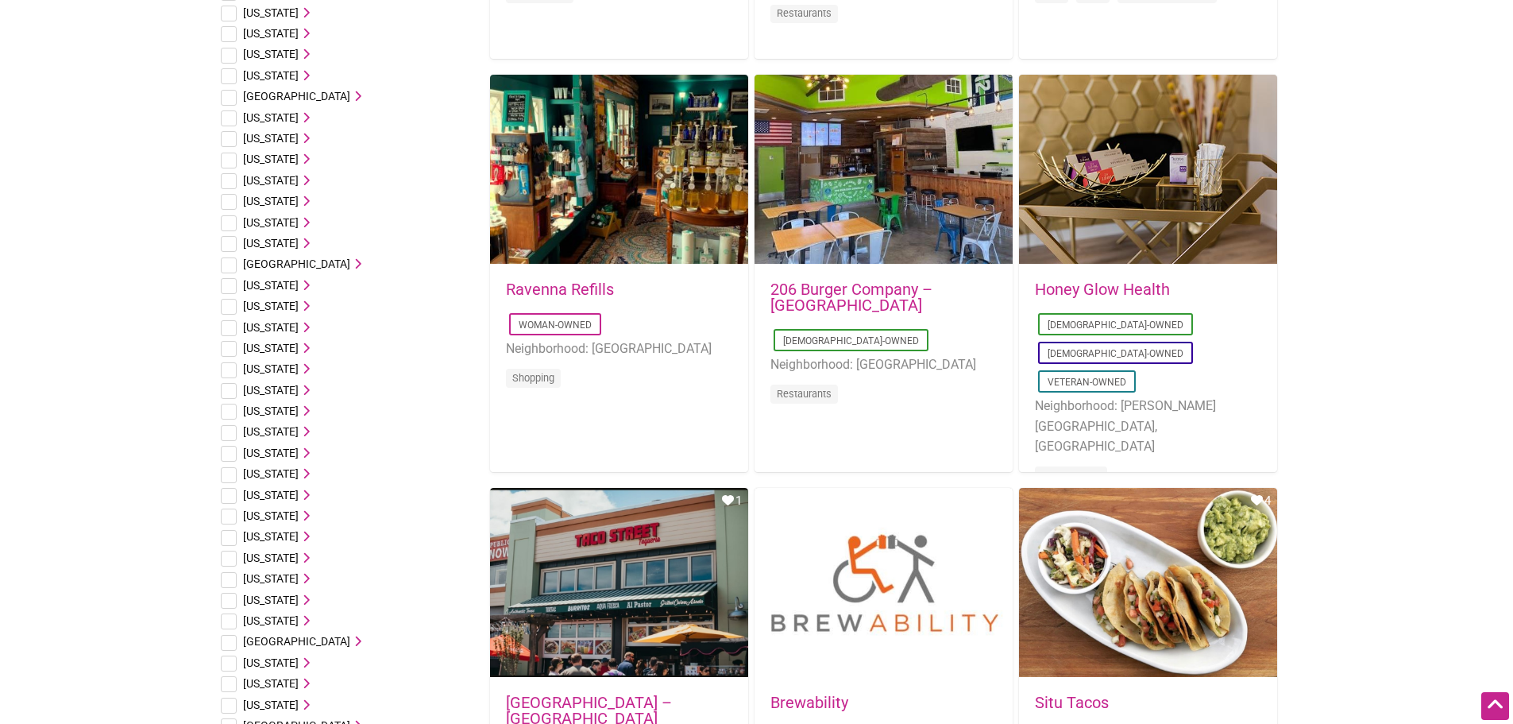
scroll to position [874, 0]
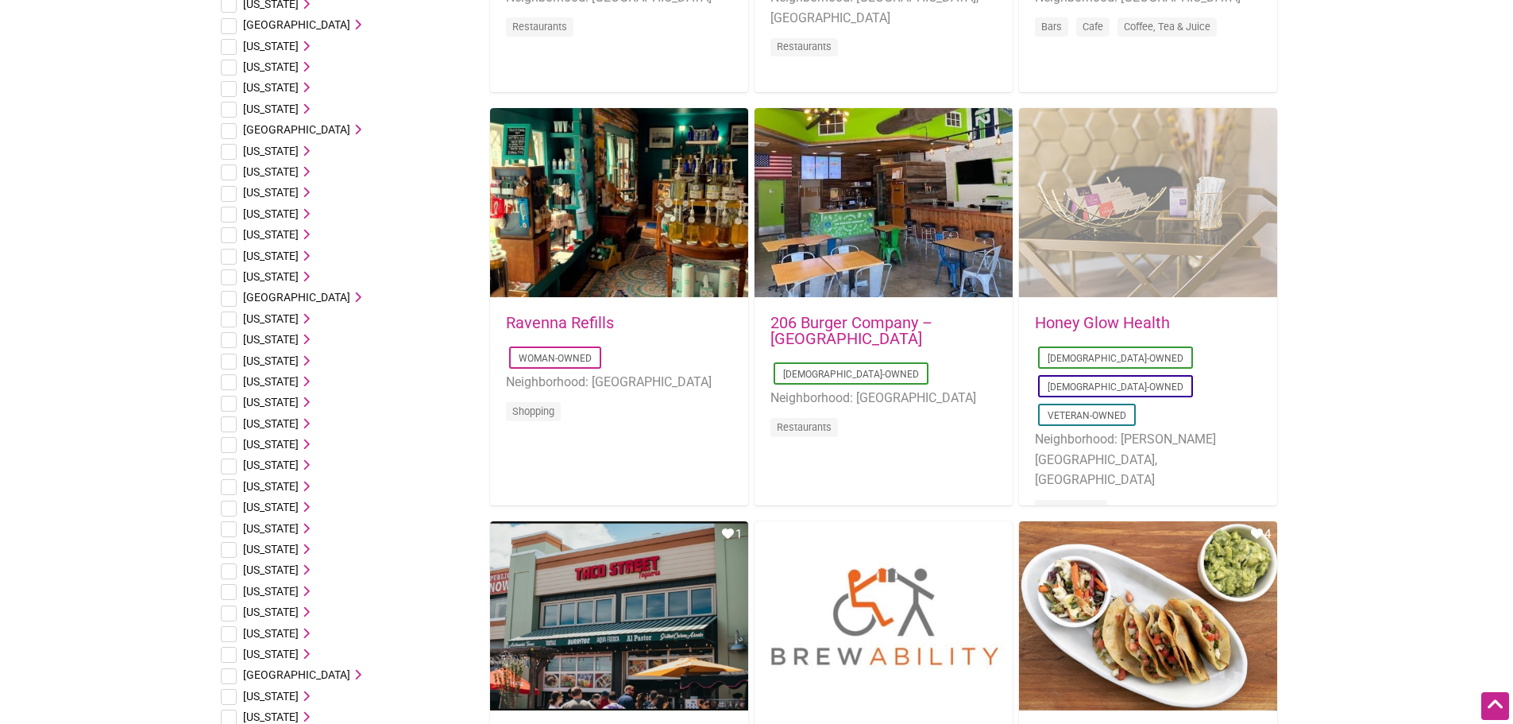
click at [1149, 226] on div "Favorite Count 0" at bounding box center [1148, 203] width 258 height 191
click at [1108, 191] on div "Favorite Count 0" at bounding box center [1148, 203] width 258 height 191
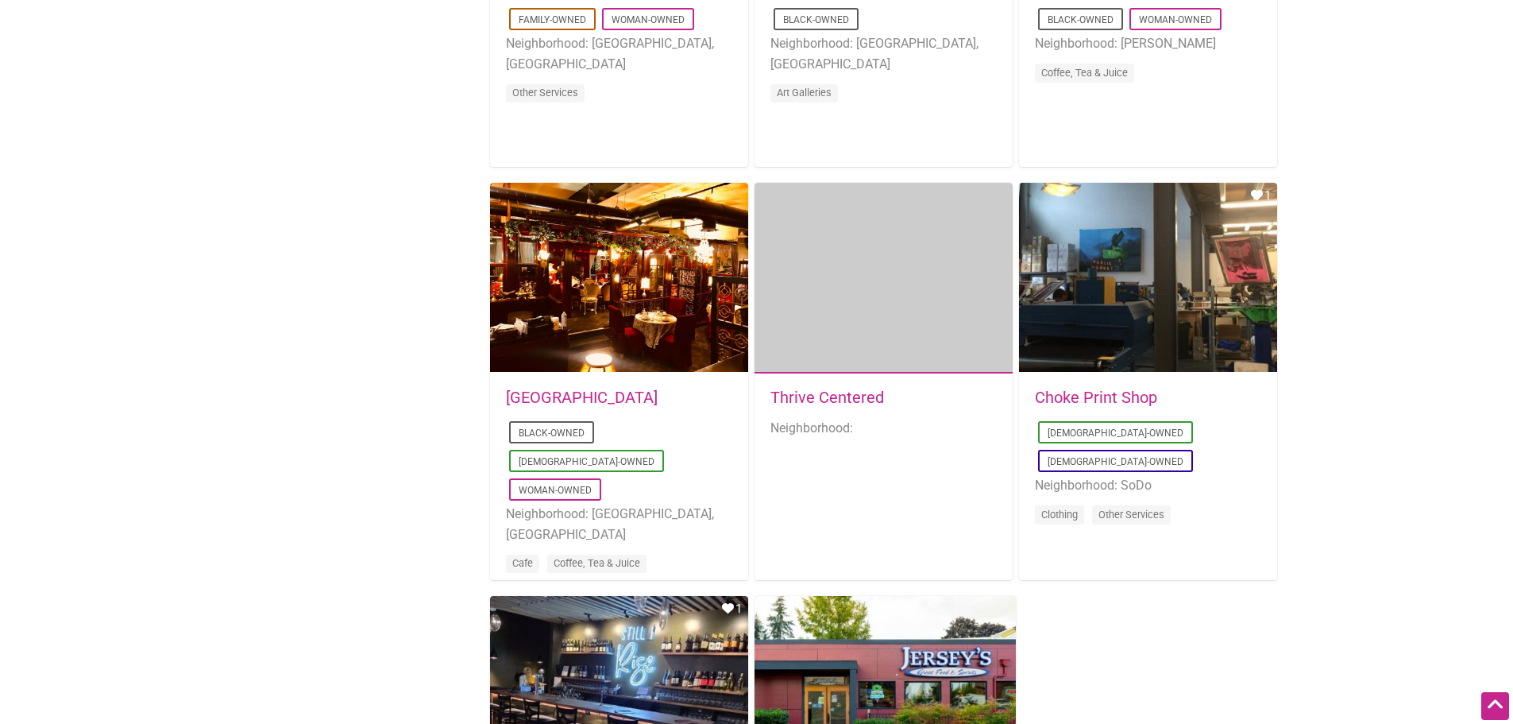
scroll to position [2065, 0]
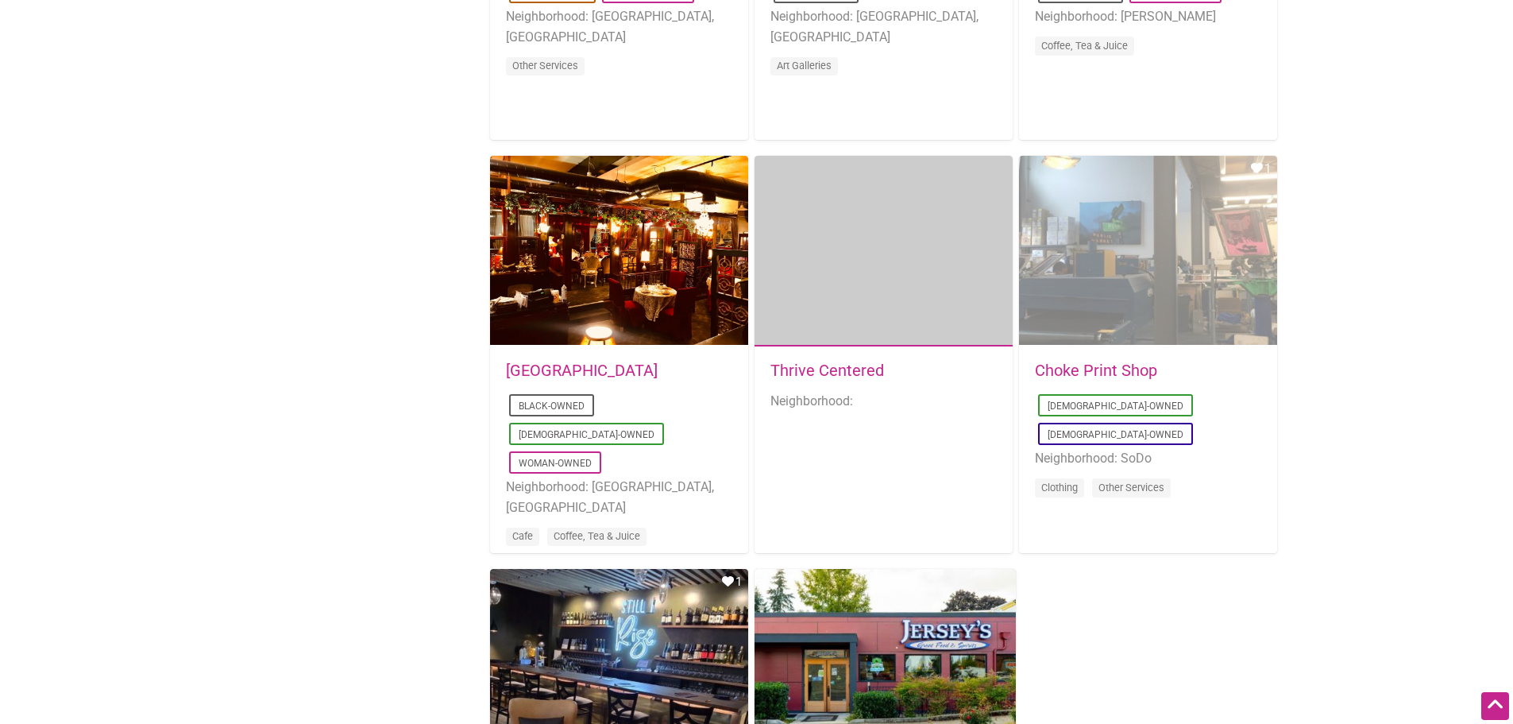
click at [1145, 288] on div "Favorite Count 1" at bounding box center [1148, 251] width 258 height 191
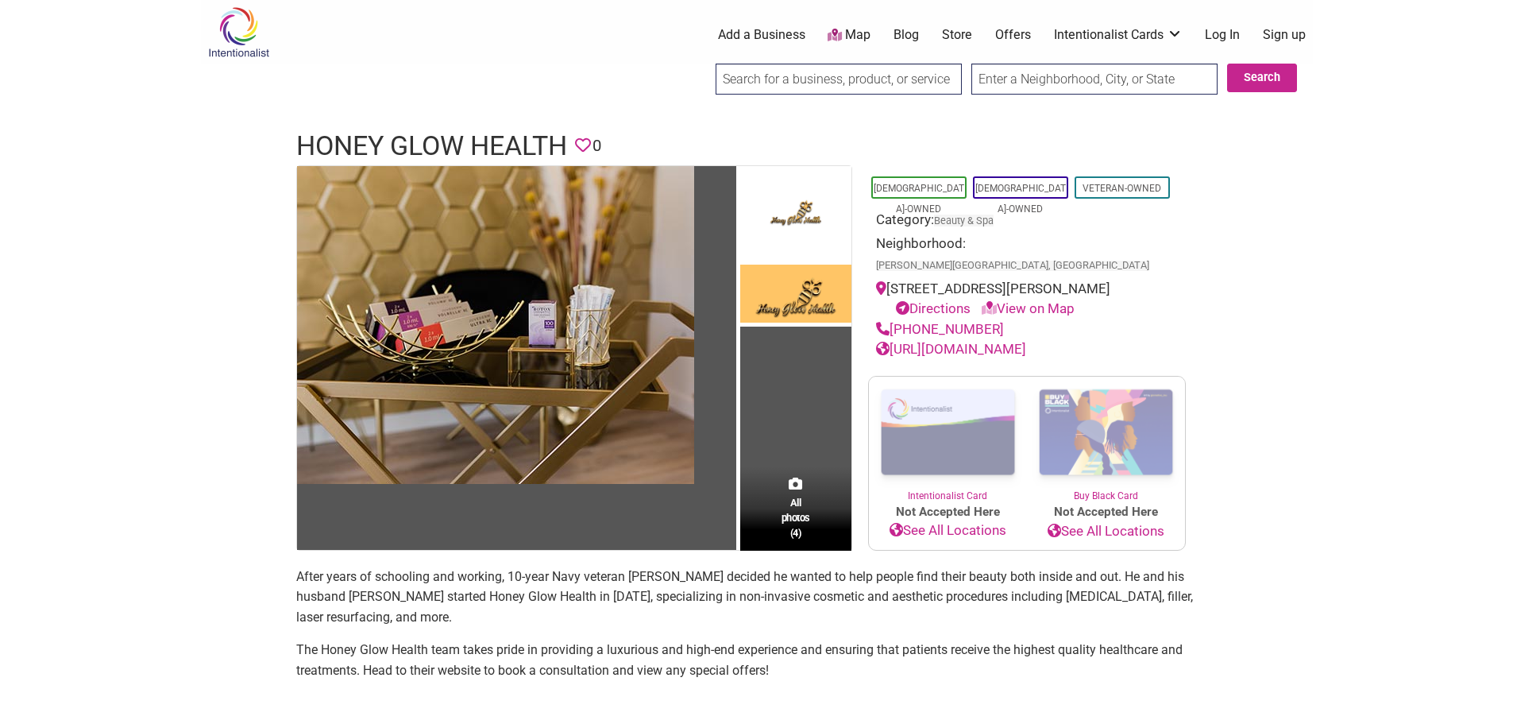
click at [1026, 341] on link "[URL][DOMAIN_NAME]" at bounding box center [951, 349] width 150 height 16
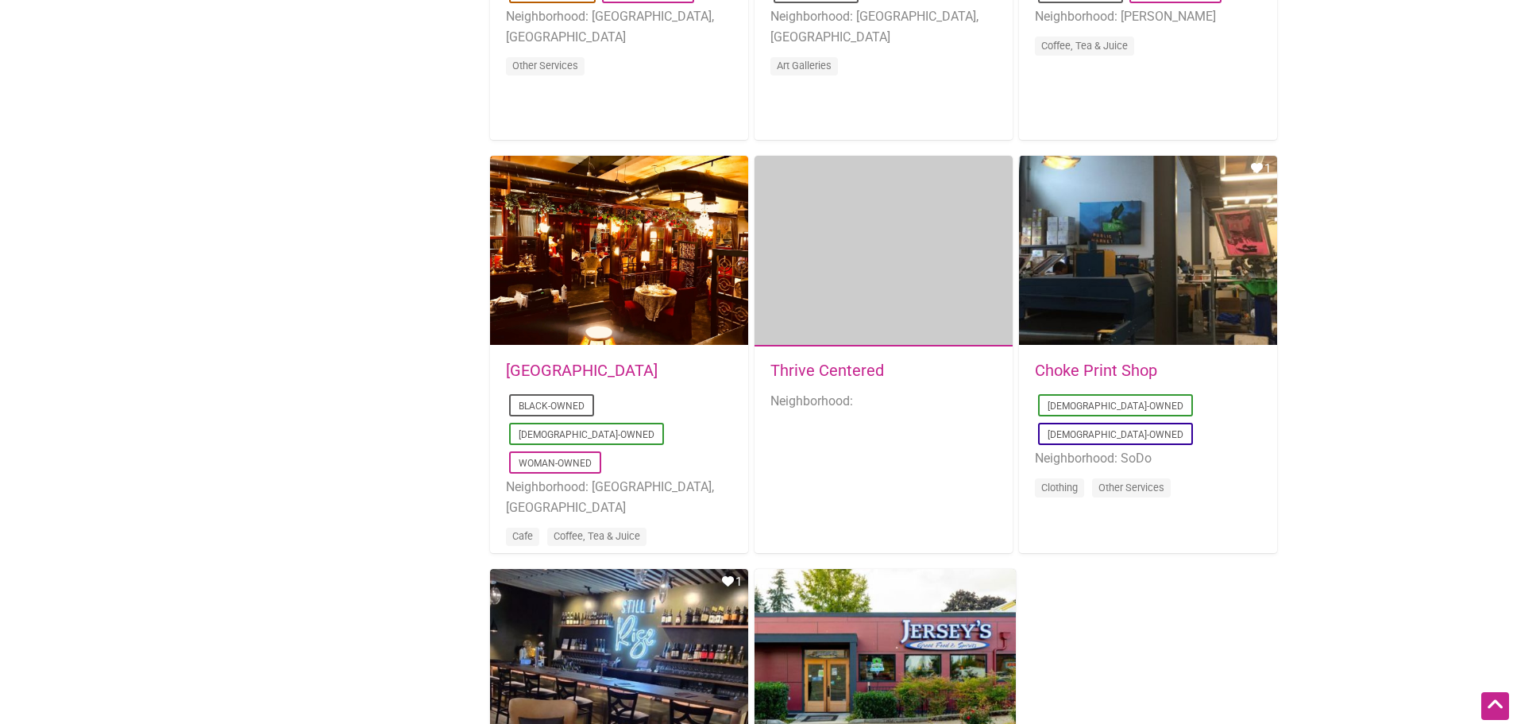
scroll to position [2701, 0]
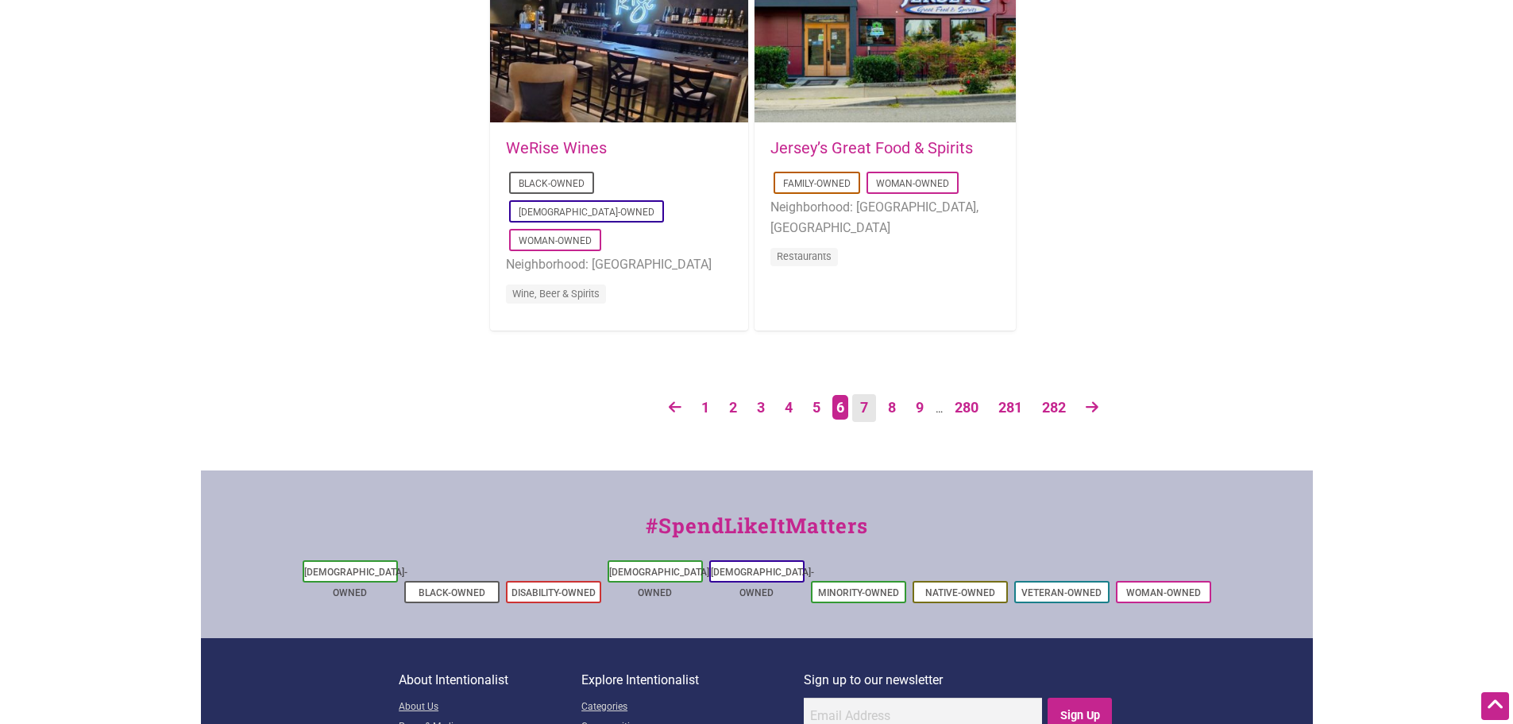
click at [865, 405] on link "7" at bounding box center [864, 408] width 24 height 28
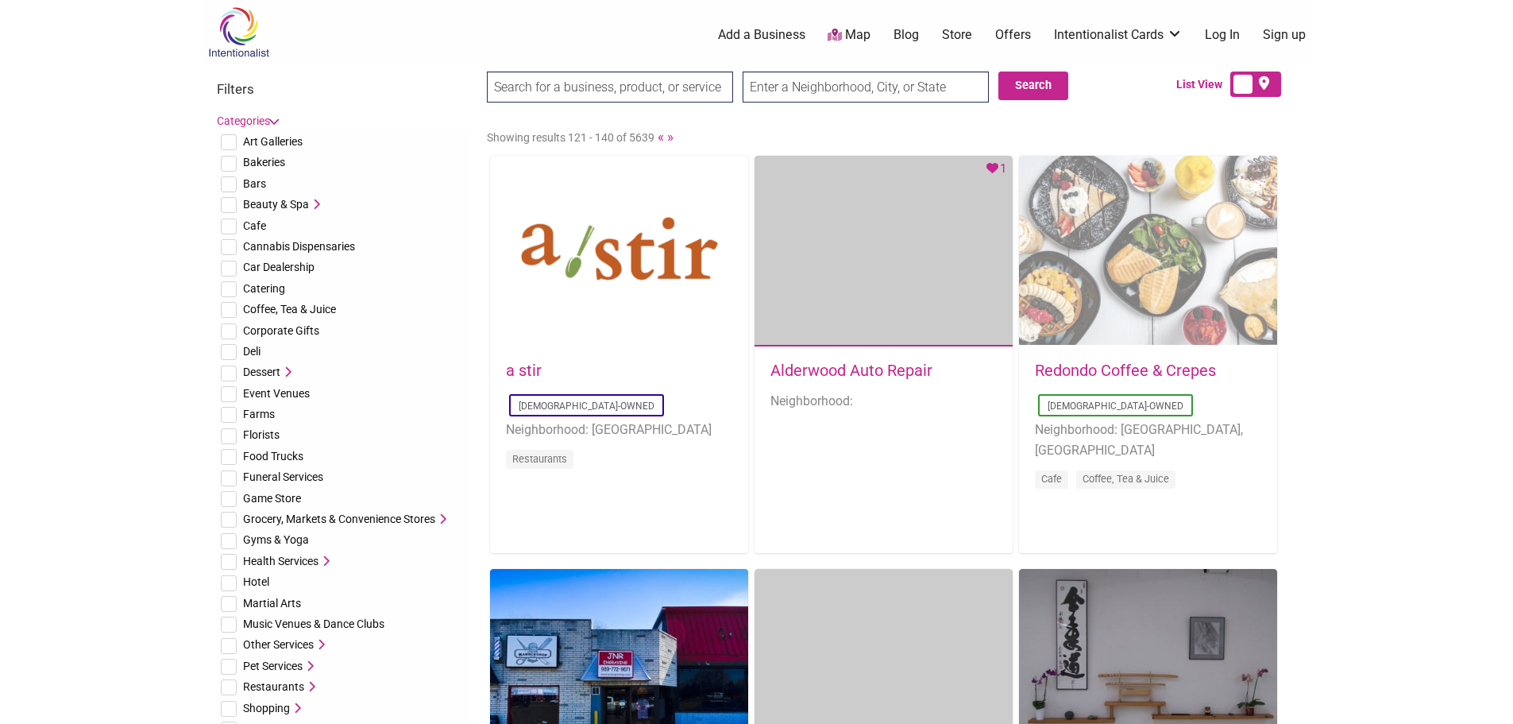
click at [1098, 328] on div "Favorite Count 0" at bounding box center [1148, 251] width 258 height 191
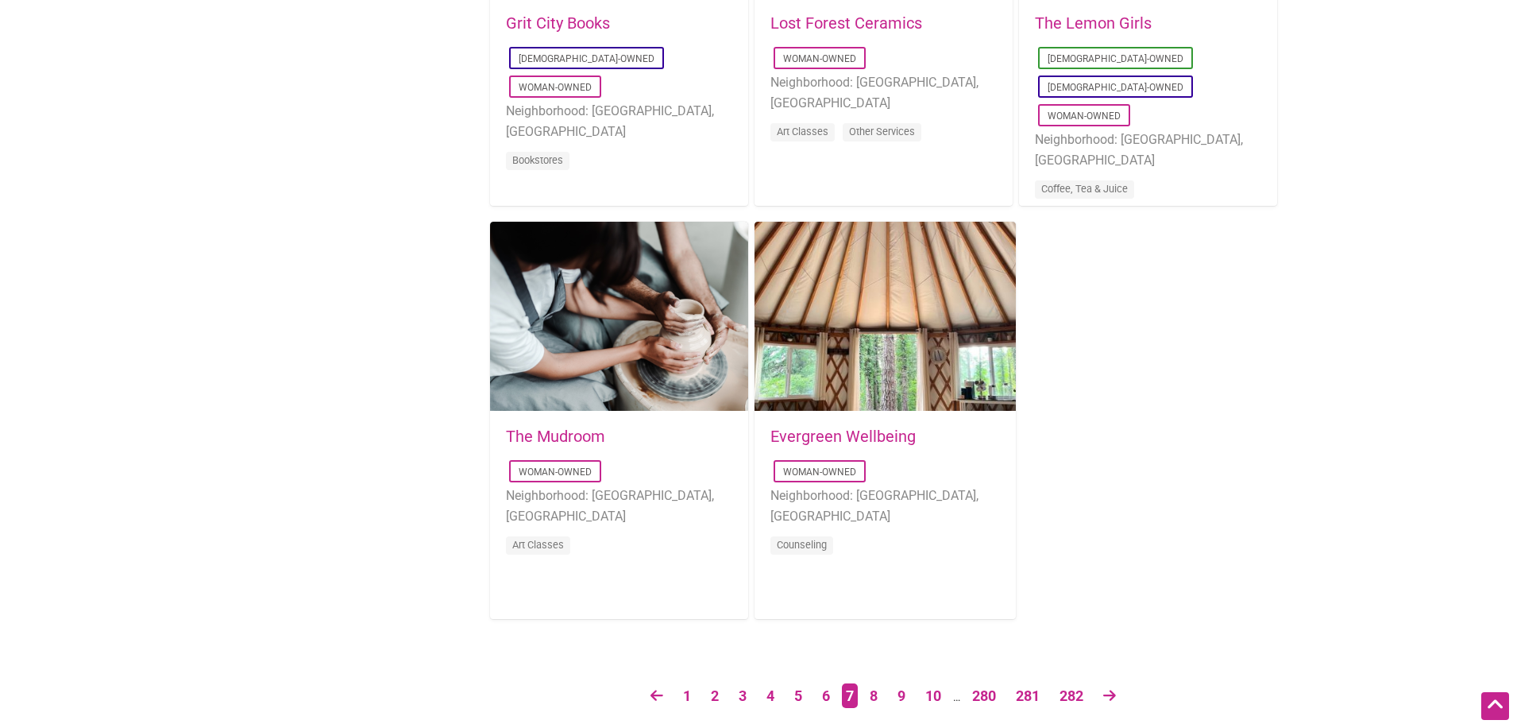
scroll to position [2463, 0]
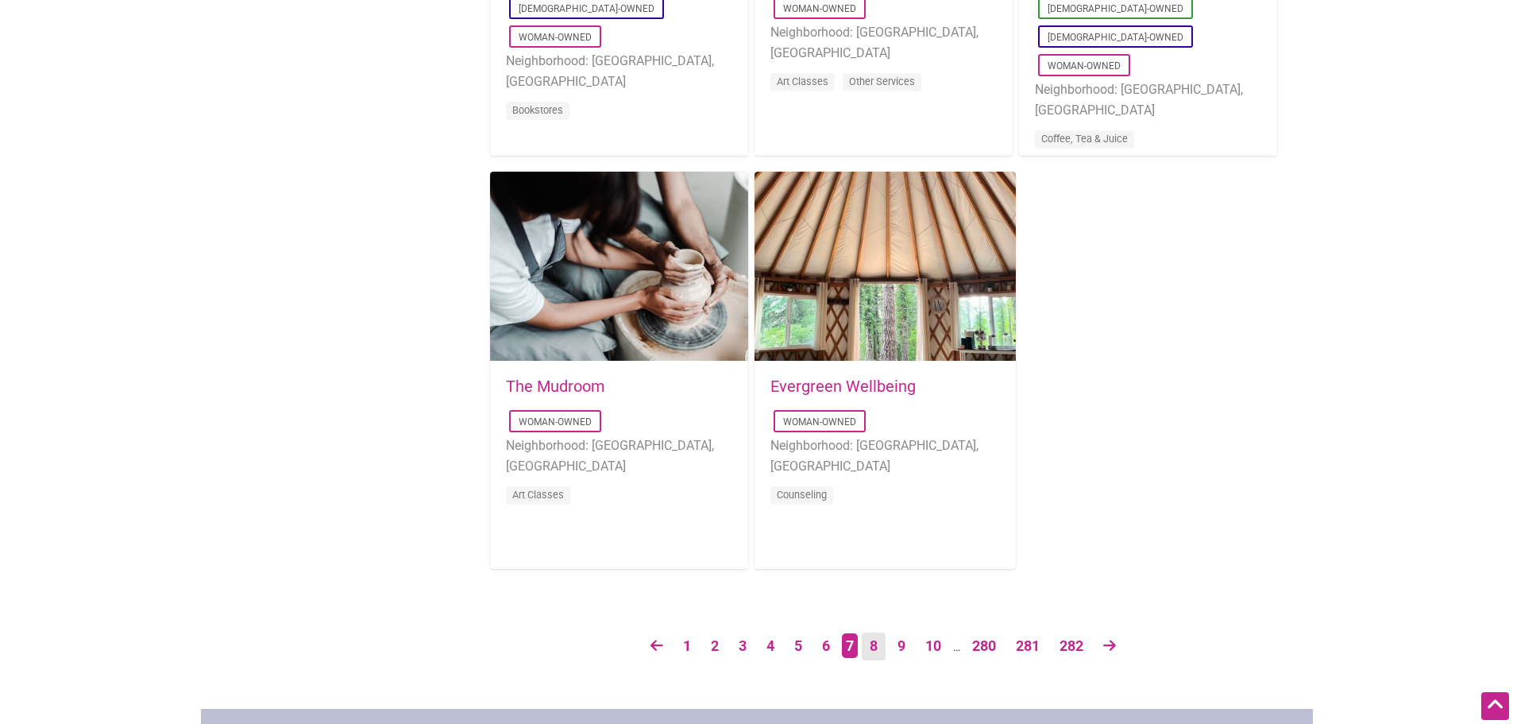
click at [876, 644] on link "8" at bounding box center [874, 646] width 24 height 28
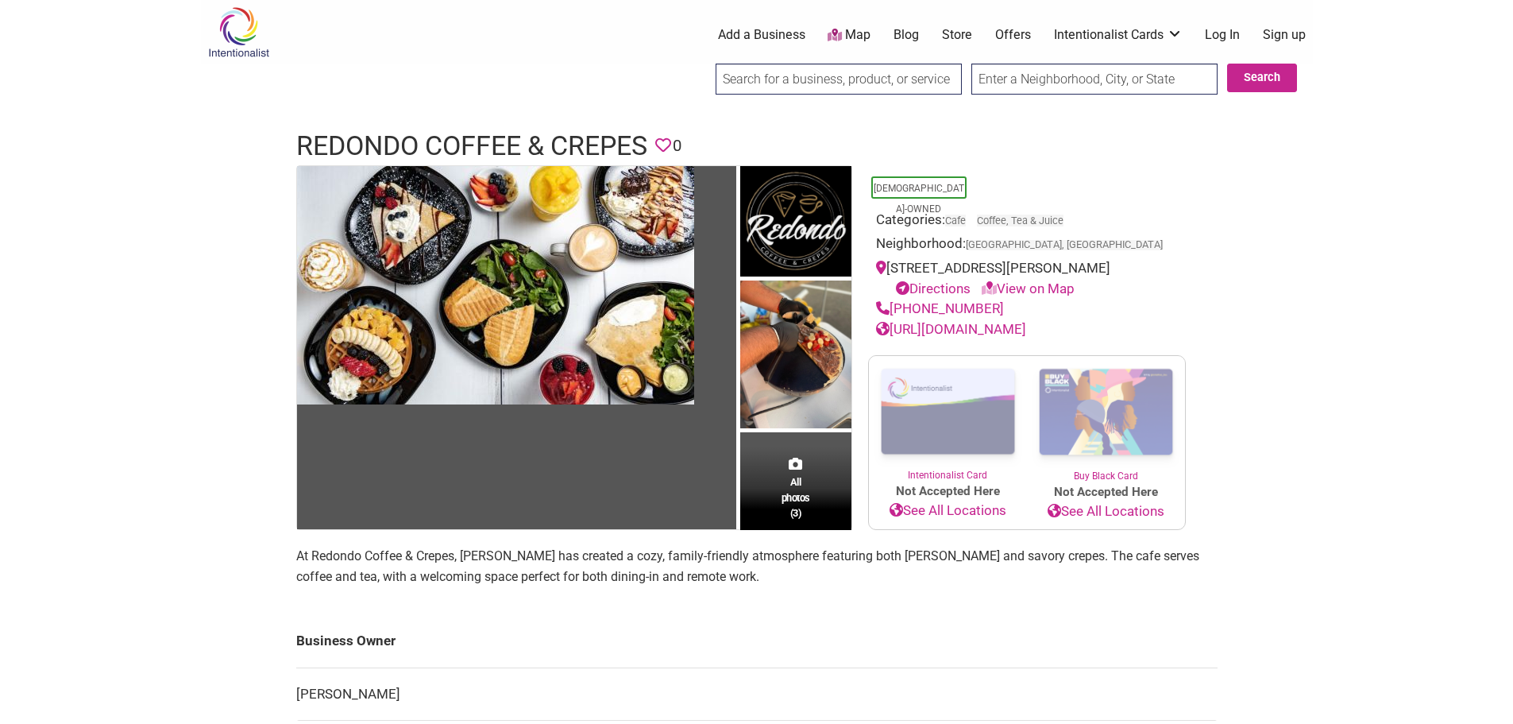
click at [1026, 326] on link "https://www.facebook.com/profile.php?id=100083478125210" at bounding box center [951, 329] width 150 height 16
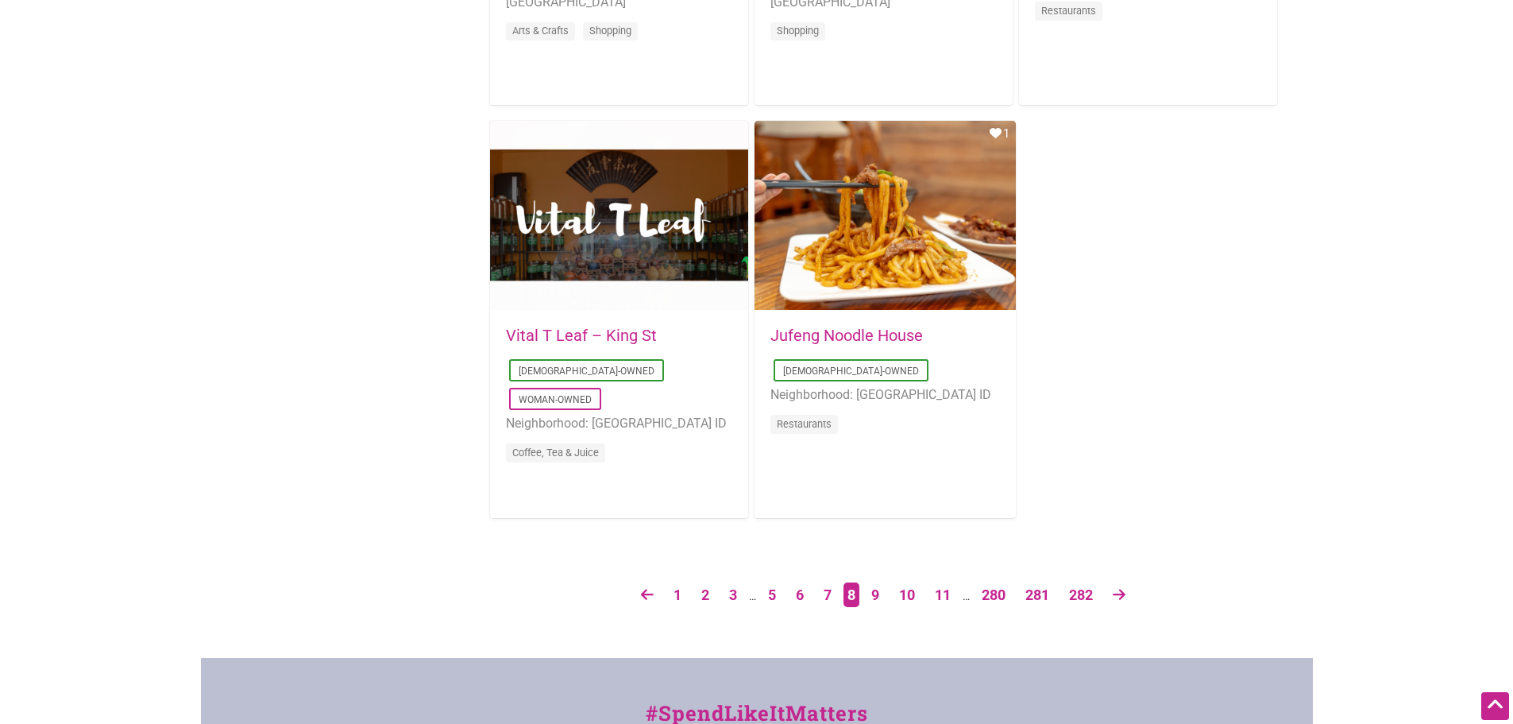
scroll to position [2542, 0]
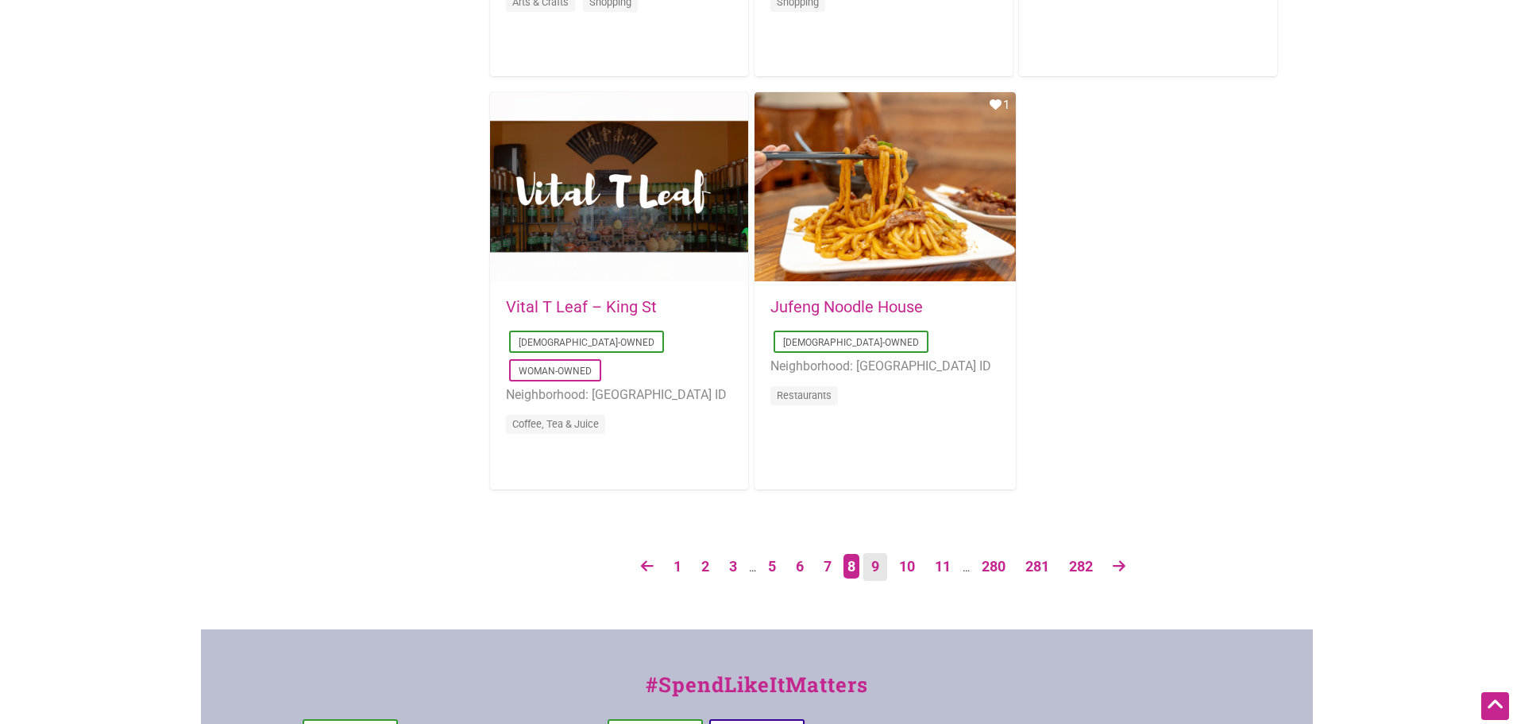
click at [881, 563] on link "9" at bounding box center [876, 567] width 24 height 28
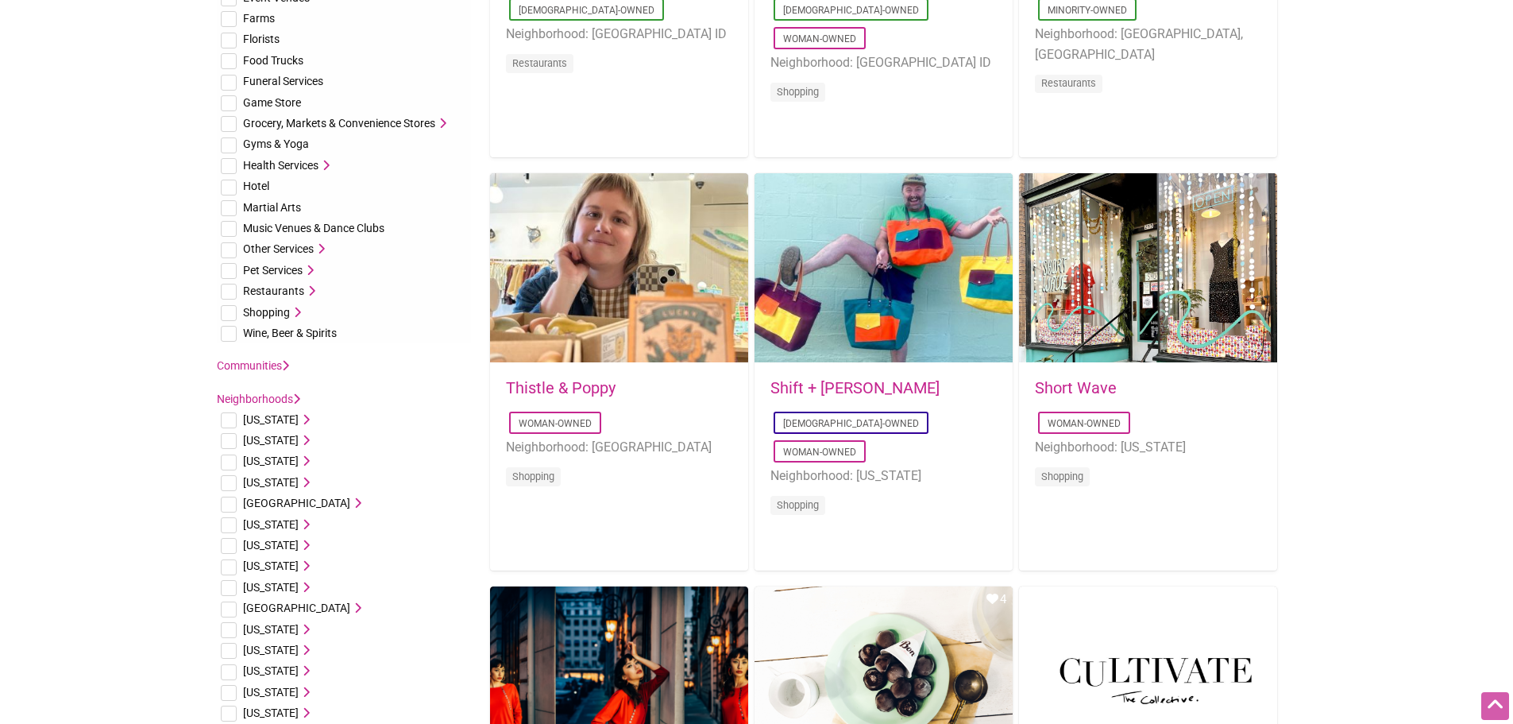
scroll to position [397, 0]
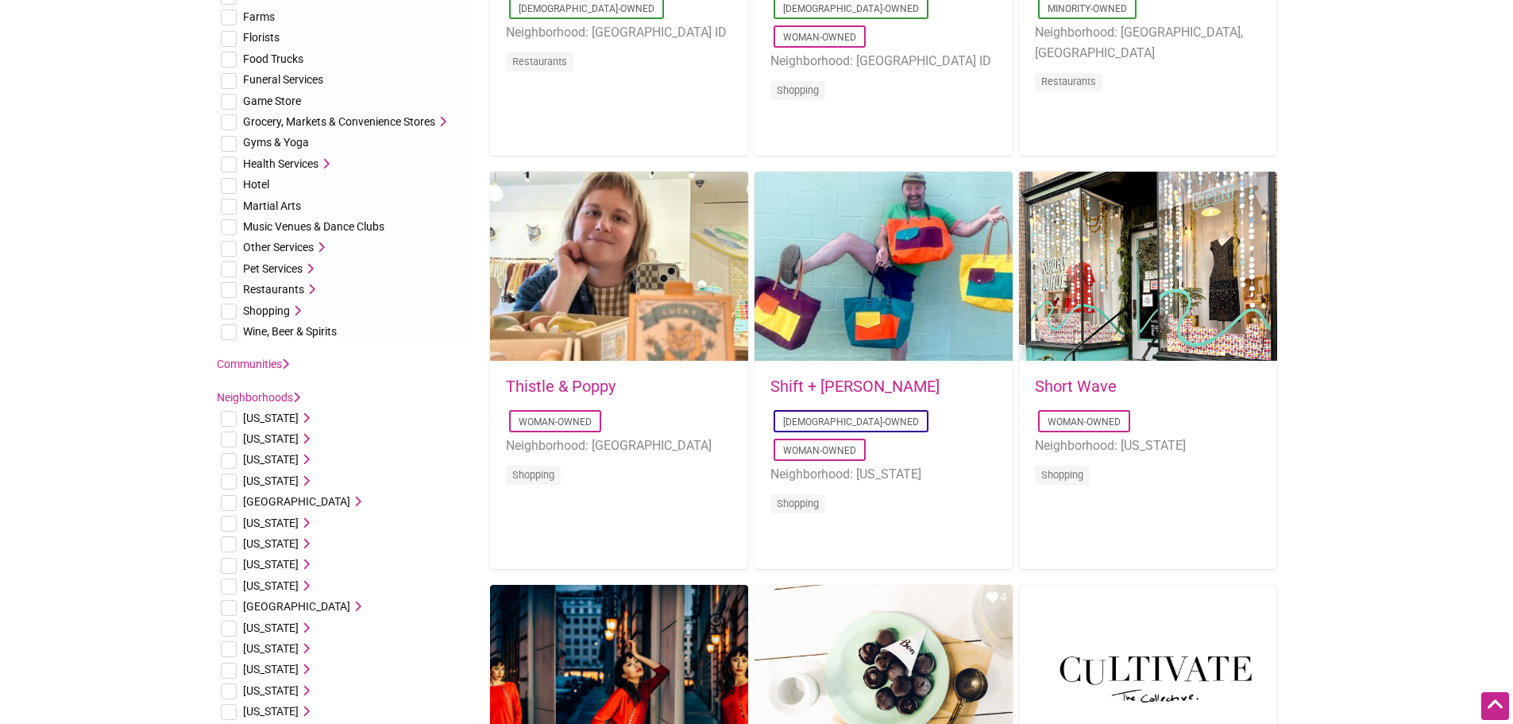
click at [250, 362] on link "Communities" at bounding box center [253, 363] width 72 height 13
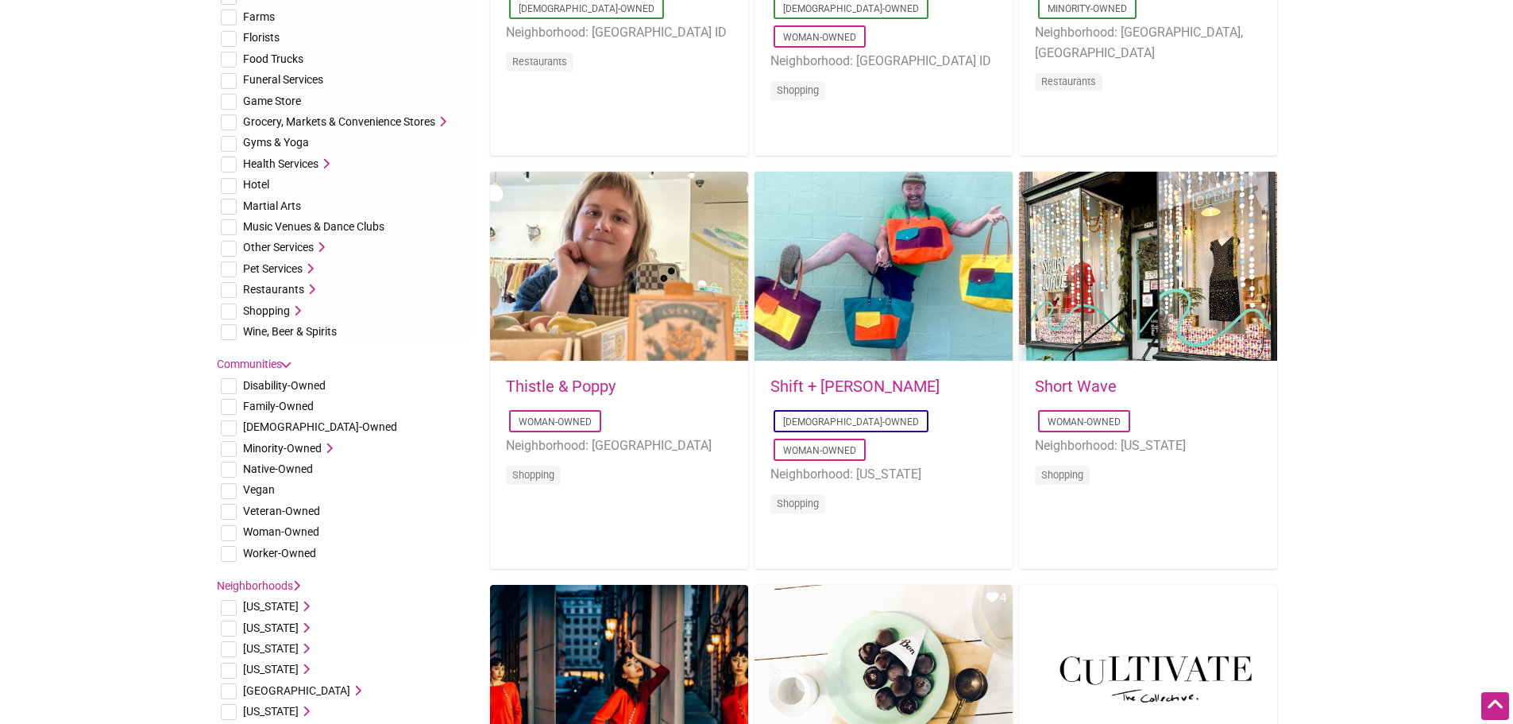
click at [324, 446] on icon at bounding box center [327, 447] width 11 height 11
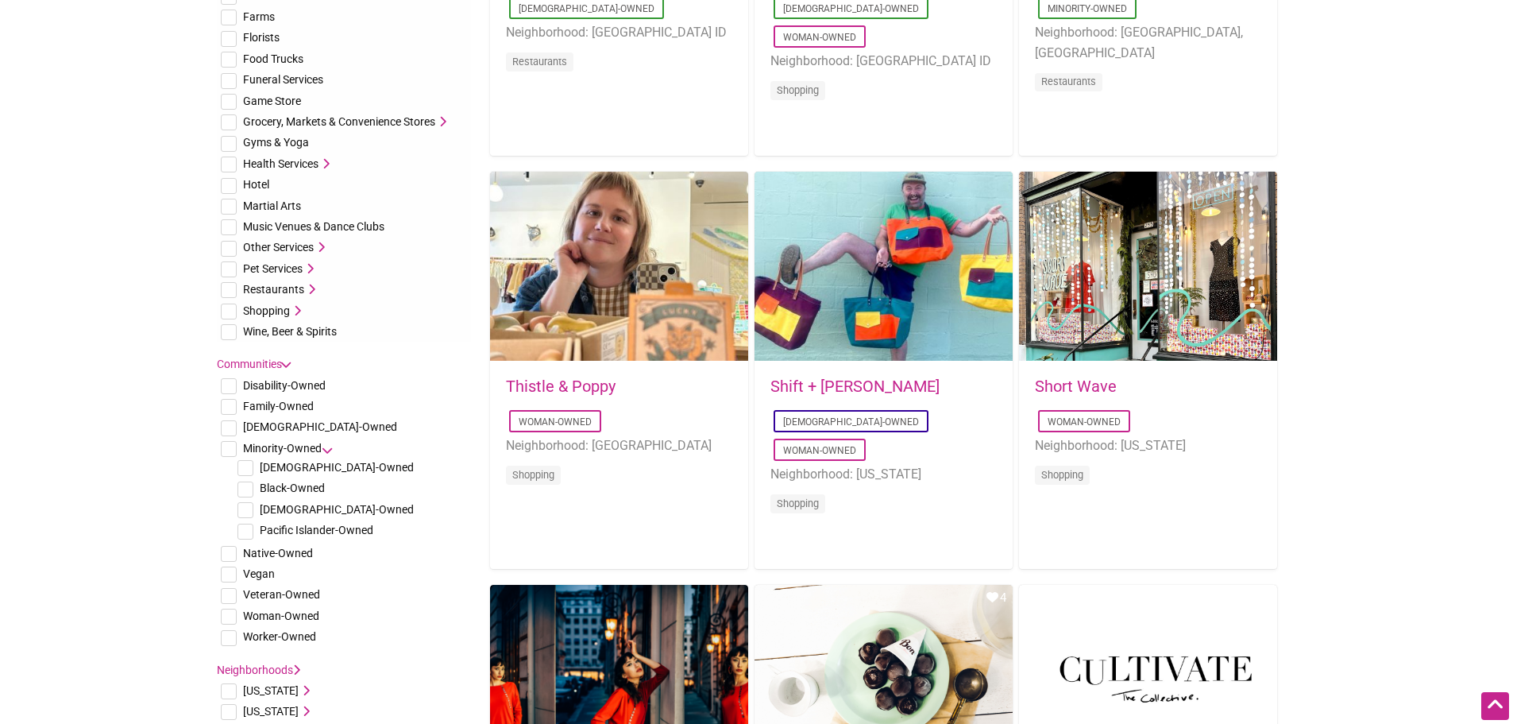
click at [243, 508] on input "checkbox" at bounding box center [246, 510] width 16 height 16
checkbox input "true"
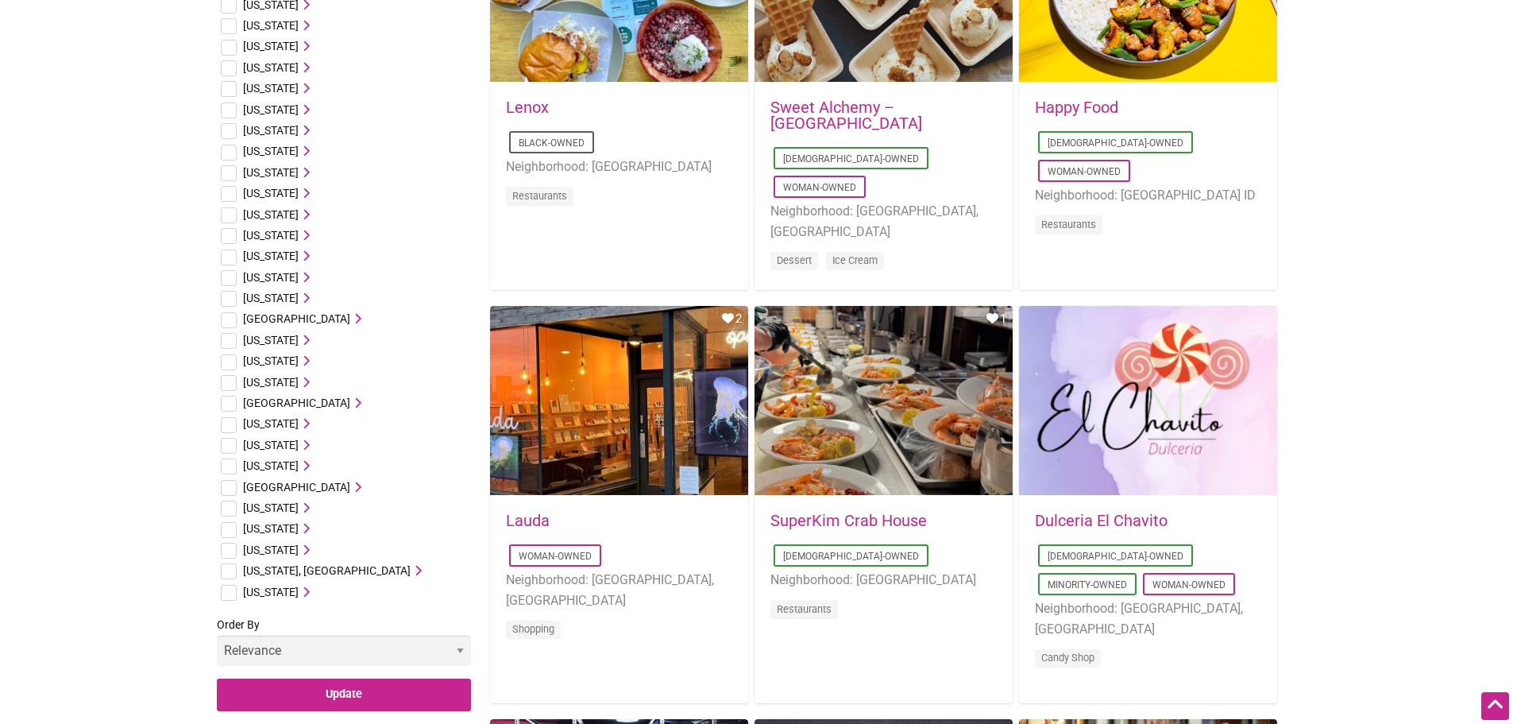
scroll to position [1509, 0]
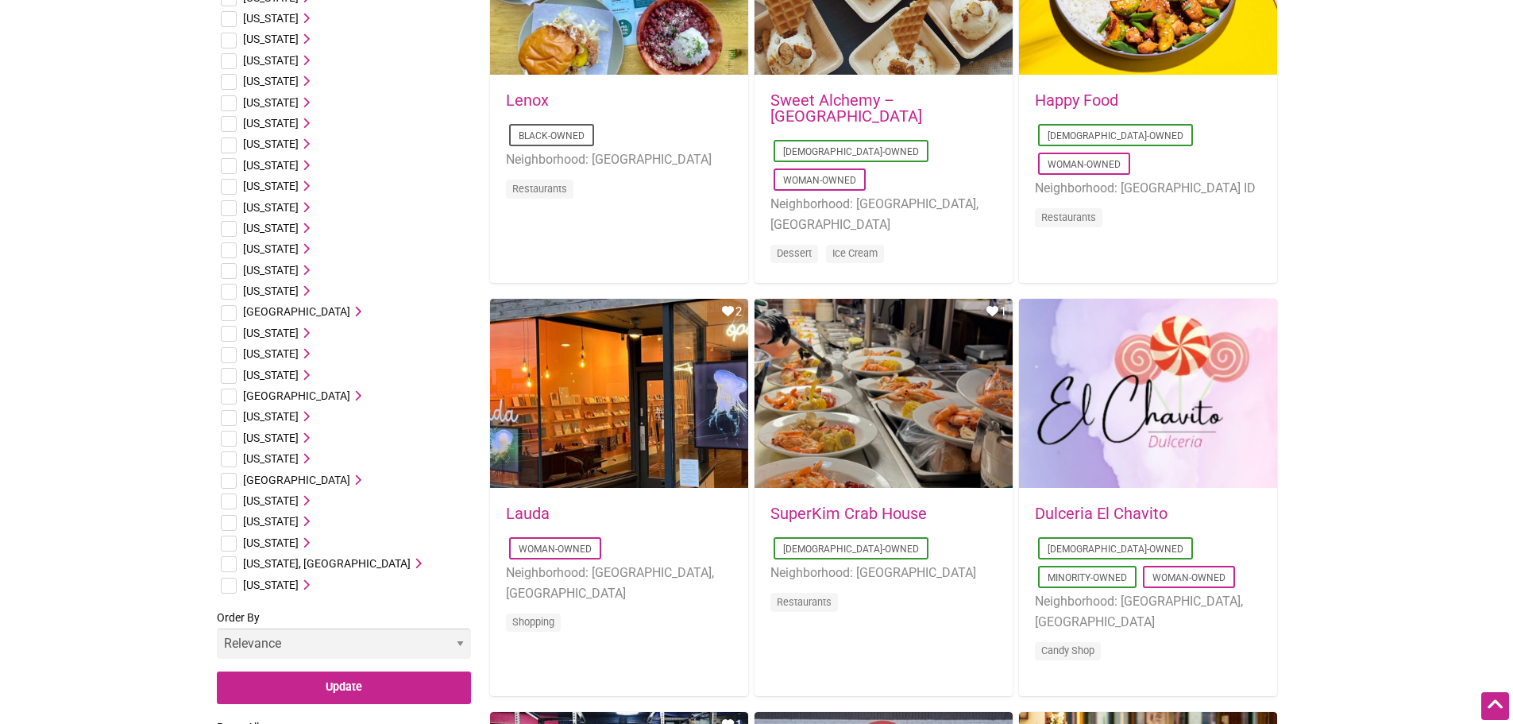
click at [230, 548] on input "checkbox" at bounding box center [229, 543] width 16 height 16
checkbox input "true"
click at [330, 692] on input "Update" at bounding box center [344, 687] width 254 height 33
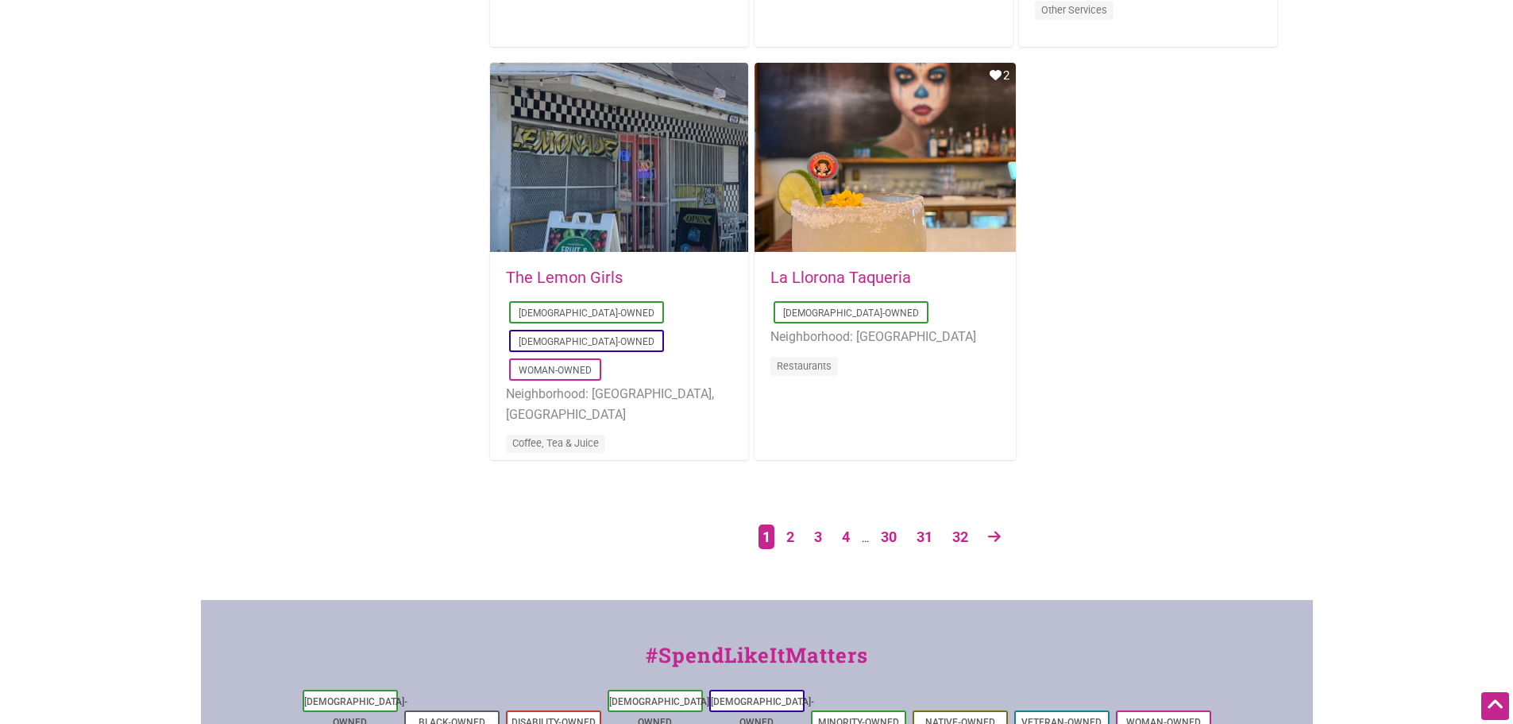
scroll to position [2701, 0]
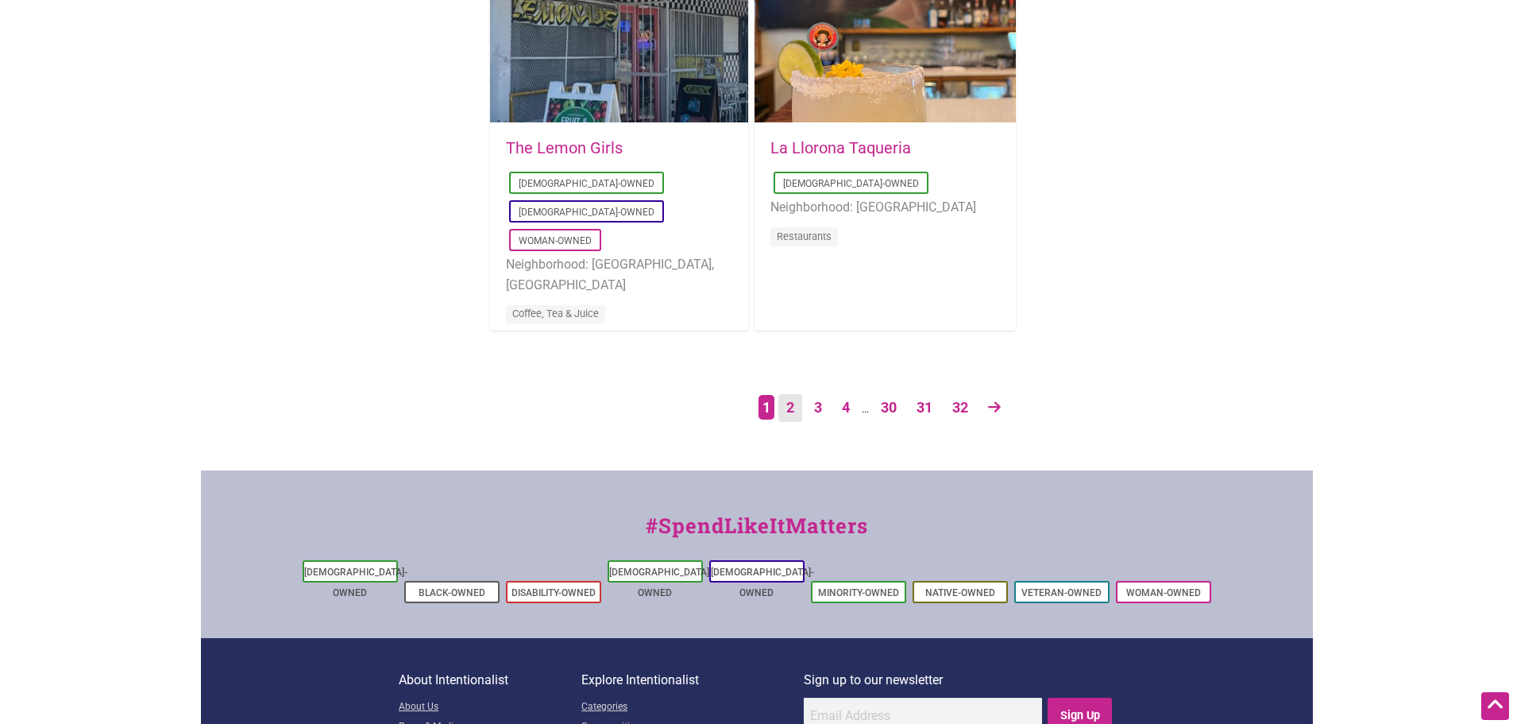
click at [784, 411] on link "2" at bounding box center [791, 408] width 24 height 28
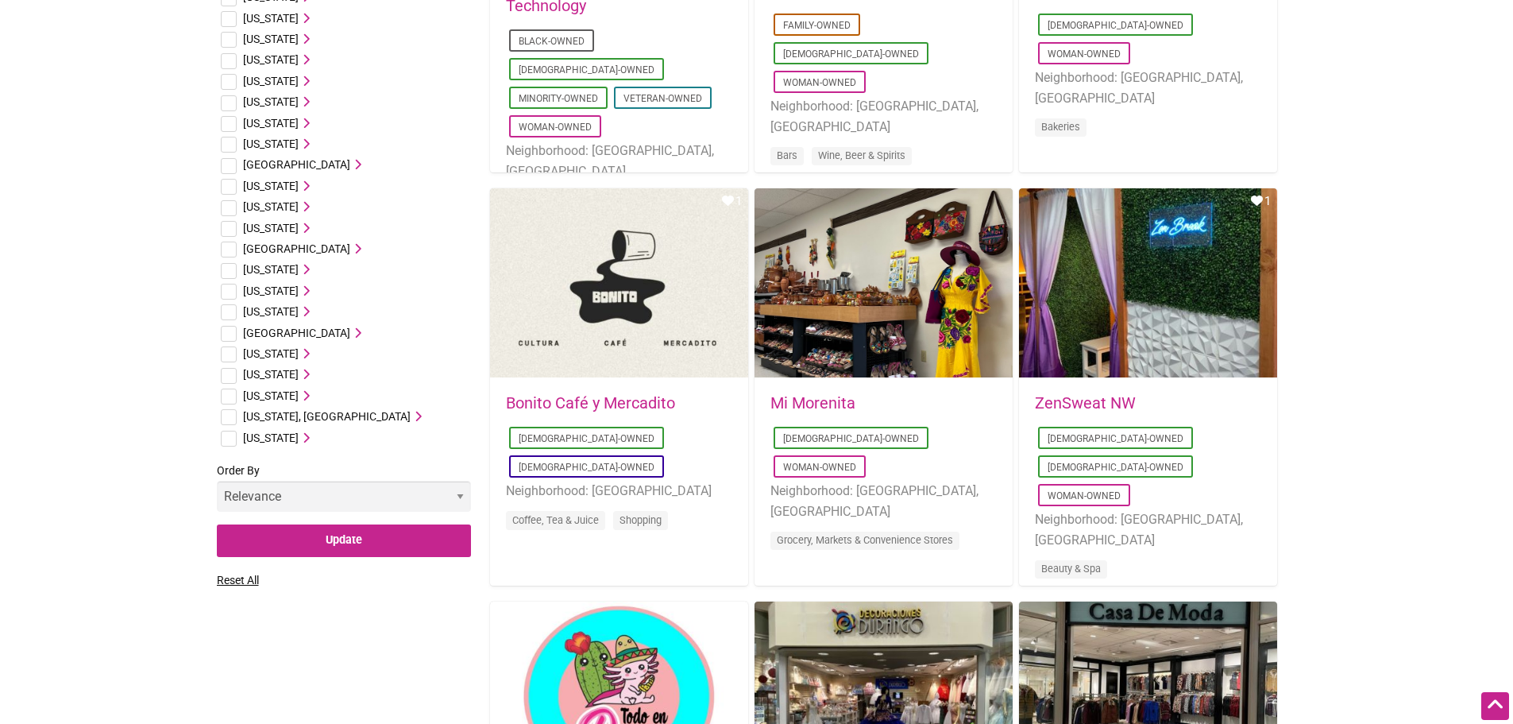
scroll to position [794, 0]
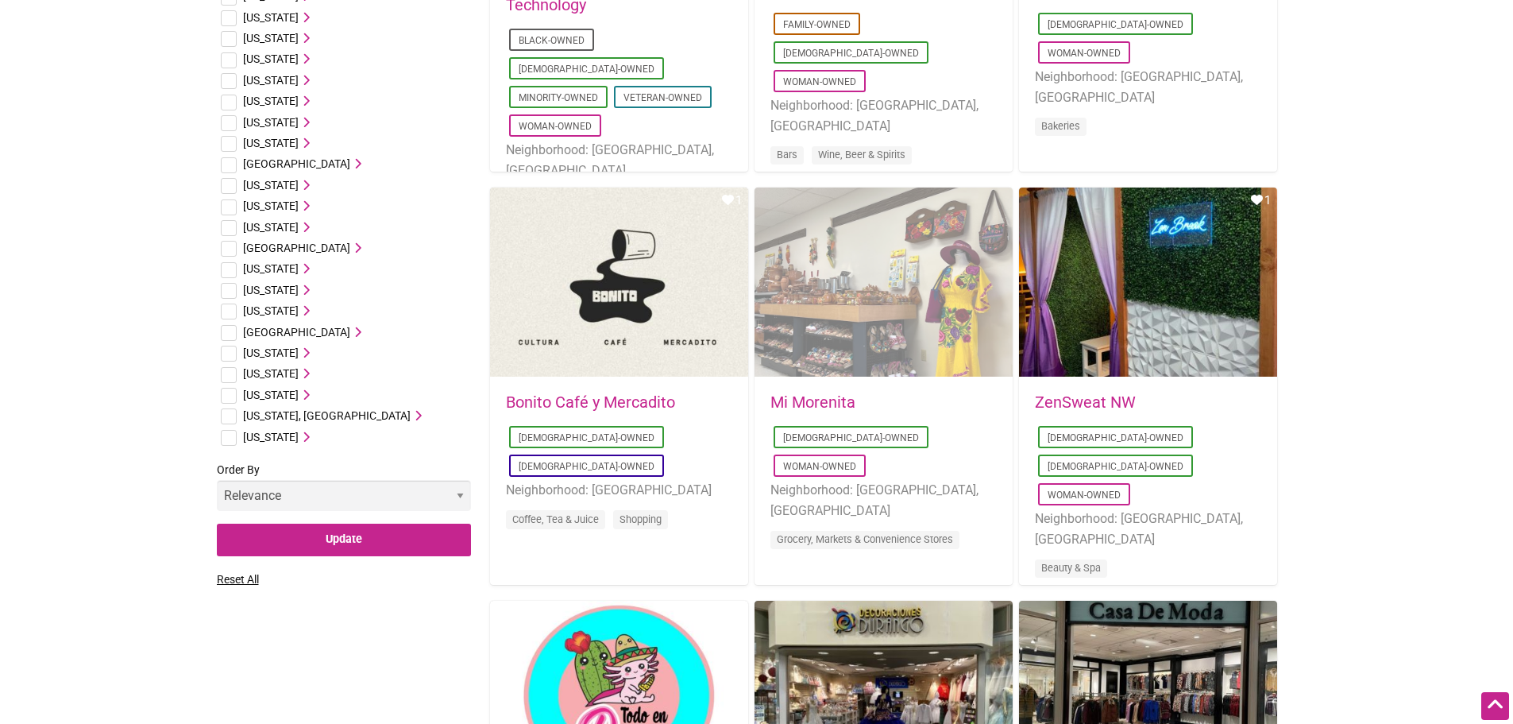
click at [825, 253] on div "Favorite Count 0" at bounding box center [884, 282] width 258 height 191
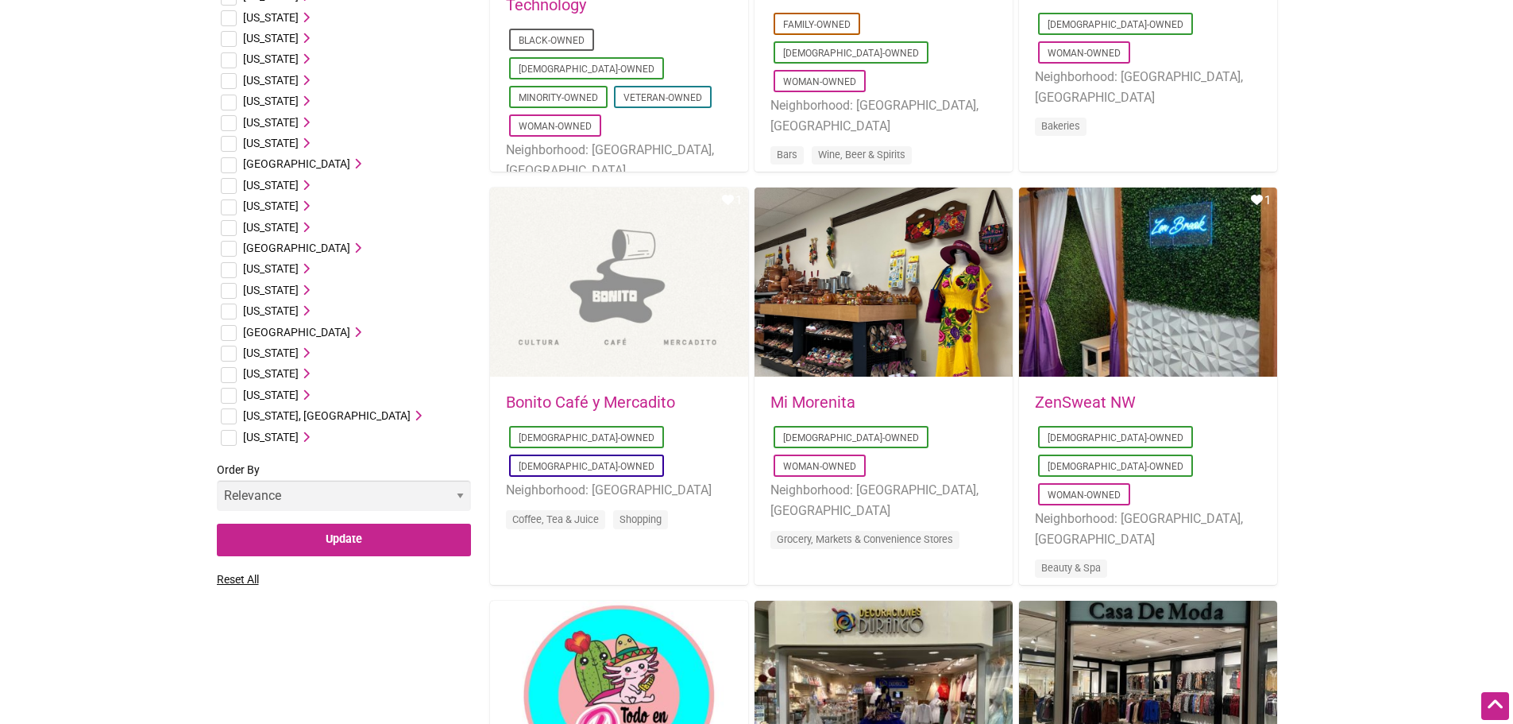
click at [639, 301] on div "Favorite Count 1" at bounding box center [619, 282] width 258 height 191
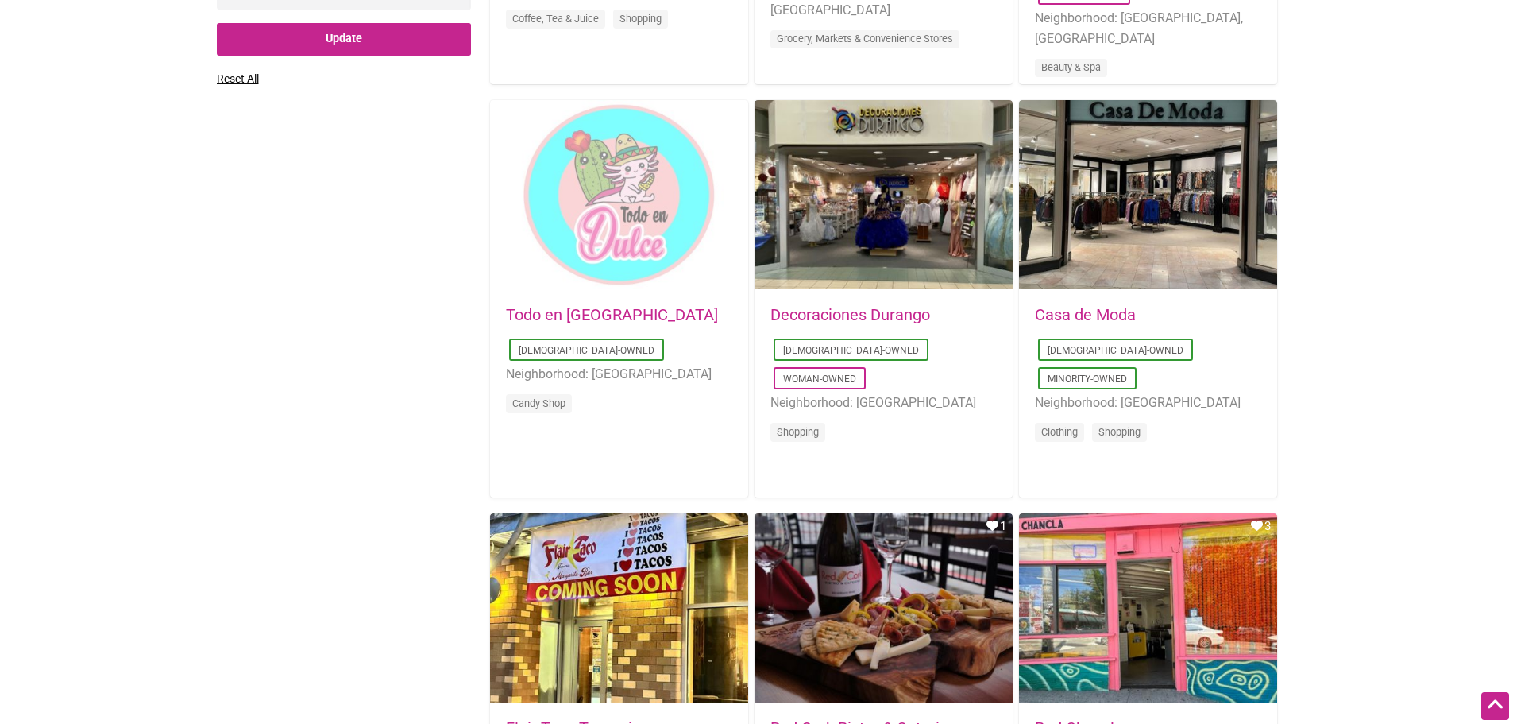
scroll to position [1271, 0]
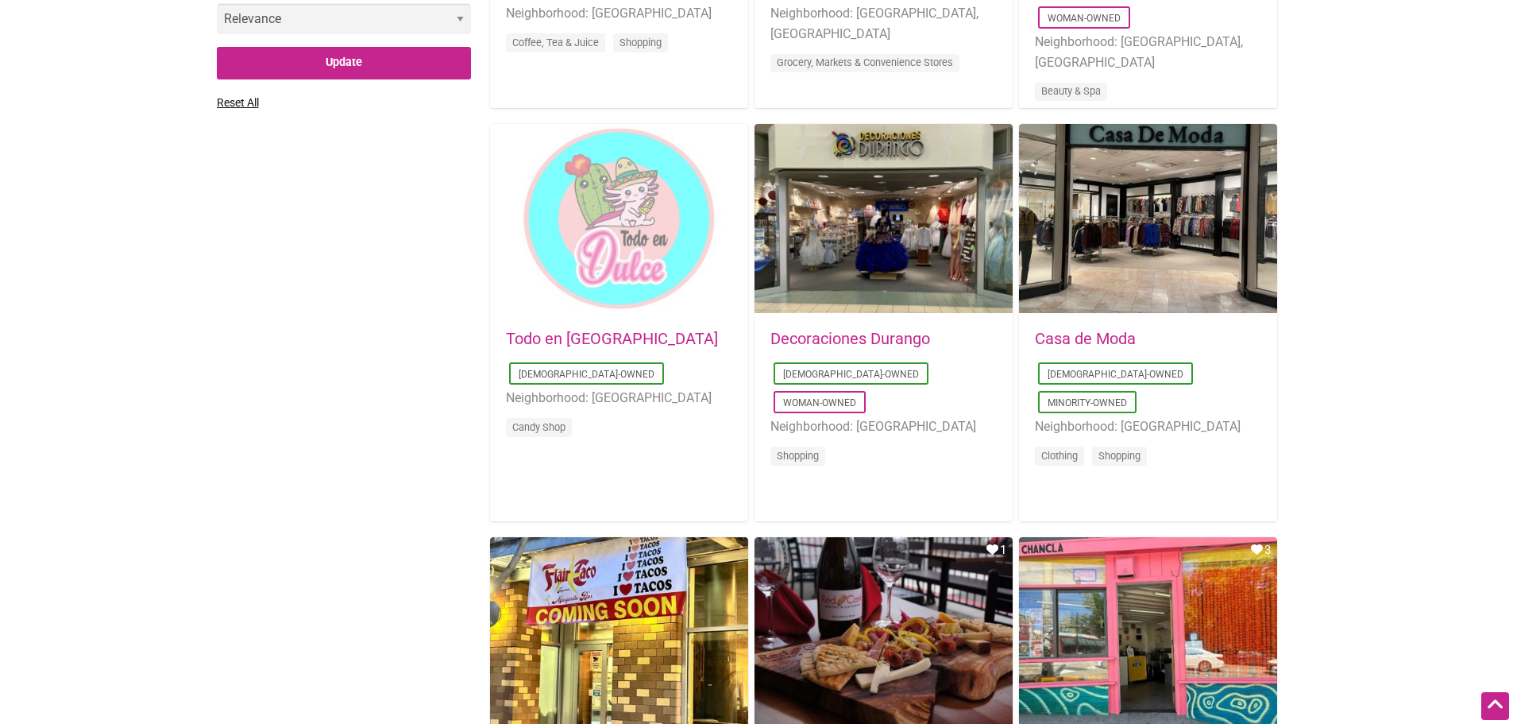
click at [609, 279] on div "Favorite Count 0" at bounding box center [619, 219] width 258 height 191
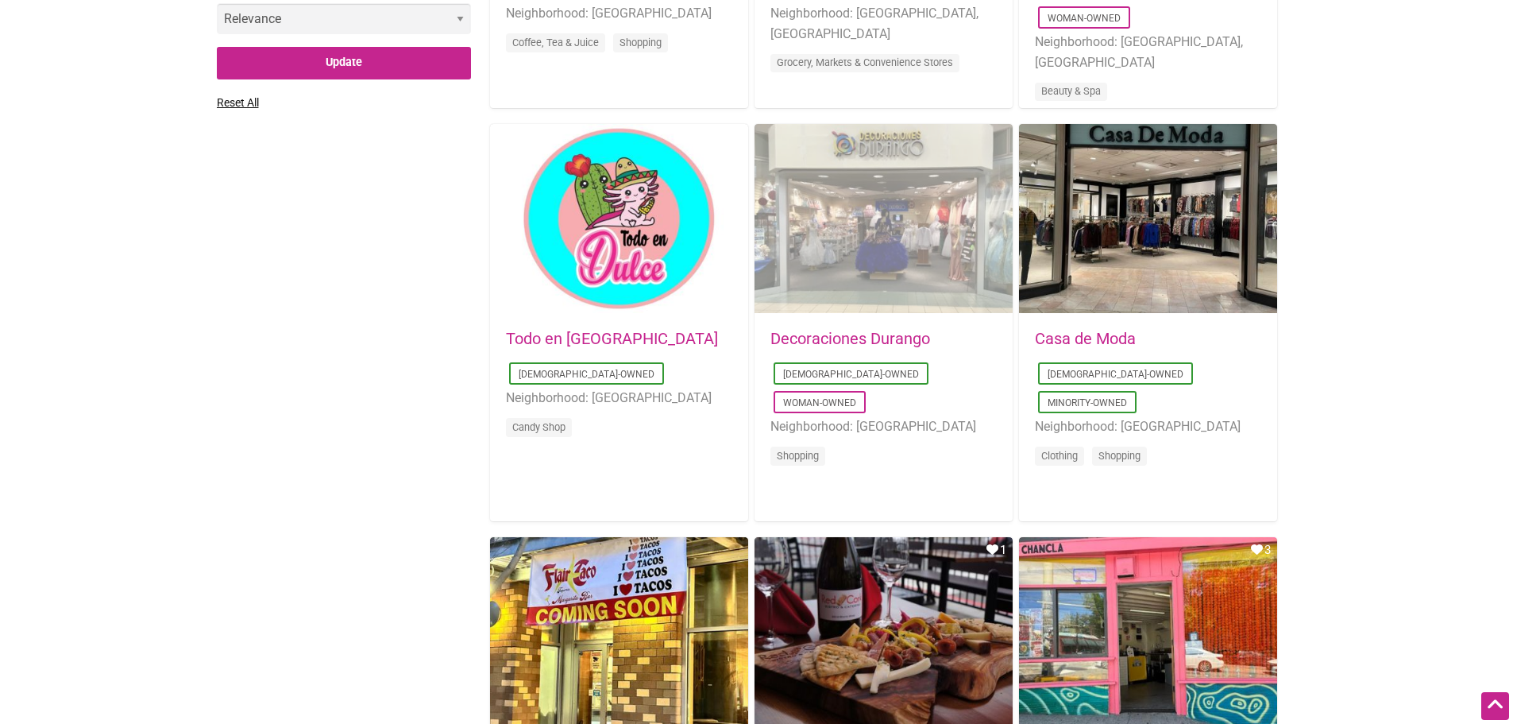
click at [829, 295] on div "Favorite Count 0" at bounding box center [884, 219] width 258 height 191
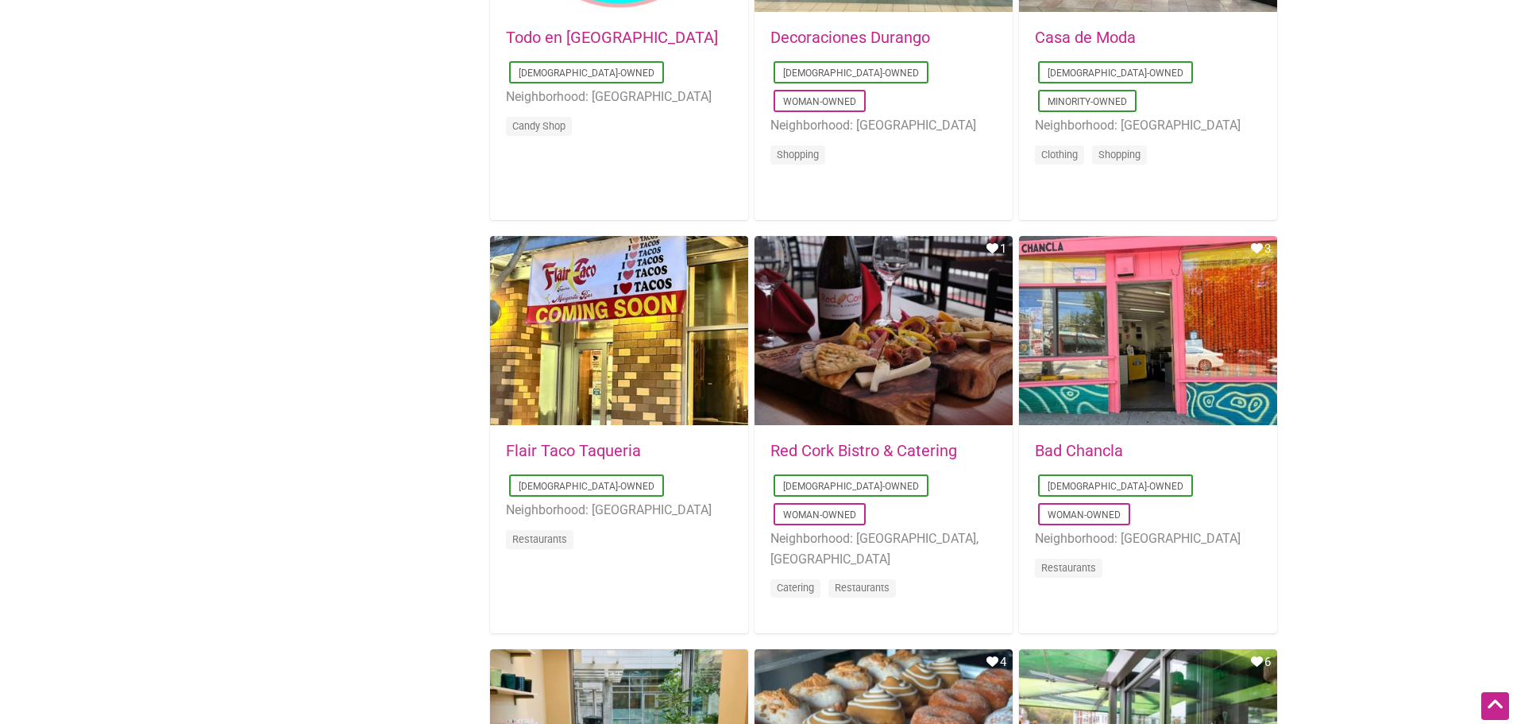
scroll to position [1589, 0]
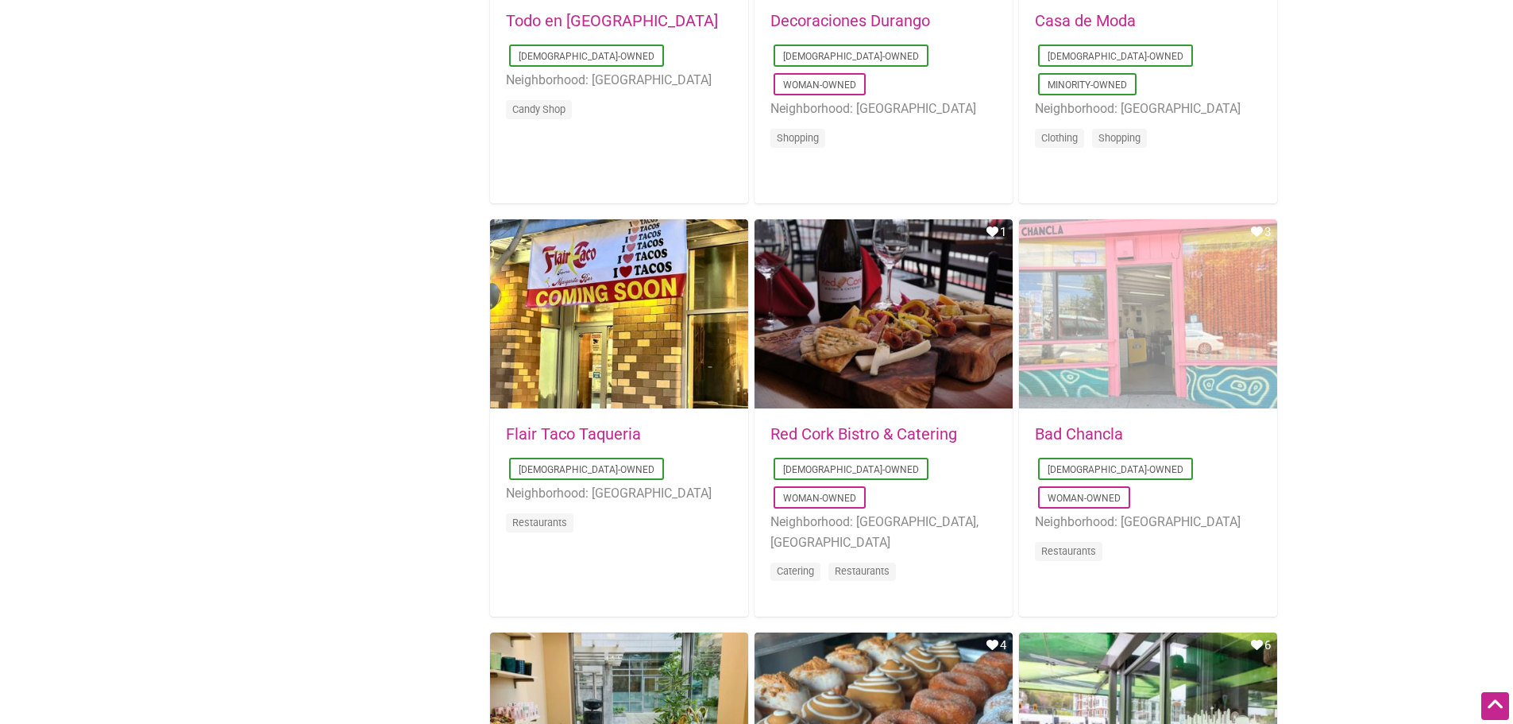
click at [1181, 327] on div "Favorite Count 3" at bounding box center [1148, 314] width 258 height 191
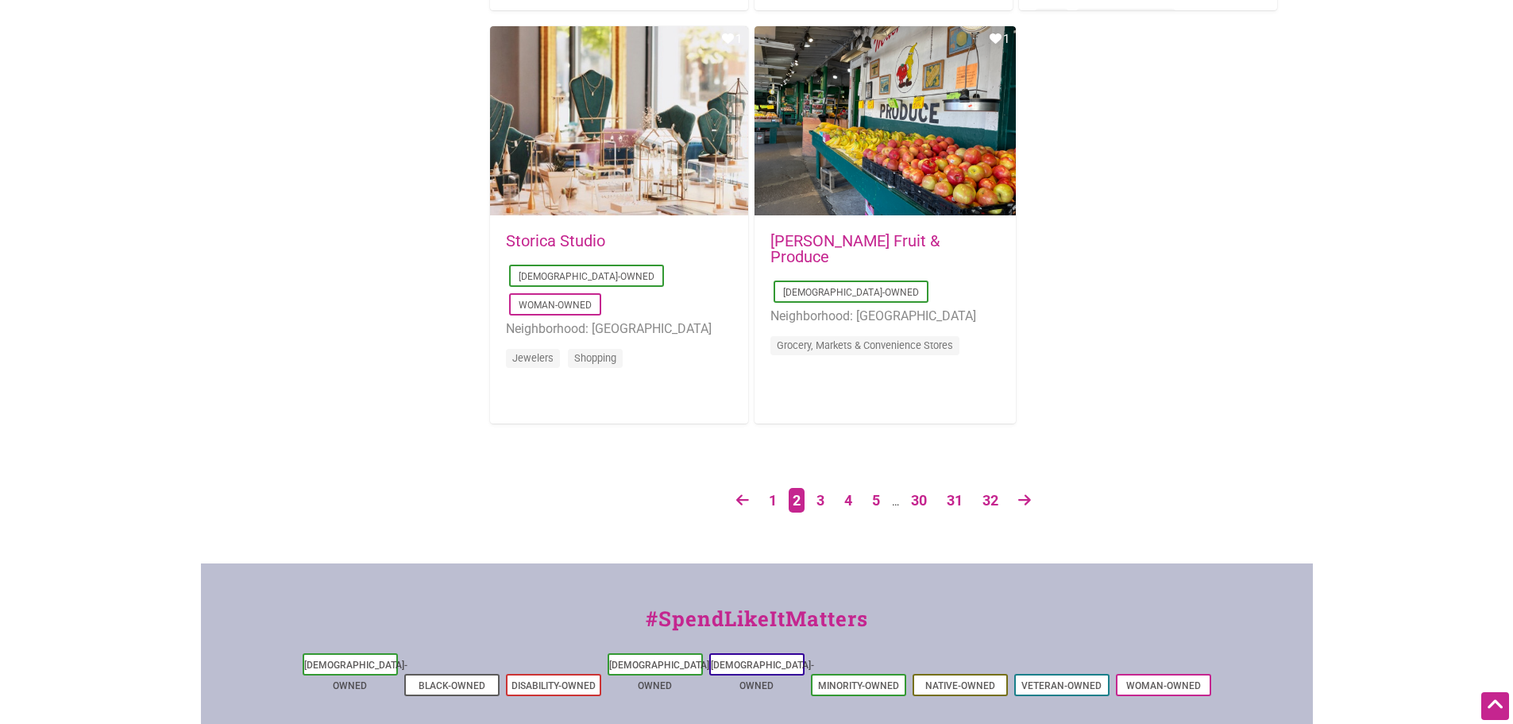
scroll to position [2622, 0]
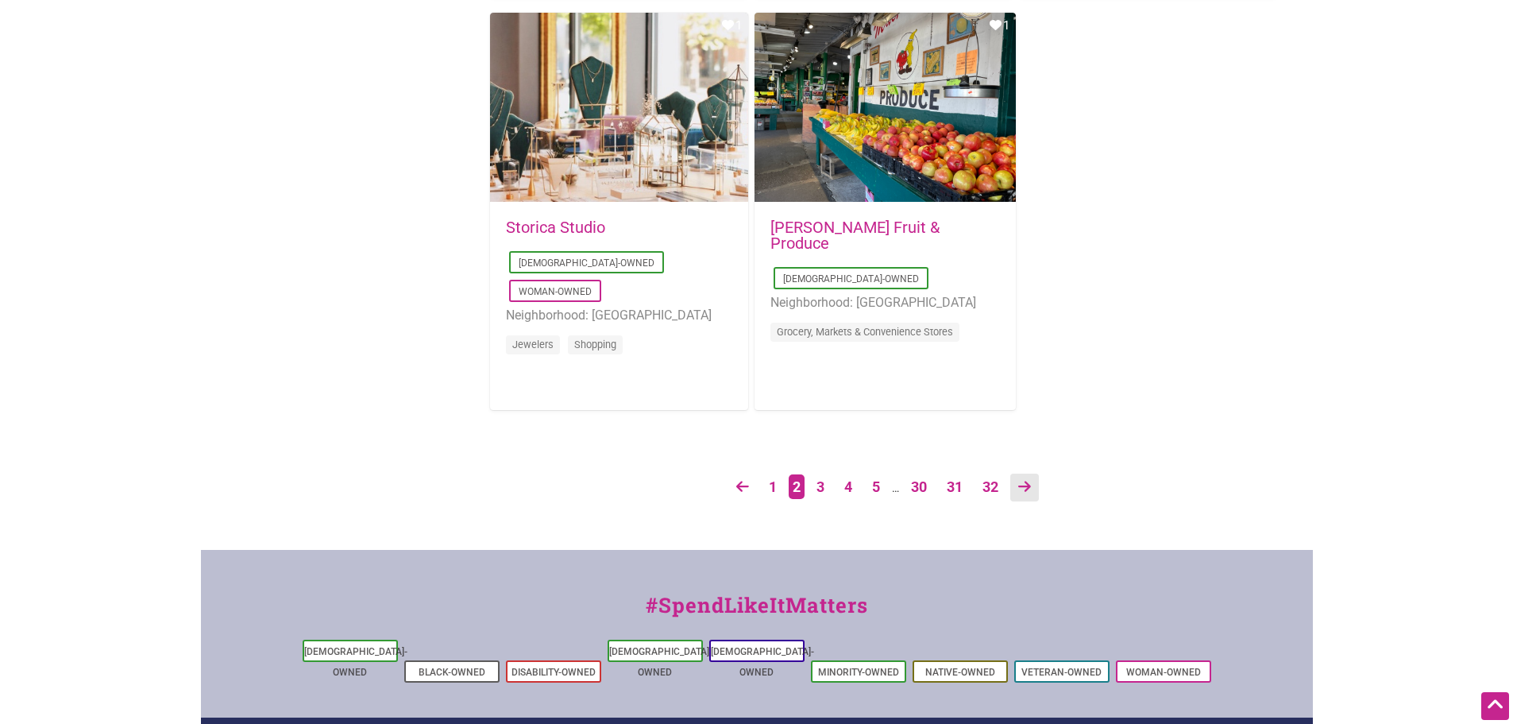
click at [1017, 484] on link at bounding box center [1024, 487] width 29 height 28
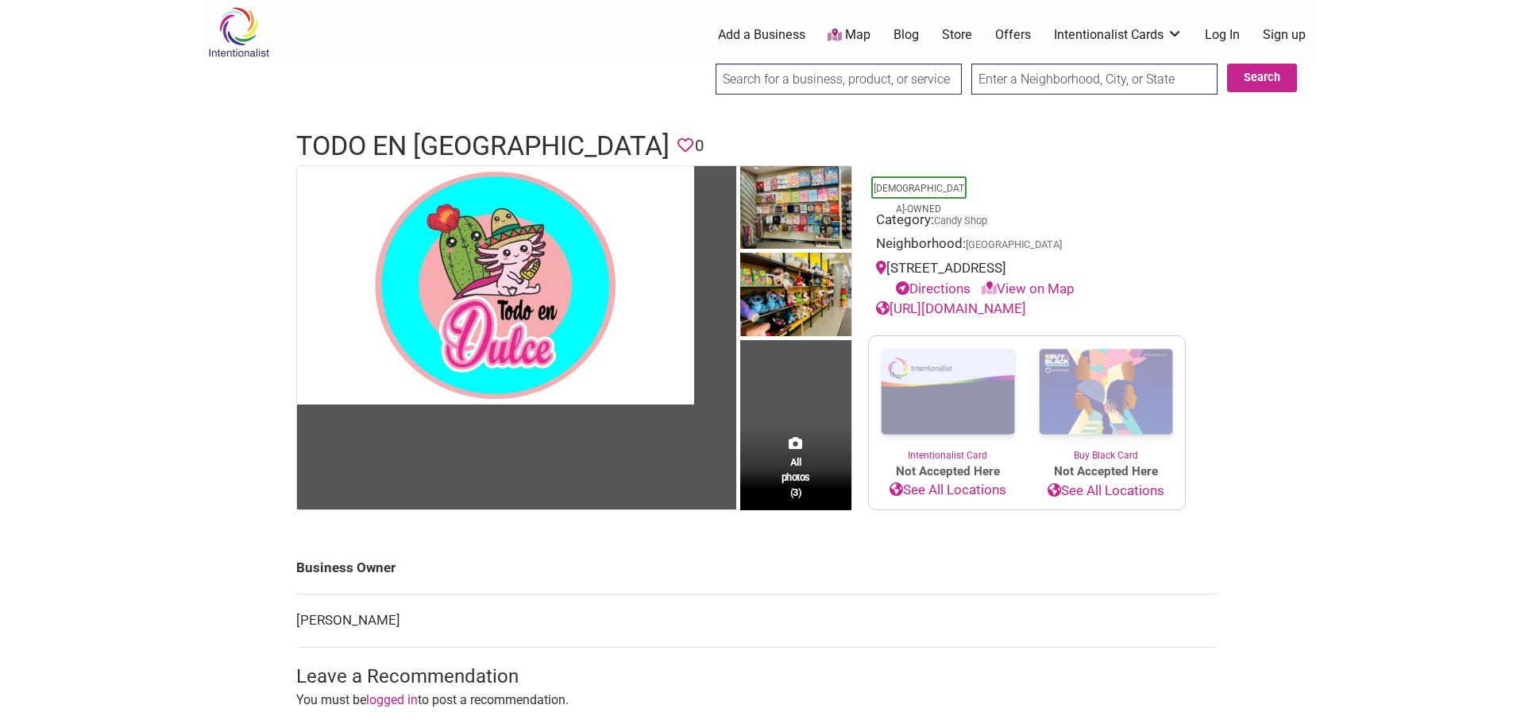
click at [1021, 308] on link "https://www.facebook.com/todoendulc" at bounding box center [951, 308] width 150 height 16
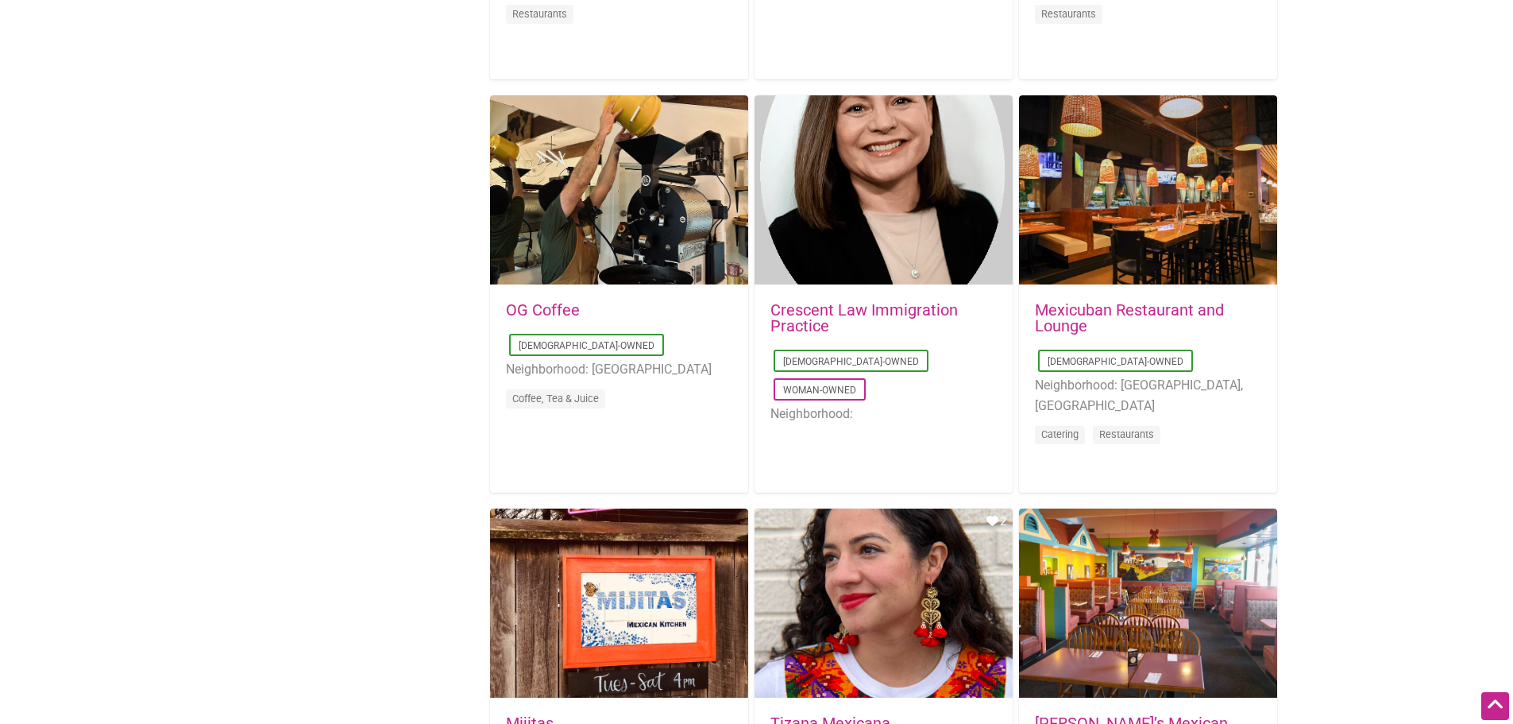
scroll to position [1907, 0]
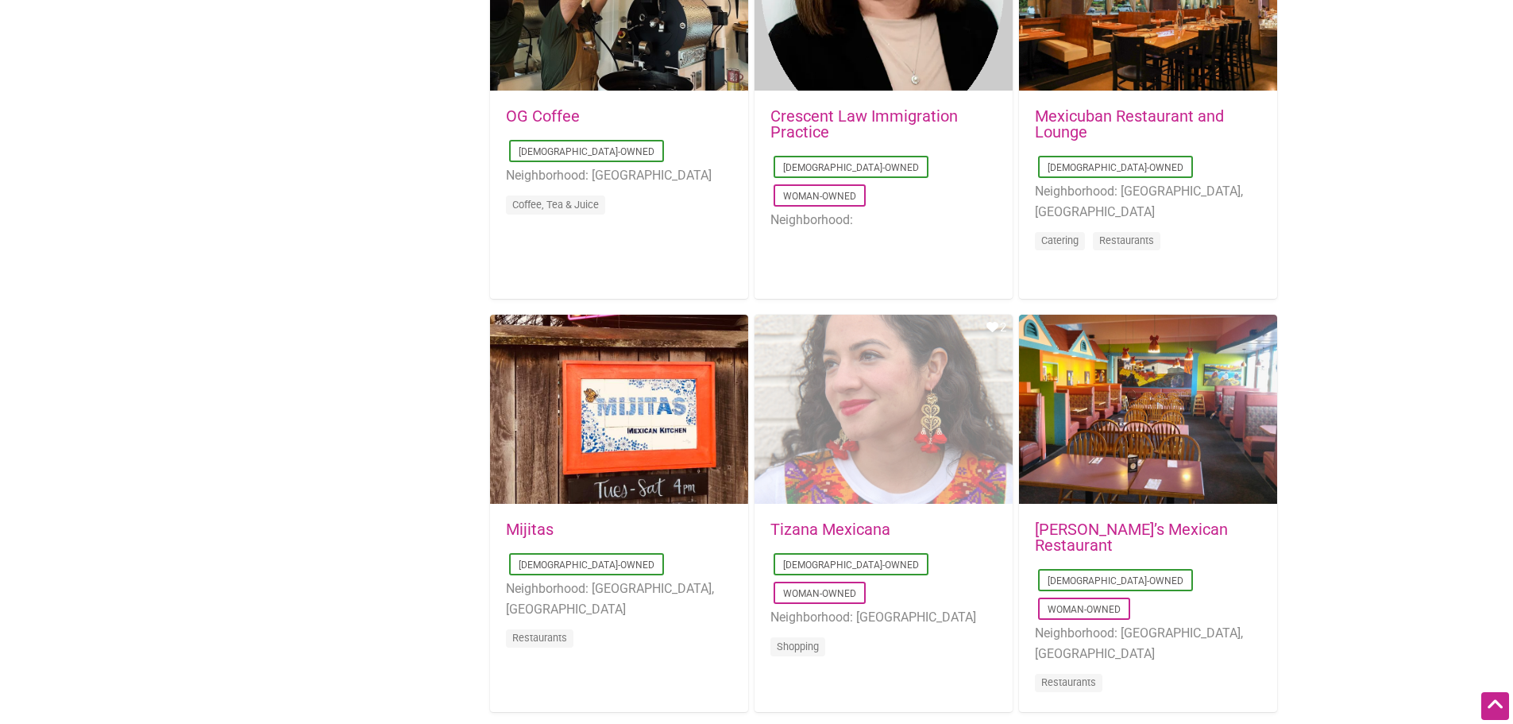
click at [897, 455] on div "Favorite Count 2" at bounding box center [884, 410] width 258 height 191
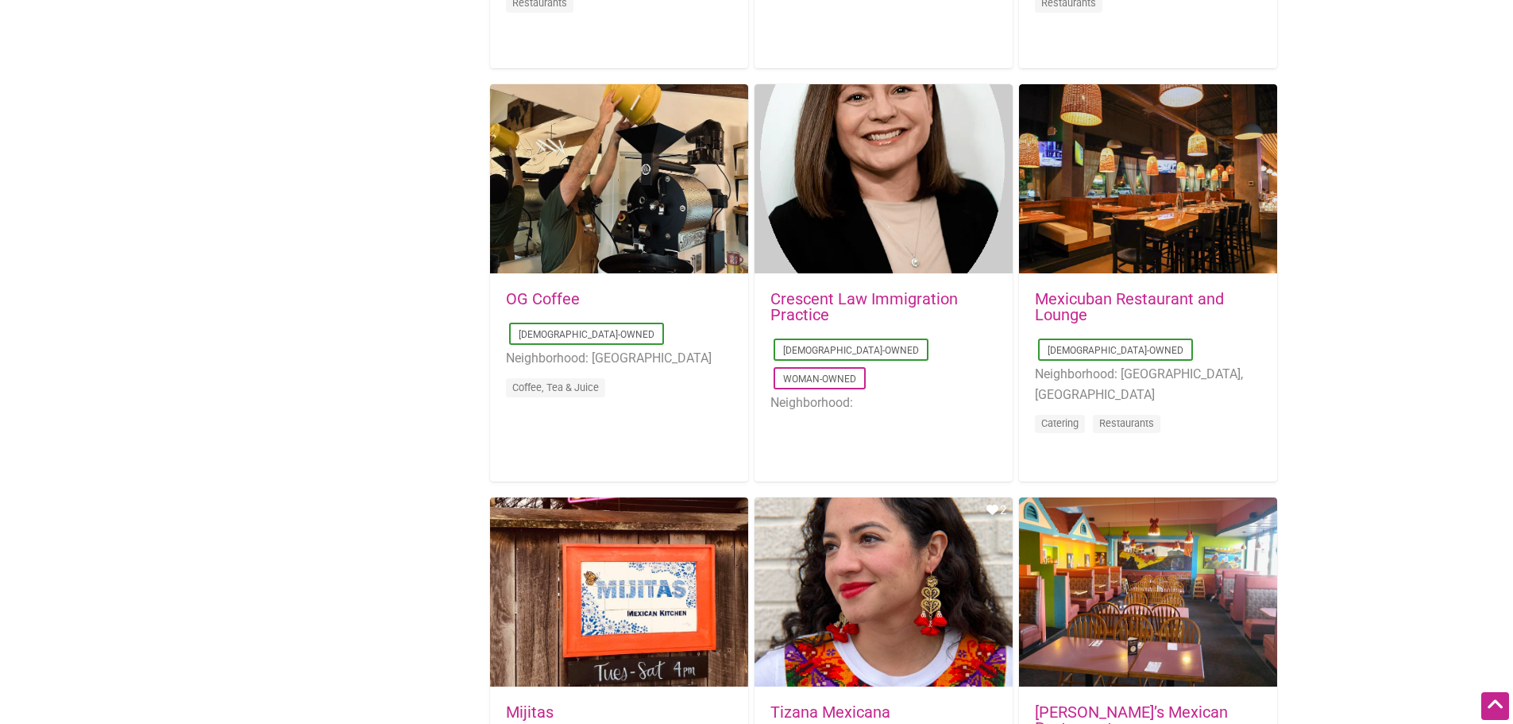
scroll to position [1668, 0]
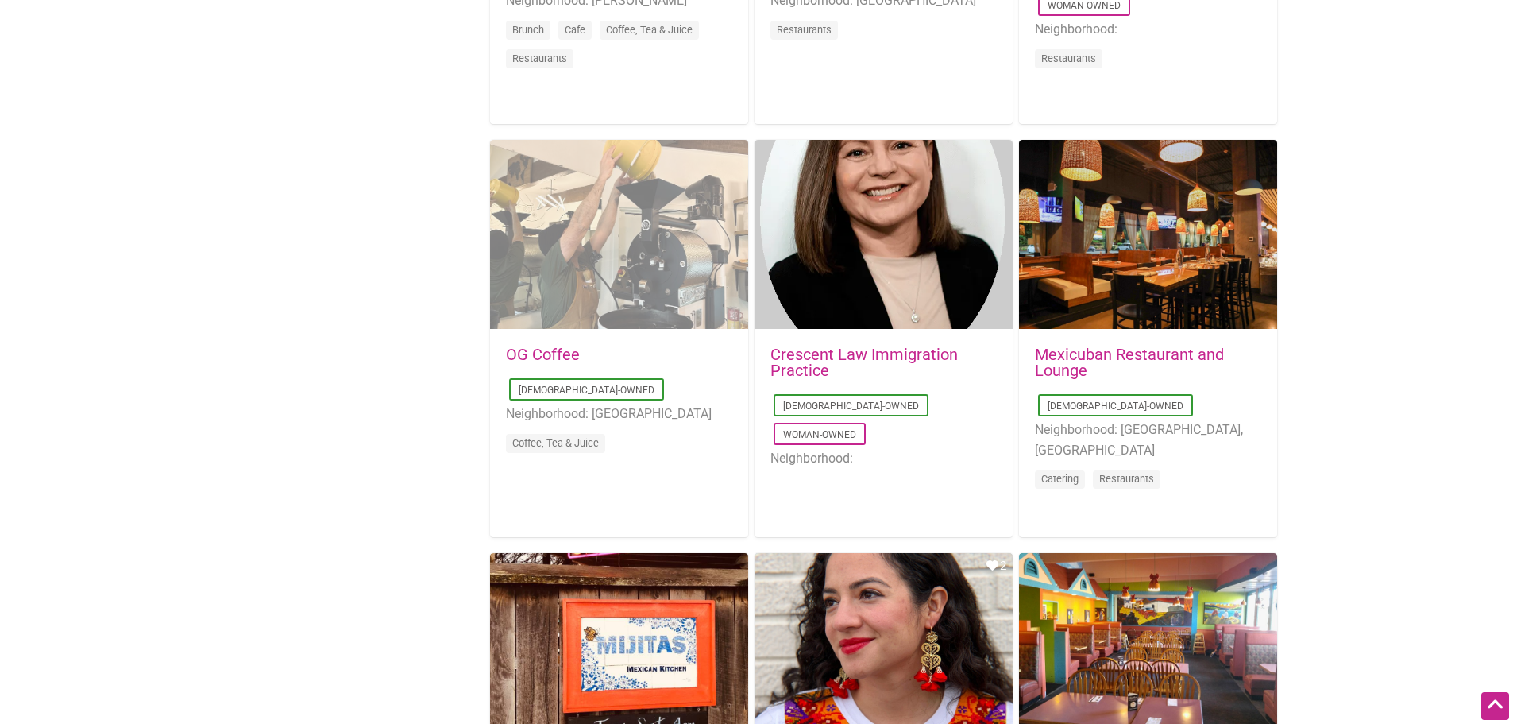
click at [676, 256] on div "Favorite Count 0" at bounding box center [619, 235] width 258 height 191
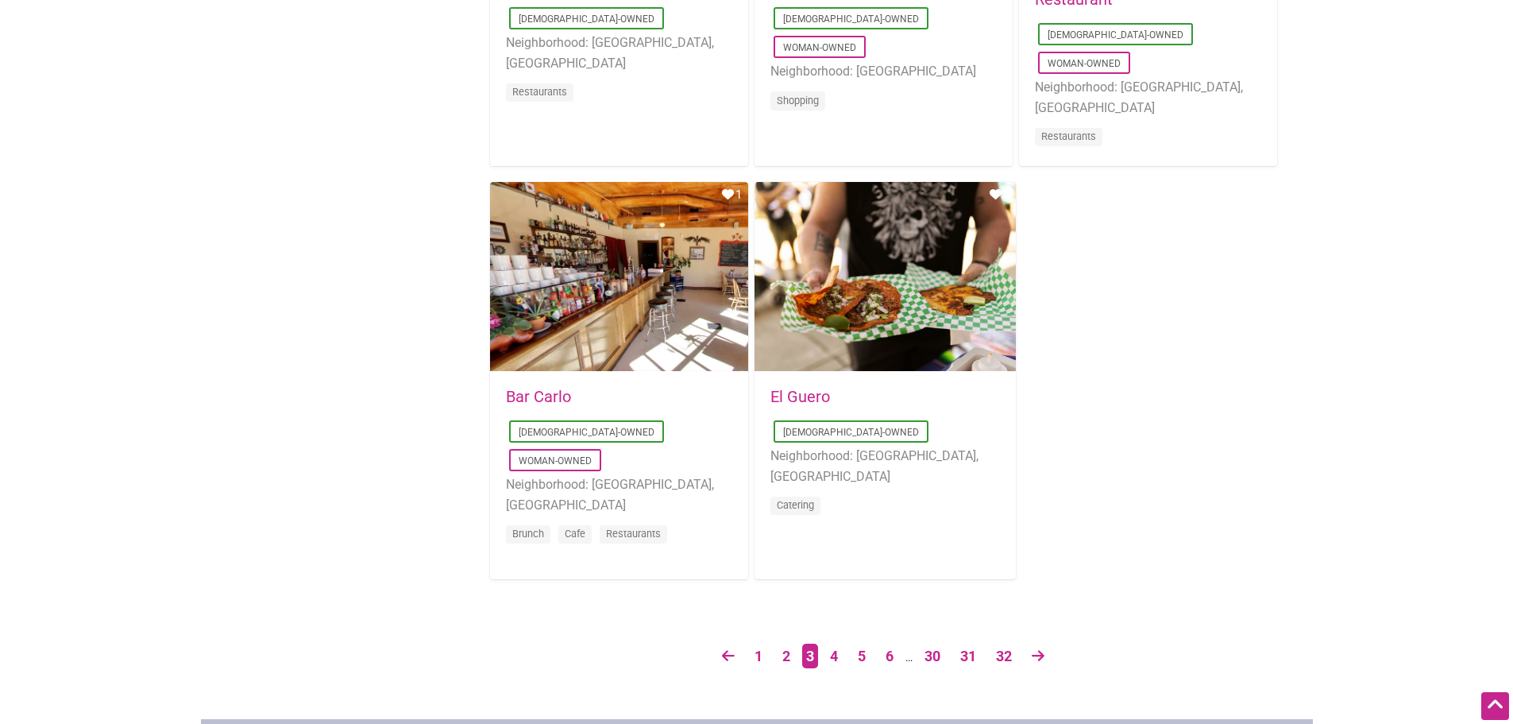
scroll to position [2542, 0]
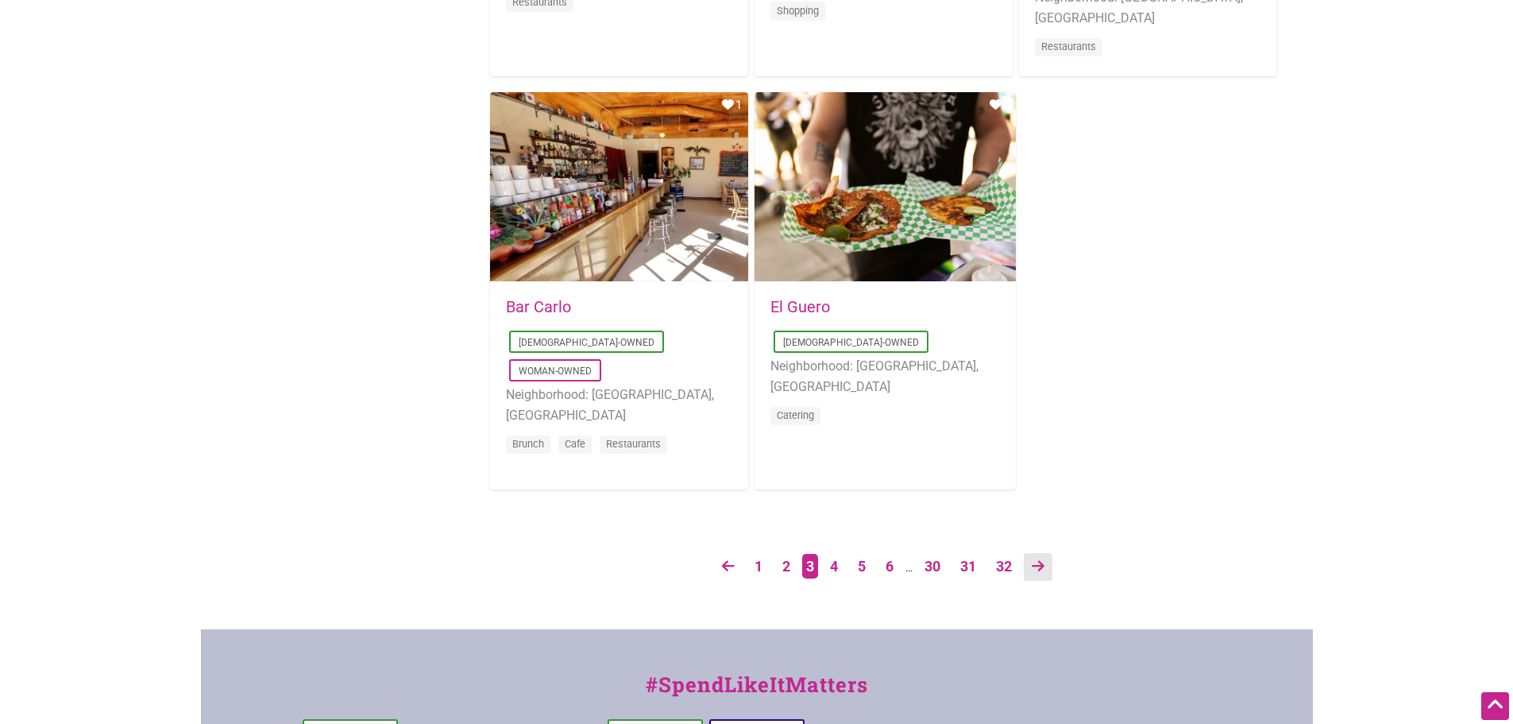
click at [1032, 559] on link at bounding box center [1038, 567] width 29 height 28
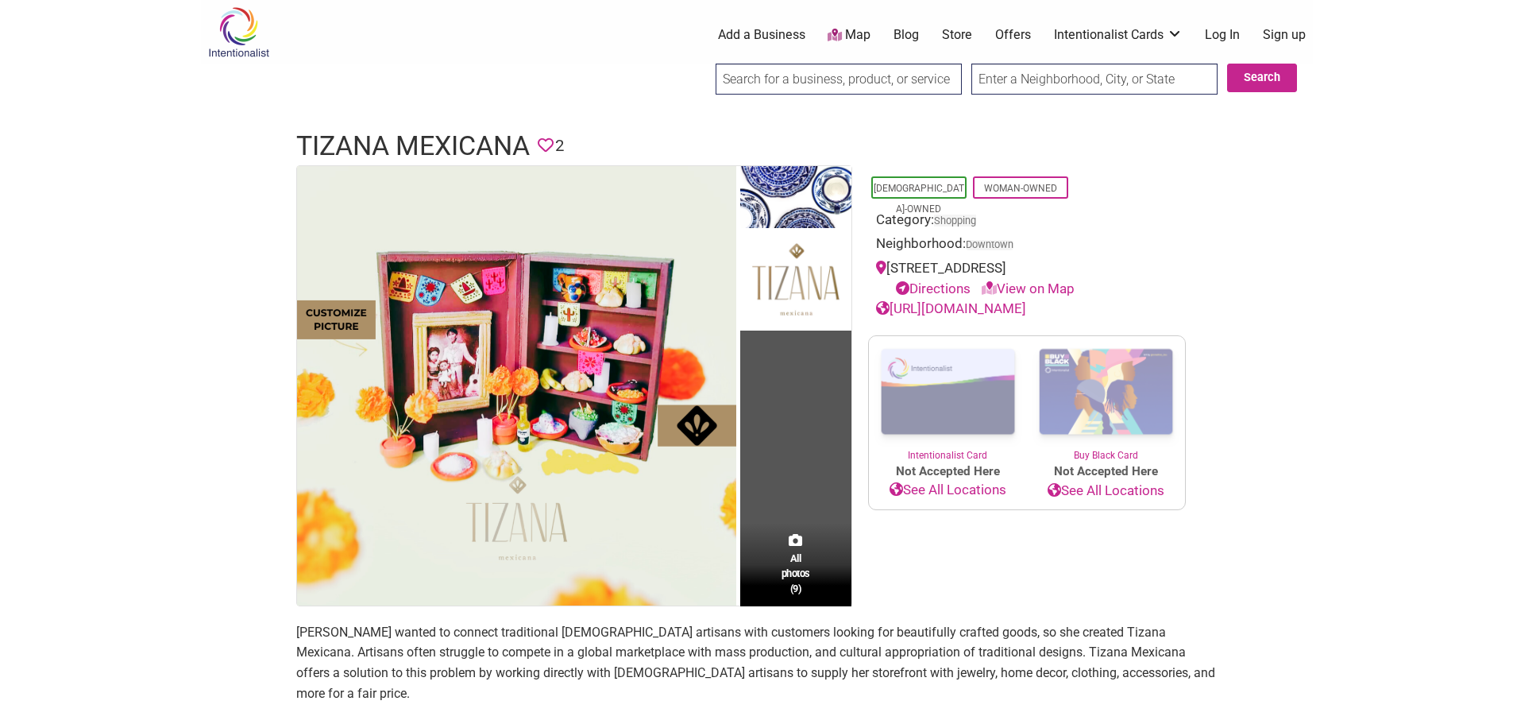
click at [1026, 310] on link "[URL][DOMAIN_NAME]" at bounding box center [951, 308] width 150 height 16
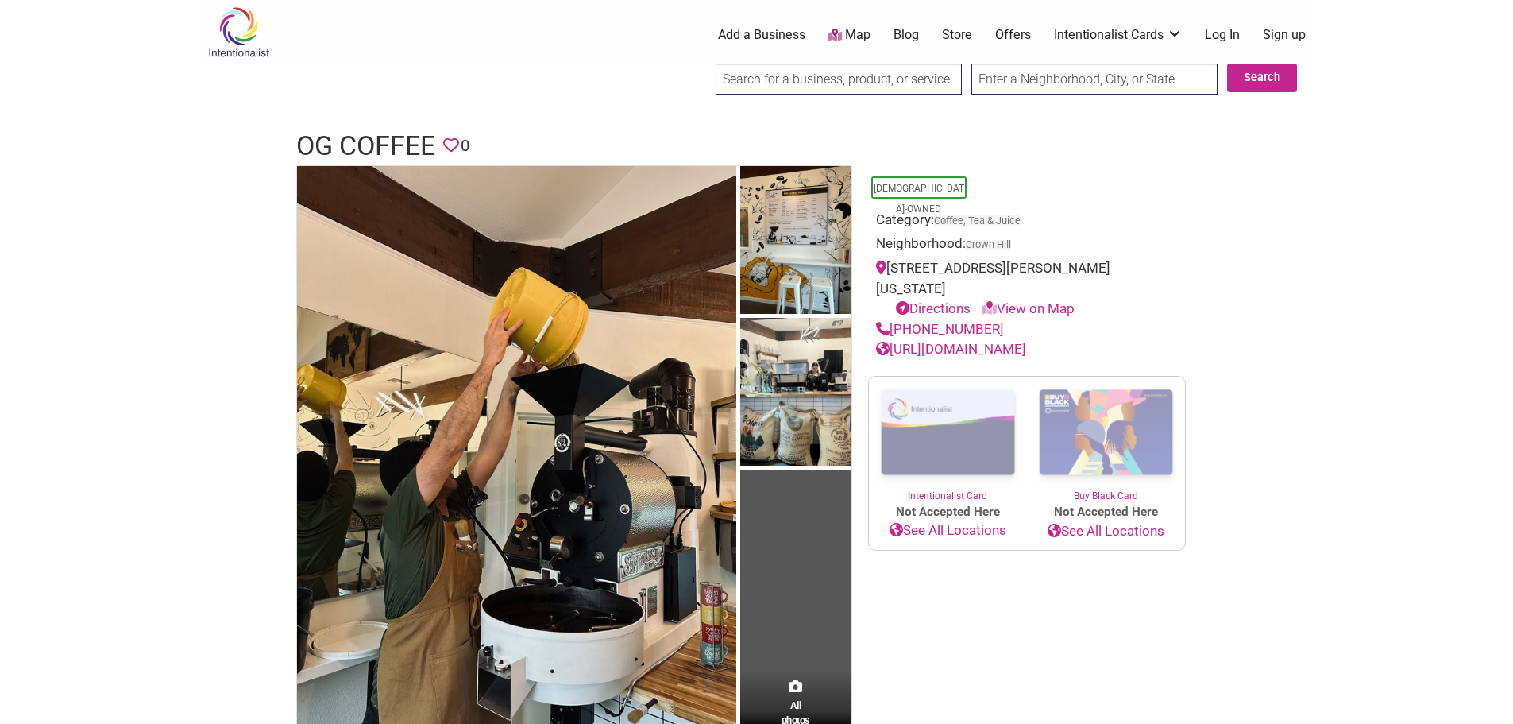
click at [985, 354] on link "https://ogcoffee.shop/" at bounding box center [951, 349] width 150 height 16
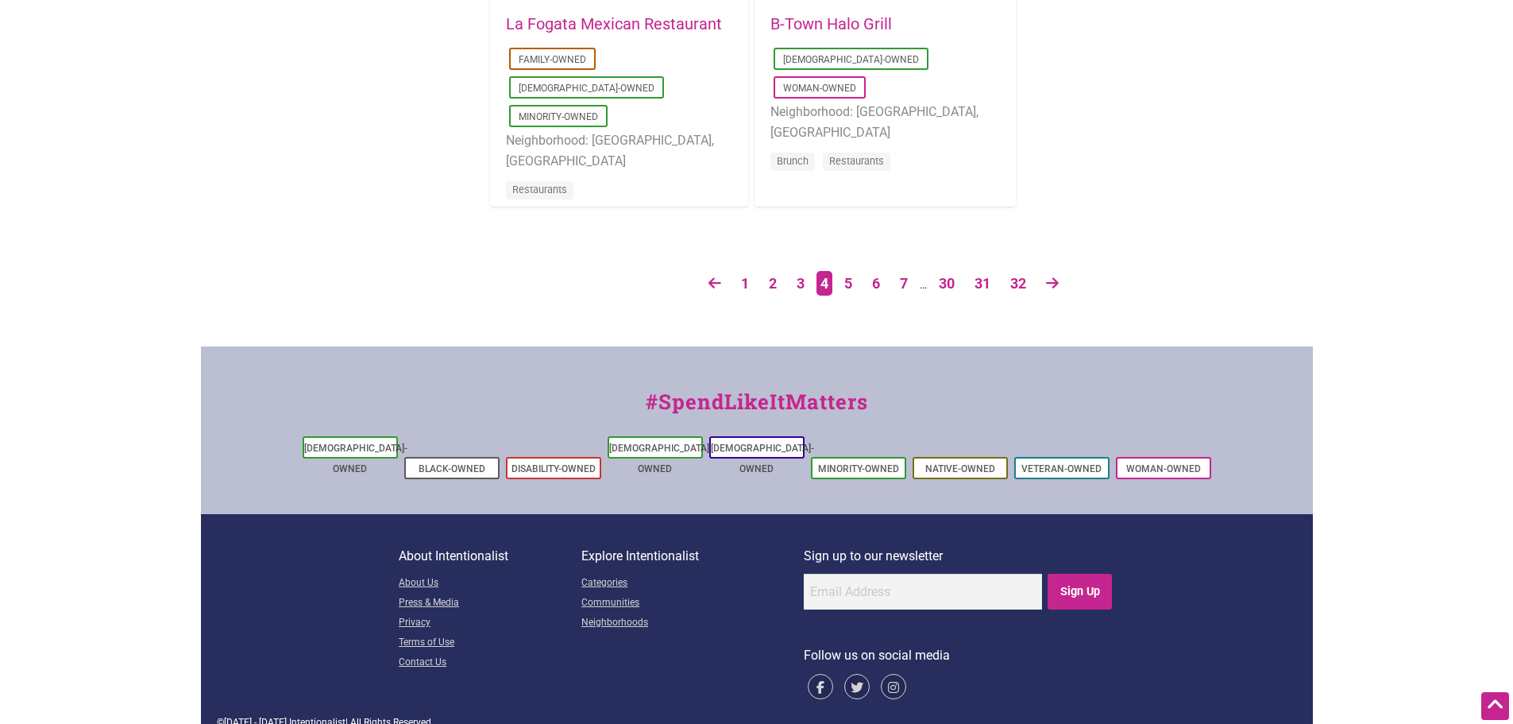
scroll to position [2826, 0]
click at [1061, 282] on link at bounding box center [1052, 283] width 29 height 28
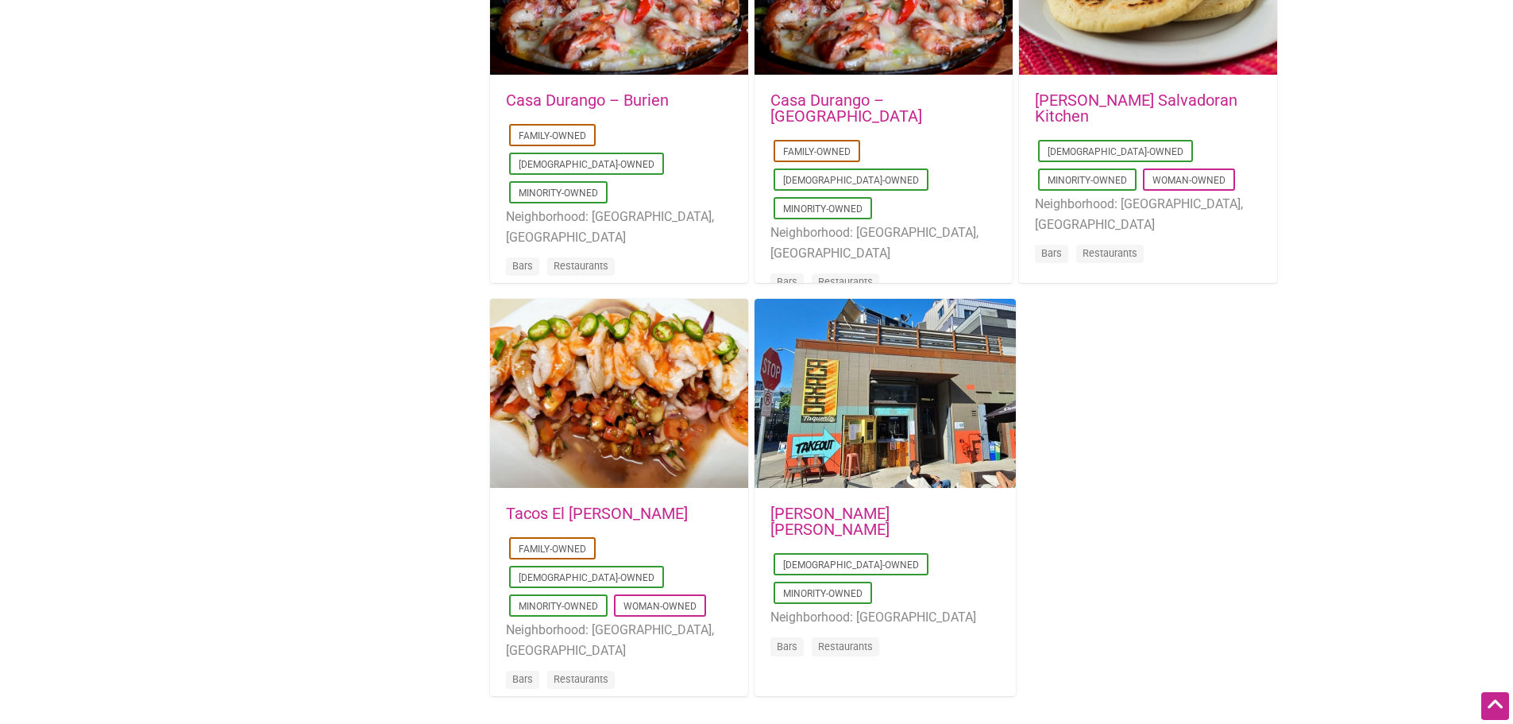
scroll to position [2542, 0]
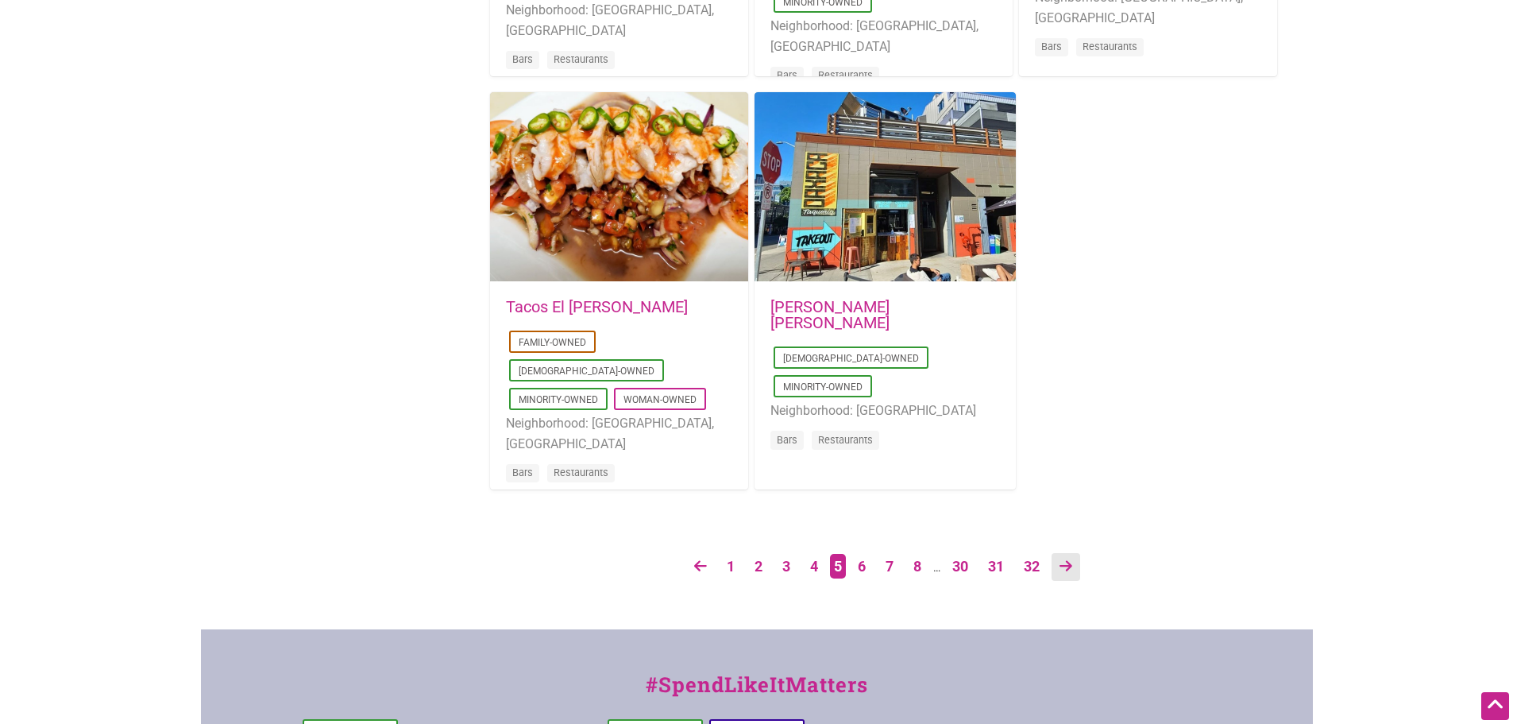
click at [1071, 568] on icon at bounding box center [1066, 565] width 13 height 14
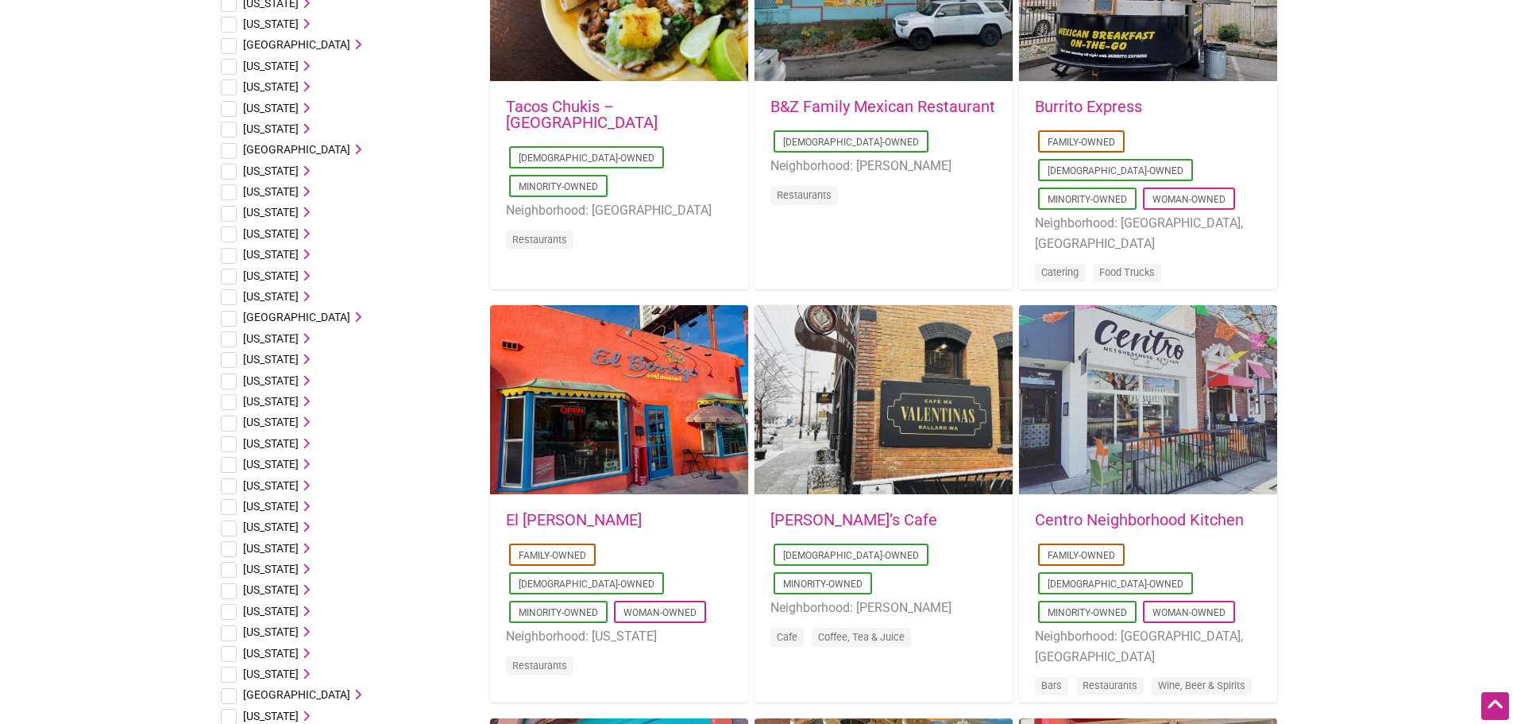
scroll to position [238, 0]
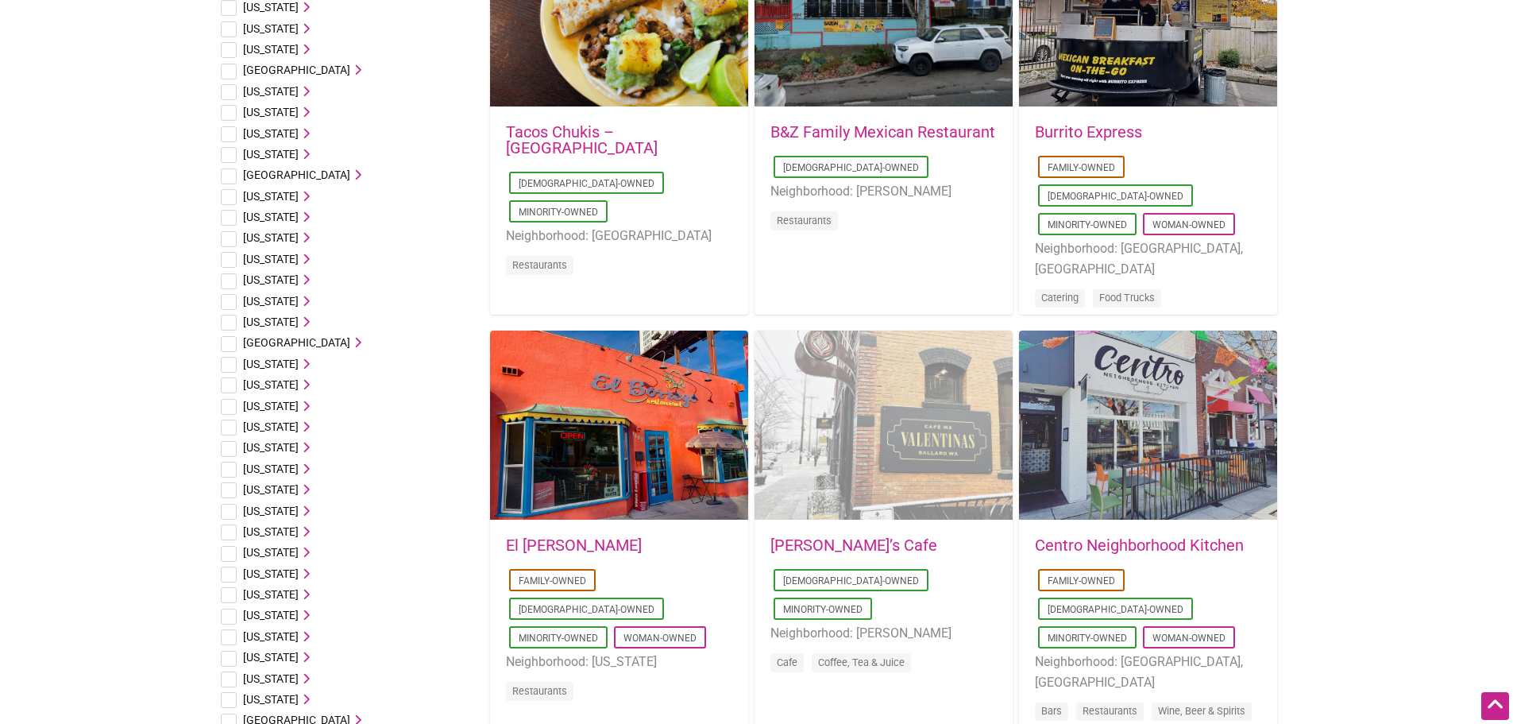
click at [859, 488] on div "Favorite Count 0" at bounding box center [884, 425] width 258 height 191
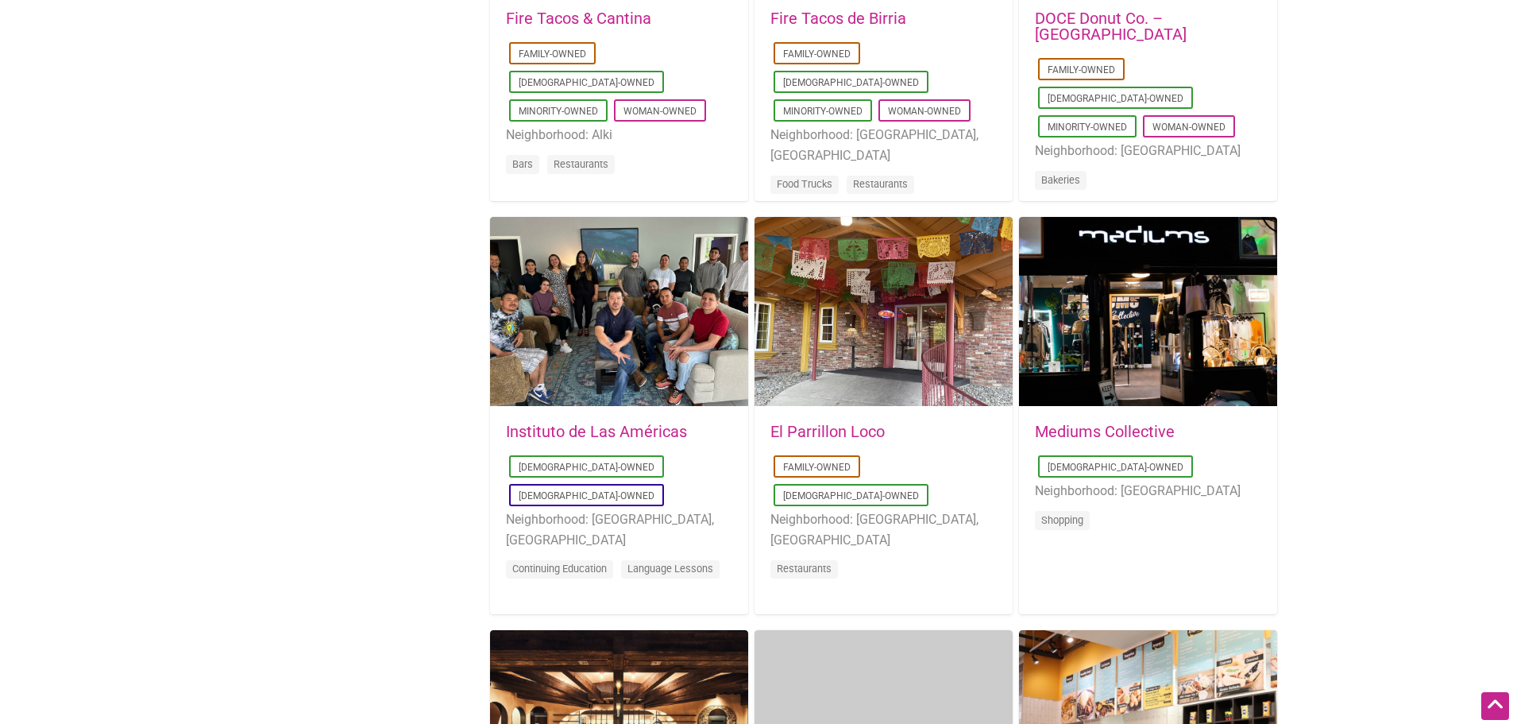
scroll to position [1668, 0]
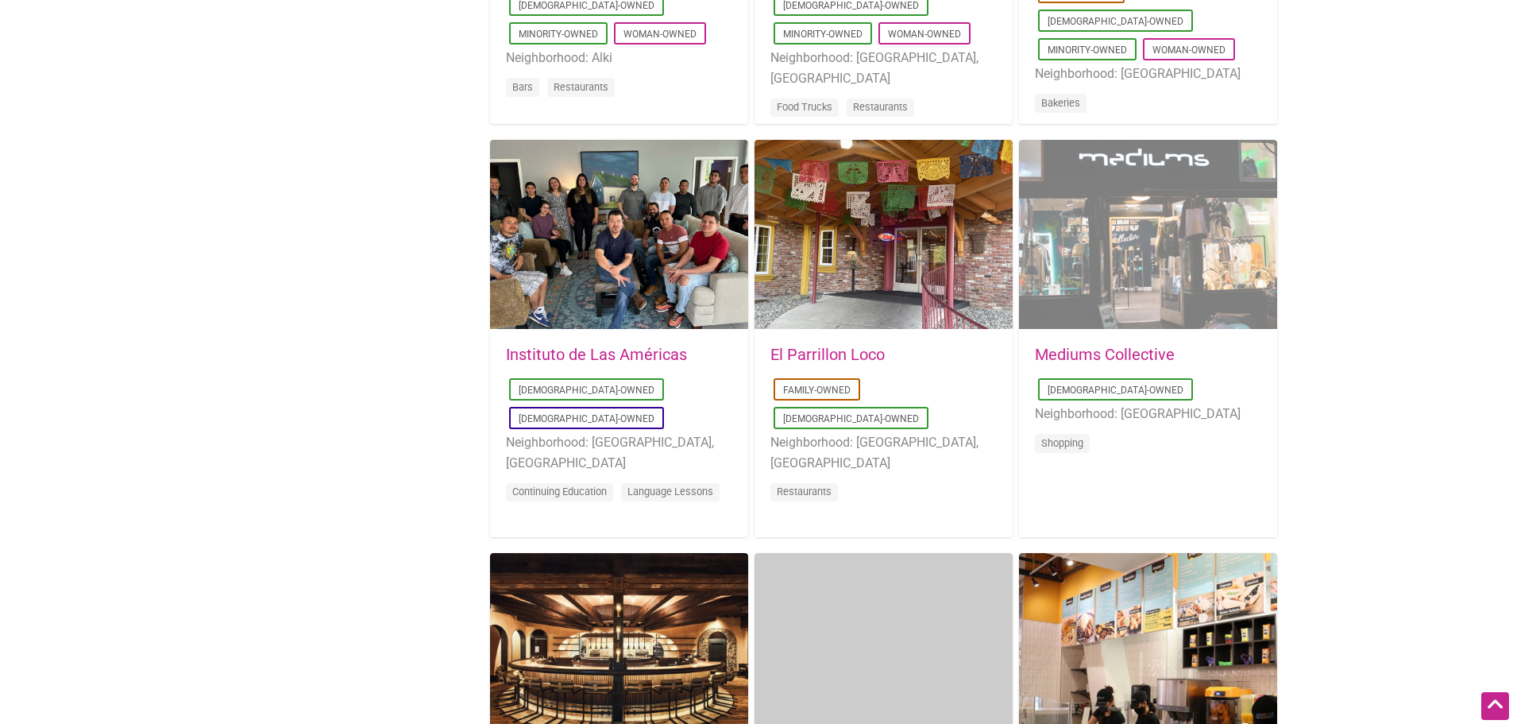
click at [1160, 275] on div "Favorite Count 0" at bounding box center [1148, 235] width 258 height 191
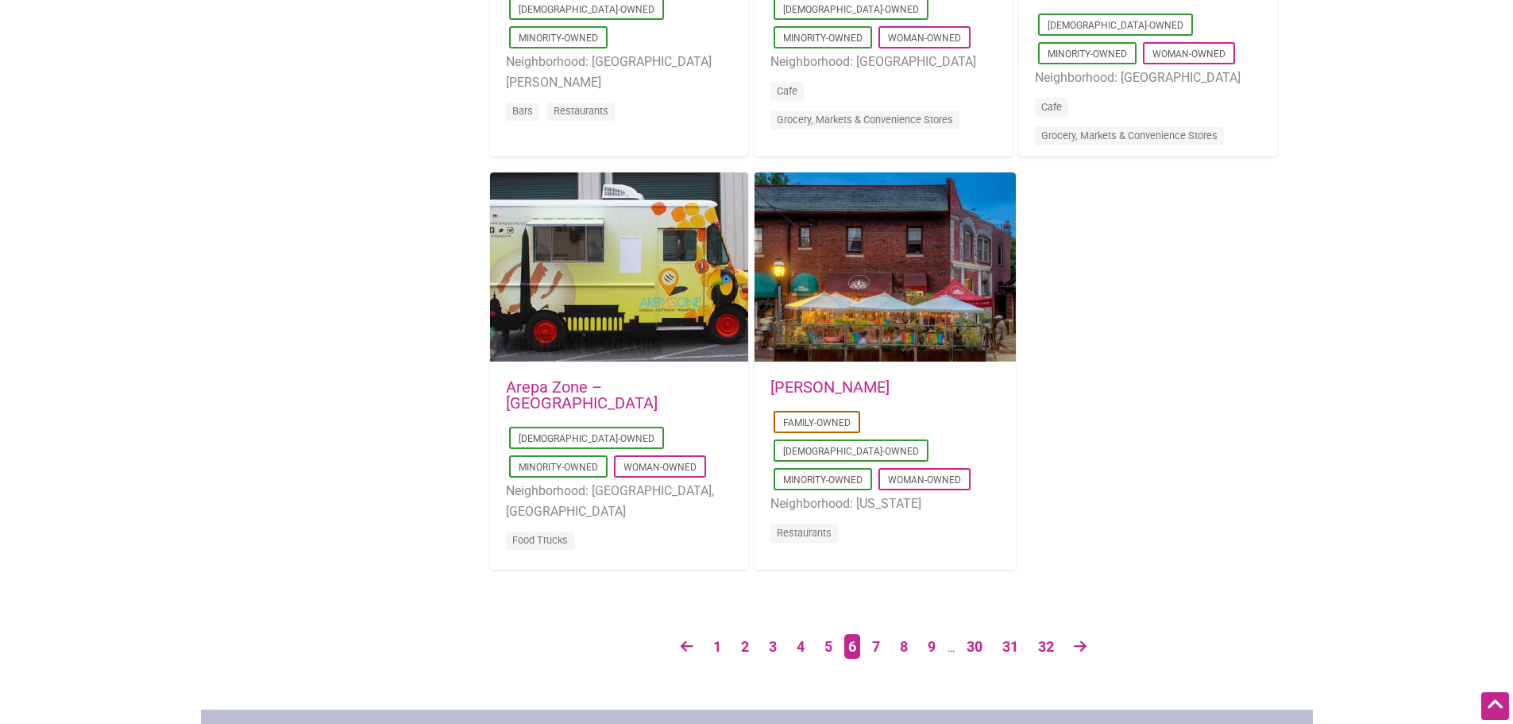
scroll to position [2463, 0]
click at [1076, 652] on link at bounding box center [1080, 646] width 29 height 28
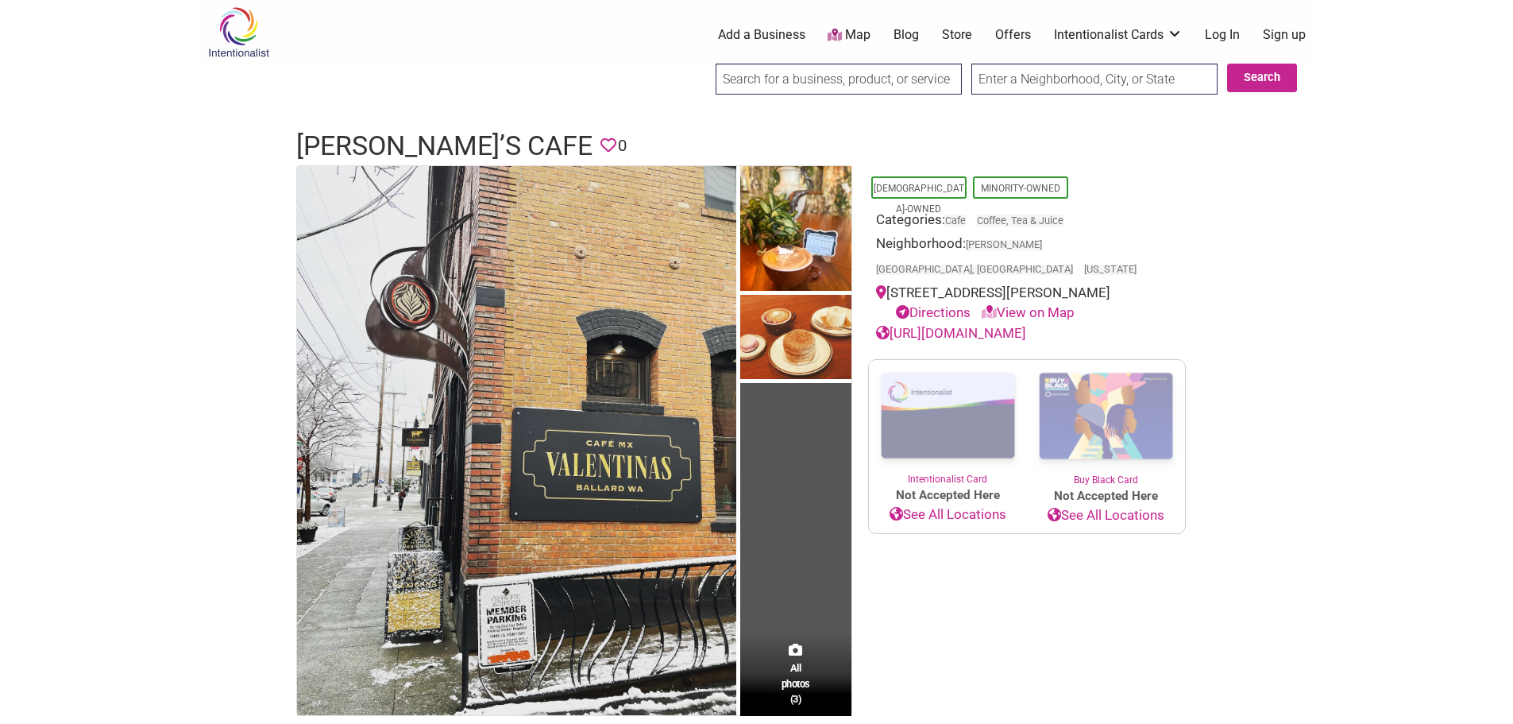
click at [1026, 325] on link "https://www.valentinascafe.com/" at bounding box center [951, 333] width 150 height 16
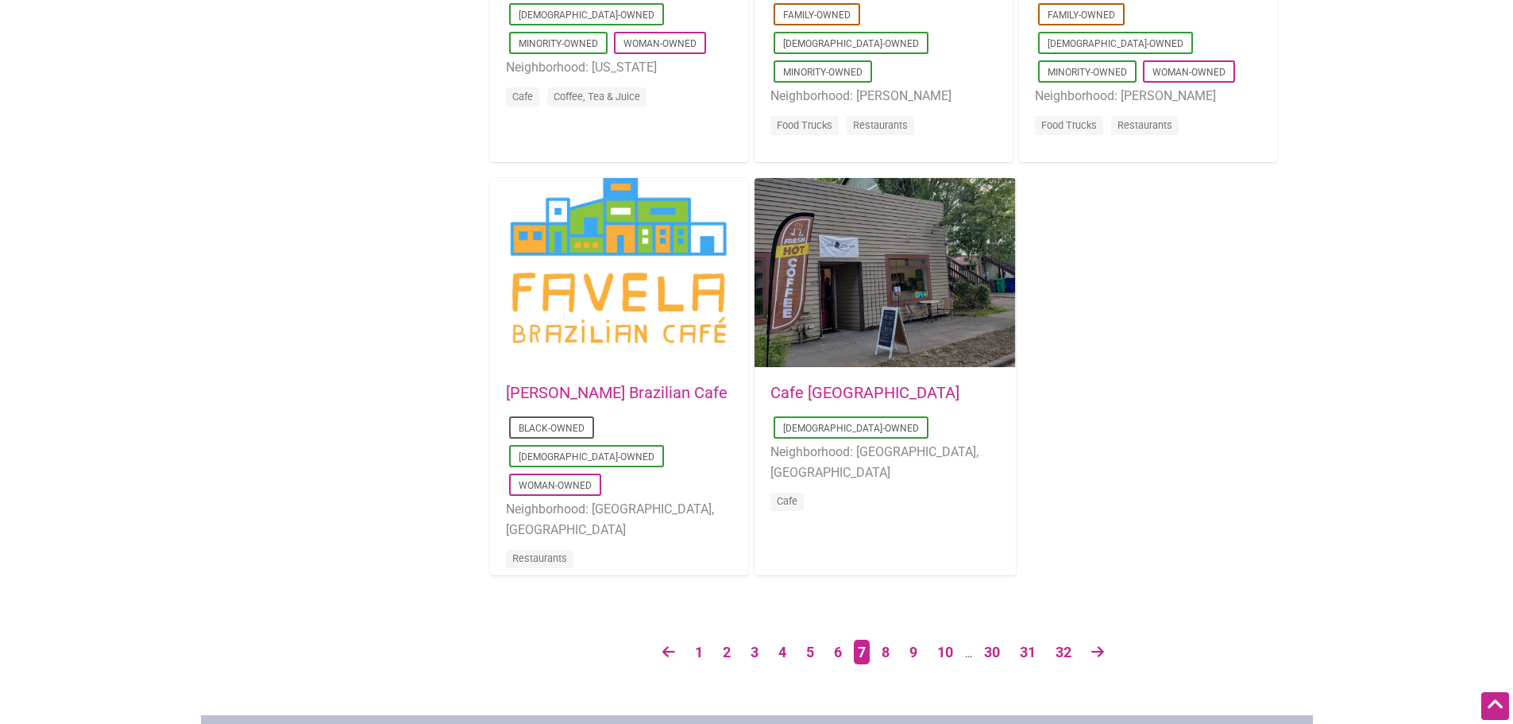
scroll to position [2463, 0]
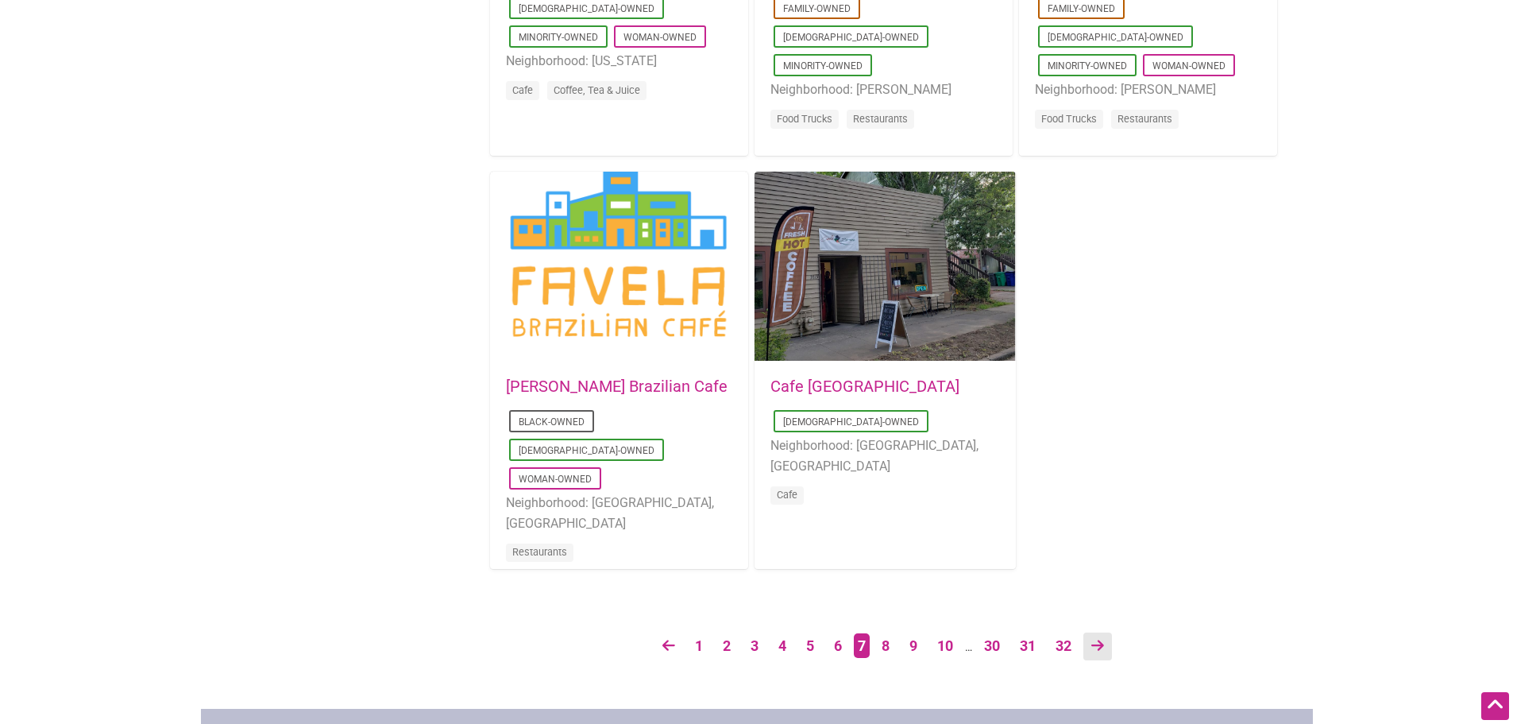
click at [1088, 647] on link at bounding box center [1098, 646] width 29 height 28
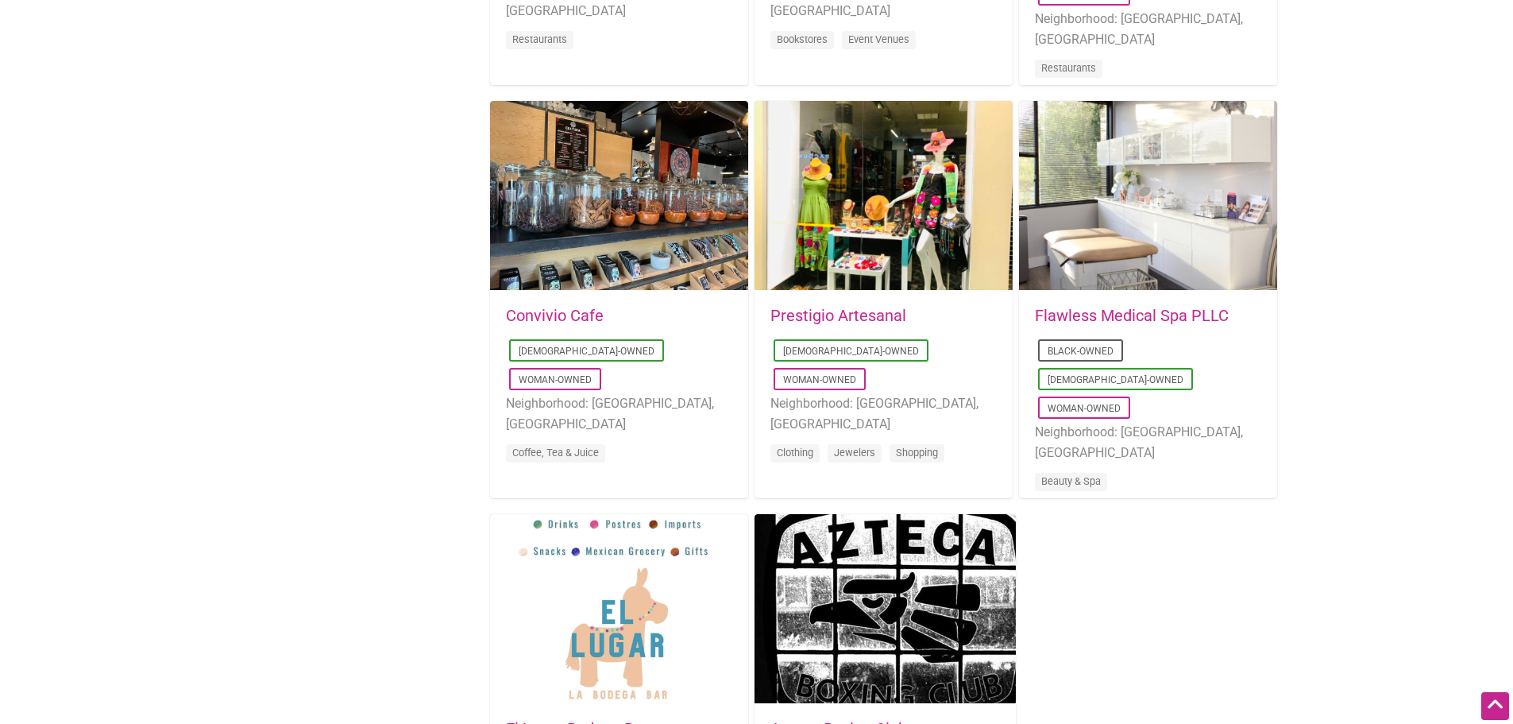
scroll to position [2145, 0]
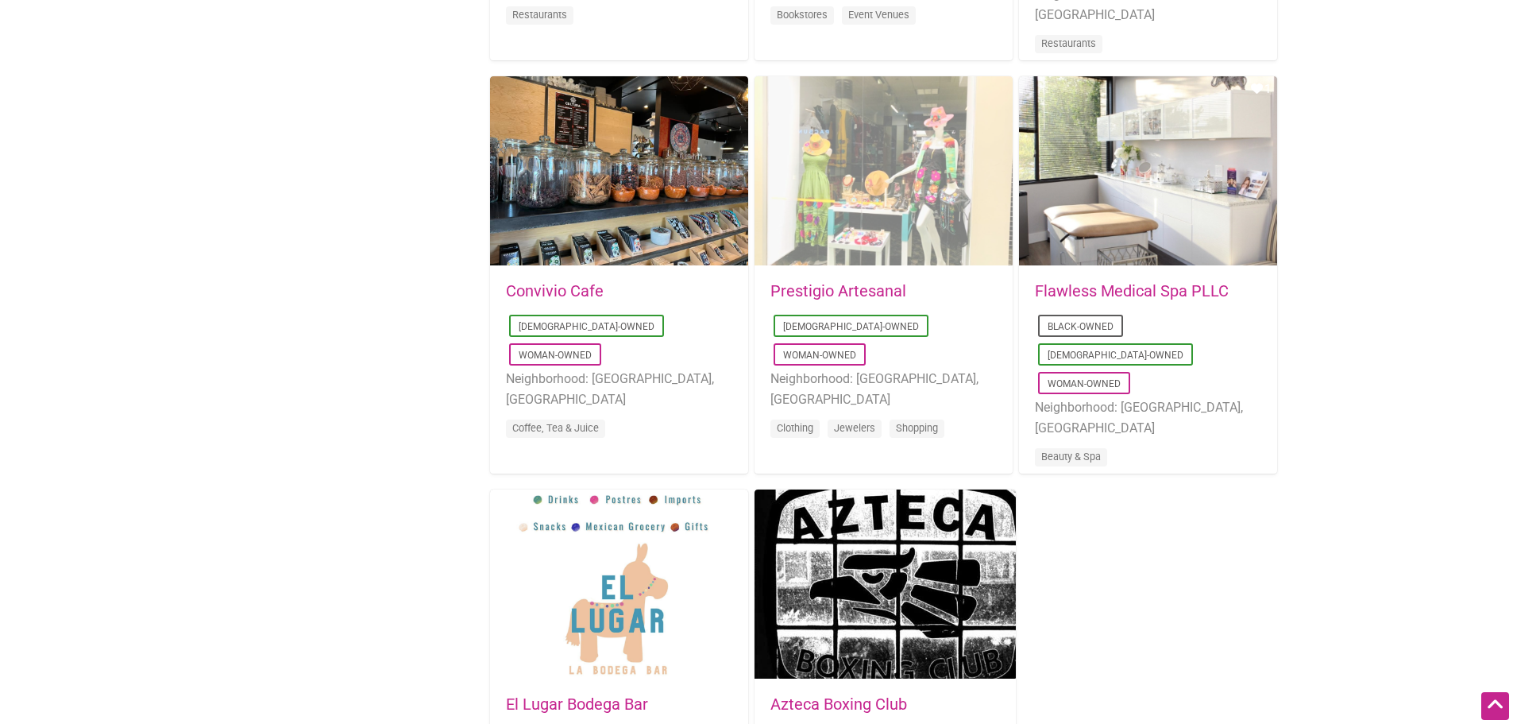
click at [832, 191] on div "Favorite Count 0" at bounding box center [884, 171] width 258 height 191
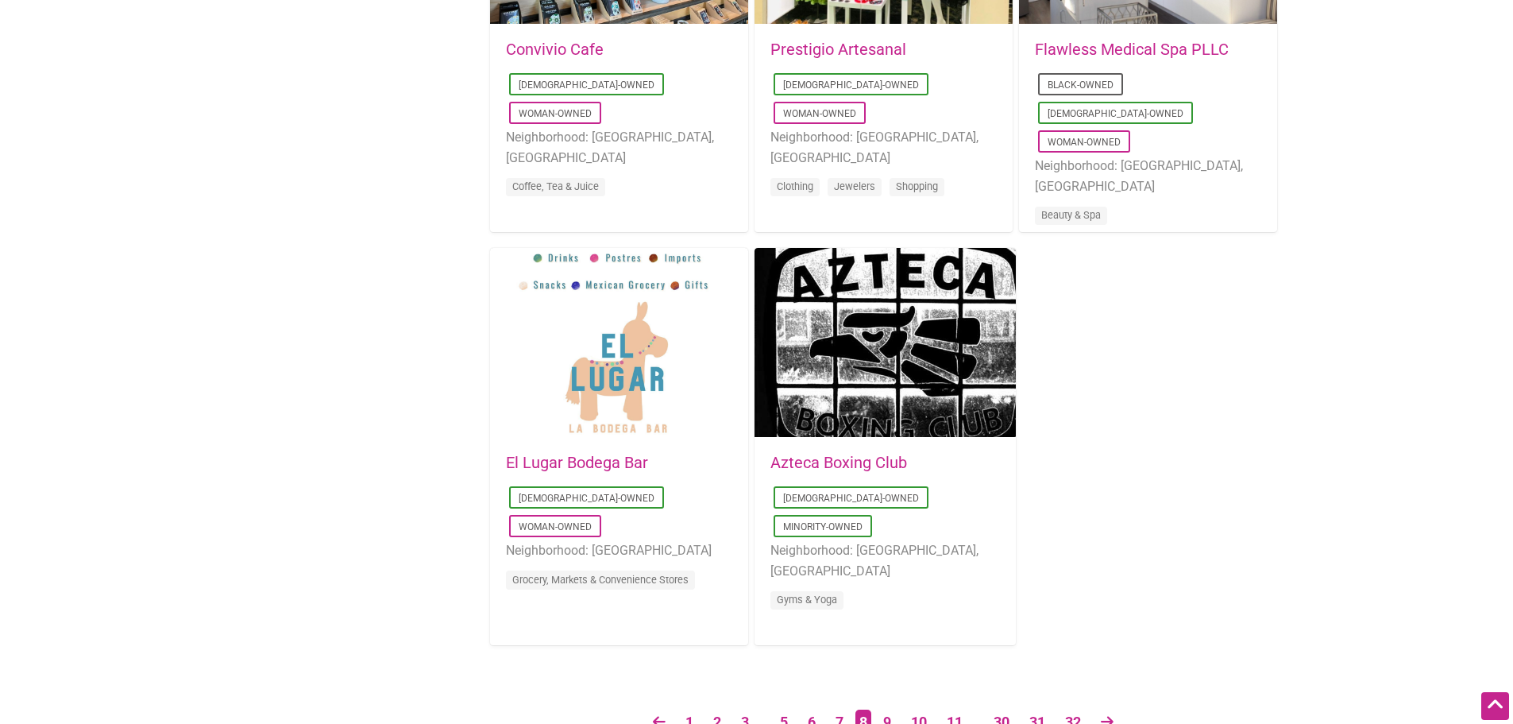
scroll to position [2463, 0]
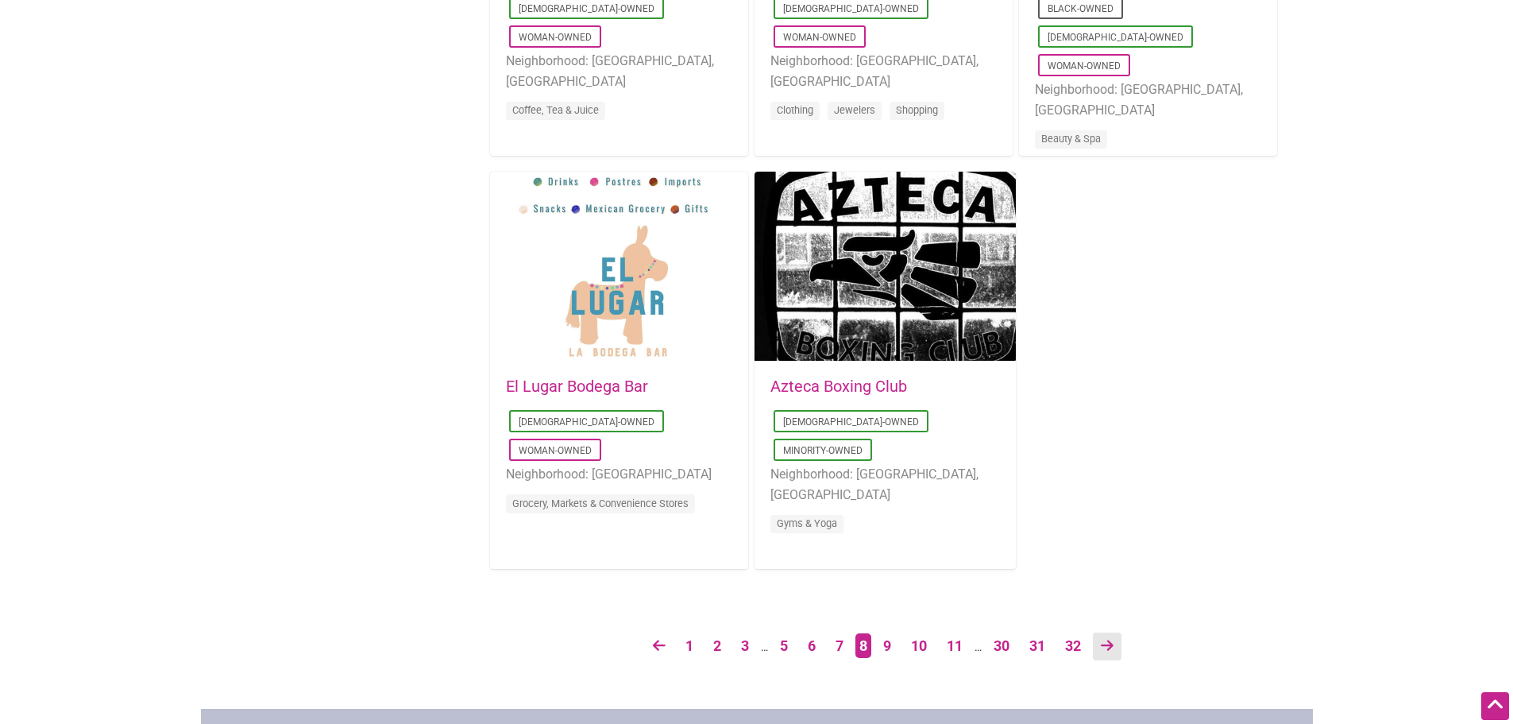
click at [1114, 648] on icon at bounding box center [1107, 645] width 13 height 14
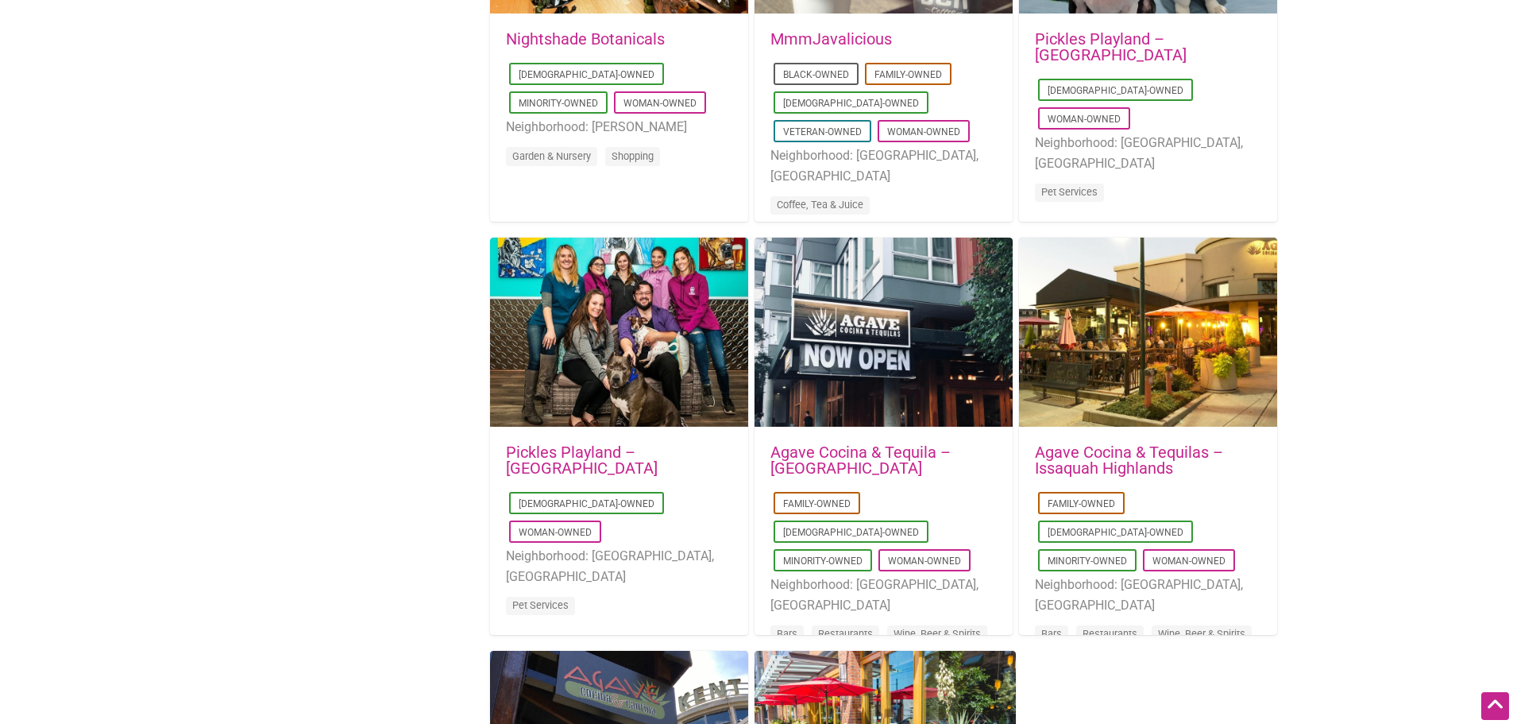
scroll to position [1986, 0]
